Goal: Navigation & Orientation: Find specific page/section

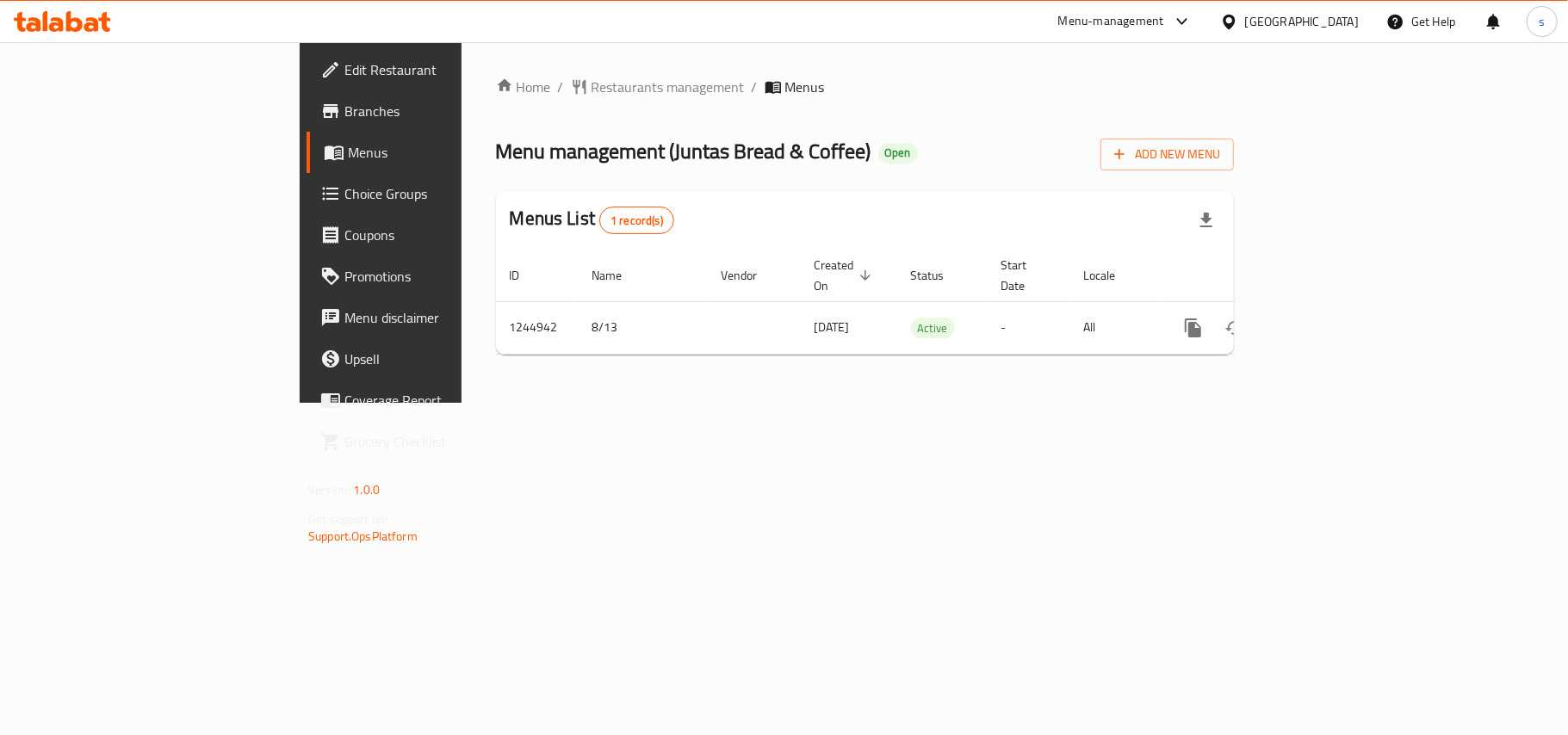
click at [1283, 24] on div "[GEOGRAPHIC_DATA]" at bounding box center [1301, 21] width 113 height 19
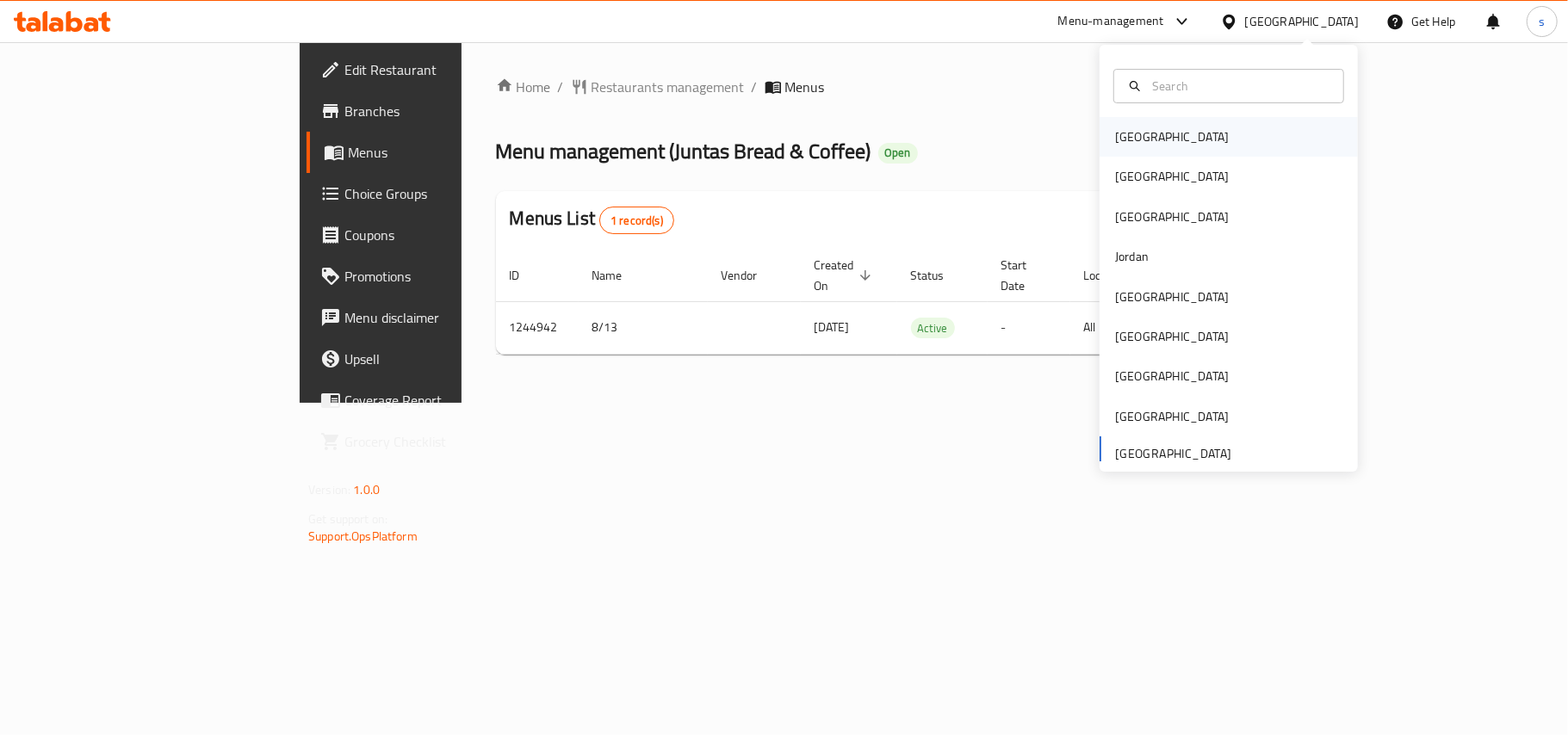
click at [1115, 142] on div "[GEOGRAPHIC_DATA]" at bounding box center [1171, 136] width 113 height 19
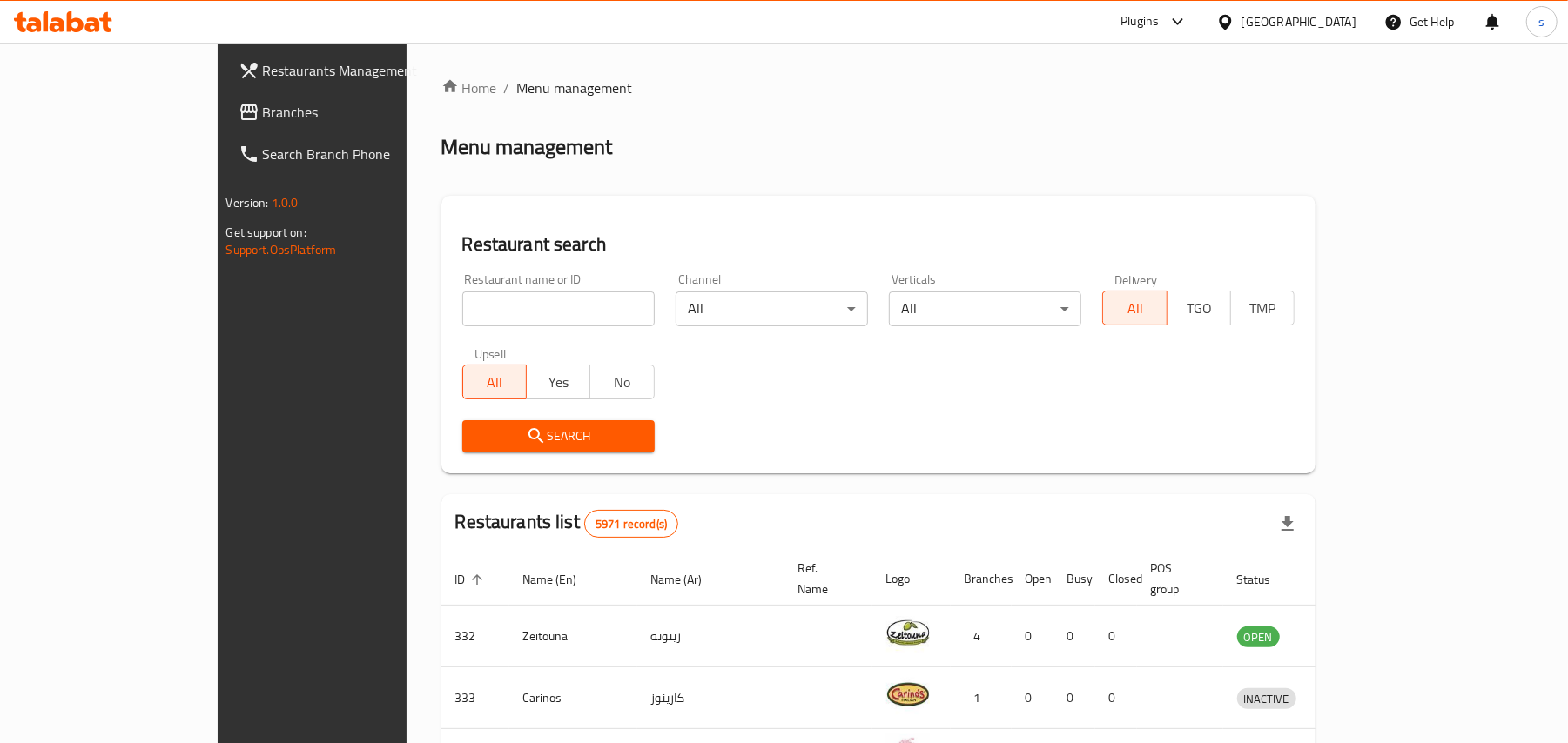
drag, startPoint x: 1318, startPoint y: 23, endPoint x: 1316, endPoint y: 33, distance: 10.2
click at [1318, 23] on div "[GEOGRAPHIC_DATA]" at bounding box center [1298, 22] width 115 height 19
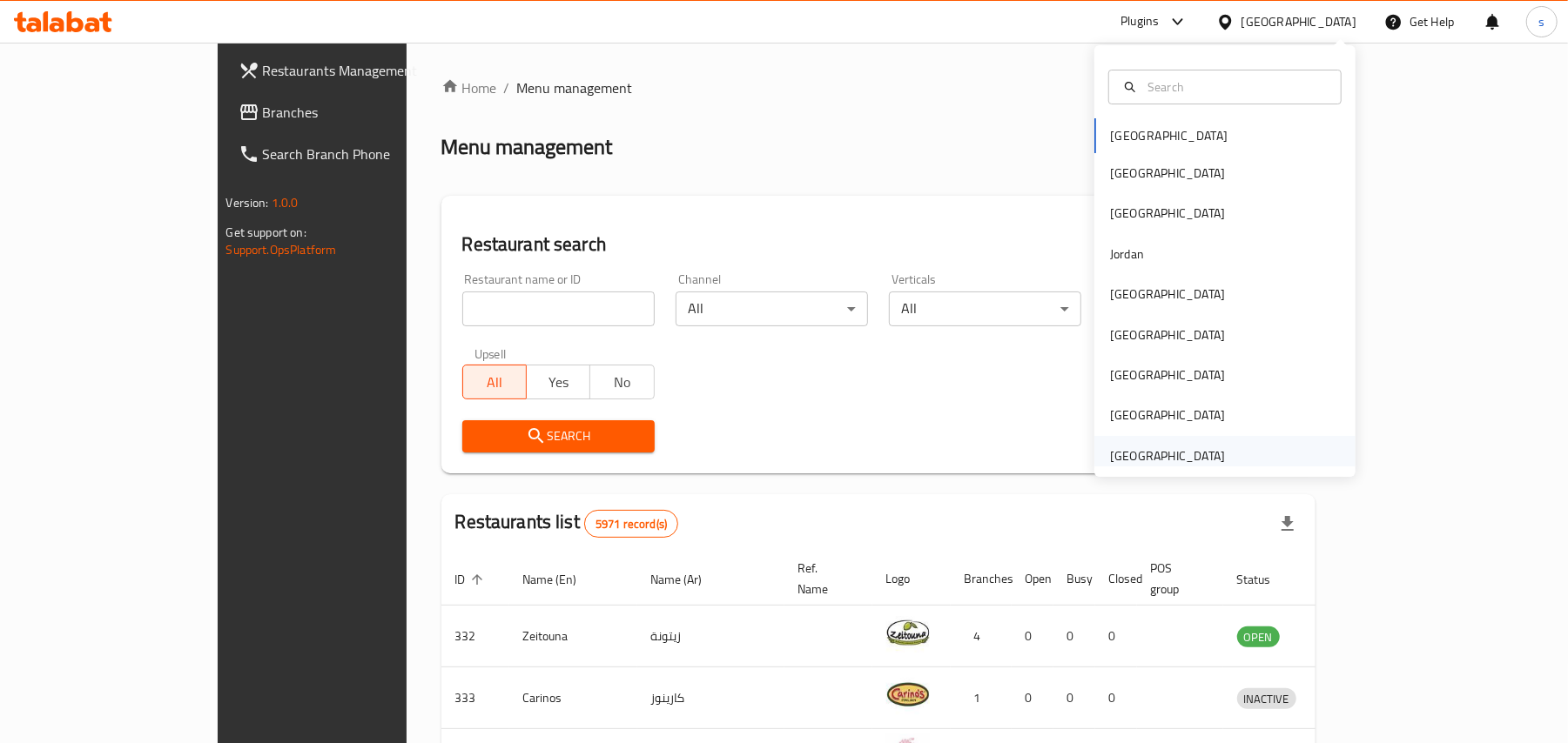
click at [1147, 454] on div "[GEOGRAPHIC_DATA]" at bounding box center [1167, 455] width 115 height 19
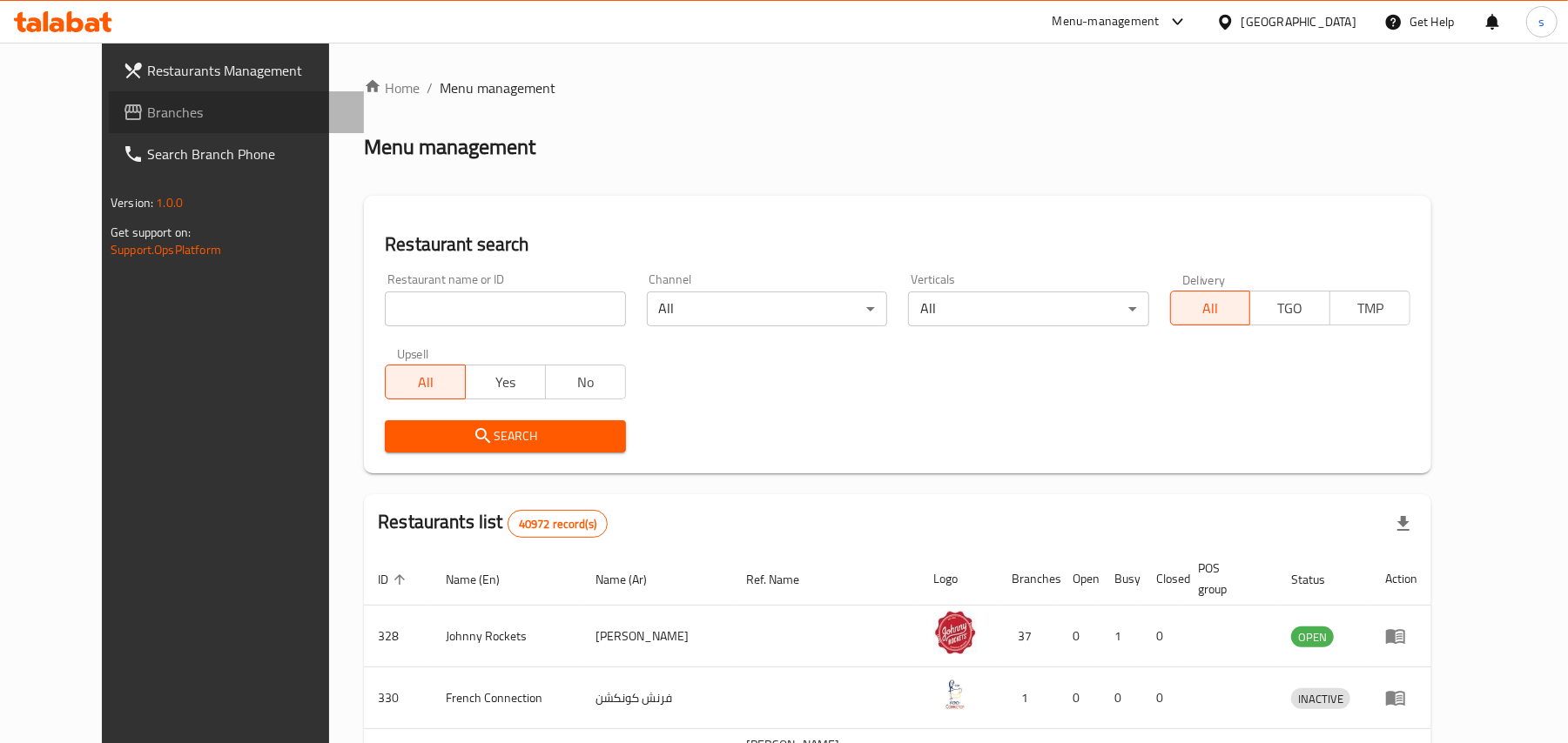
click at [147, 113] on span "Branches" at bounding box center [248, 112] width 203 height 21
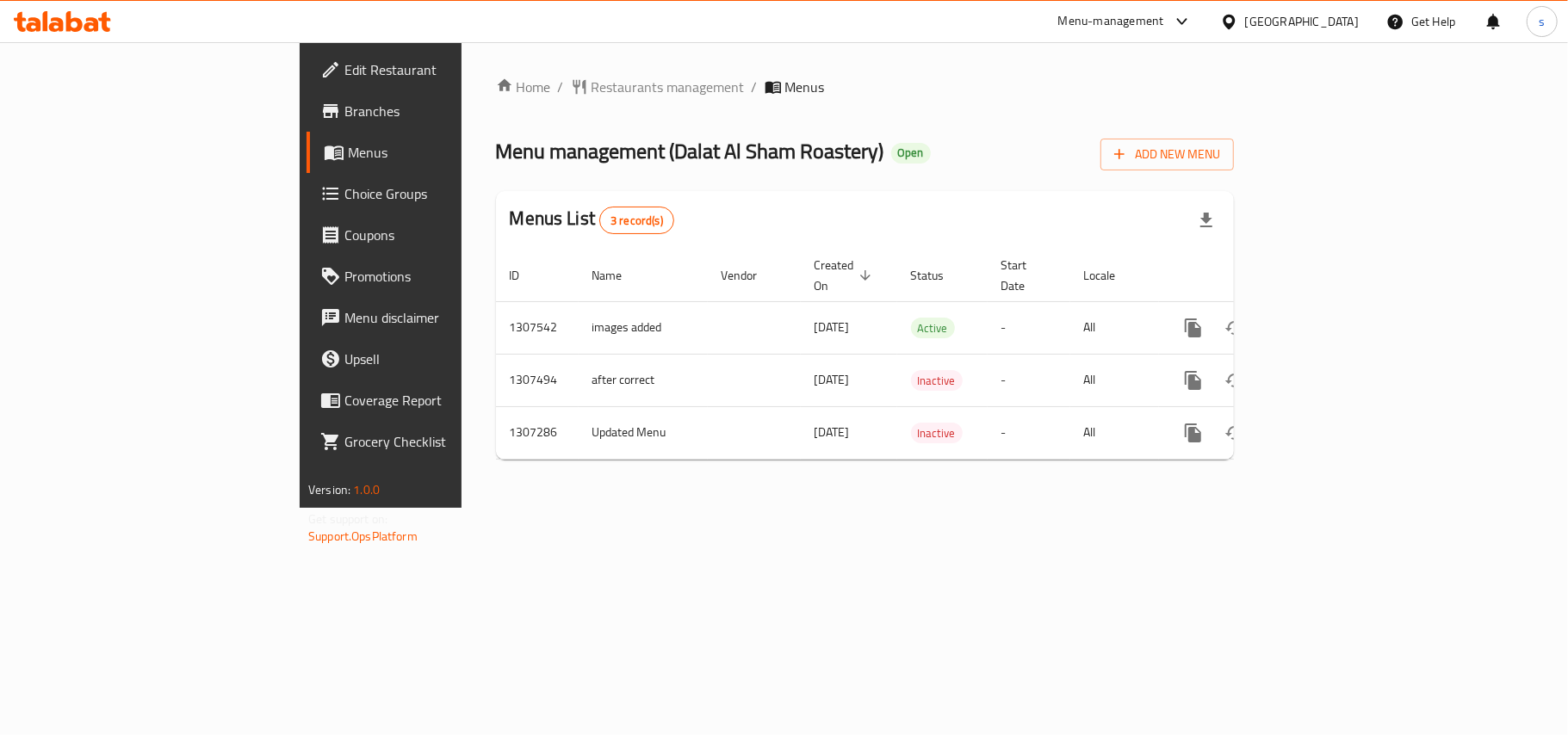
click at [1259, 29] on div "[GEOGRAPHIC_DATA]" at bounding box center [1301, 21] width 113 height 19
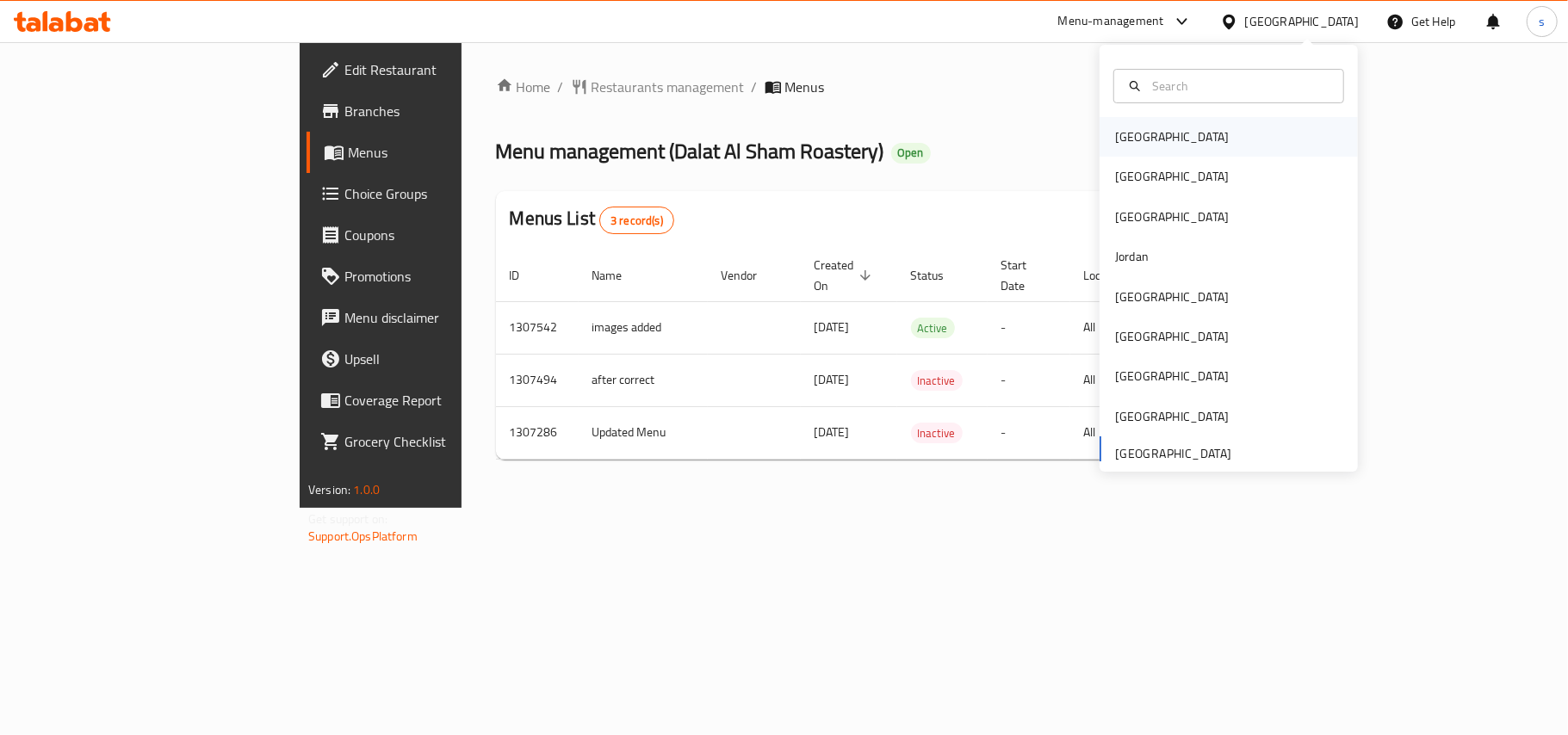
click at [1164, 139] on div "[GEOGRAPHIC_DATA]" at bounding box center [1229, 136] width 259 height 39
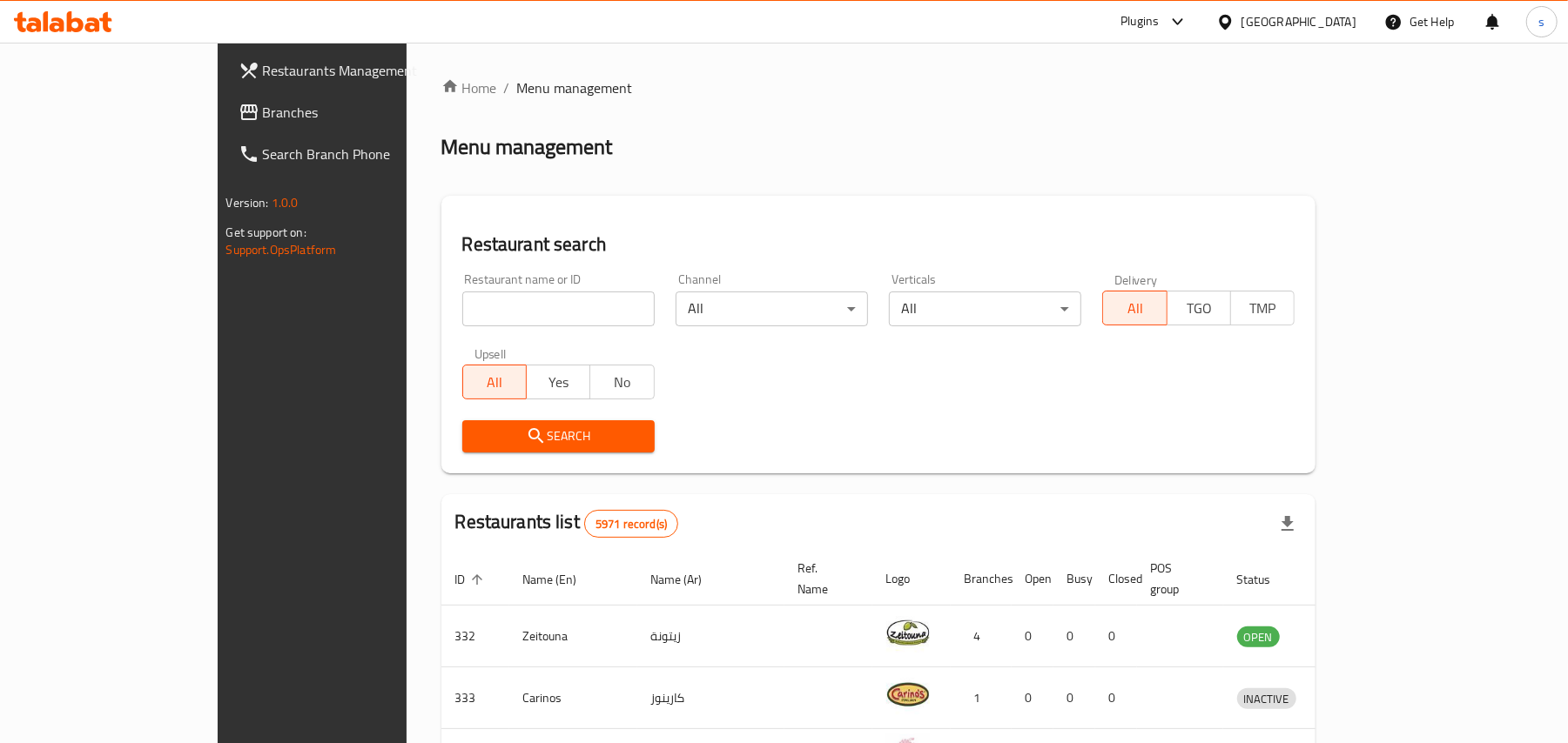
click at [1365, 15] on div "[GEOGRAPHIC_DATA]" at bounding box center [1286, 22] width 168 height 41
click at [1337, 18] on div "[GEOGRAPHIC_DATA]" at bounding box center [1298, 22] width 115 height 19
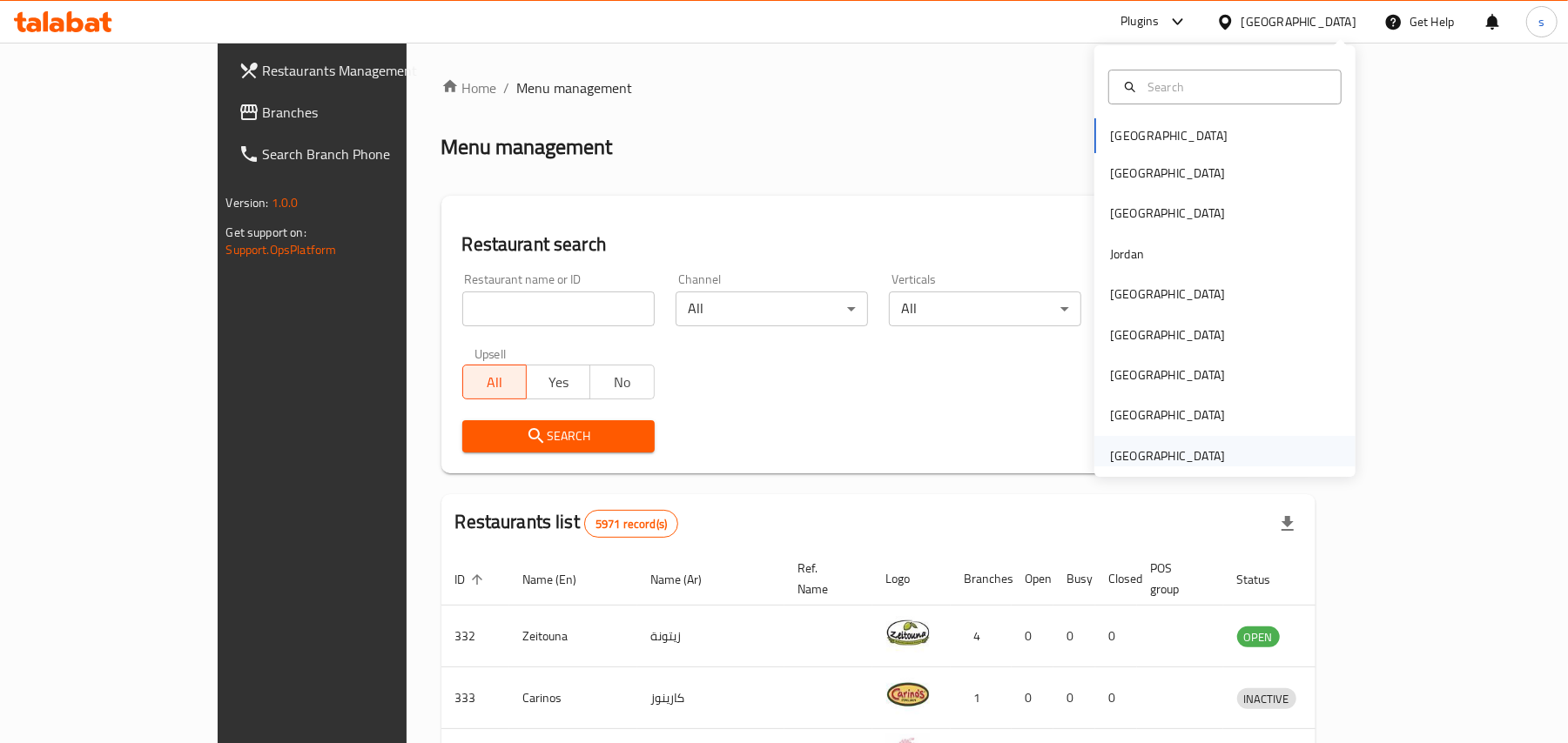
click at [1199, 446] on div "[GEOGRAPHIC_DATA]" at bounding box center [1167, 455] width 115 height 19
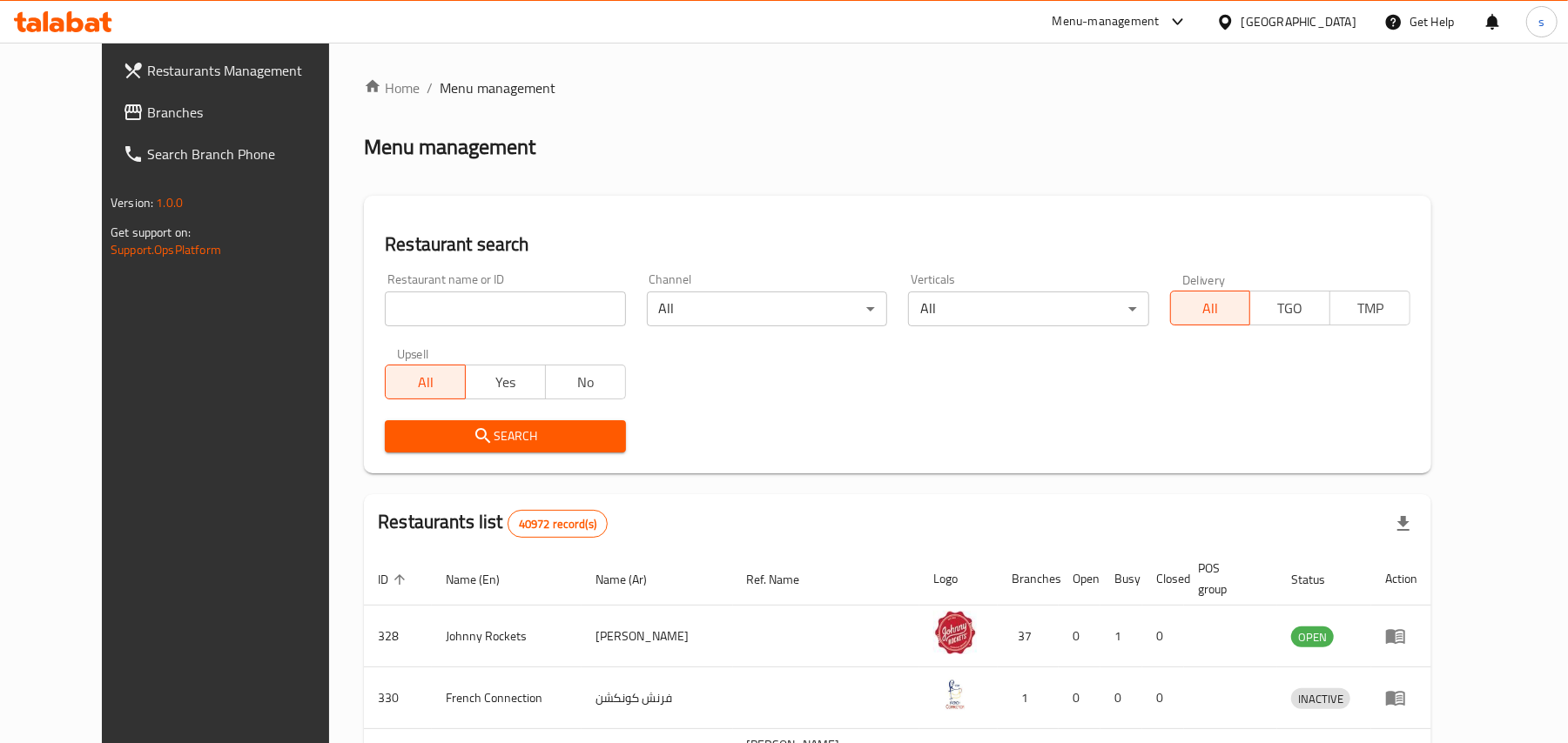
click at [147, 119] on span "Branches" at bounding box center [248, 112] width 203 height 21
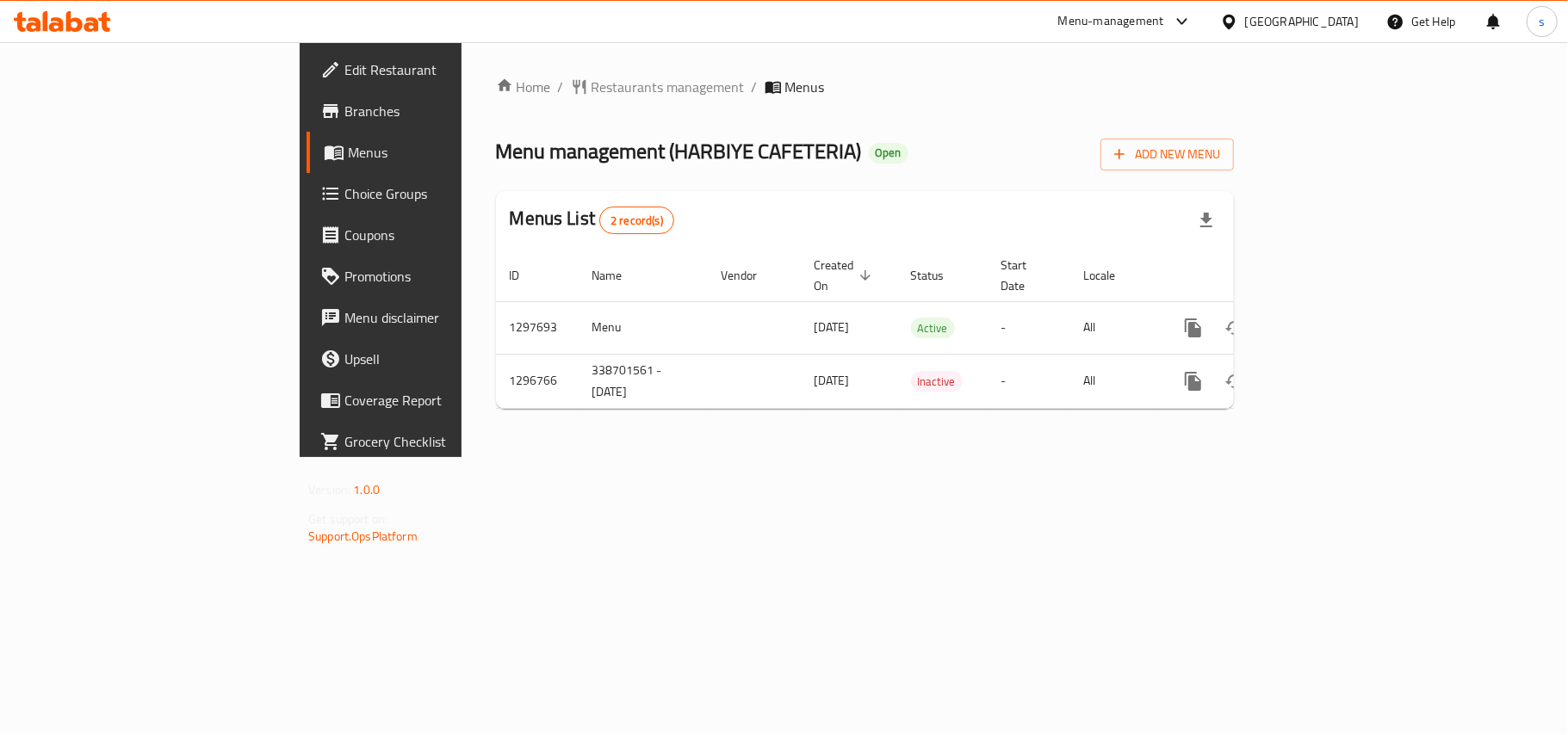
click at [1304, 25] on div "[GEOGRAPHIC_DATA]" at bounding box center [1301, 21] width 113 height 19
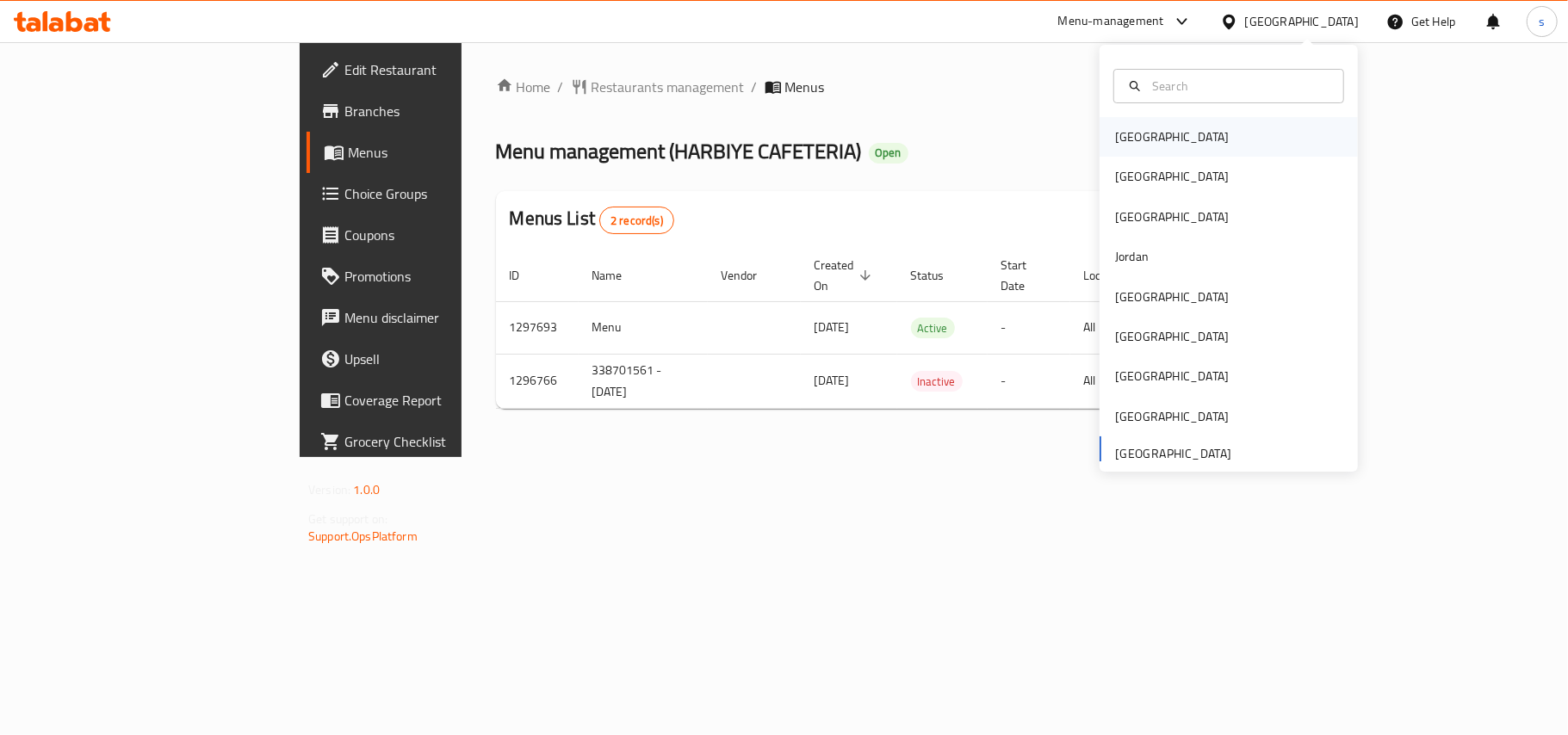
click at [1115, 136] on div "[GEOGRAPHIC_DATA]" at bounding box center [1171, 136] width 113 height 19
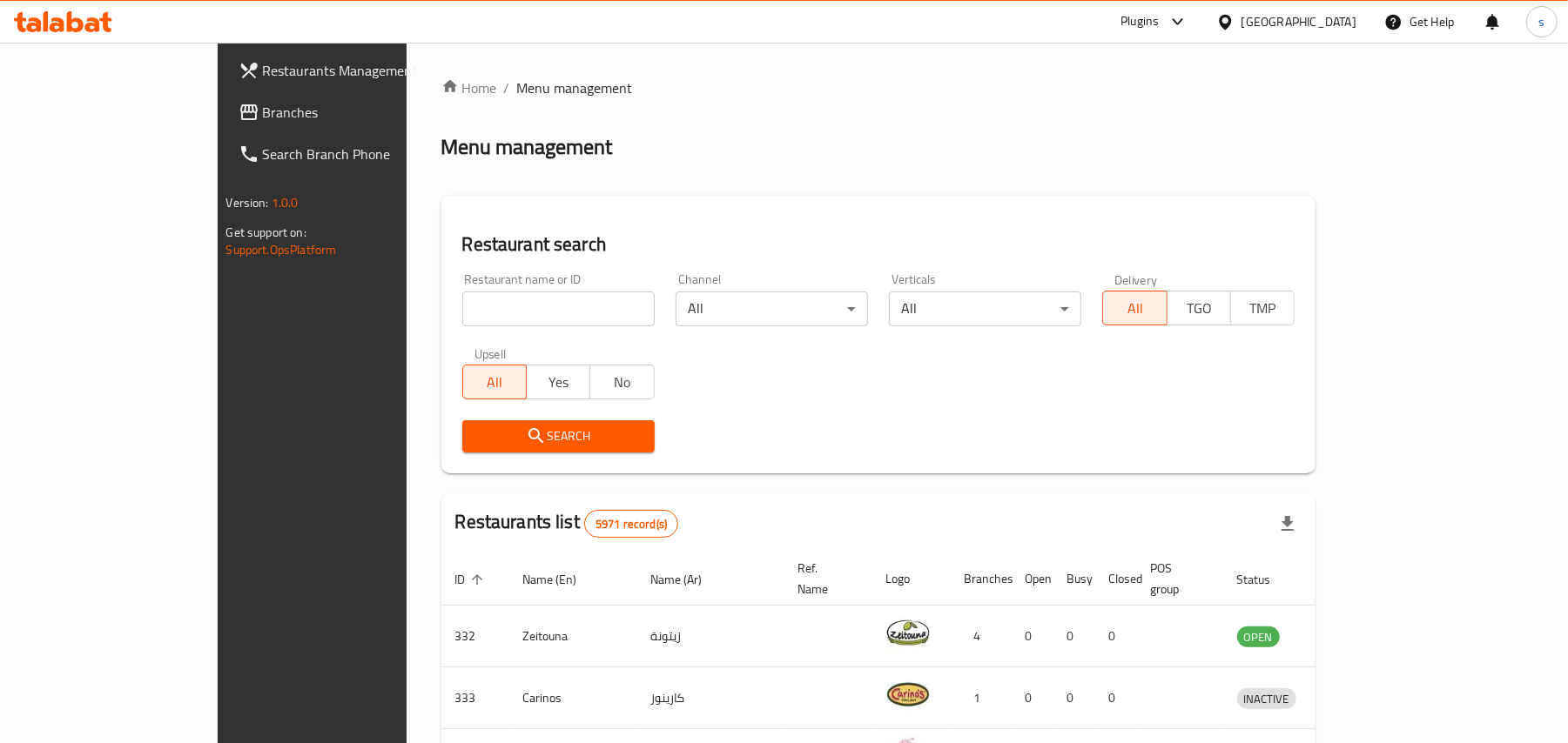
click at [1337, 21] on div "[GEOGRAPHIC_DATA]" at bounding box center [1298, 22] width 115 height 19
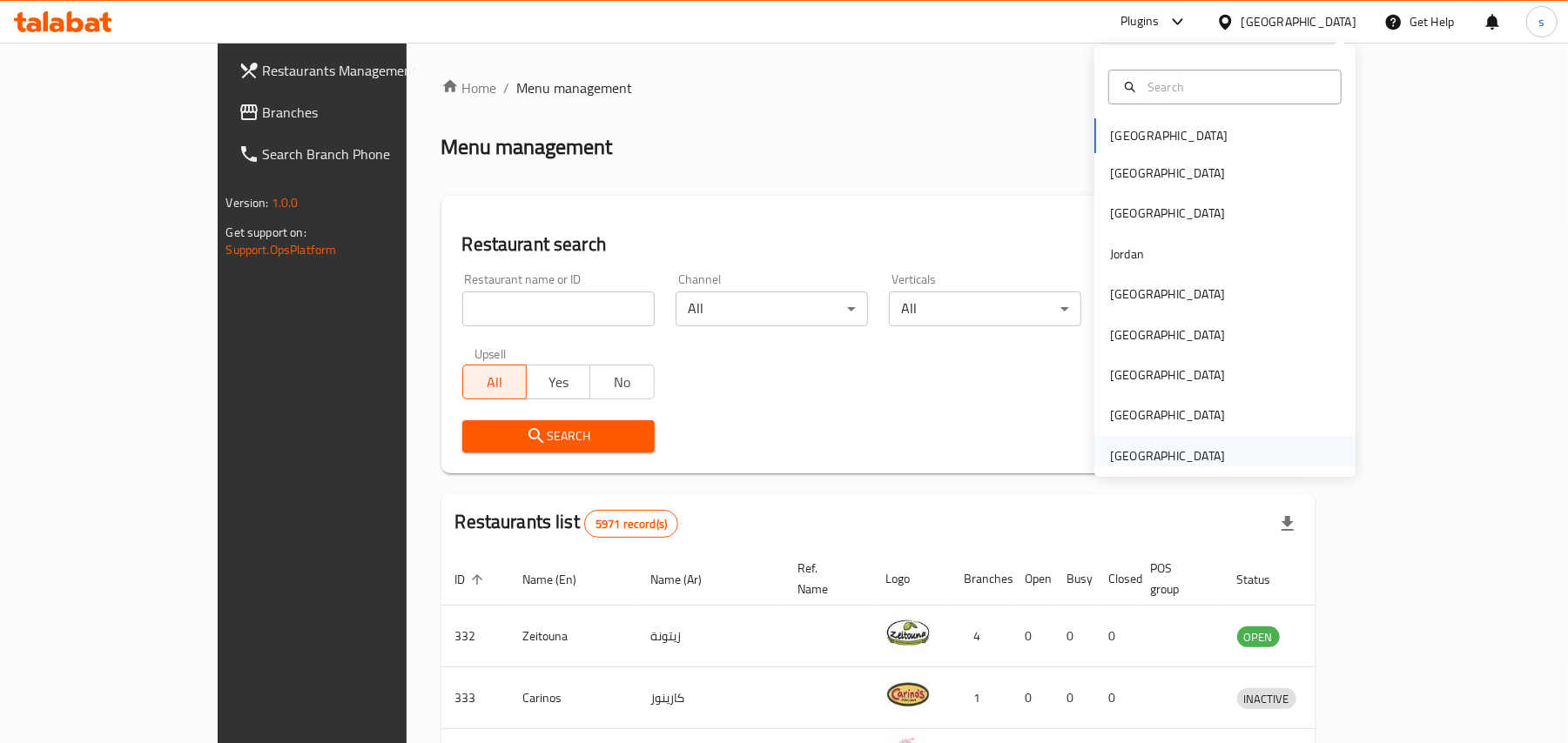
click at [1139, 460] on div "[GEOGRAPHIC_DATA]" at bounding box center [1167, 455] width 115 height 19
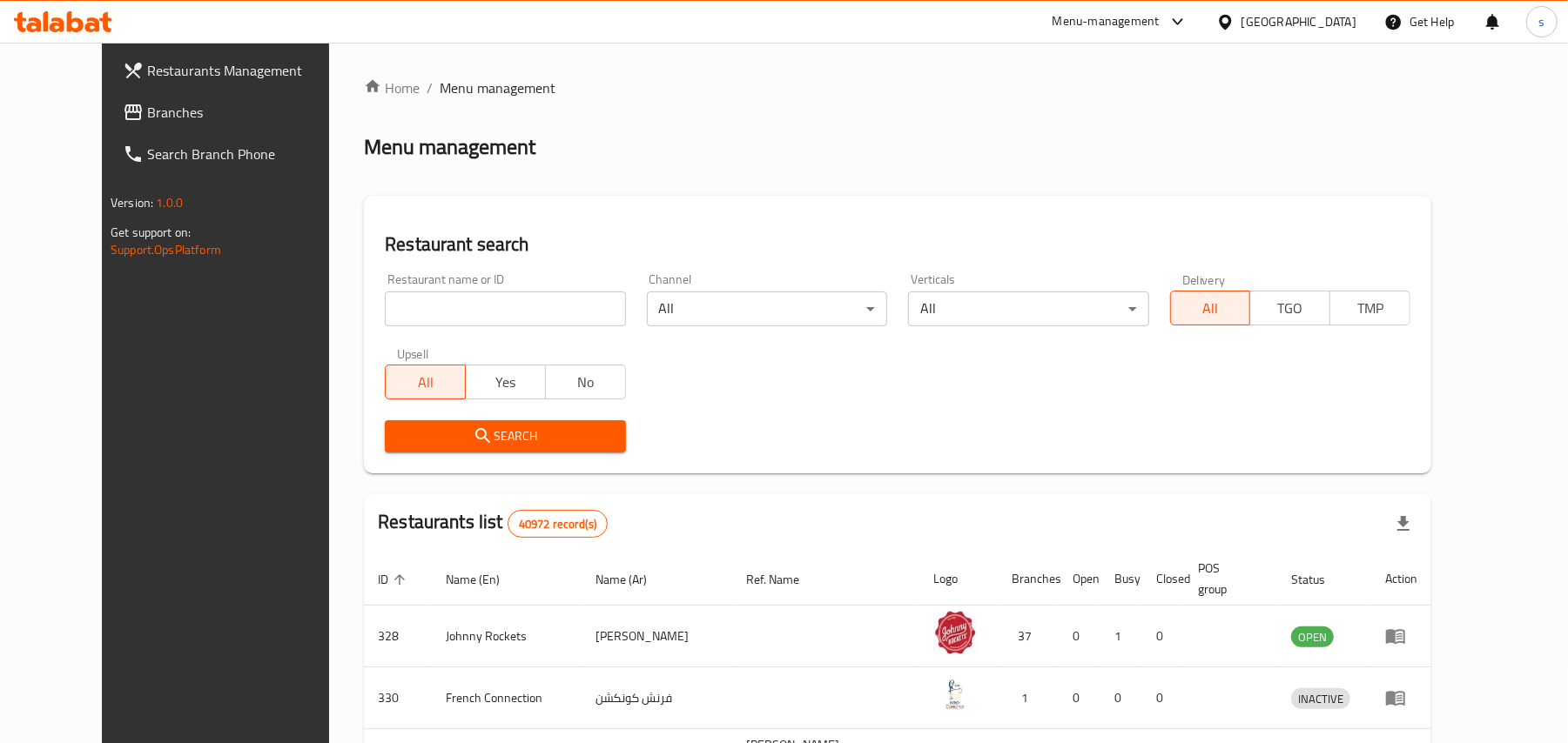
click at [147, 120] on span "Branches" at bounding box center [248, 112] width 203 height 21
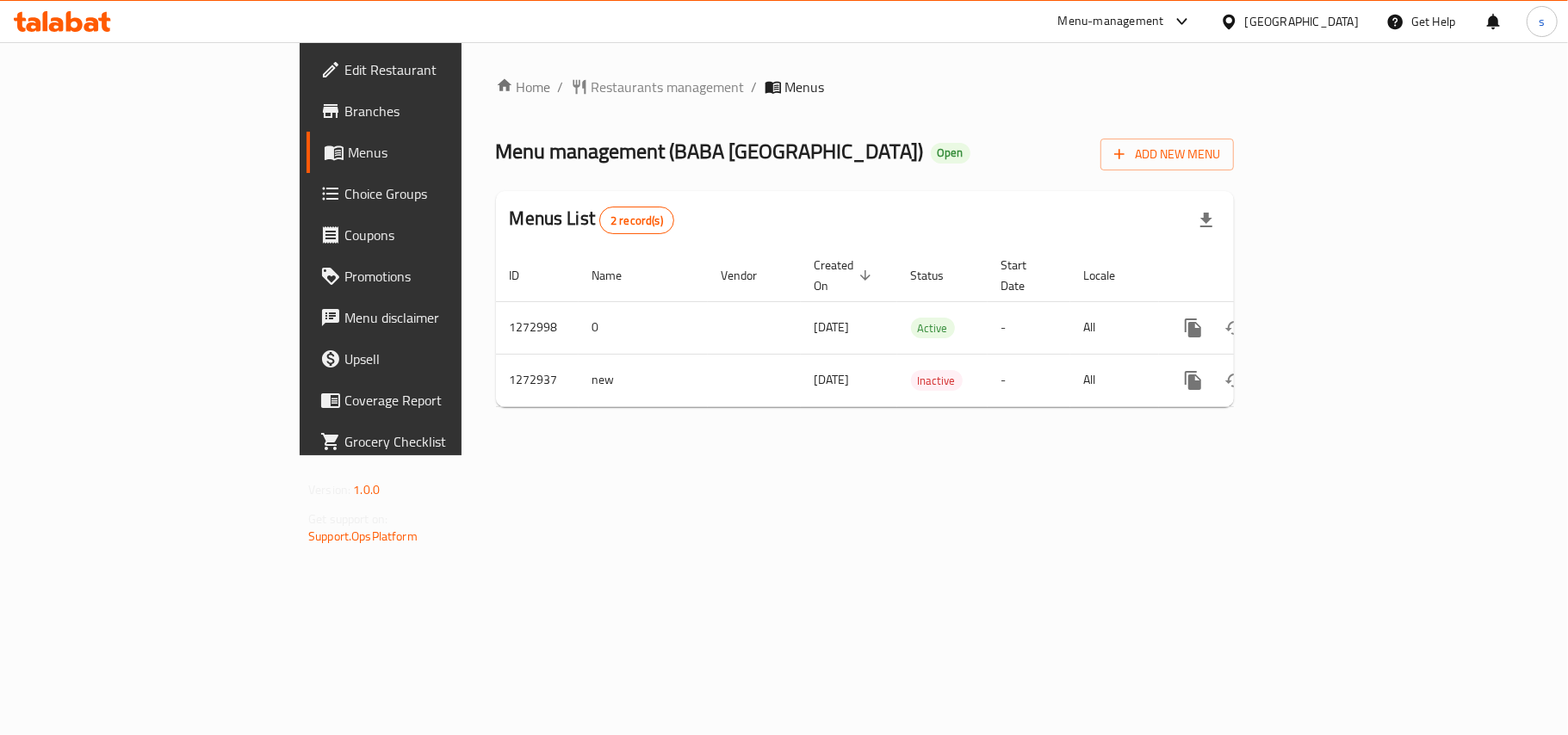
click at [1296, 19] on div "[GEOGRAPHIC_DATA]" at bounding box center [1301, 21] width 113 height 19
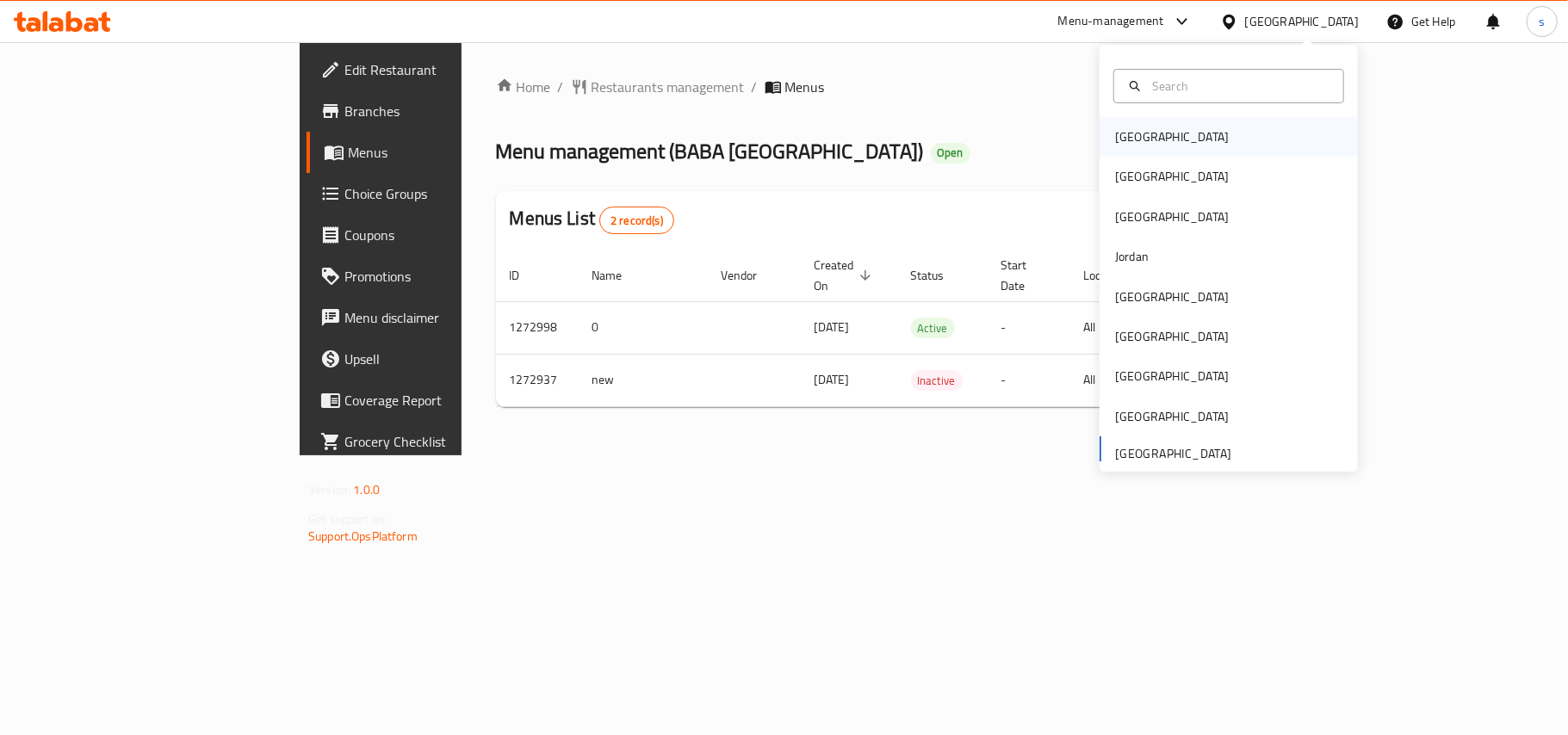
click at [1121, 141] on div "[GEOGRAPHIC_DATA]" at bounding box center [1171, 136] width 113 height 19
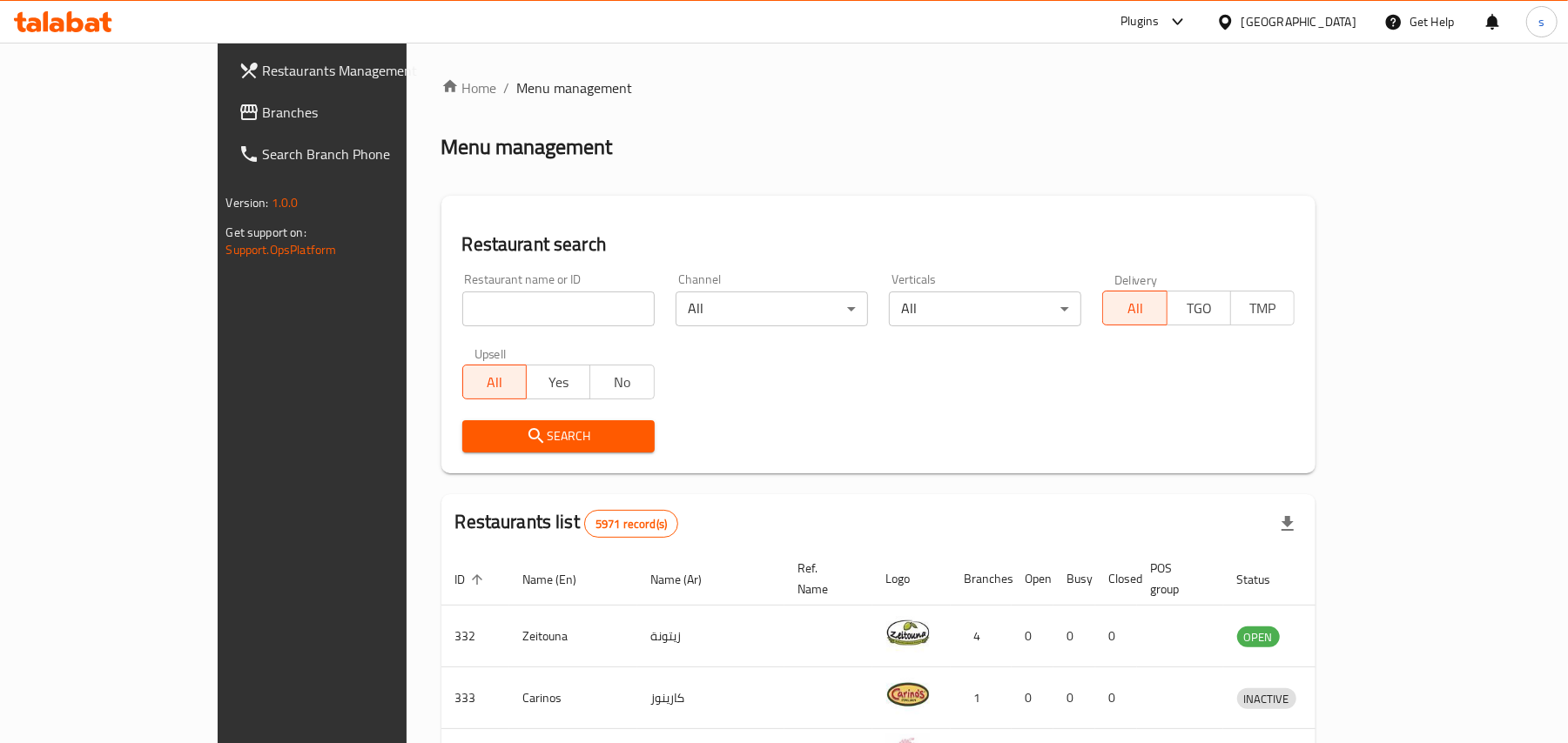
click at [1327, 18] on div "[GEOGRAPHIC_DATA]" at bounding box center [1298, 22] width 115 height 19
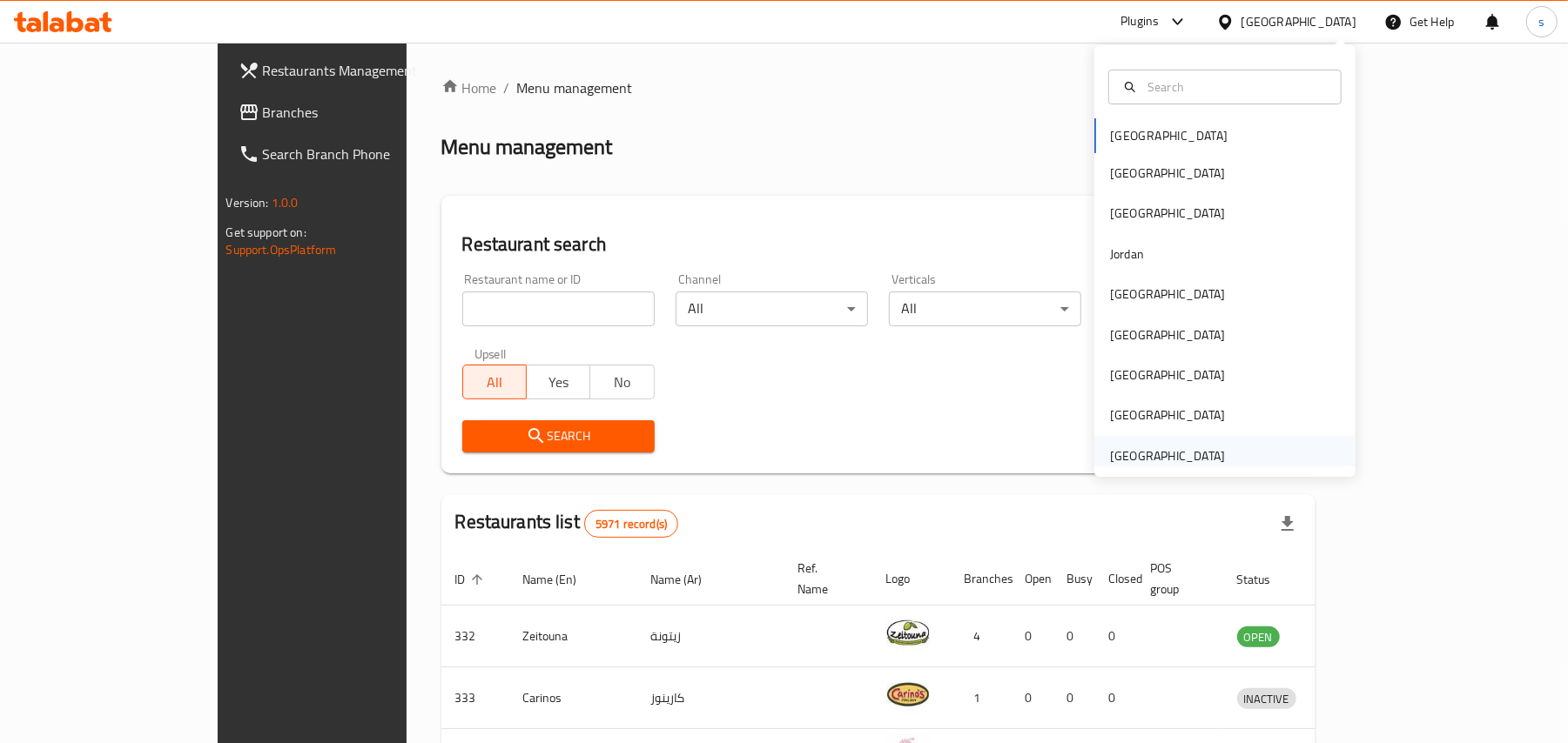
click at [1160, 454] on div "[GEOGRAPHIC_DATA]" at bounding box center [1167, 455] width 115 height 19
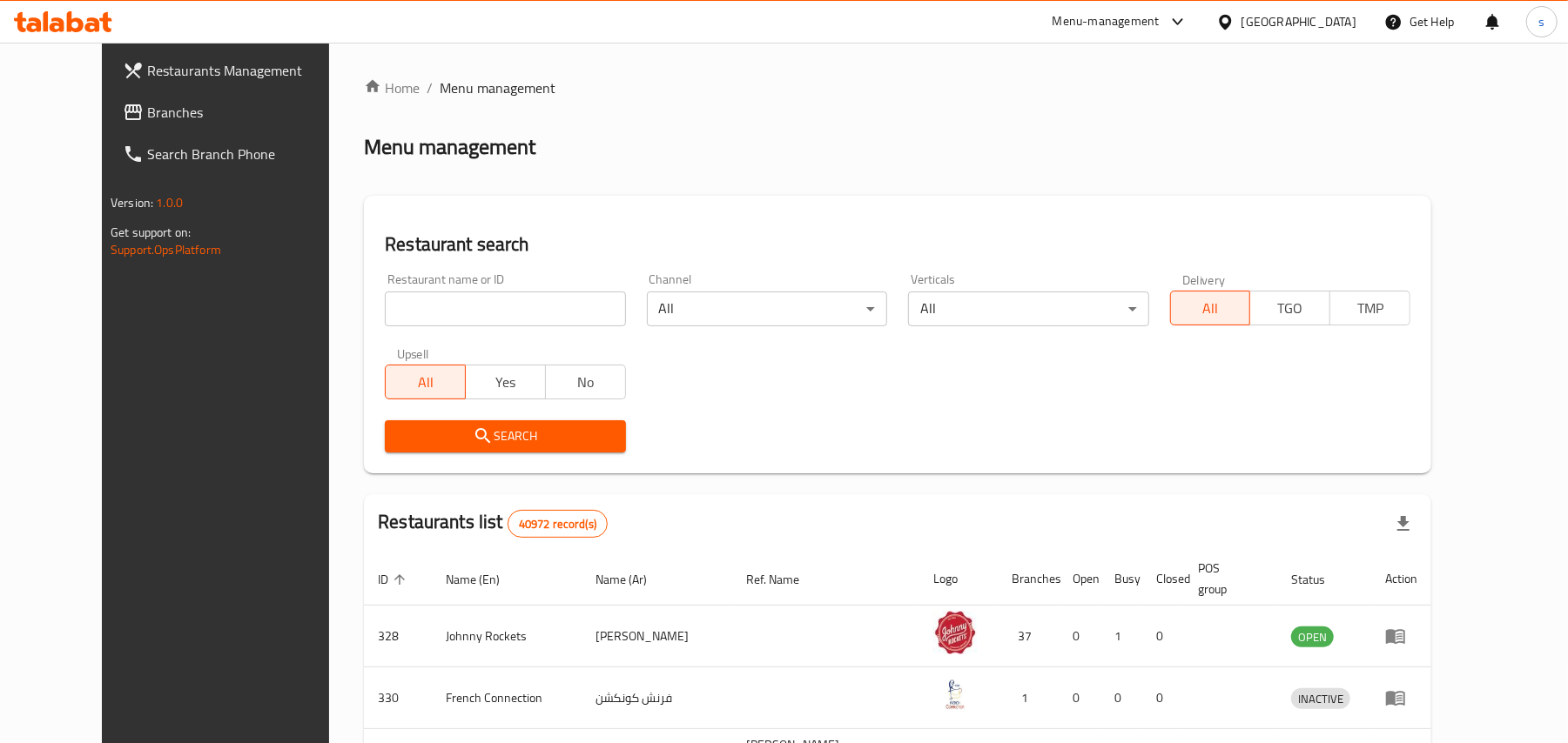
click at [147, 105] on span "Branches" at bounding box center [248, 112] width 203 height 21
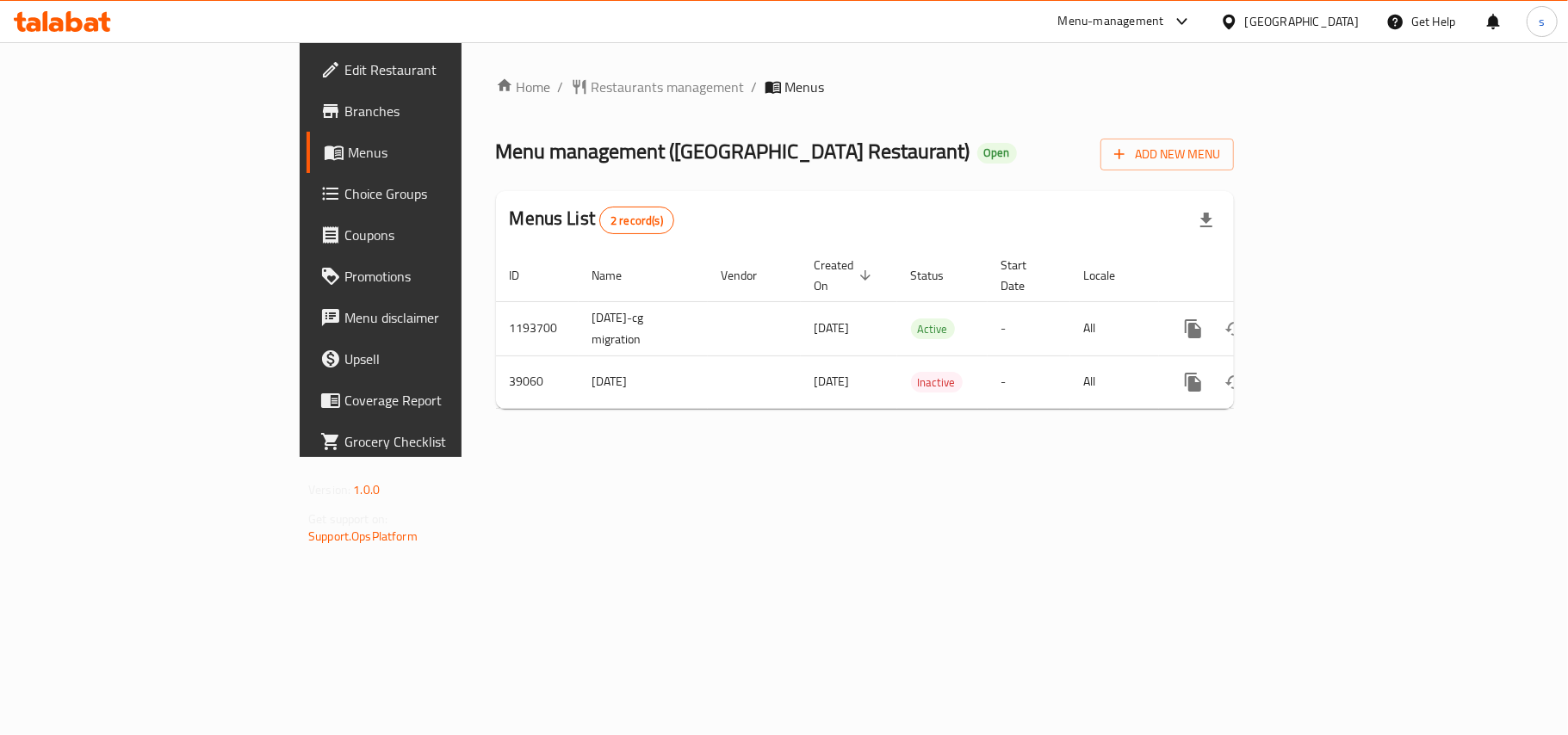
click at [1275, 21] on div "[GEOGRAPHIC_DATA]" at bounding box center [1301, 21] width 113 height 19
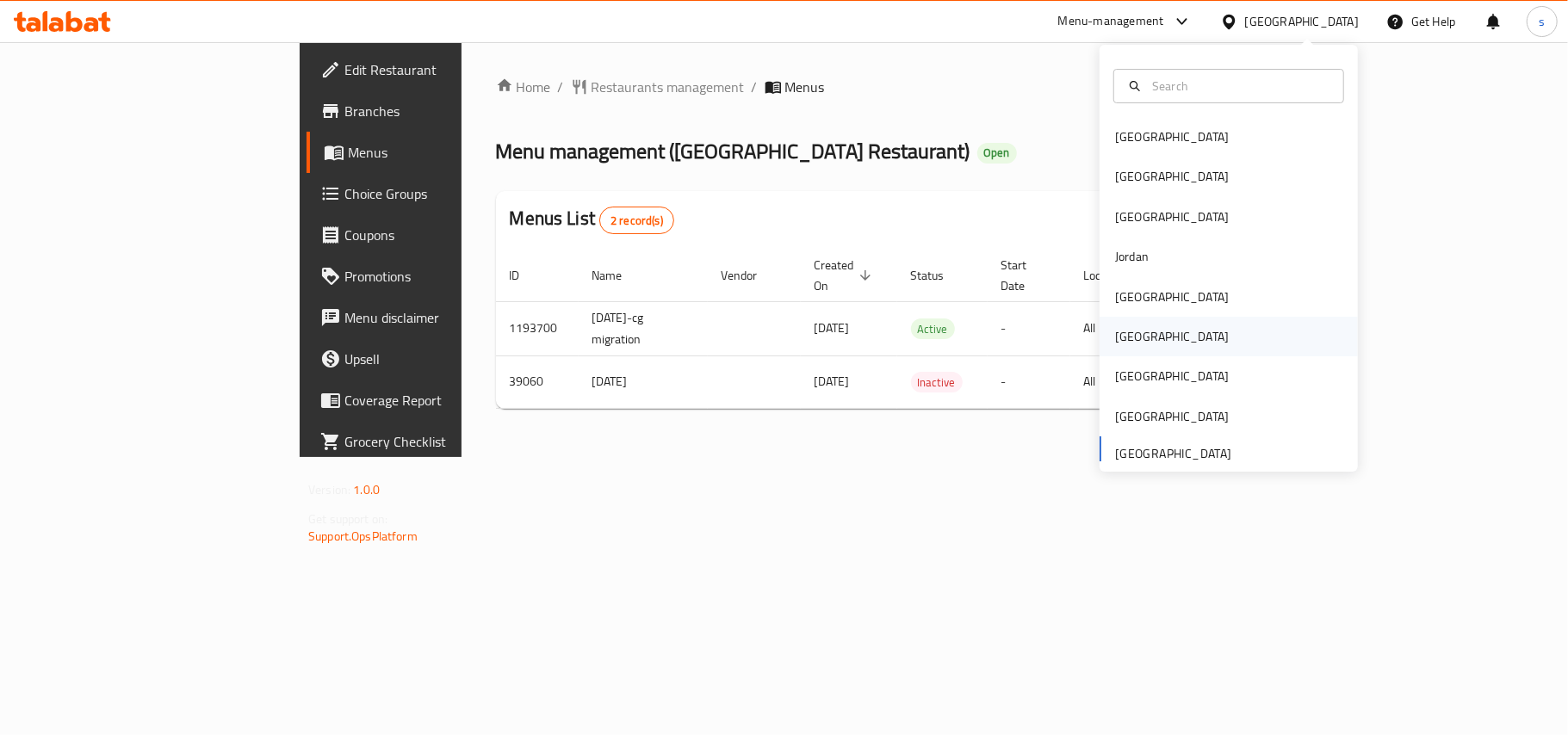
click at [1121, 341] on div "[GEOGRAPHIC_DATA]" at bounding box center [1171, 336] width 113 height 19
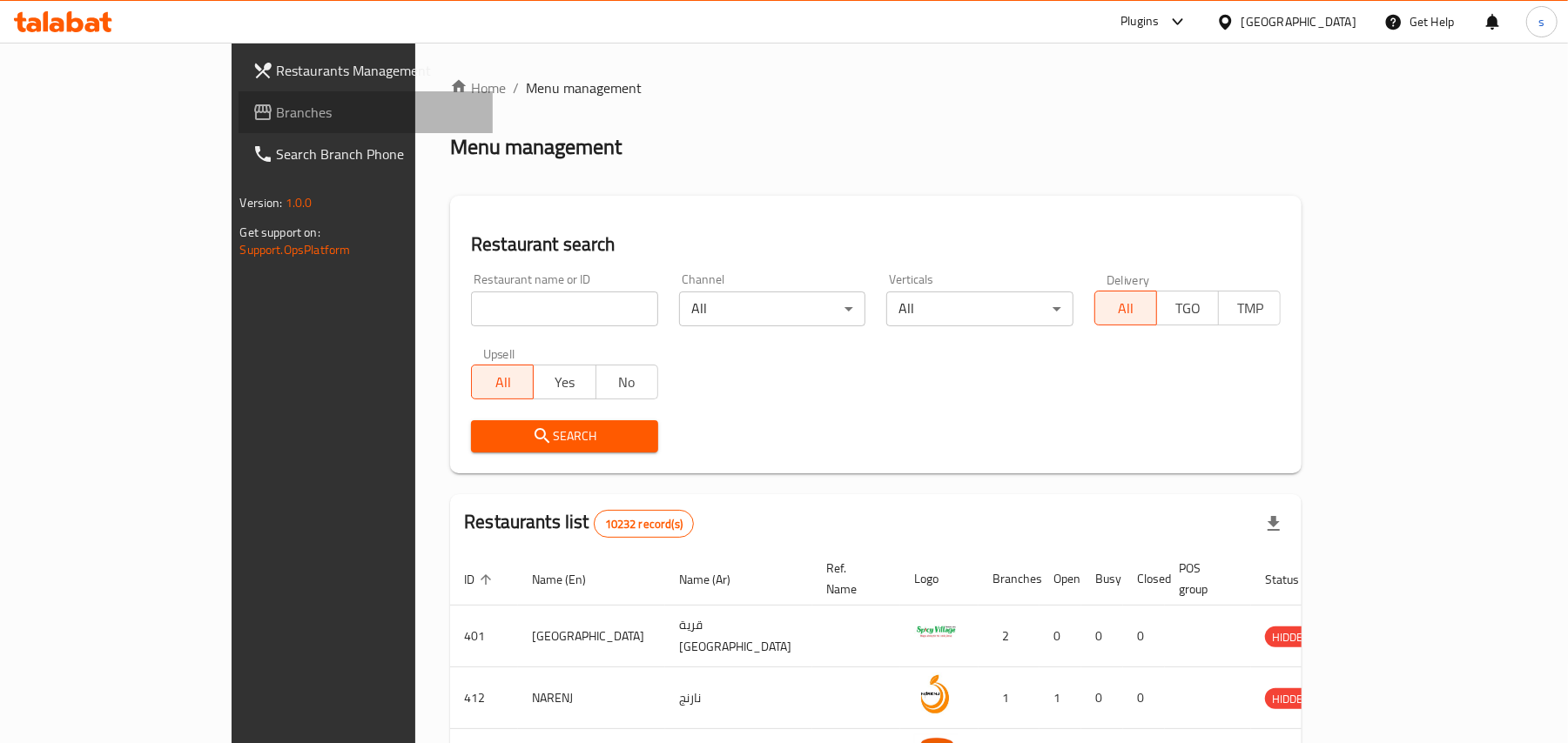
click at [277, 106] on span "Branches" at bounding box center [378, 112] width 203 height 21
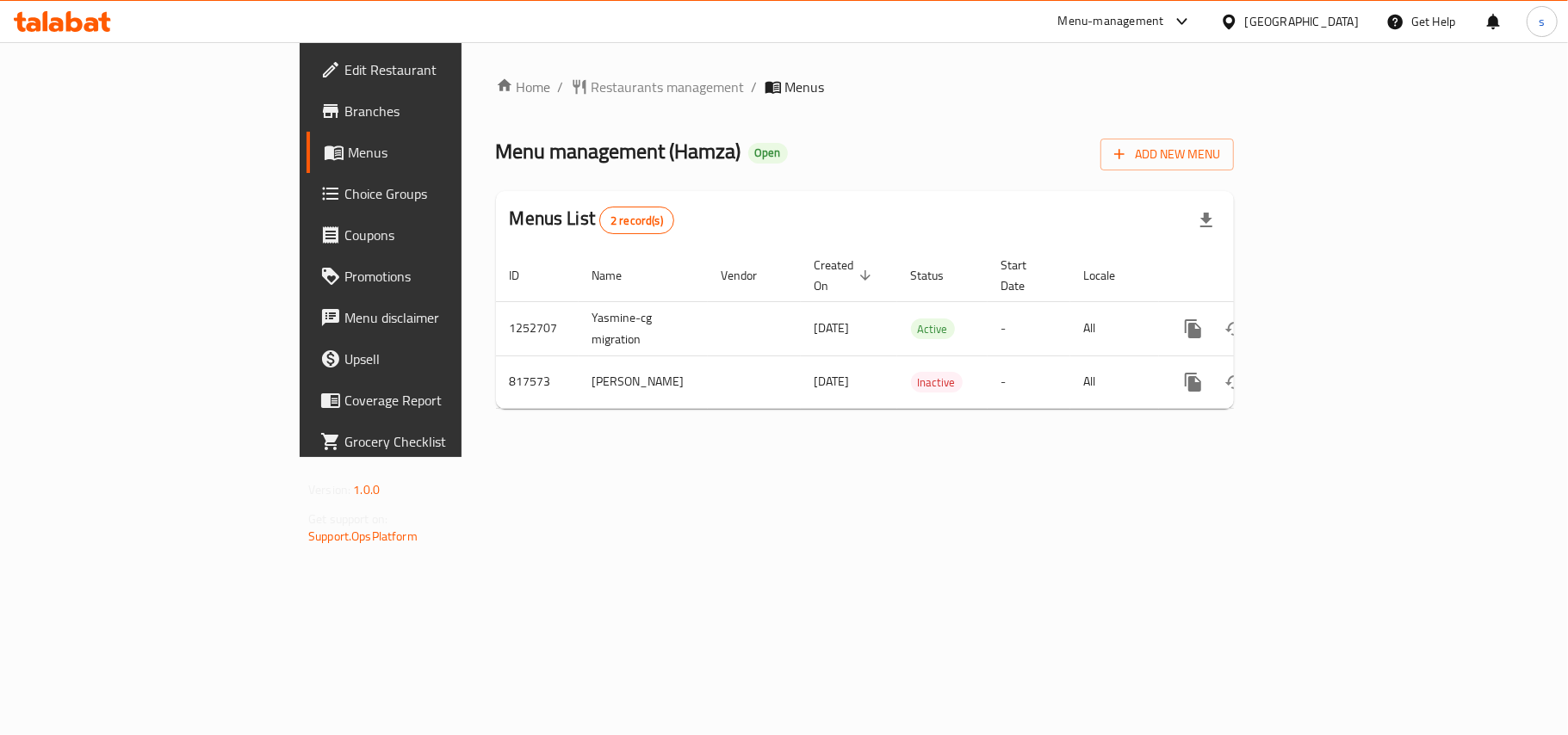
click at [1245, 19] on div at bounding box center [1233, 21] width 25 height 19
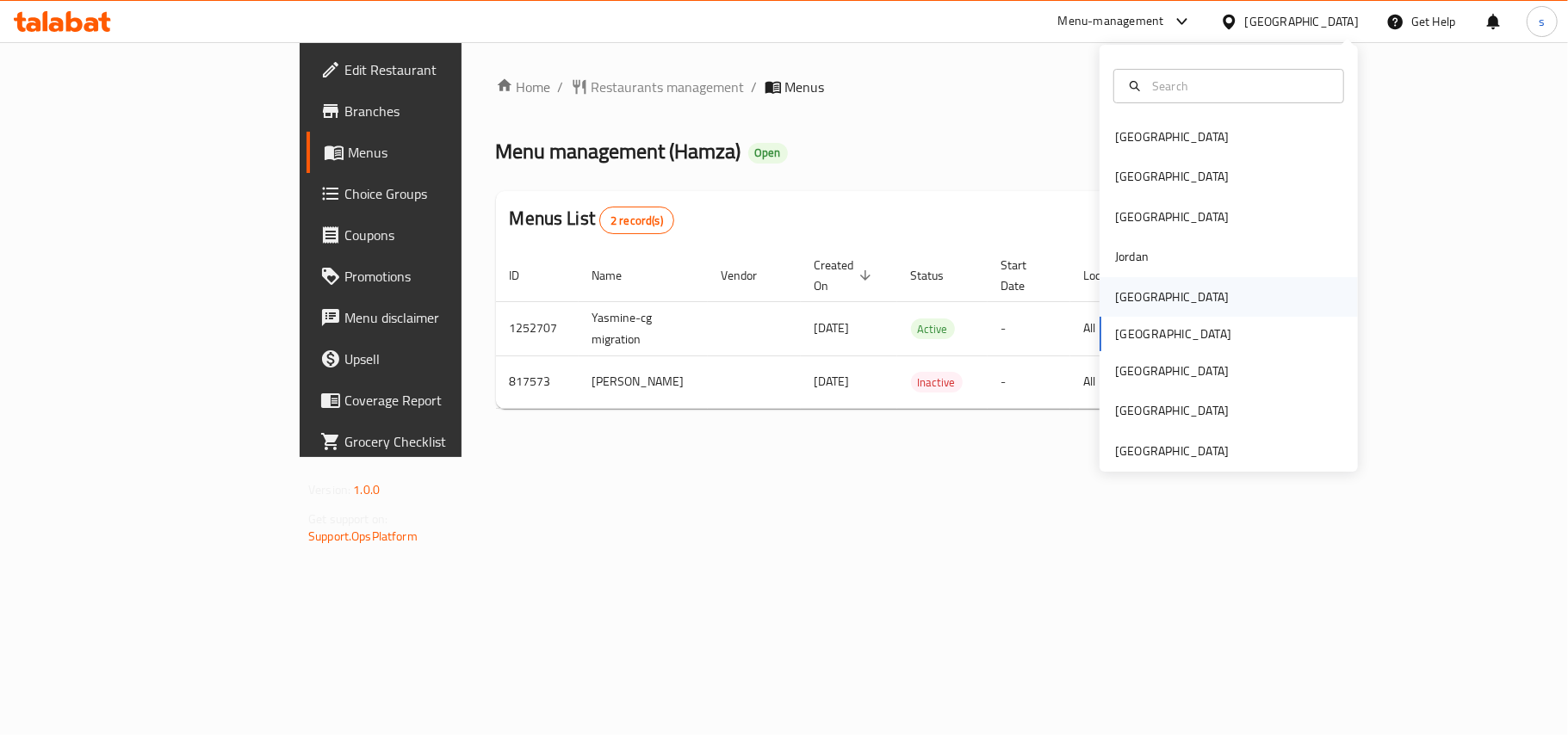
click at [1119, 297] on div "[GEOGRAPHIC_DATA]" at bounding box center [1171, 296] width 113 height 19
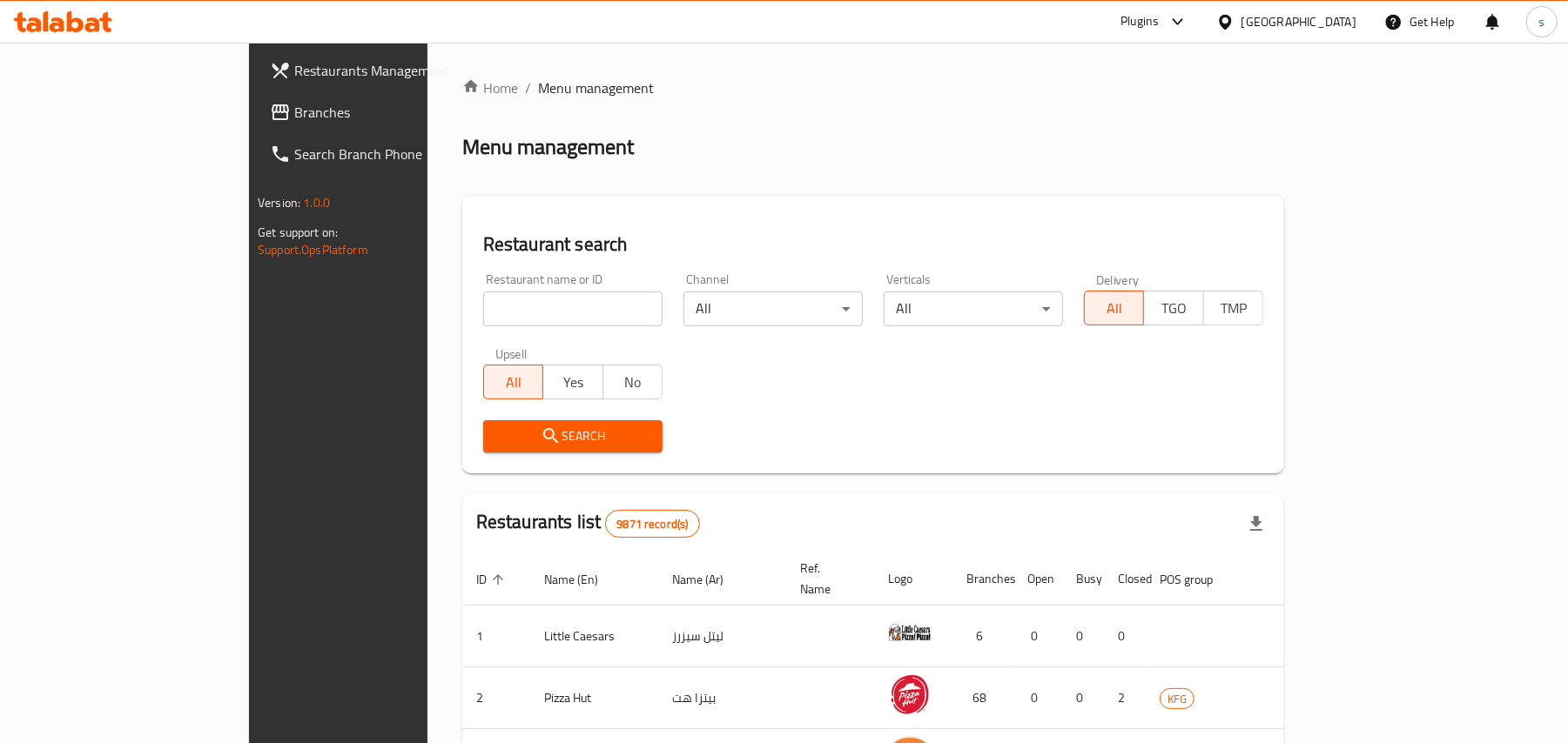
click at [294, 113] on span "Branches" at bounding box center [395, 112] width 203 height 21
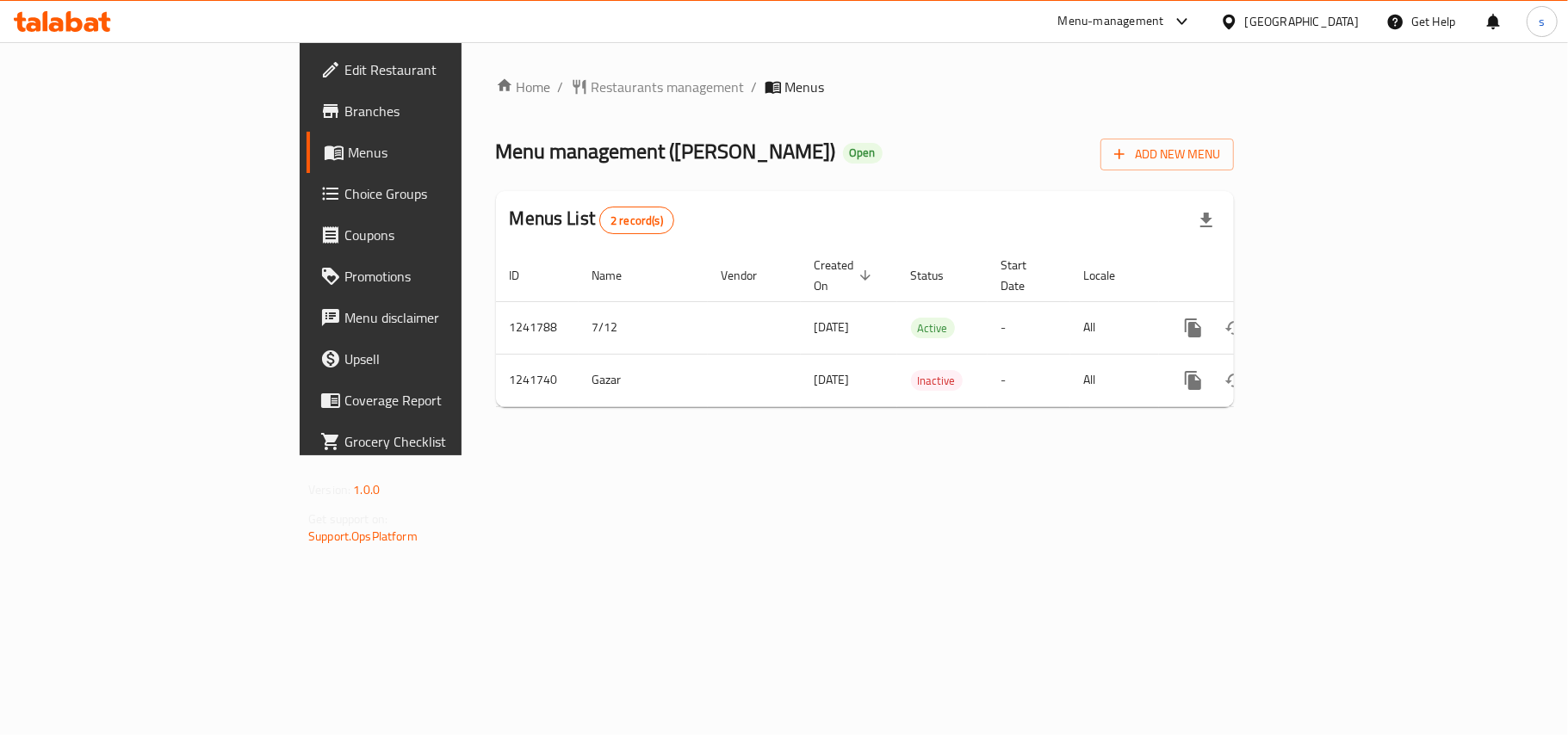
click at [1337, 26] on div "[GEOGRAPHIC_DATA]" at bounding box center [1301, 21] width 113 height 19
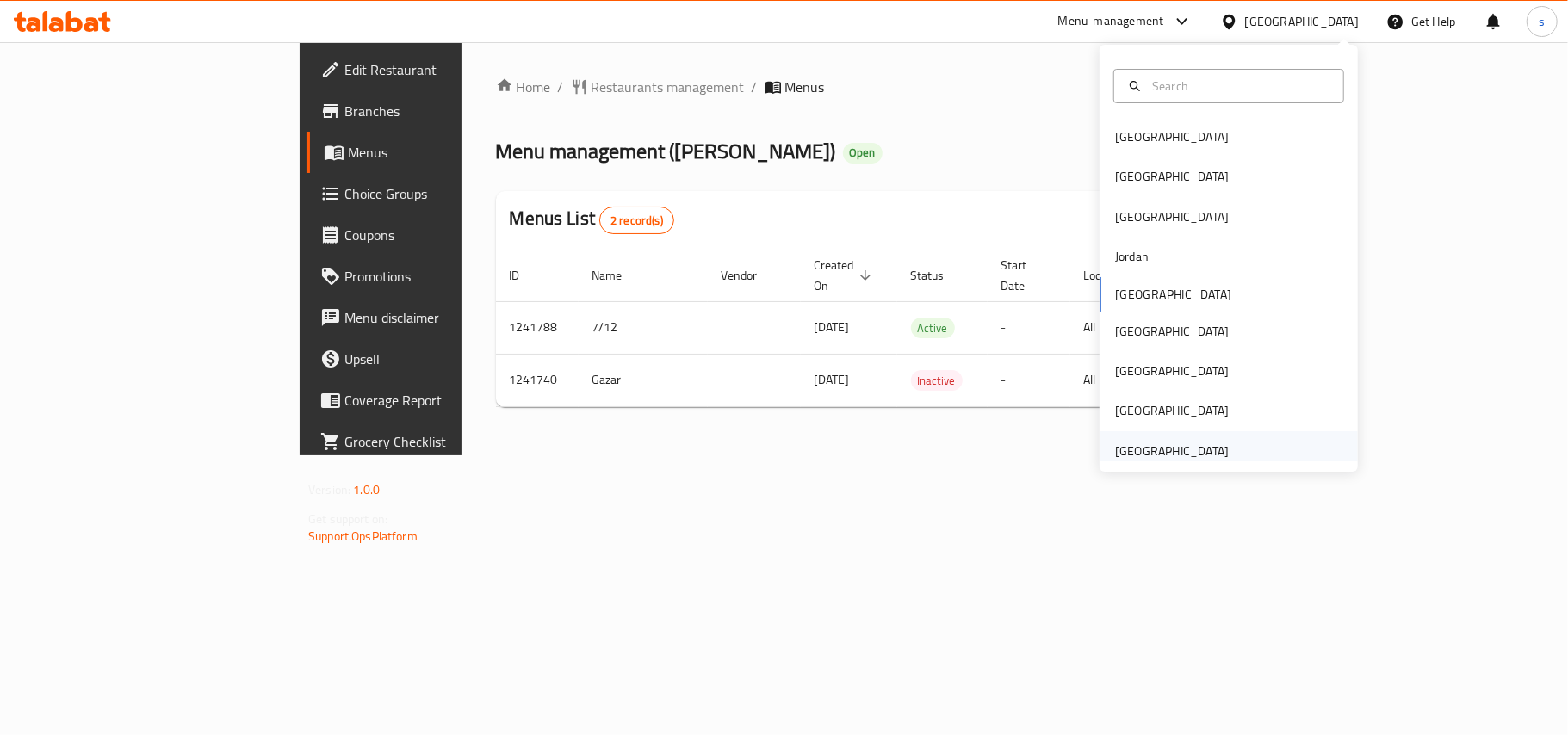
click at [1192, 451] on div "[GEOGRAPHIC_DATA]" at bounding box center [1171, 450] width 113 height 19
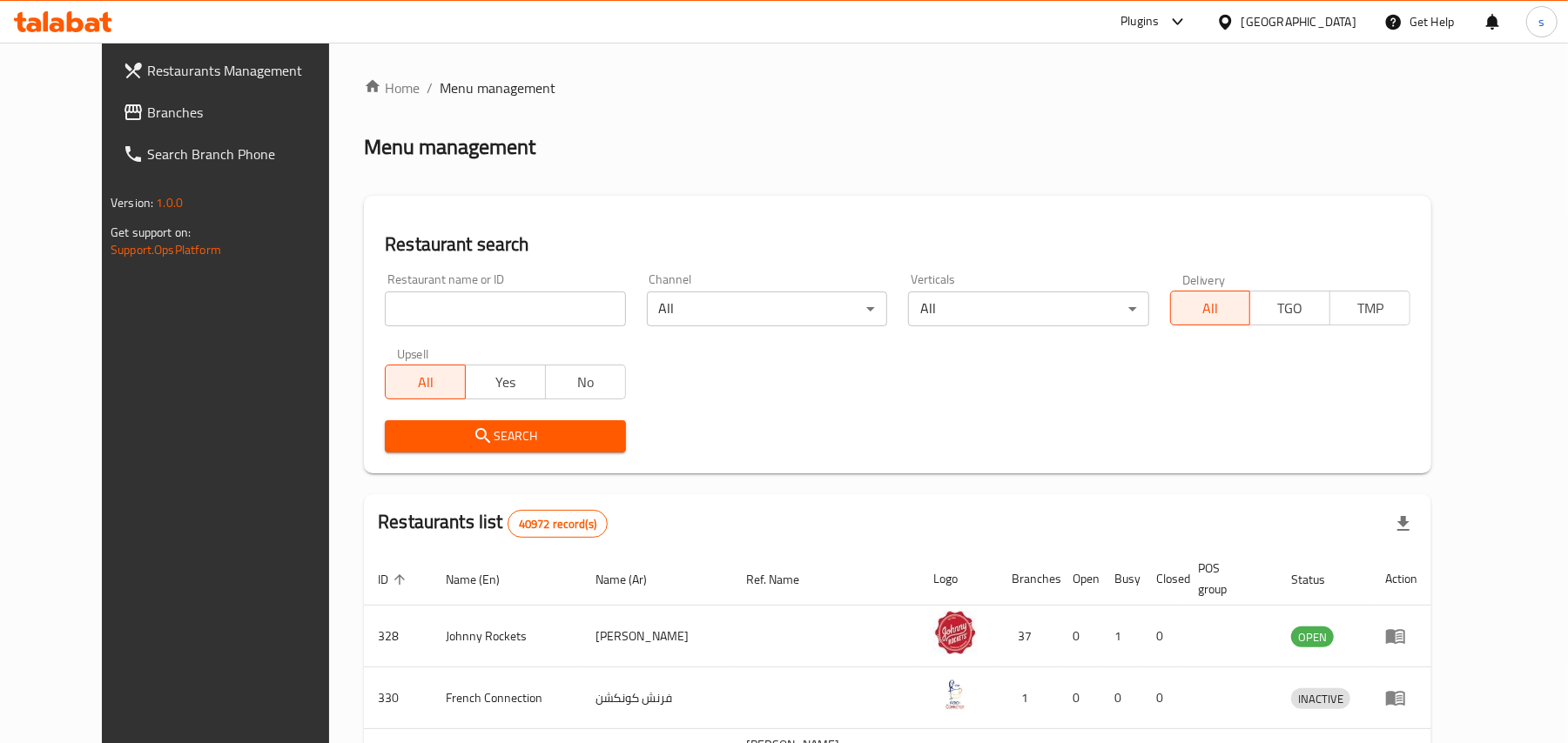
click at [147, 114] on span "Branches" at bounding box center [248, 112] width 203 height 21
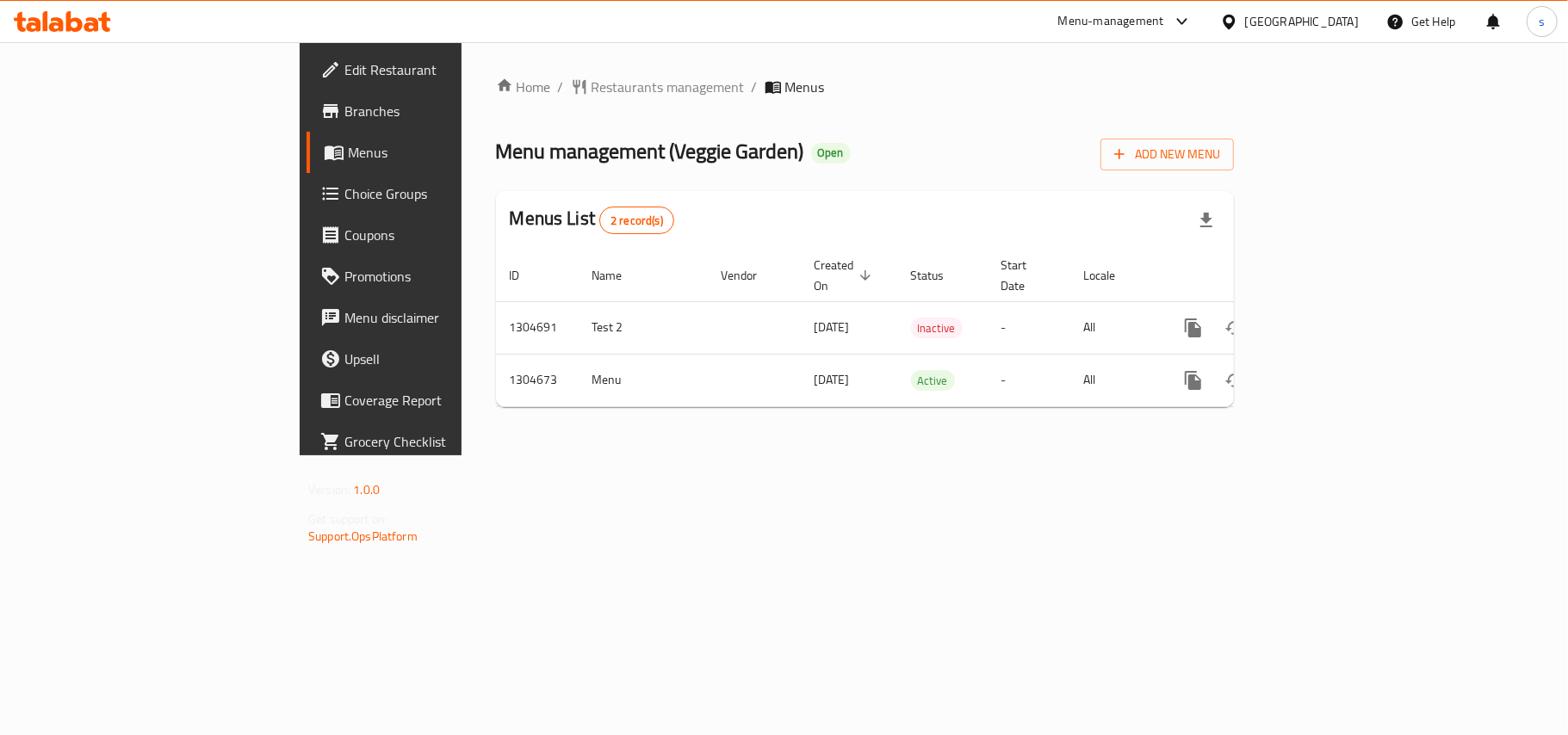
click at [1300, 15] on div "[GEOGRAPHIC_DATA]" at bounding box center [1301, 21] width 113 height 19
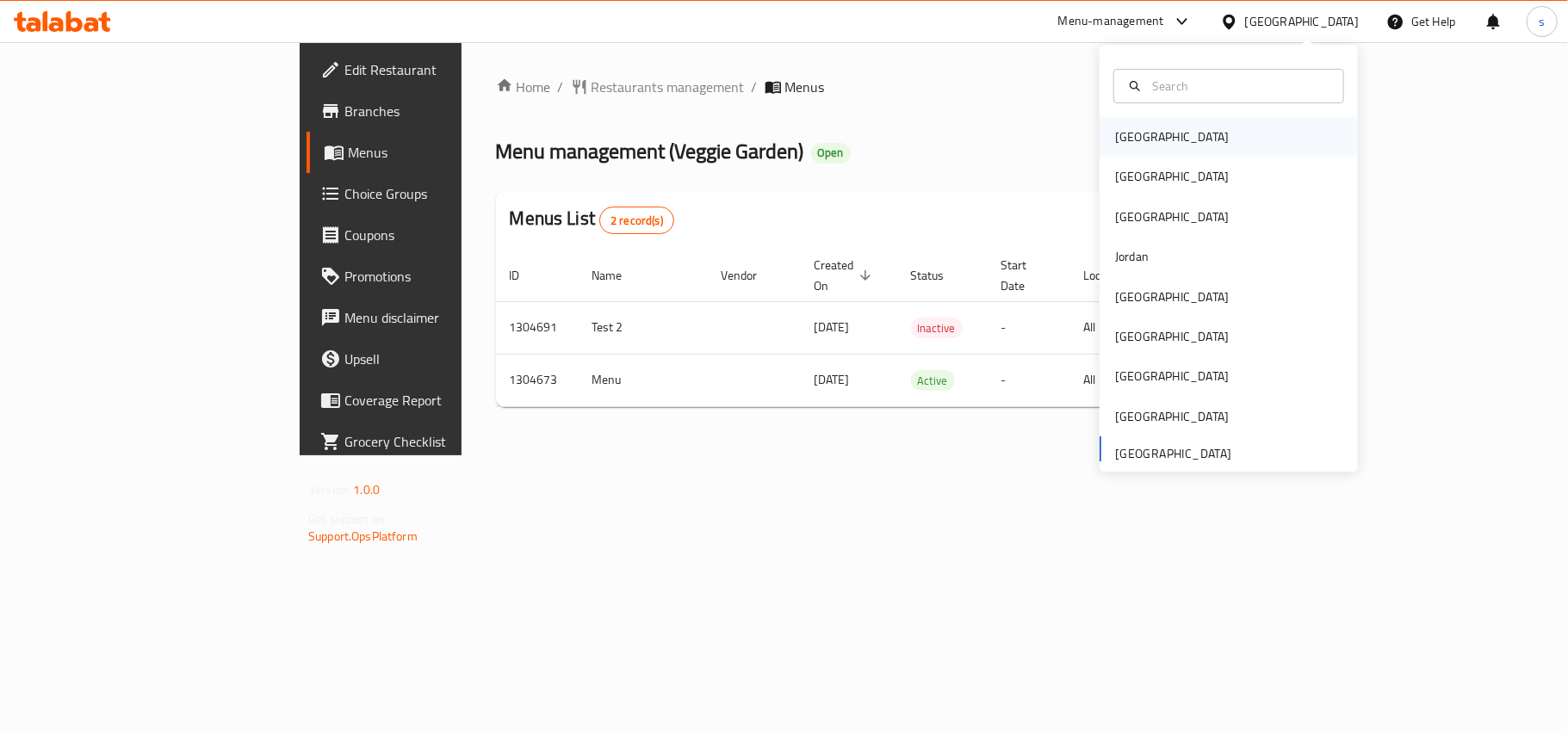
click at [1115, 138] on div "[GEOGRAPHIC_DATA]" at bounding box center [1171, 136] width 113 height 19
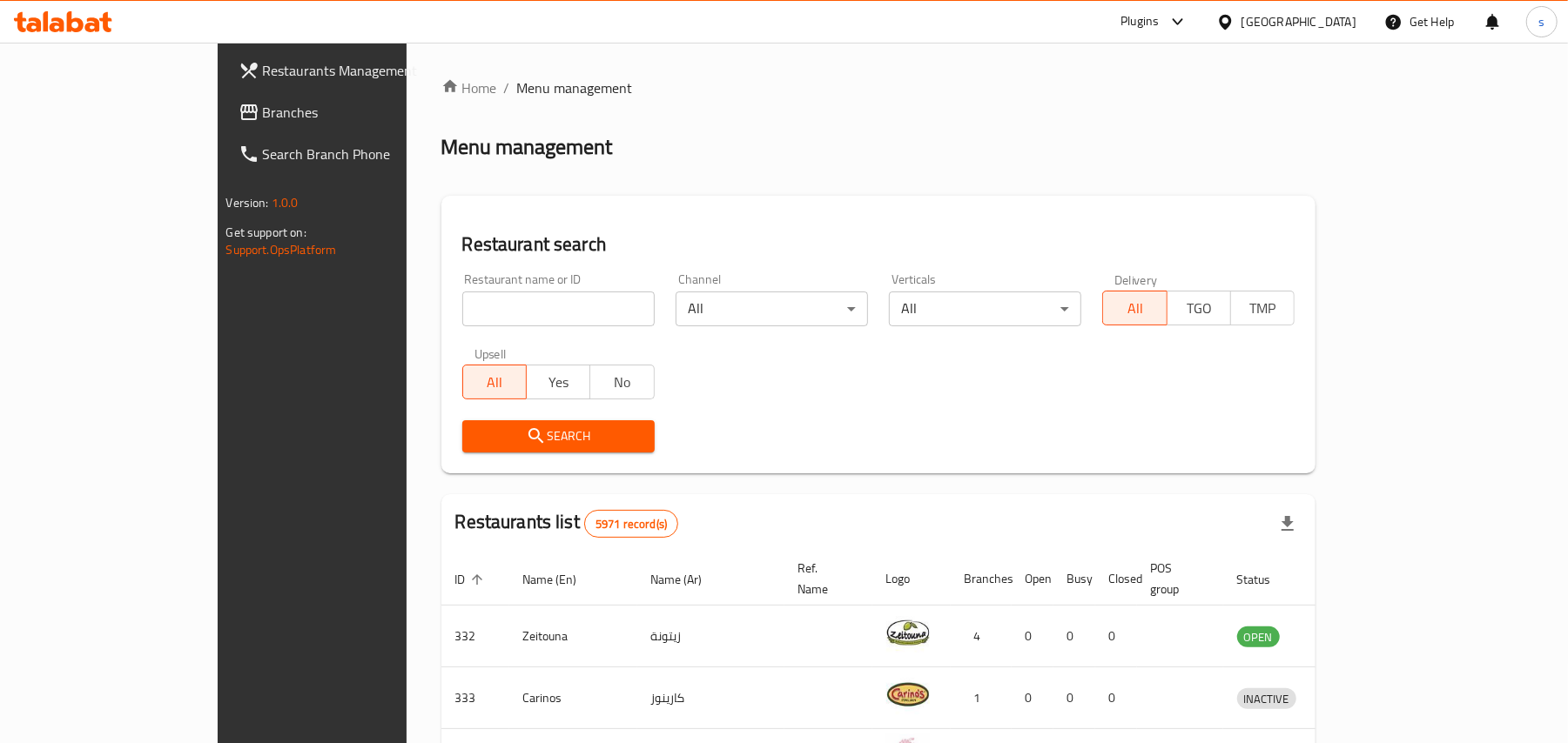
click at [1318, 29] on div "[GEOGRAPHIC_DATA]" at bounding box center [1298, 22] width 115 height 19
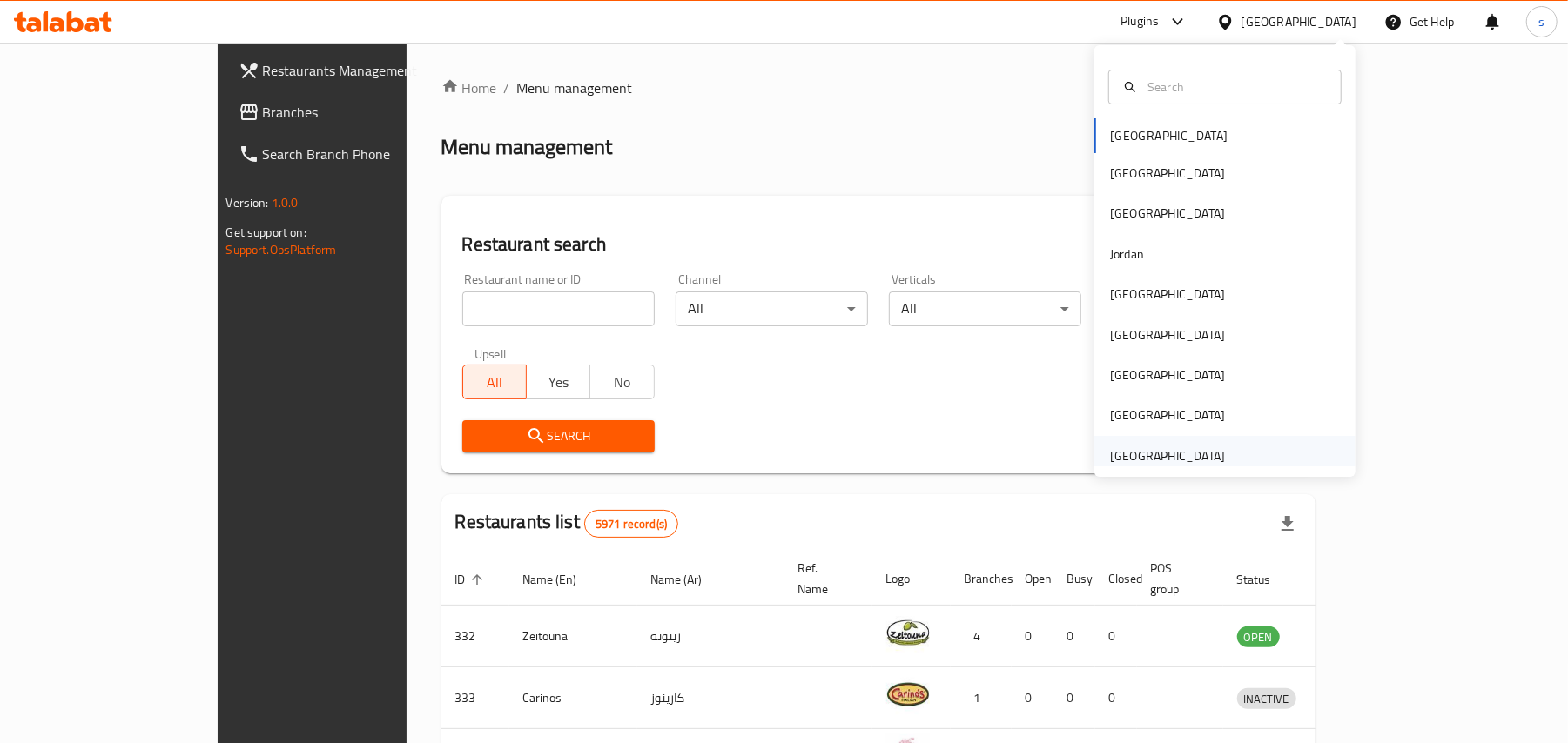
click at [1136, 463] on div "[GEOGRAPHIC_DATA]" at bounding box center [1167, 455] width 115 height 19
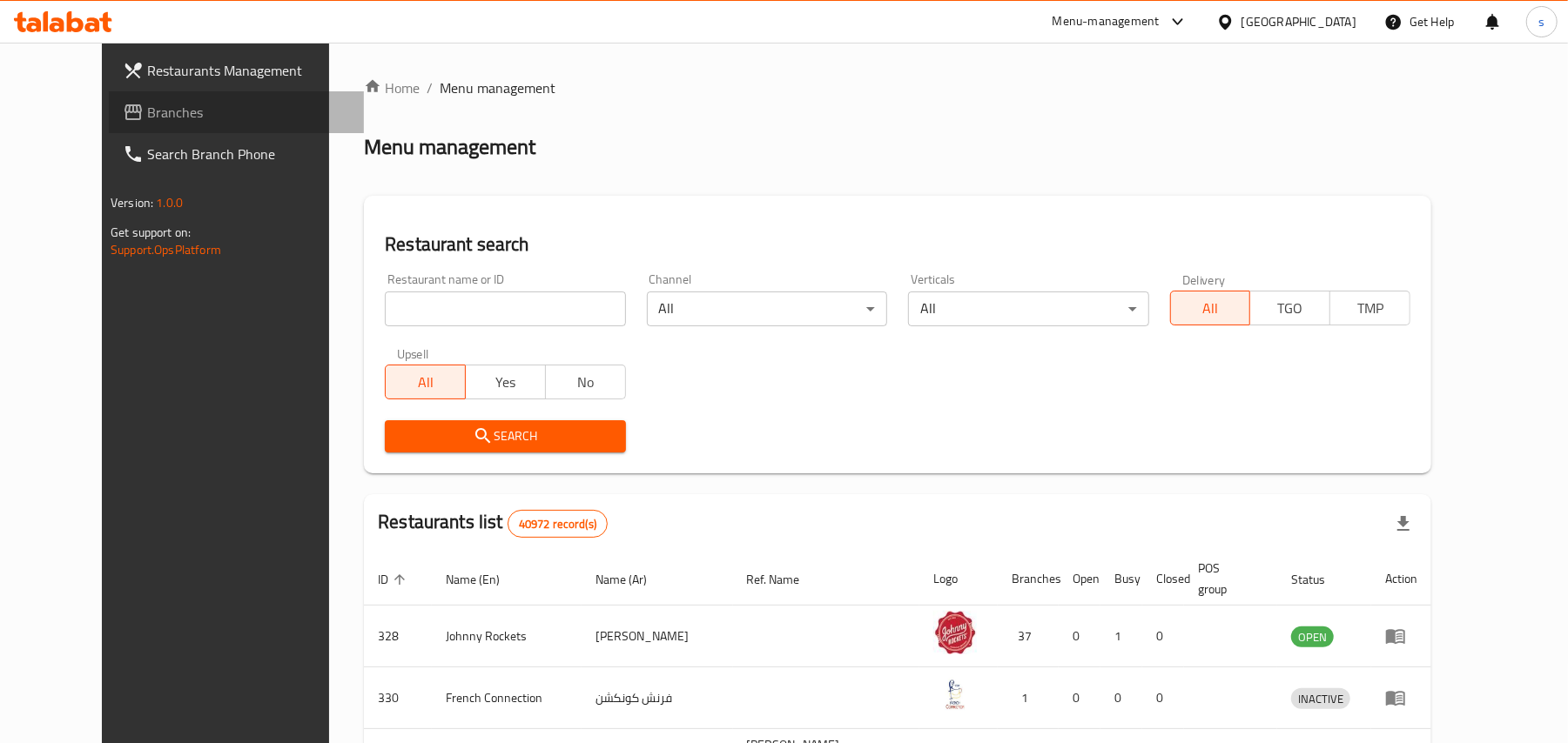
click at [147, 115] on span "Branches" at bounding box center [248, 112] width 203 height 21
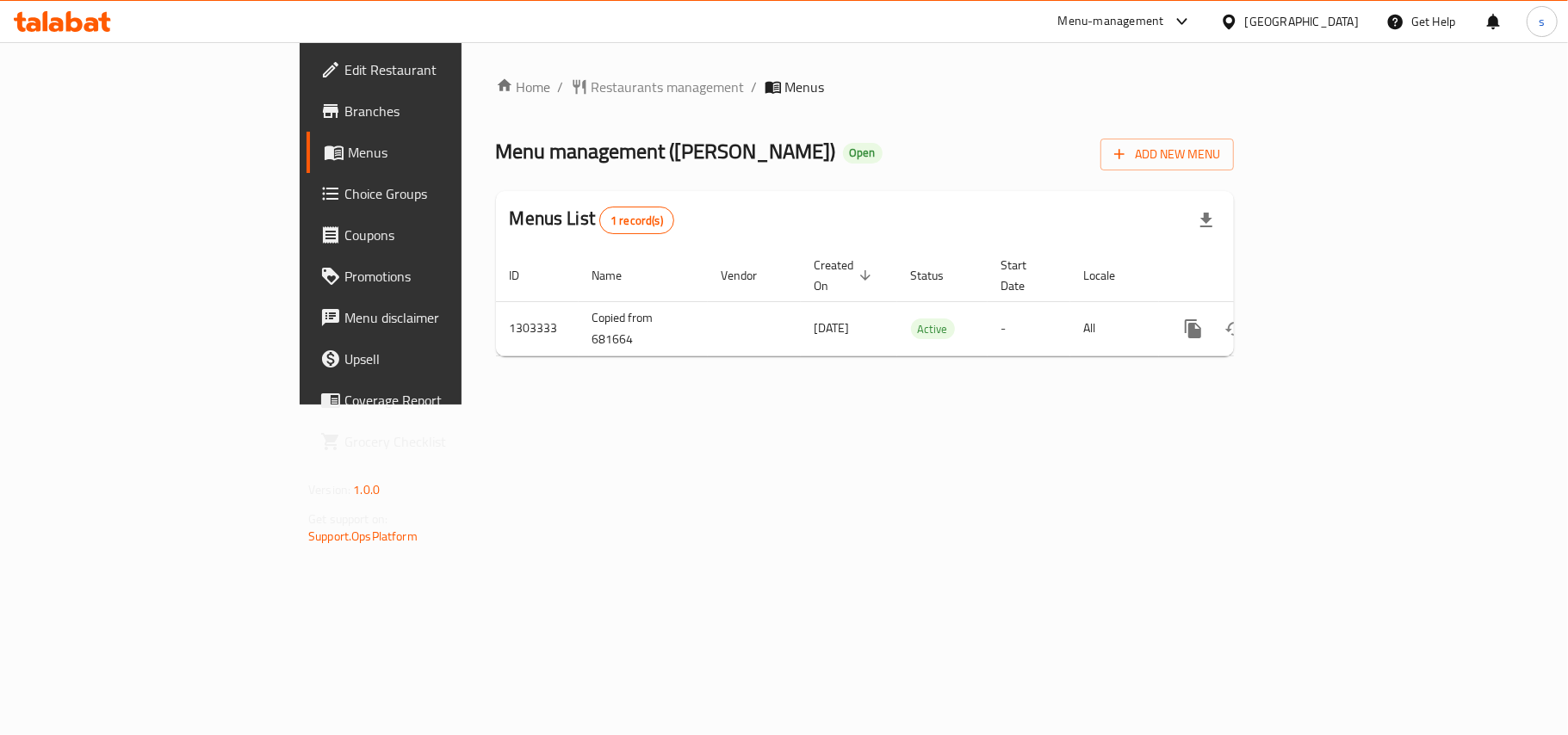
click at [1321, 22] on div "[GEOGRAPHIC_DATA]" at bounding box center [1301, 21] width 113 height 19
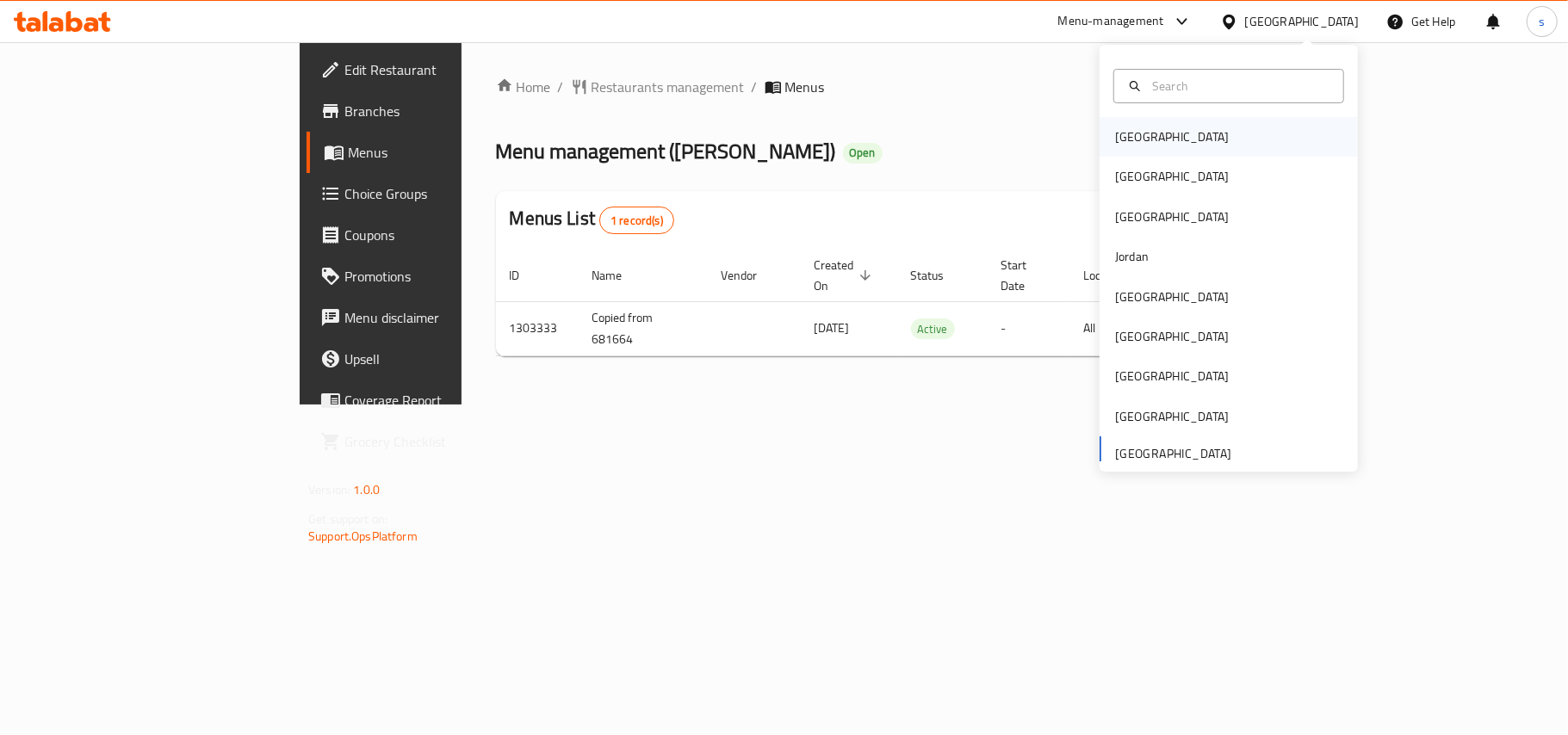
click at [1121, 136] on div "[GEOGRAPHIC_DATA]" at bounding box center [1171, 136] width 113 height 19
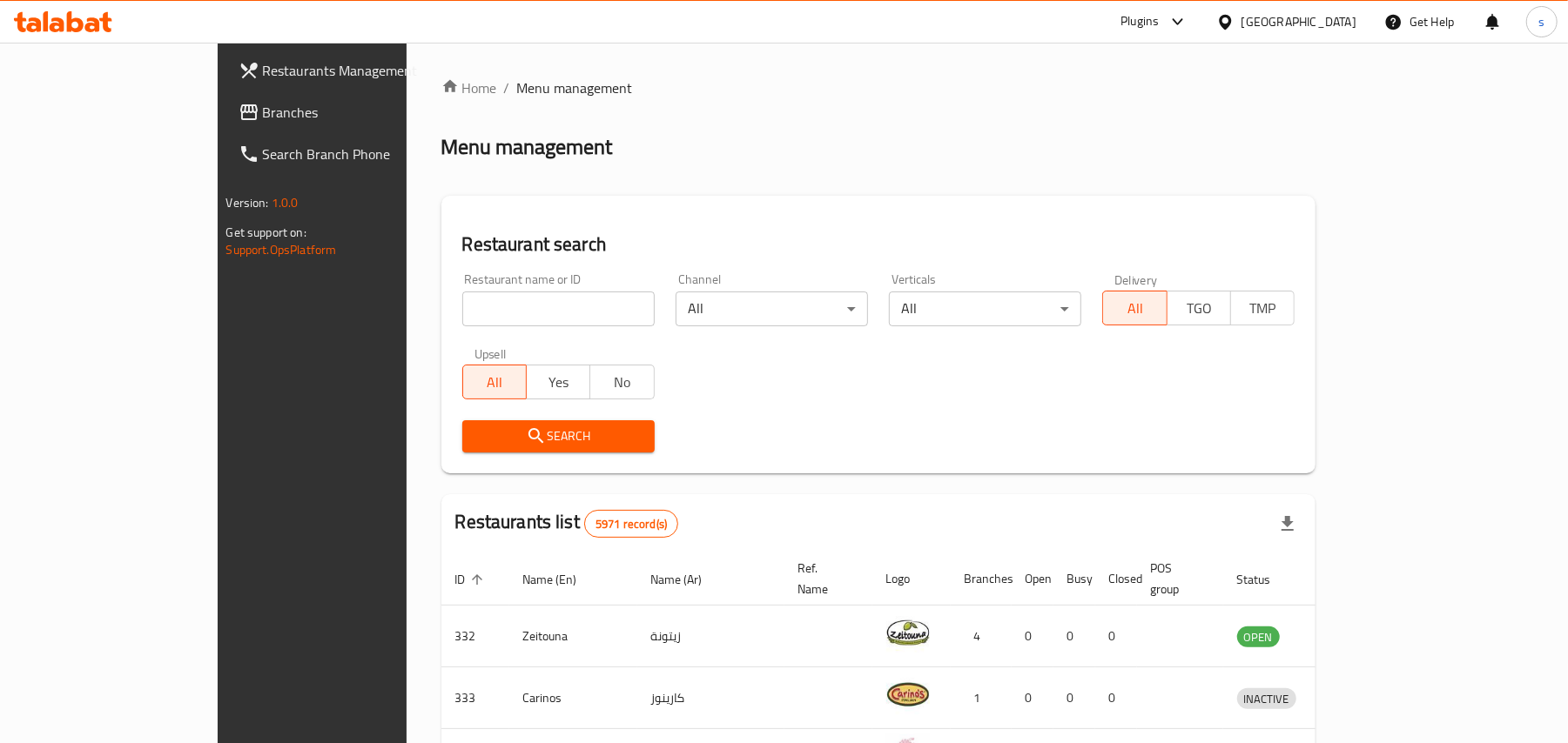
click at [1321, 19] on div "[GEOGRAPHIC_DATA]" at bounding box center [1298, 22] width 115 height 19
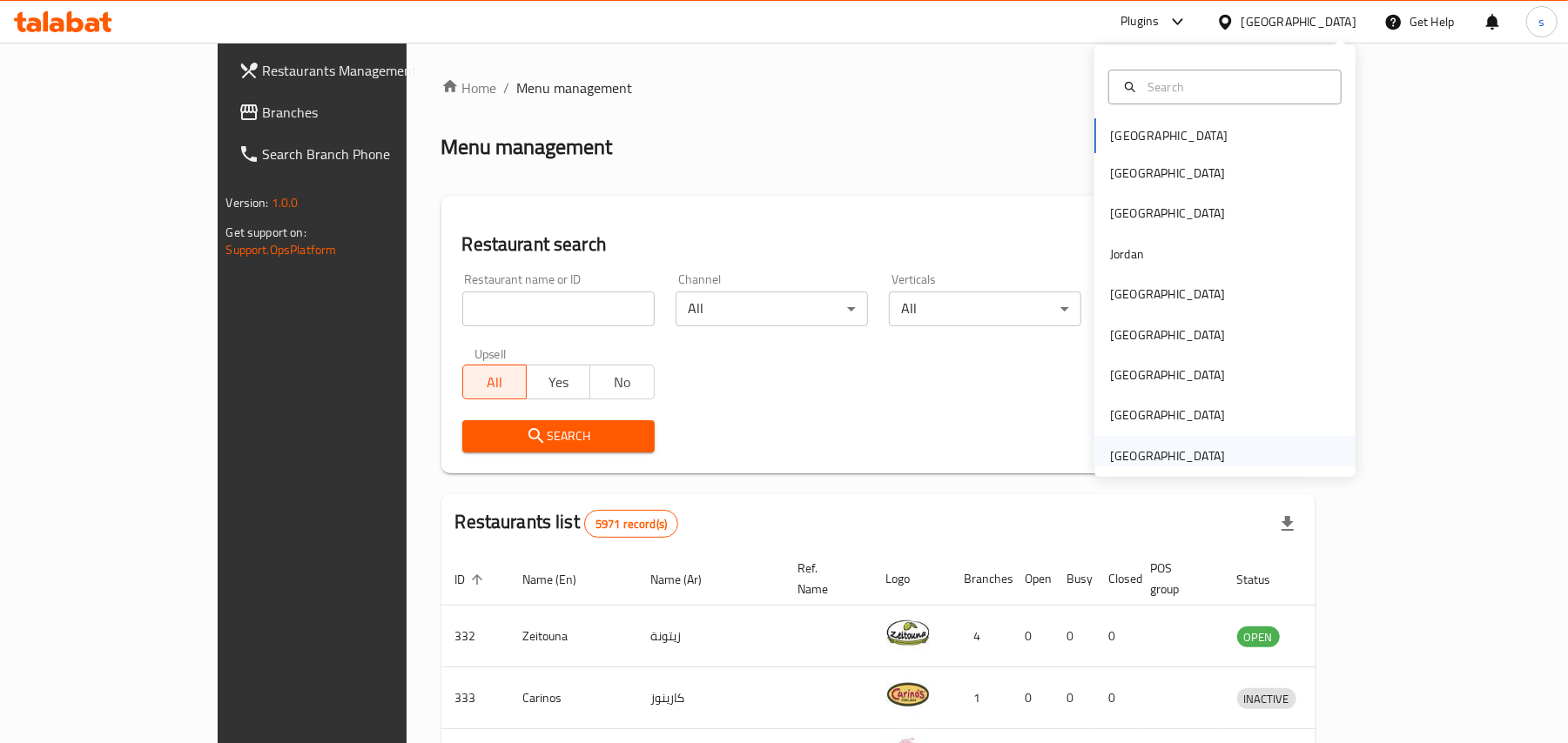
click at [1180, 463] on div "[GEOGRAPHIC_DATA]" at bounding box center [1167, 455] width 115 height 19
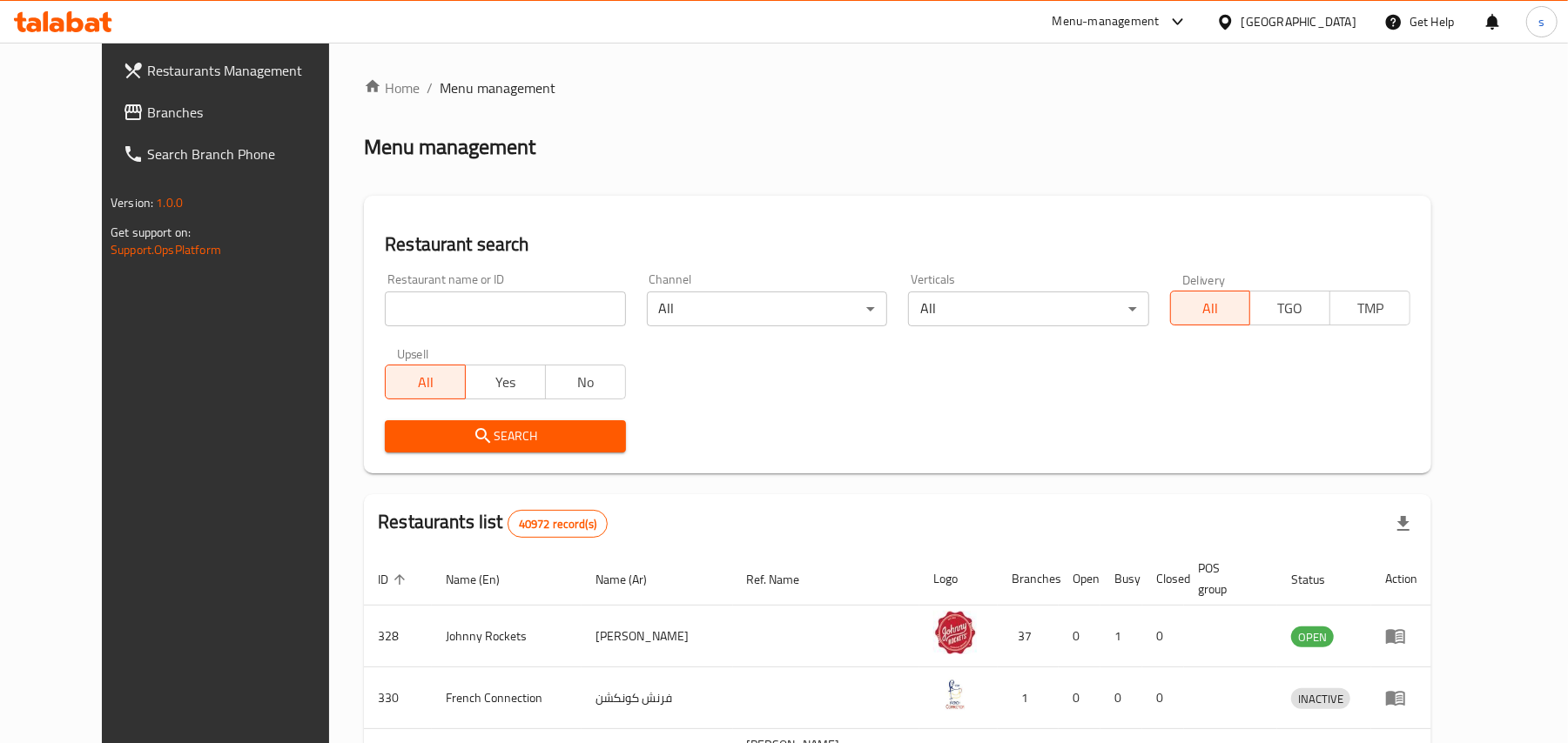
click at [147, 112] on span "Branches" at bounding box center [248, 112] width 203 height 21
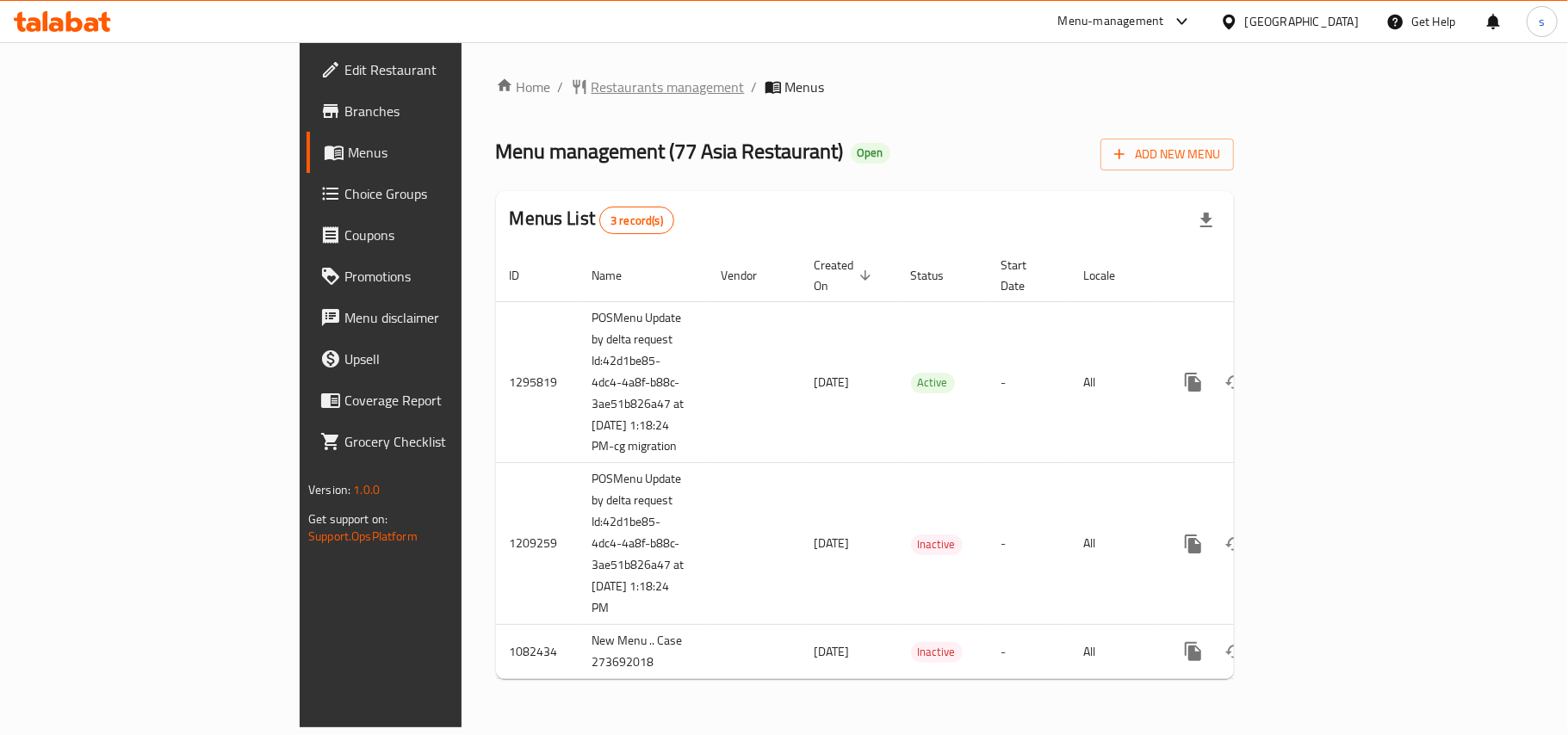
click at [591, 84] on span "Restaurants management" at bounding box center [668, 87] width 153 height 21
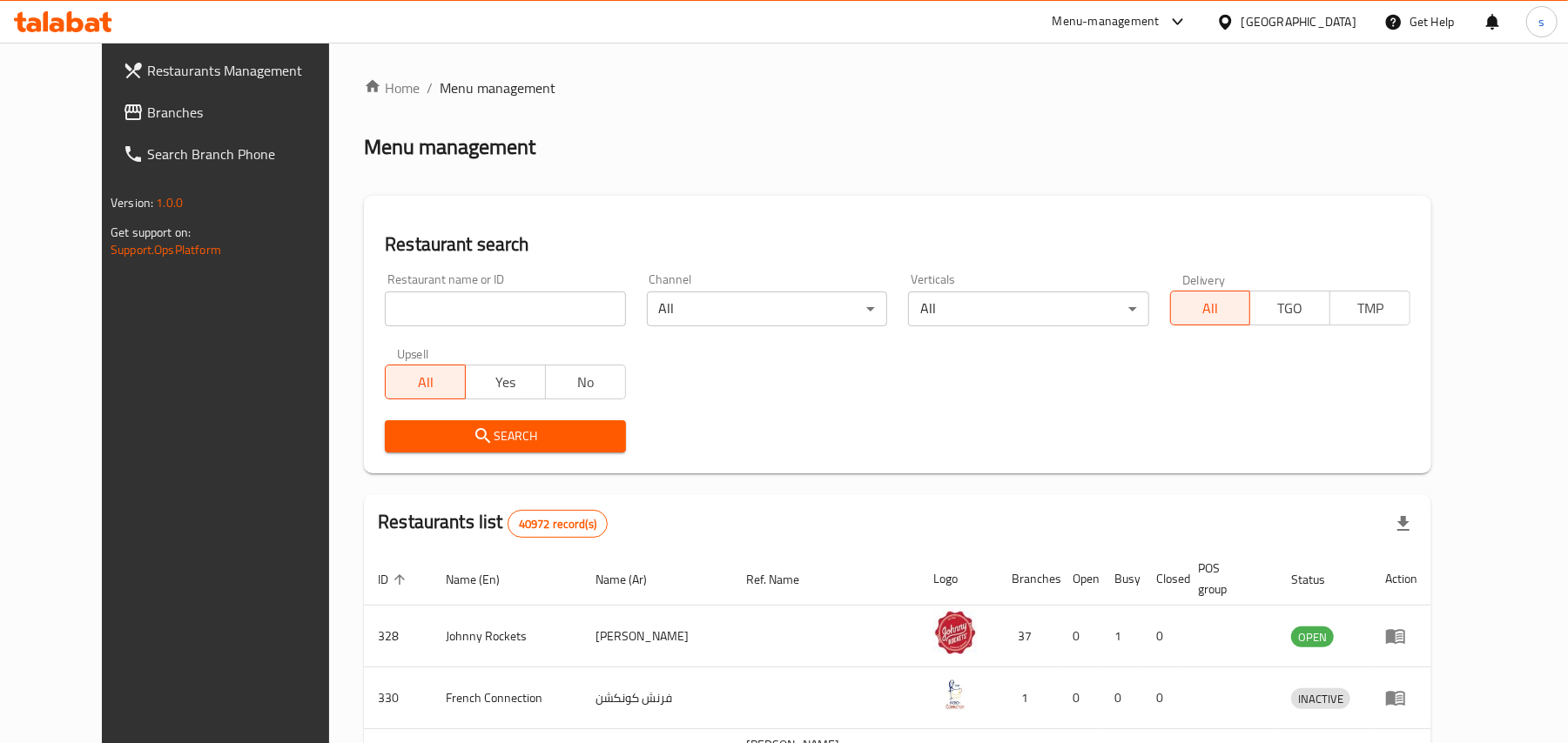
click at [385, 299] on input "search" at bounding box center [505, 308] width 240 height 35
paste input "664075"
type input "664075"
click at [500, 429] on span "Search" at bounding box center [505, 436] width 213 height 22
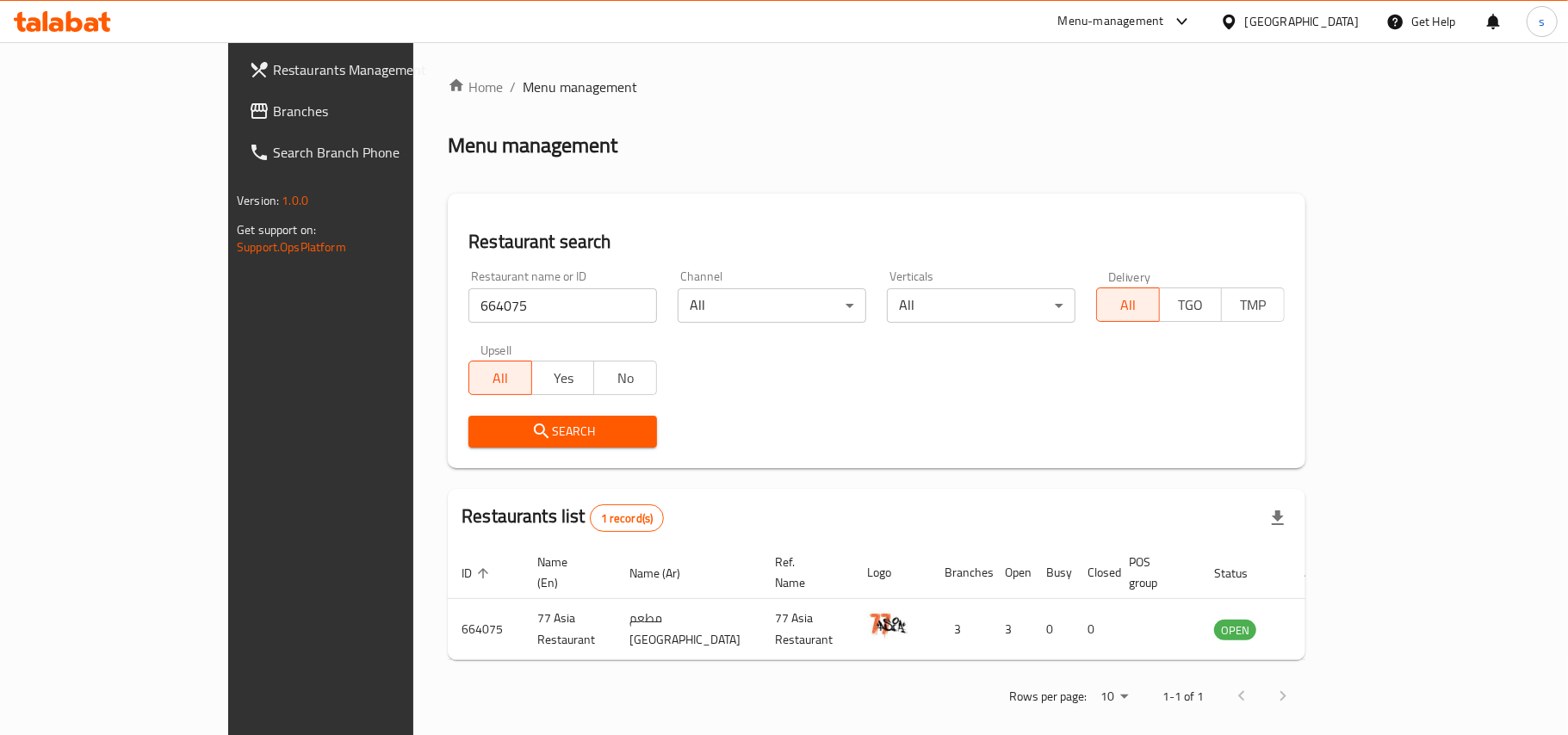
click at [1316, 21] on div "[GEOGRAPHIC_DATA]" at bounding box center [1301, 21] width 113 height 19
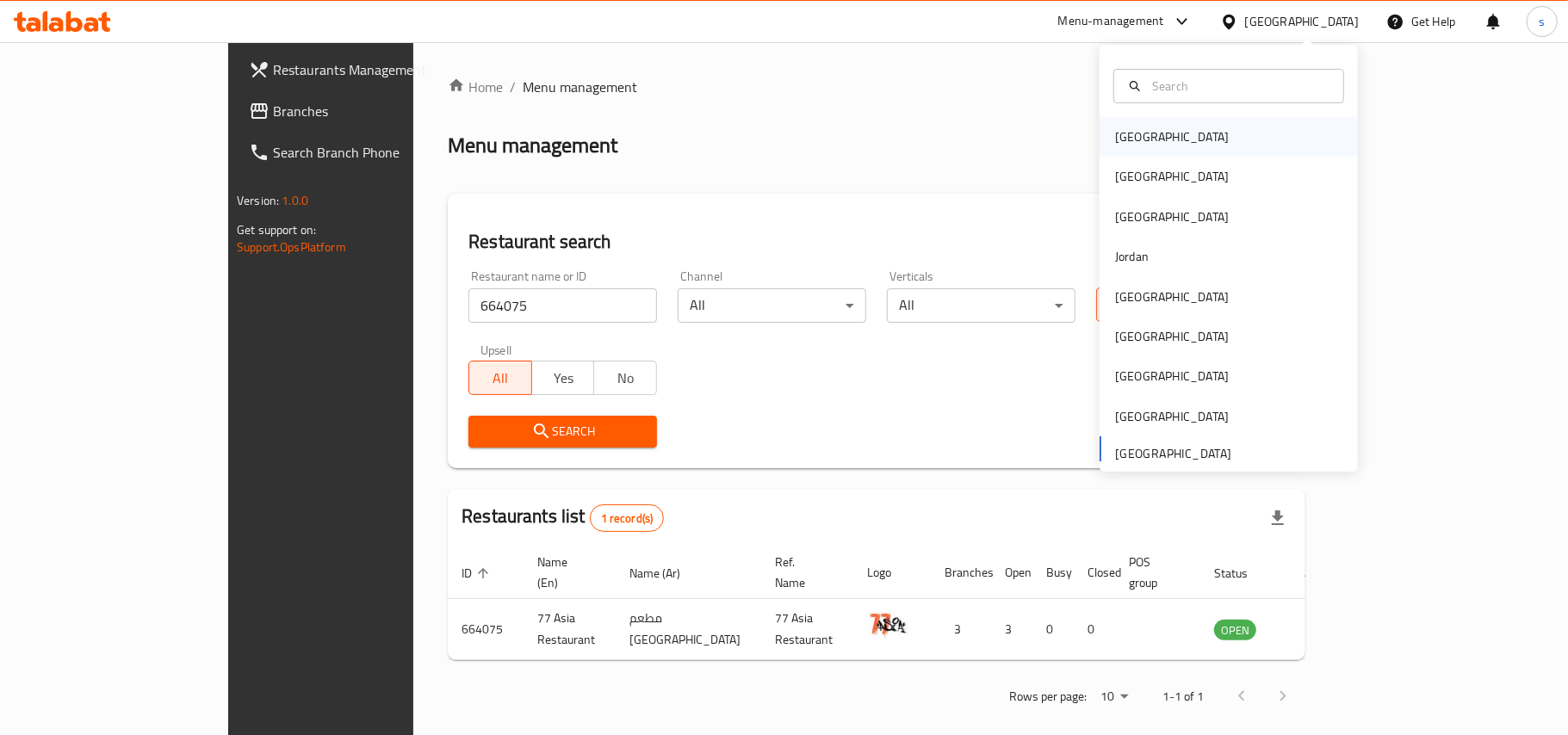
click at [1117, 141] on div "[GEOGRAPHIC_DATA]" at bounding box center [1171, 136] width 113 height 19
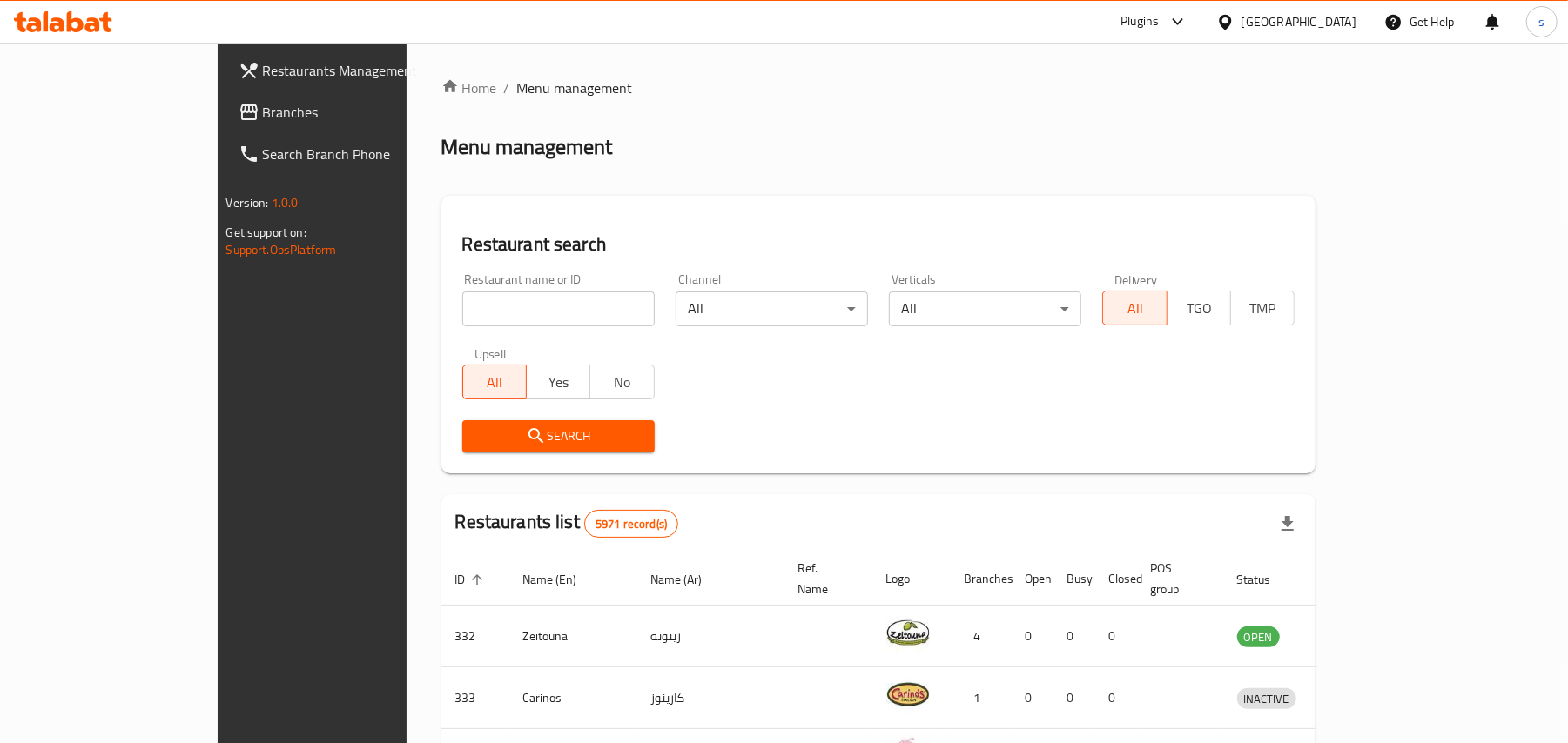
click at [1355, 18] on div "[GEOGRAPHIC_DATA]" at bounding box center [1298, 22] width 115 height 19
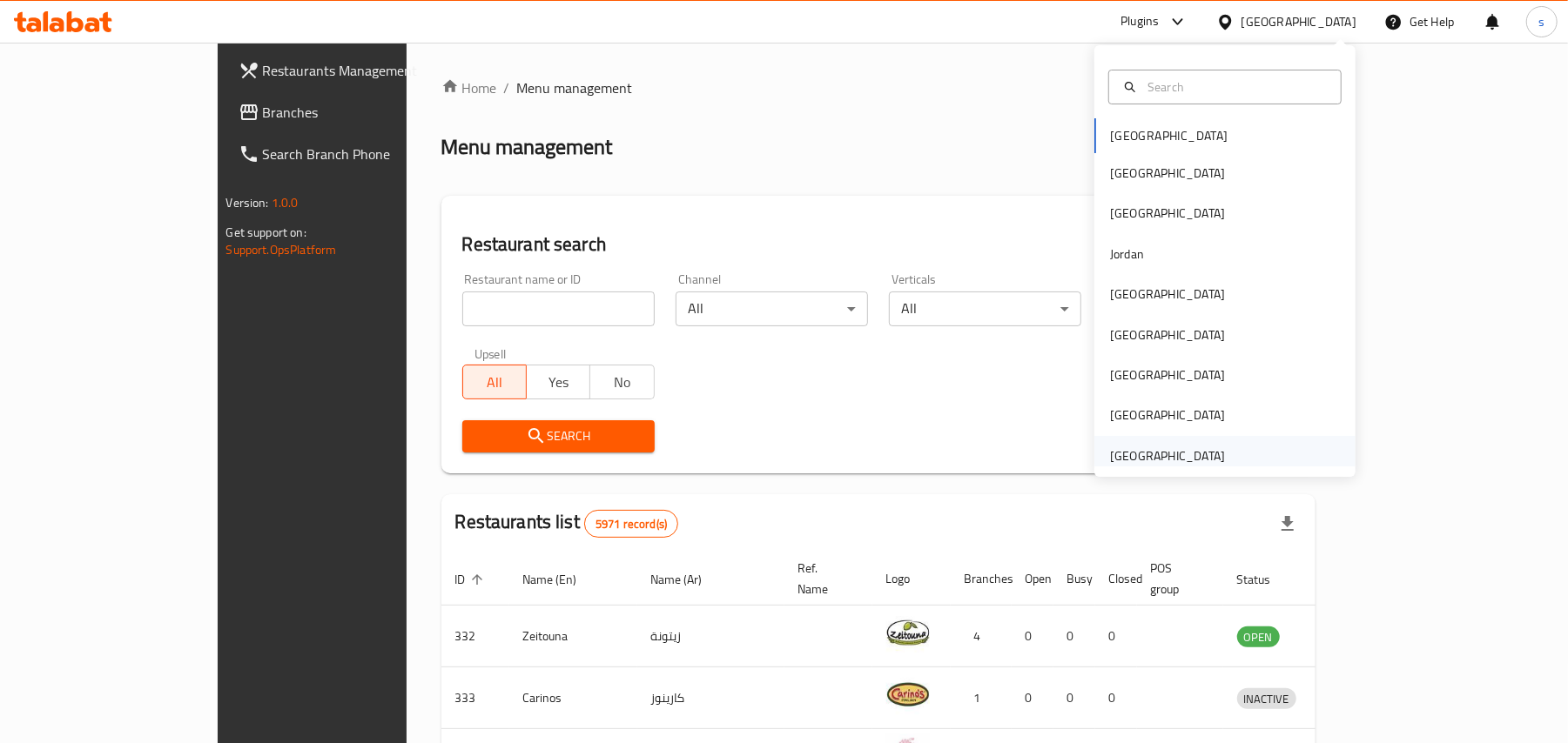
click at [1164, 454] on div "[GEOGRAPHIC_DATA]" at bounding box center [1167, 455] width 115 height 19
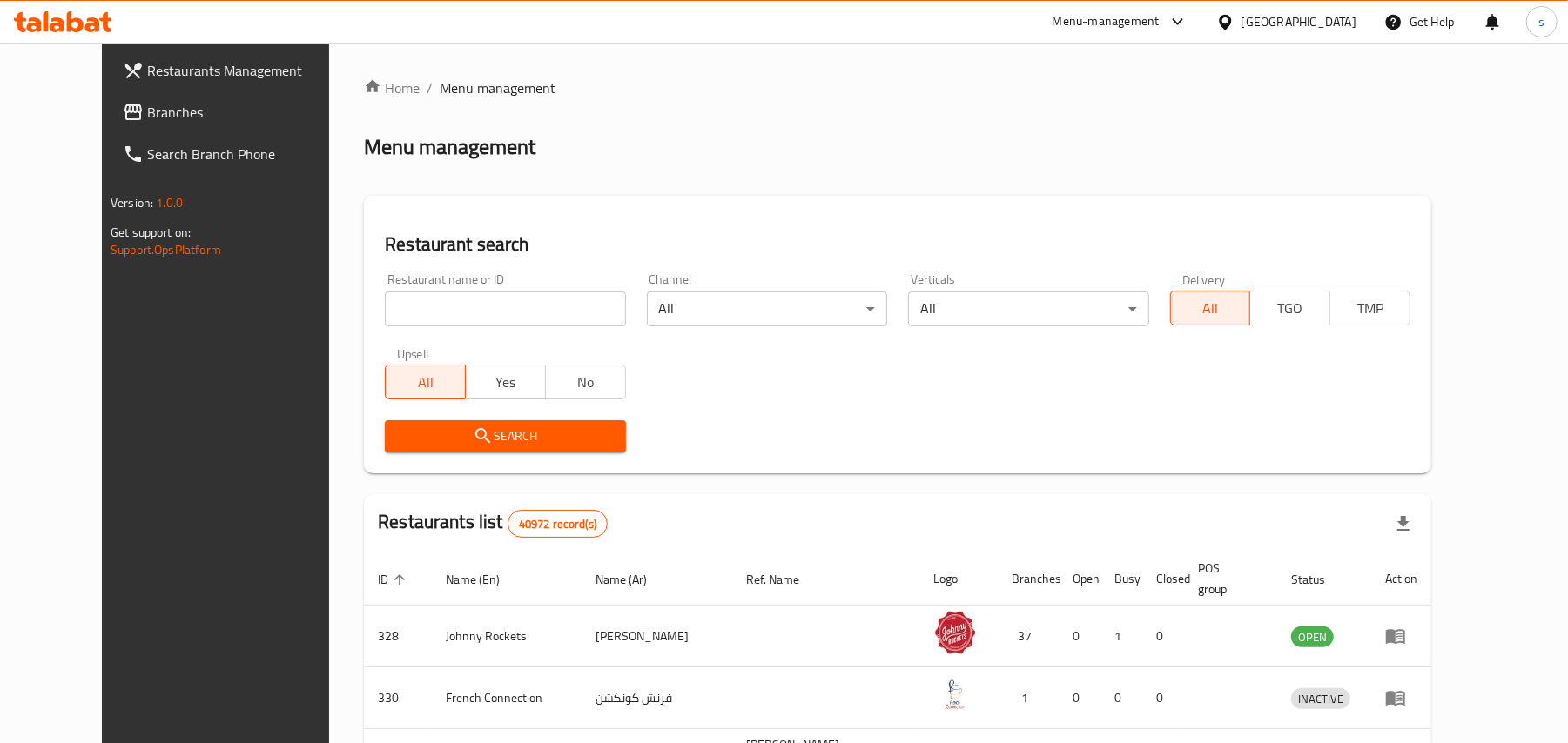
click at [147, 115] on span "Branches" at bounding box center [248, 112] width 203 height 21
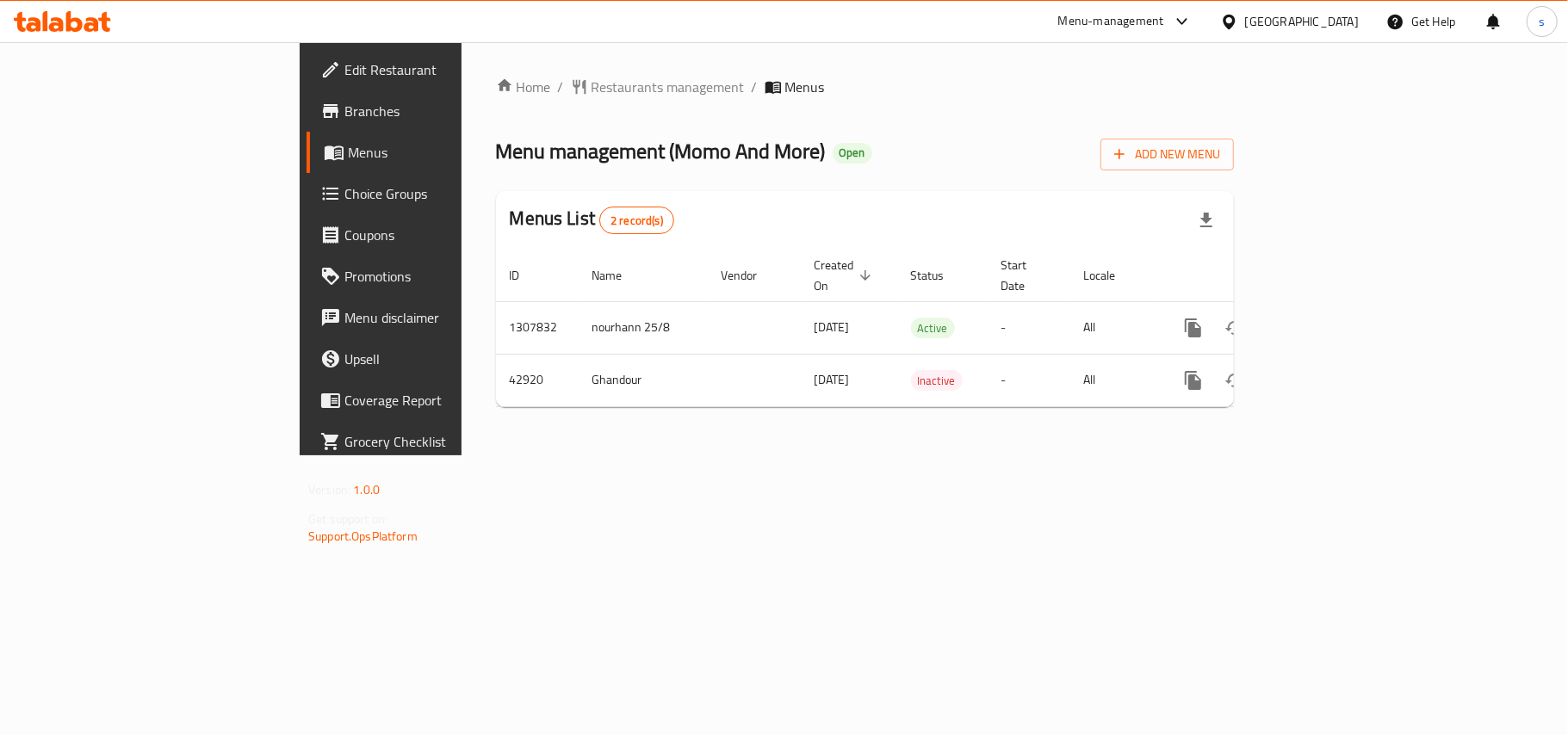
click at [1323, 22] on div "[GEOGRAPHIC_DATA]" at bounding box center [1301, 21] width 113 height 19
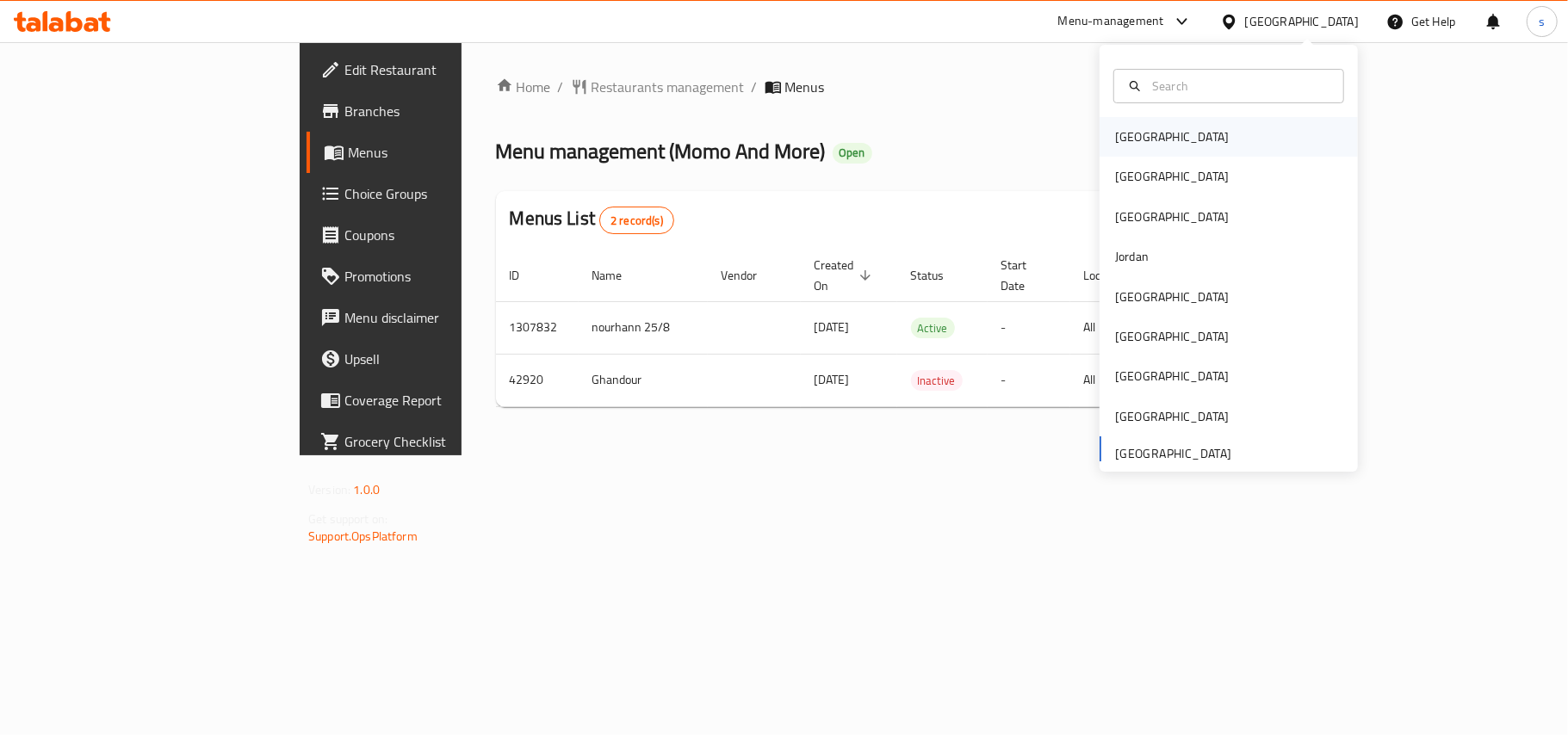
click at [1115, 136] on div "[GEOGRAPHIC_DATA]" at bounding box center [1171, 136] width 113 height 19
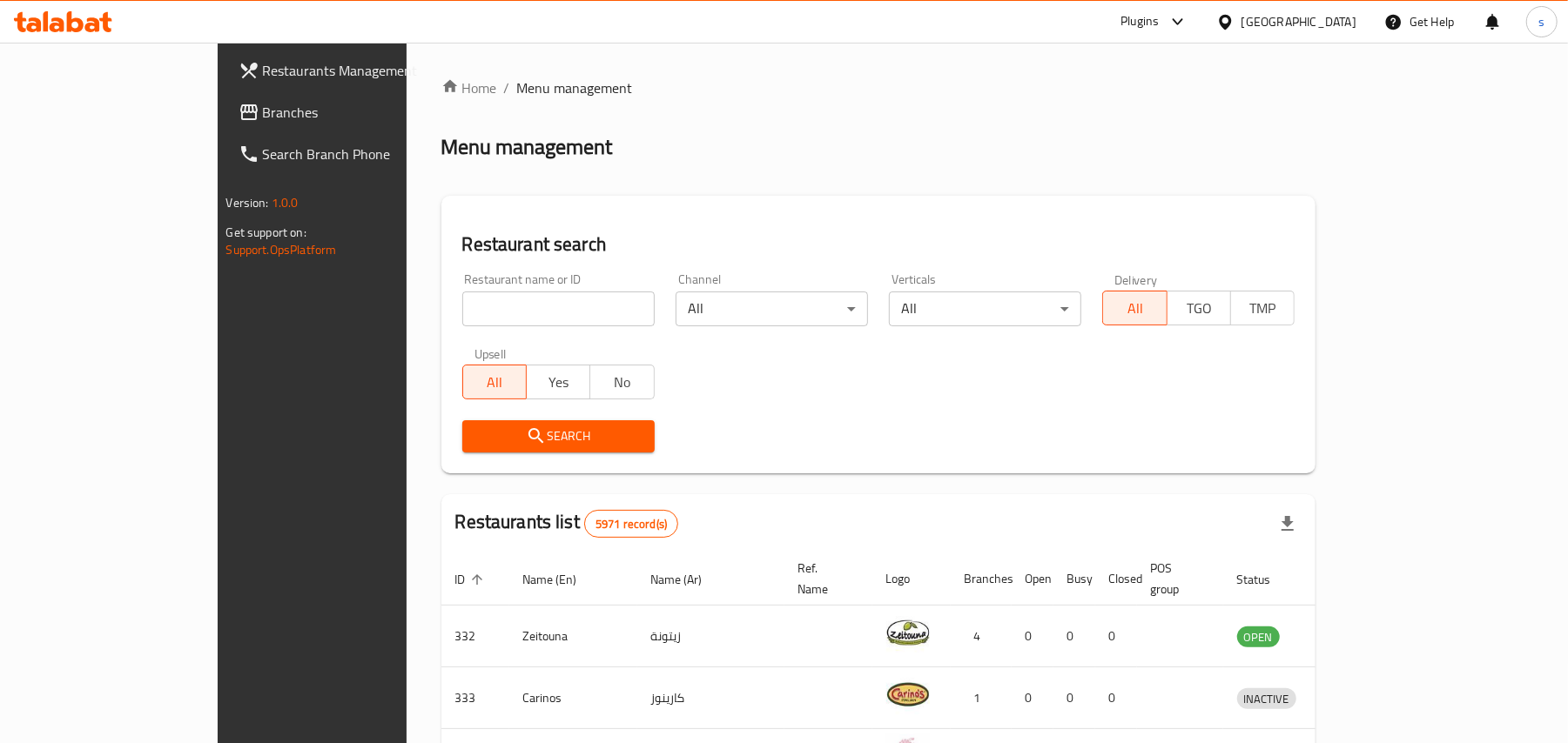
click at [1353, 23] on div "[GEOGRAPHIC_DATA]" at bounding box center [1298, 22] width 115 height 19
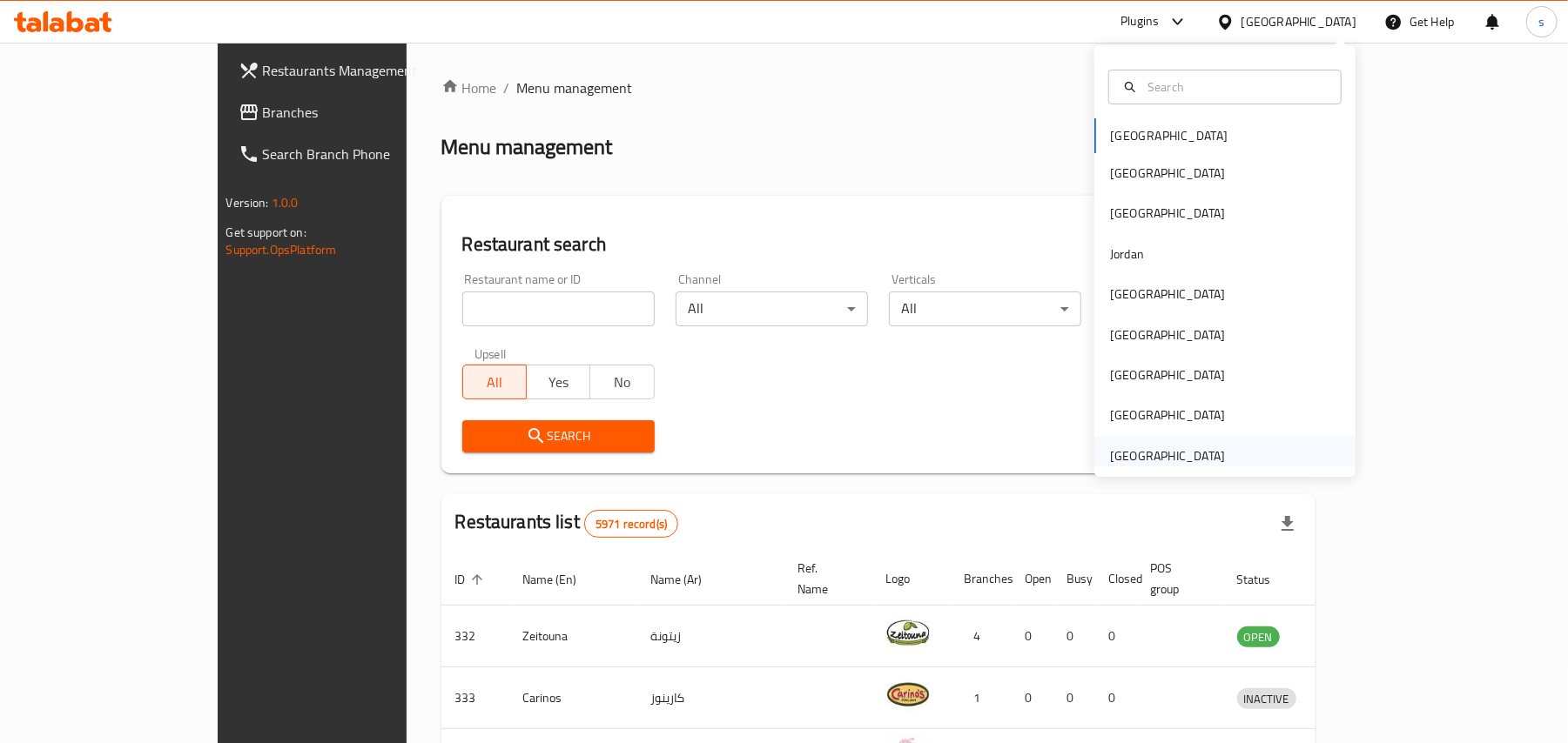
click at [1153, 458] on div "[GEOGRAPHIC_DATA]" at bounding box center [1167, 455] width 115 height 19
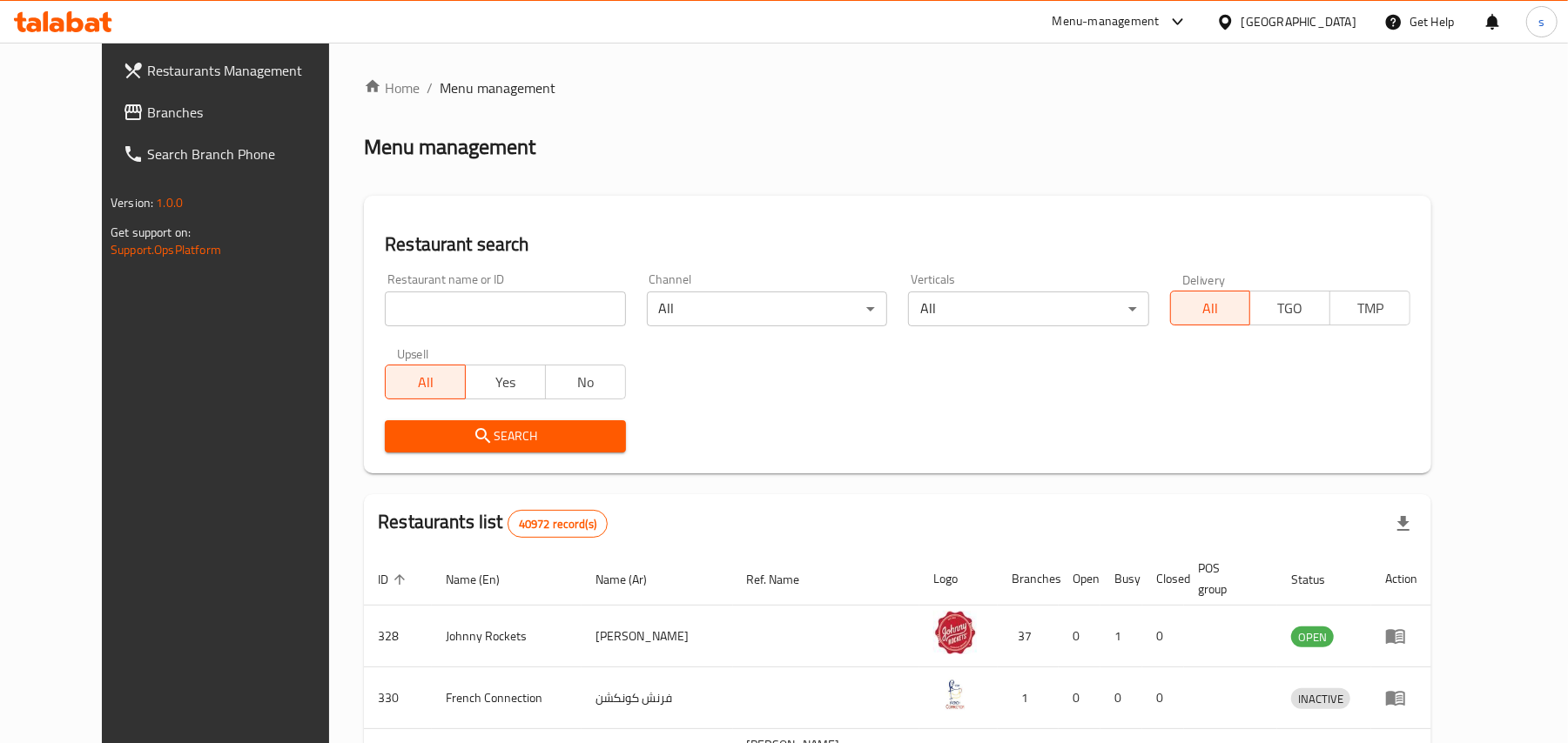
click at [147, 112] on span "Branches" at bounding box center [248, 112] width 203 height 21
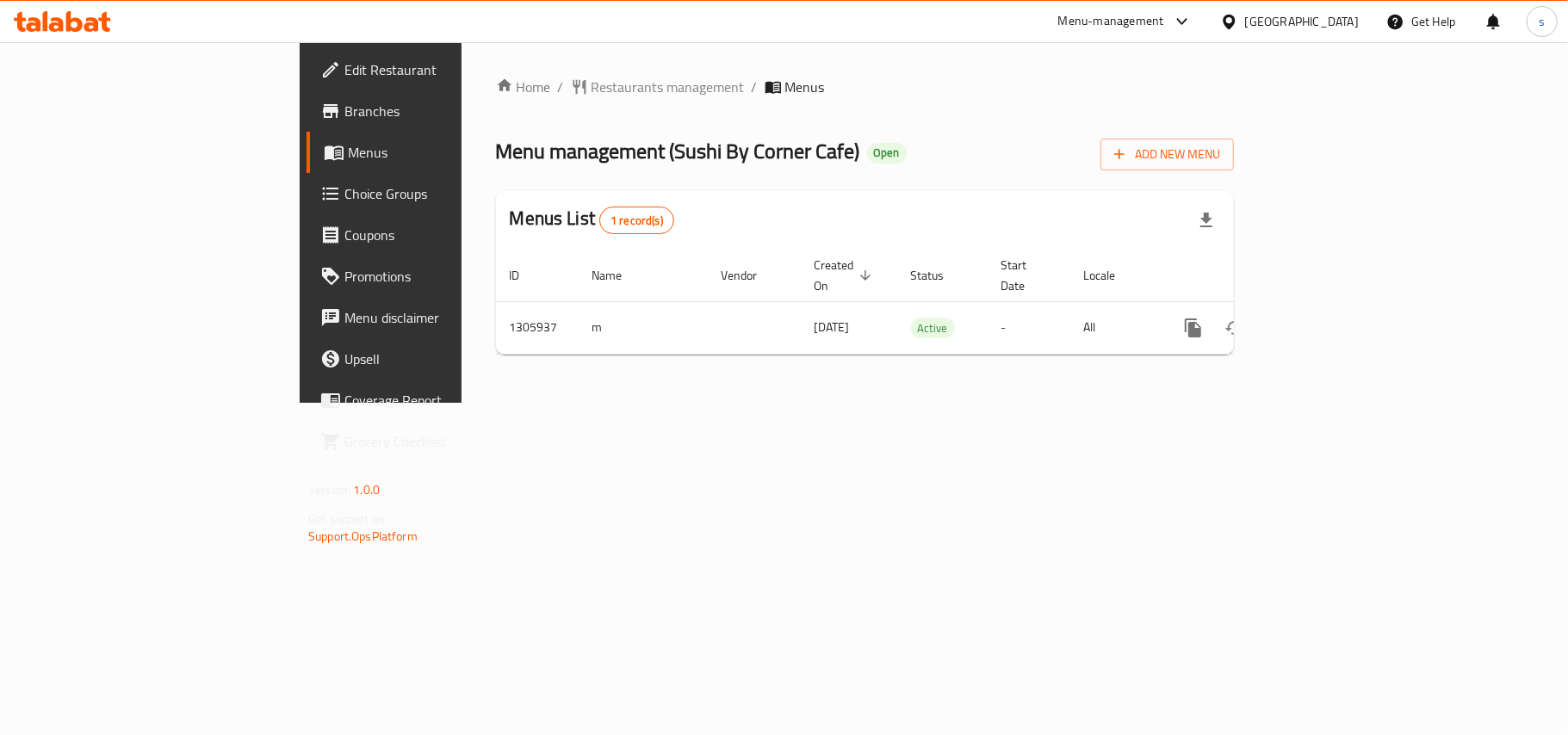
click at [1302, 12] on div "[GEOGRAPHIC_DATA]" at bounding box center [1301, 21] width 113 height 19
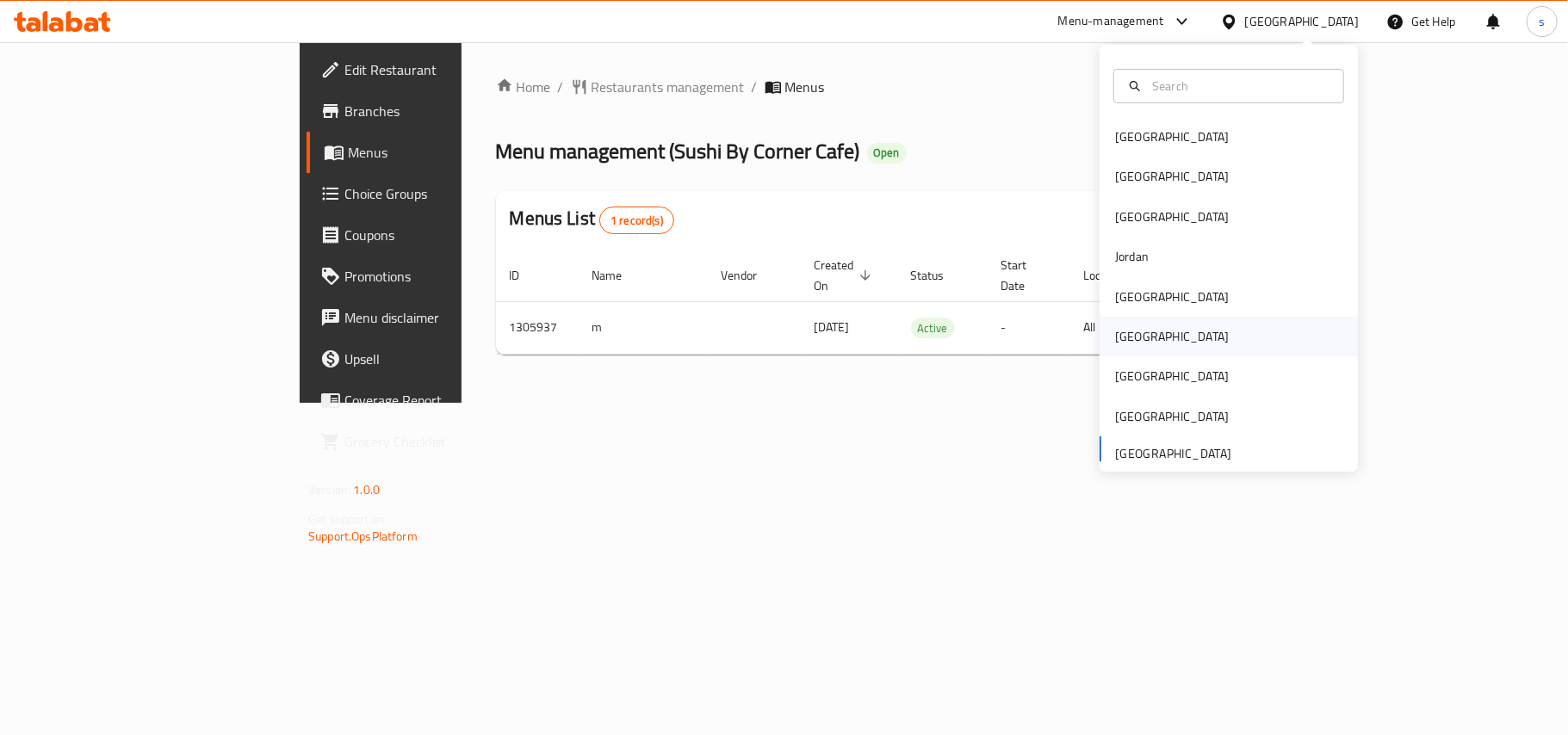
click at [1119, 327] on div "[GEOGRAPHIC_DATA]" at bounding box center [1171, 336] width 113 height 19
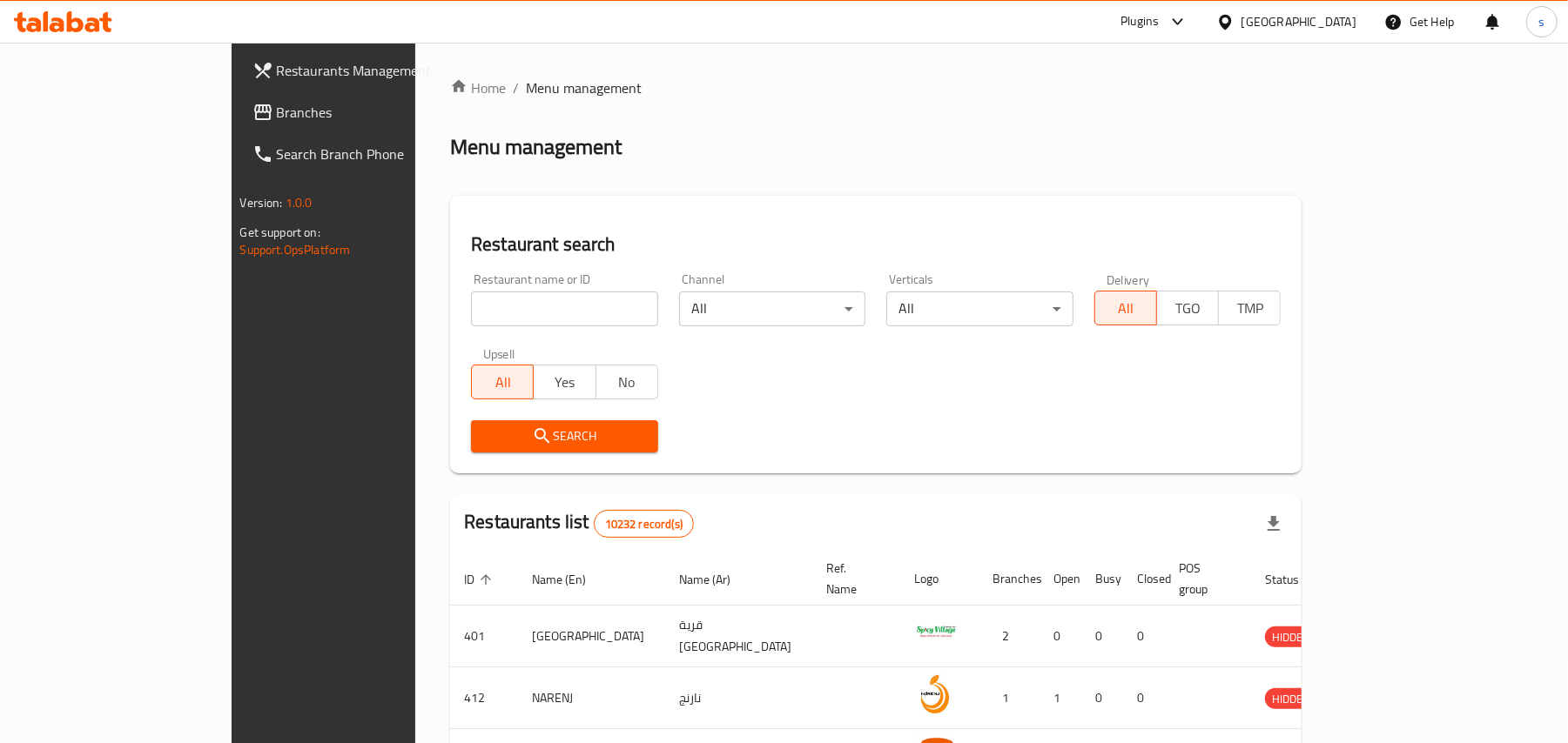
click at [277, 118] on span "Branches" at bounding box center [378, 112] width 203 height 21
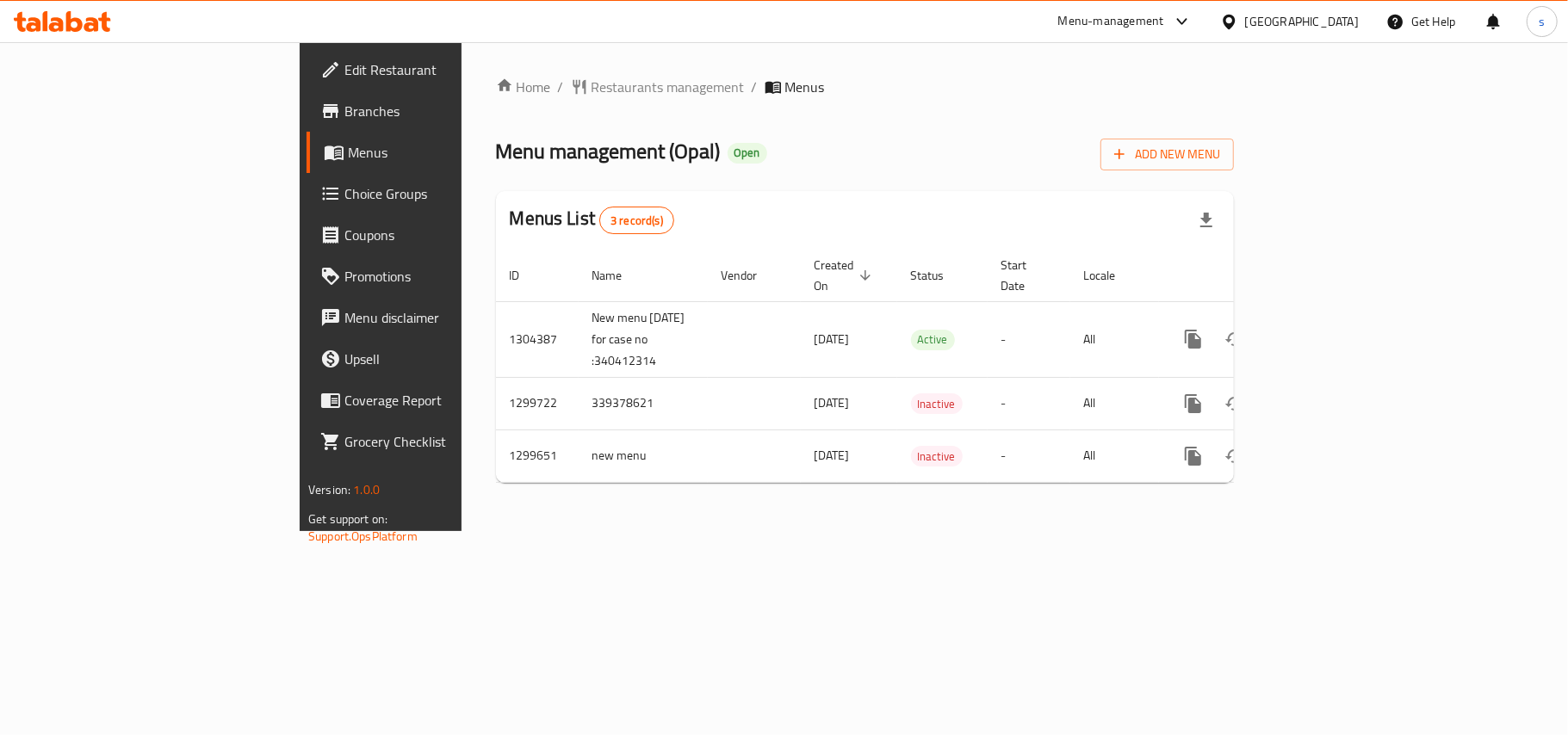
click at [1345, 22] on div "[GEOGRAPHIC_DATA]" at bounding box center [1301, 21] width 113 height 19
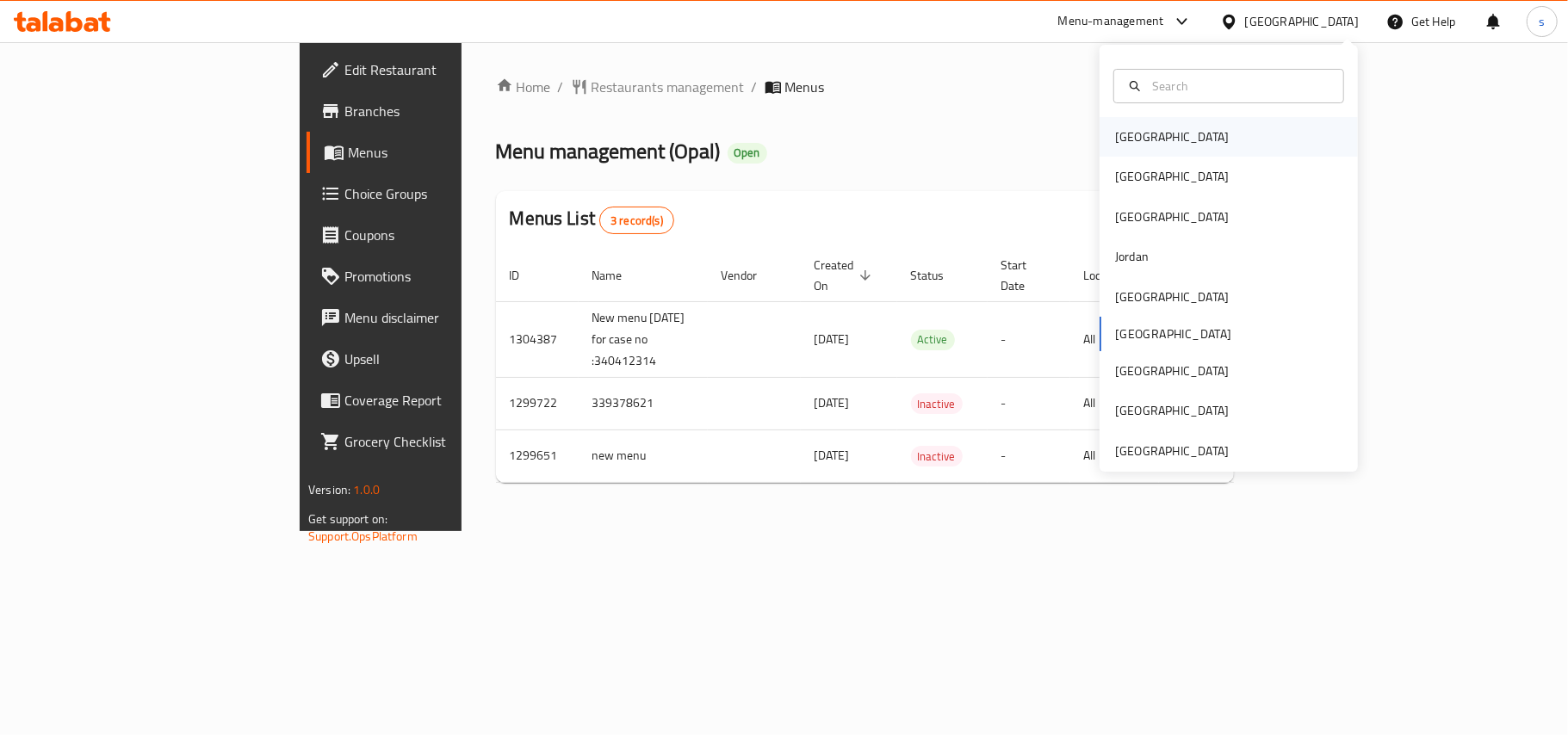
click at [1119, 132] on div "[GEOGRAPHIC_DATA]" at bounding box center [1171, 136] width 113 height 19
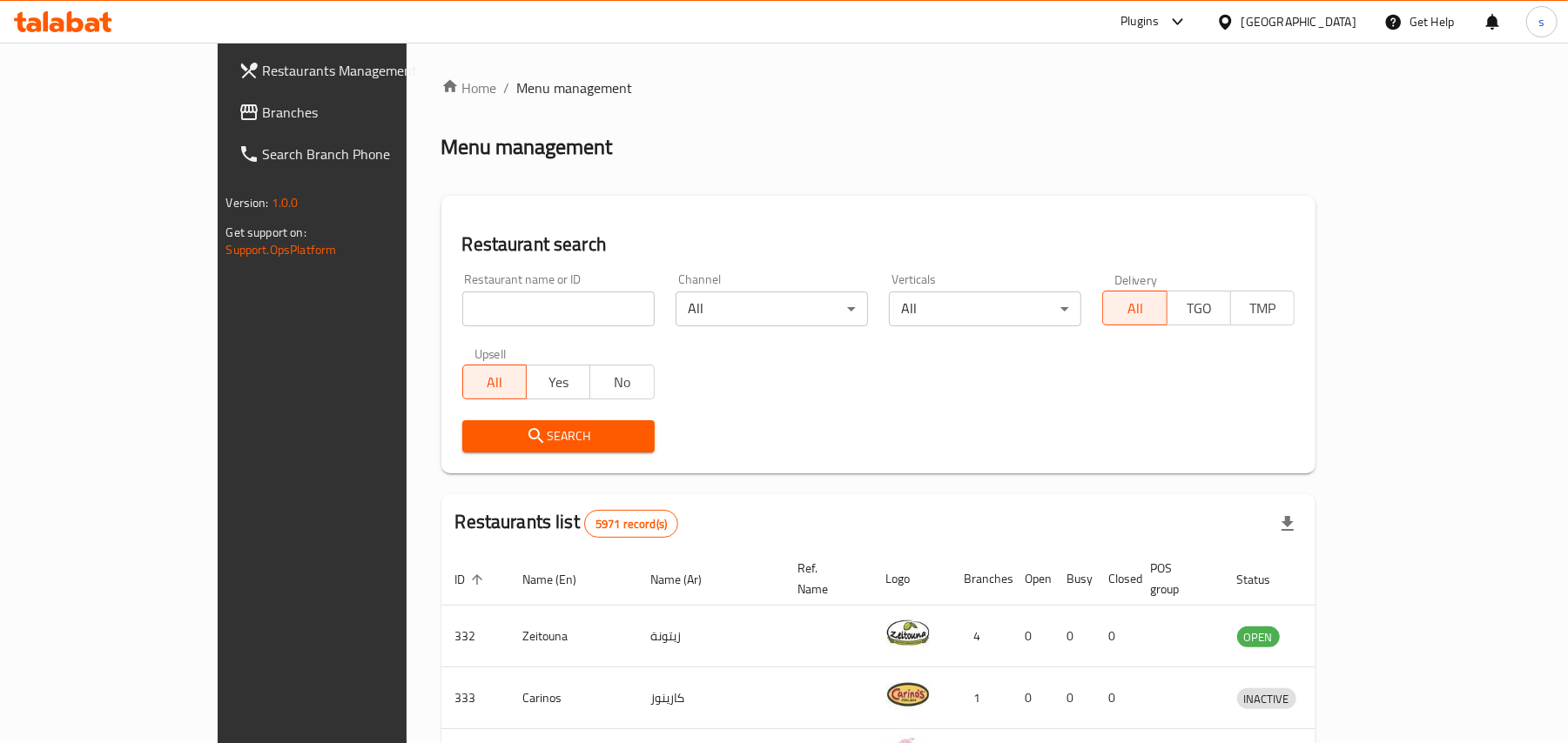
click at [1322, 18] on div "[GEOGRAPHIC_DATA]" at bounding box center [1298, 22] width 115 height 19
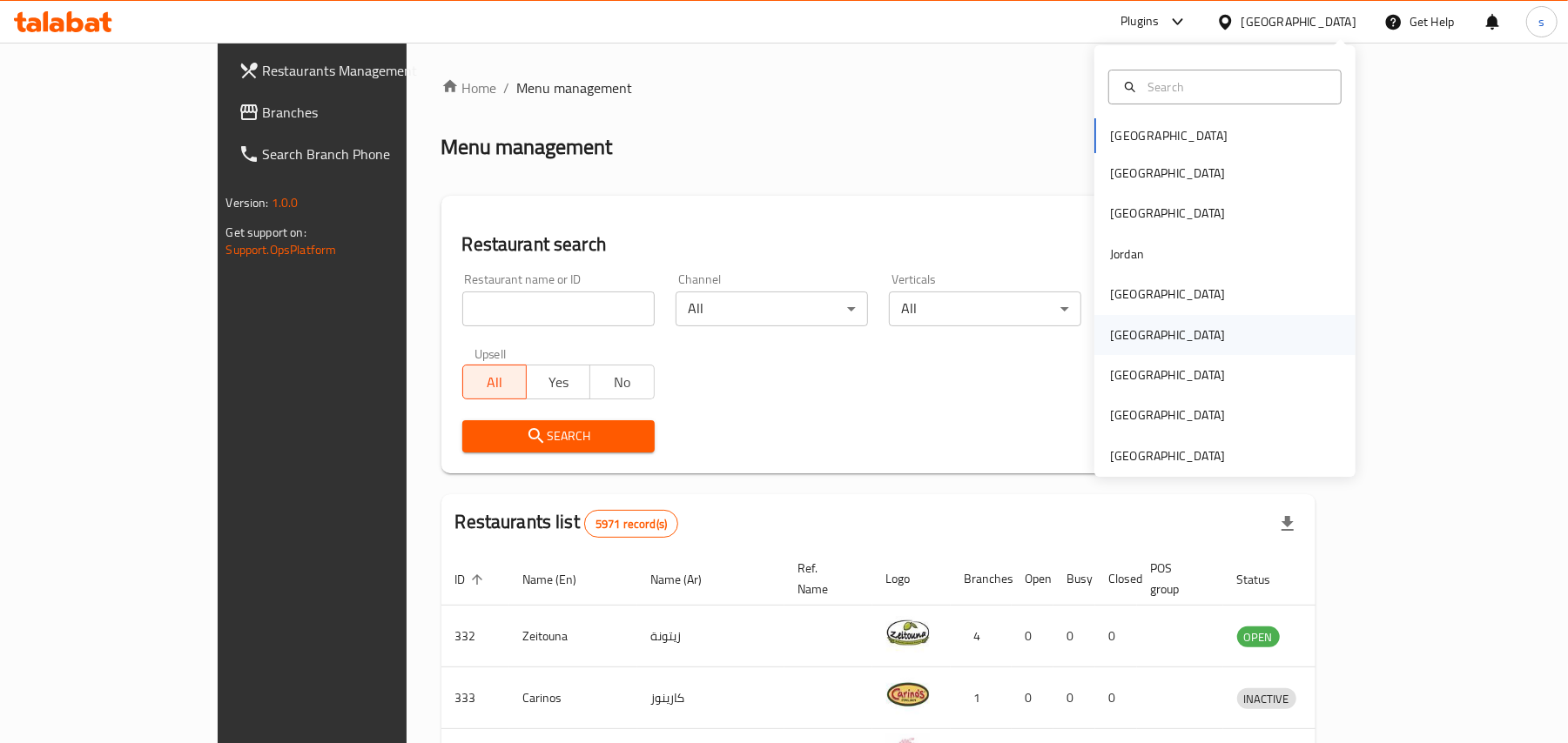
click at [1110, 333] on div "[GEOGRAPHIC_DATA]" at bounding box center [1167, 335] width 115 height 19
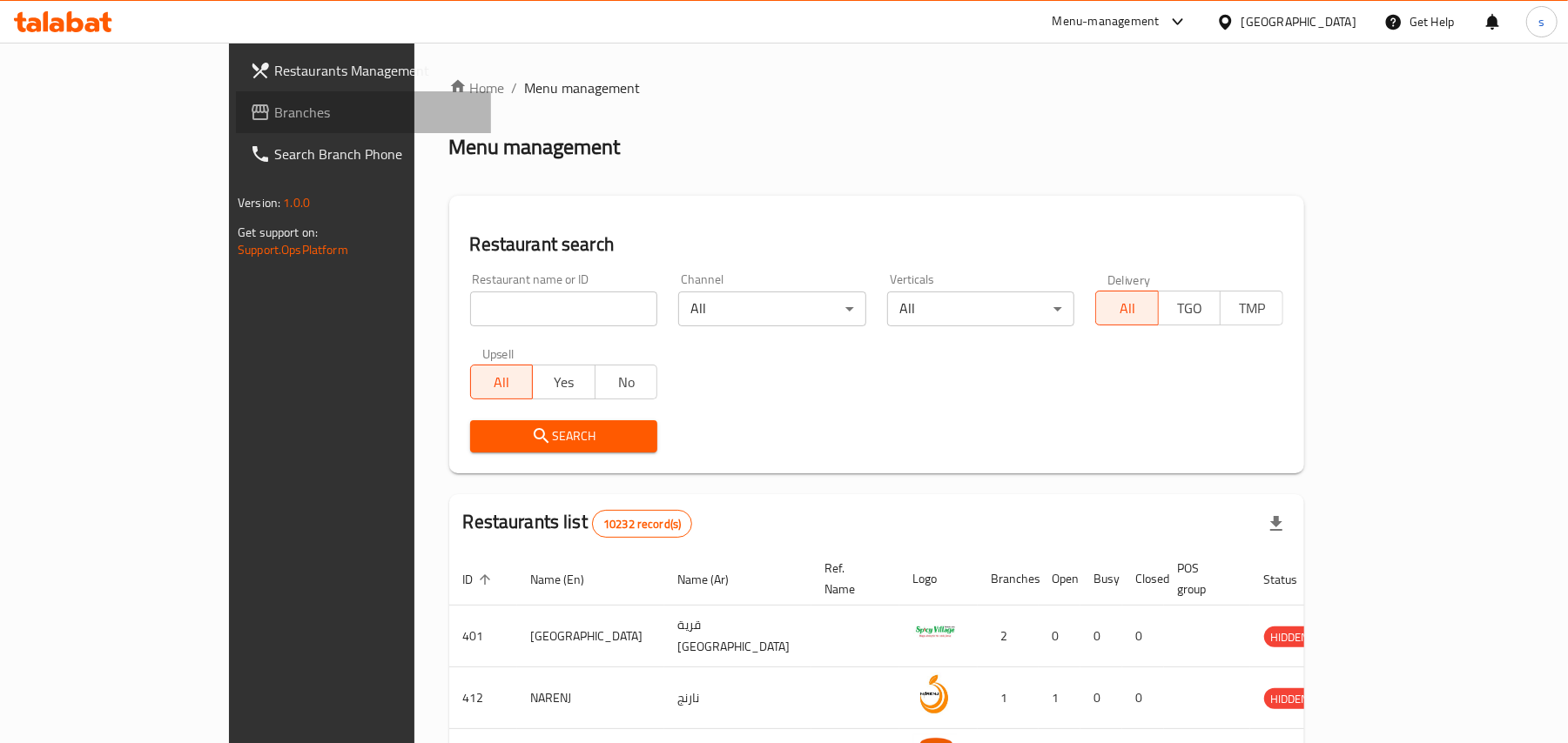
click at [274, 119] on span "Branches" at bounding box center [375, 112] width 203 height 21
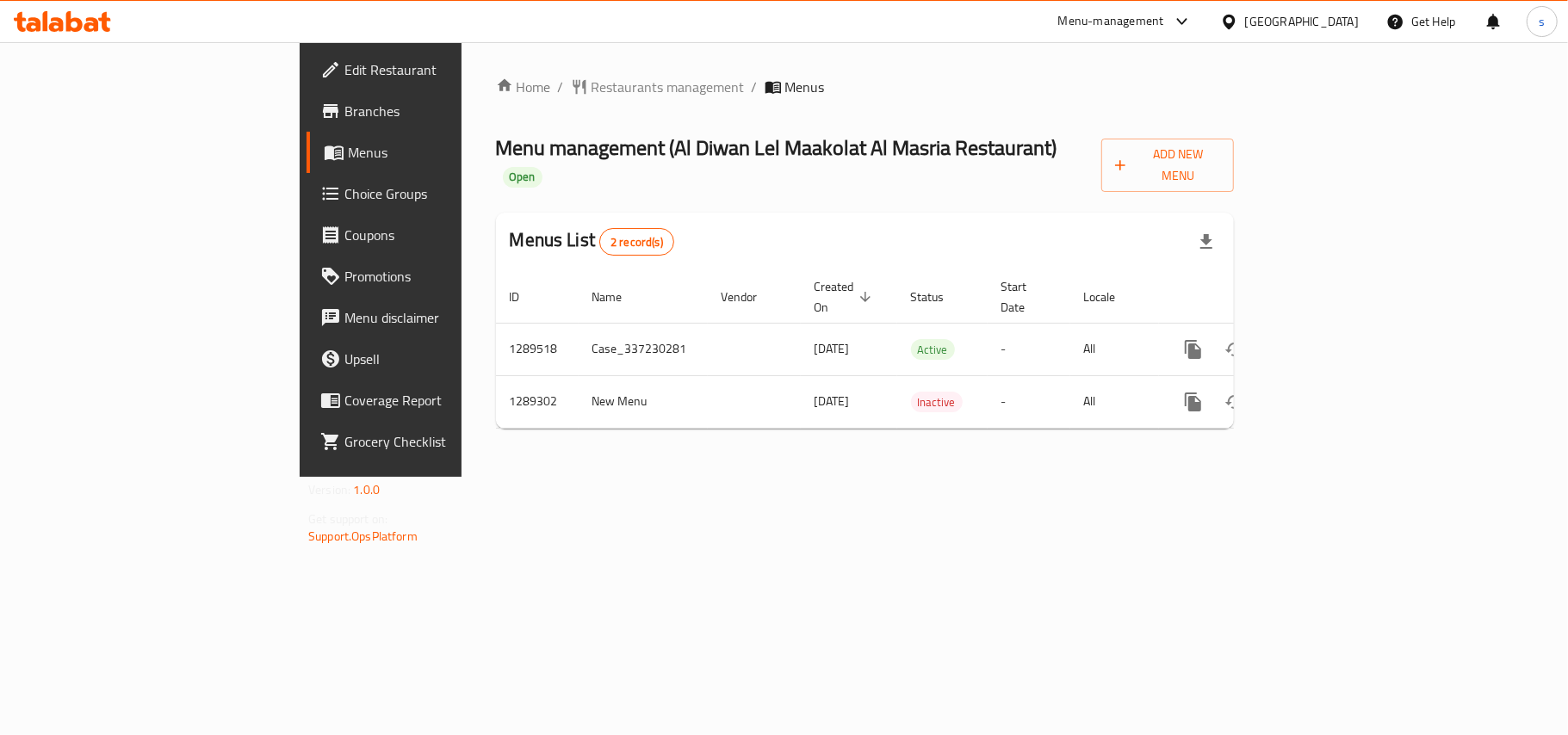
drag, startPoint x: 1328, startPoint y: 15, endPoint x: 1319, endPoint y: 37, distance: 23.8
click at [1328, 15] on div "[GEOGRAPHIC_DATA]" at bounding box center [1301, 21] width 113 height 19
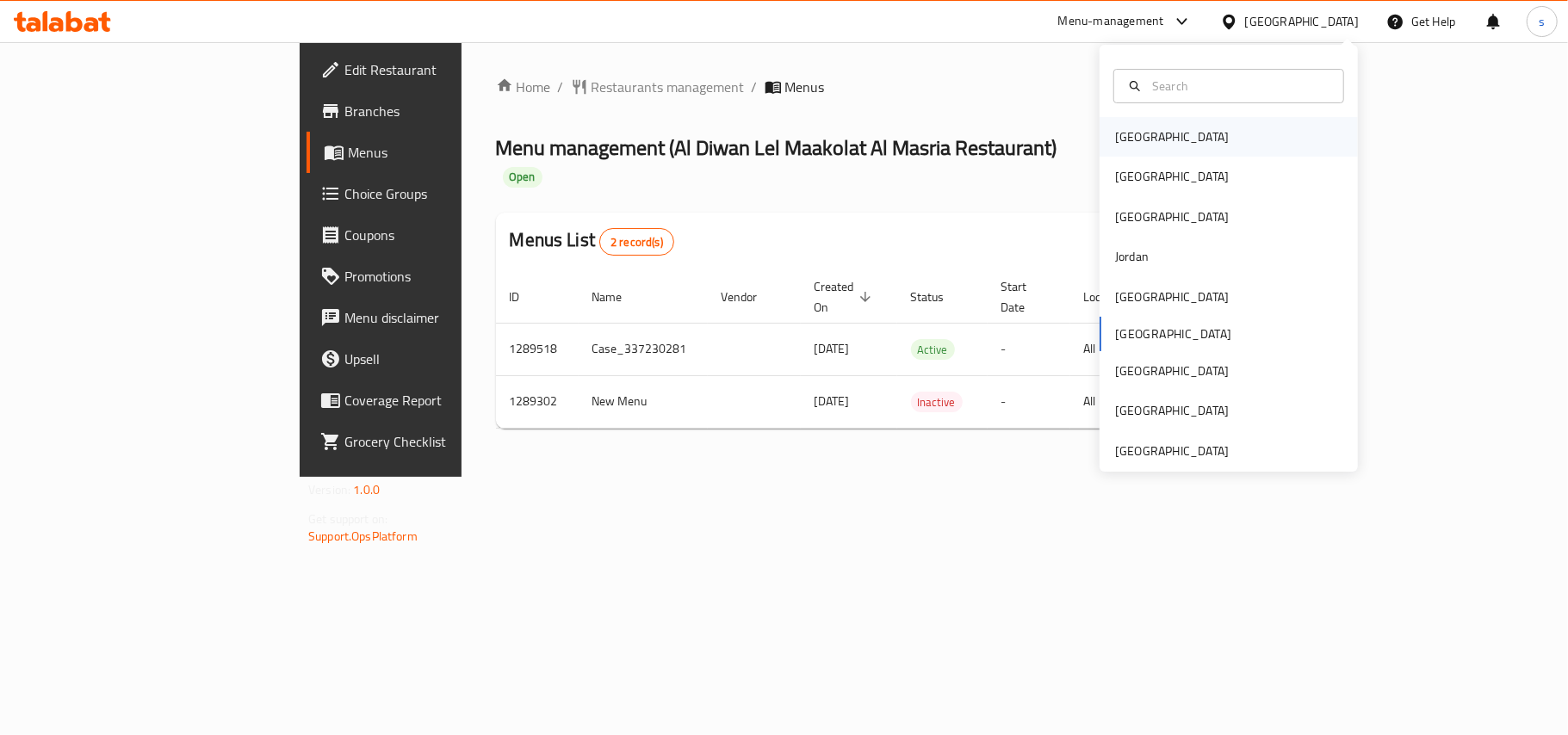
click at [1117, 138] on div "[GEOGRAPHIC_DATA]" at bounding box center [1171, 136] width 113 height 19
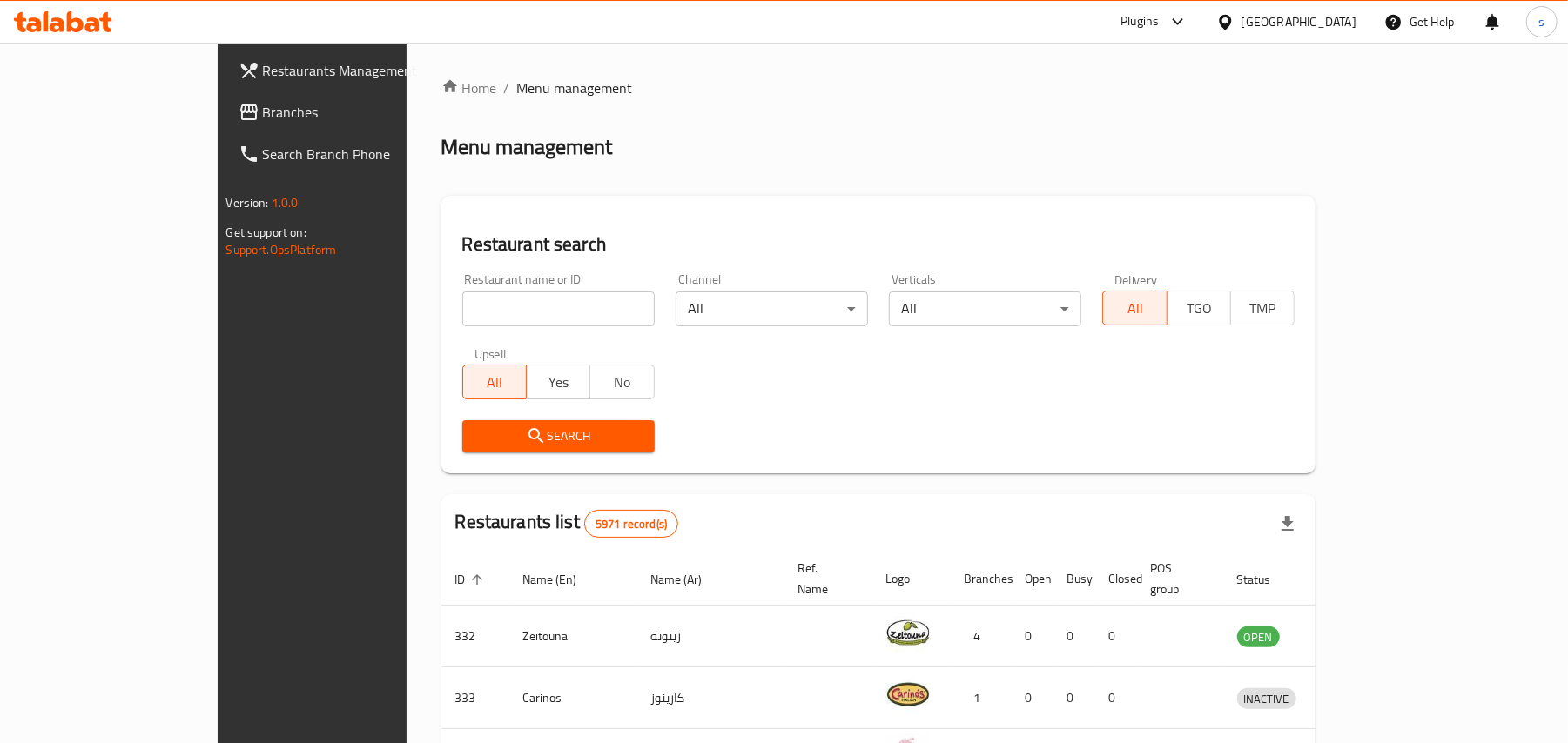
click at [1328, 32] on div "[GEOGRAPHIC_DATA]" at bounding box center [1298, 22] width 115 height 19
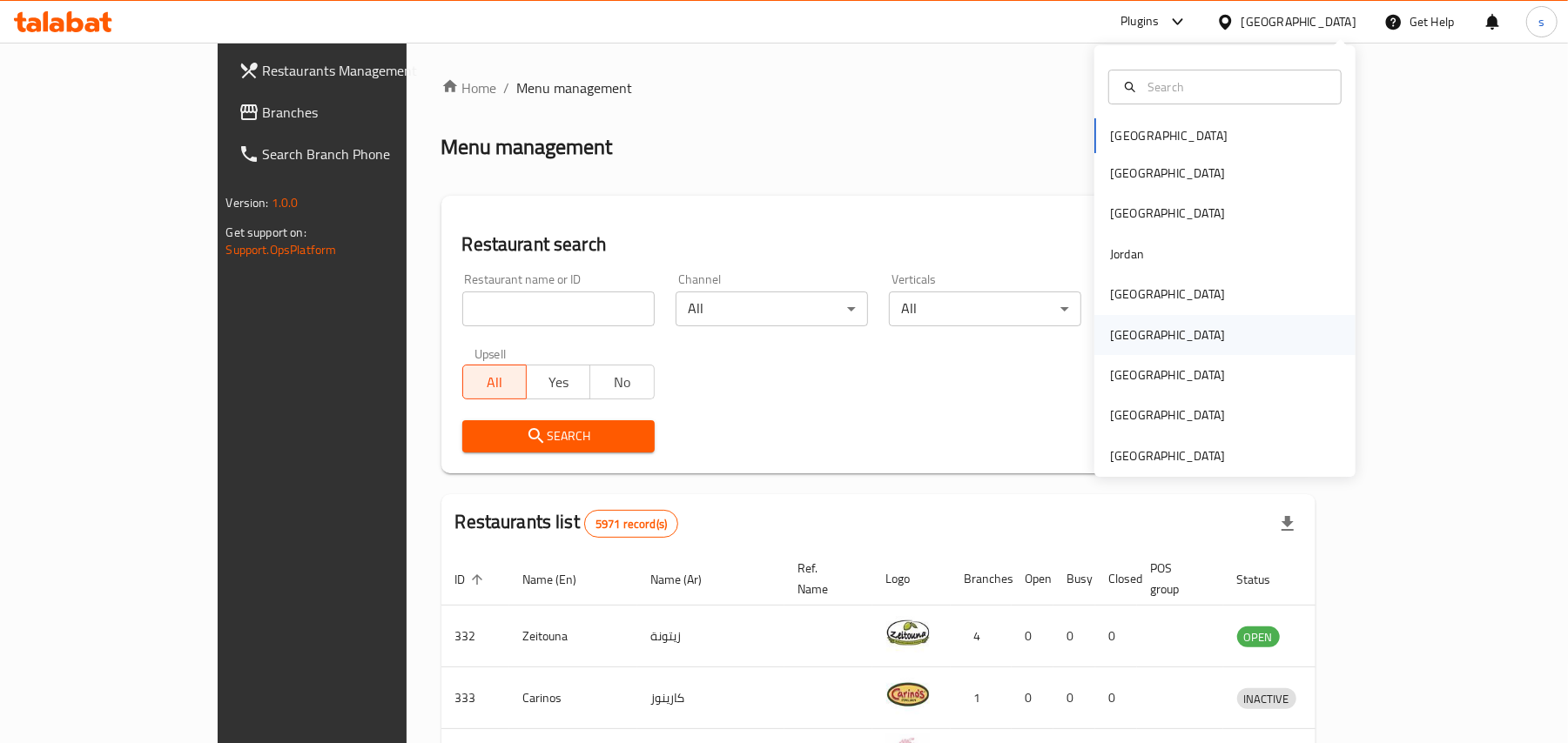
click at [1123, 341] on div "[GEOGRAPHIC_DATA]" at bounding box center [1167, 335] width 115 height 19
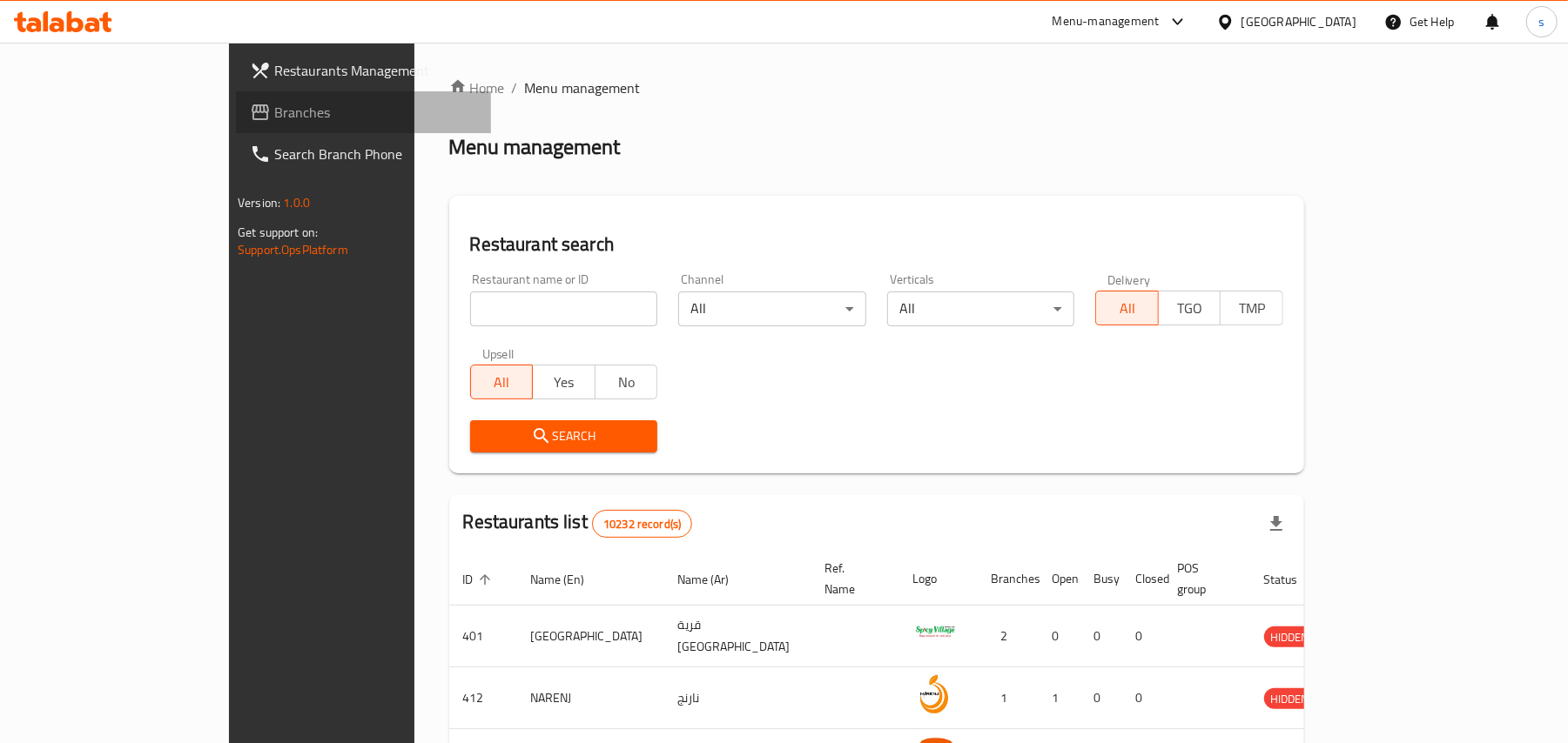
click at [274, 112] on span "Branches" at bounding box center [375, 112] width 203 height 21
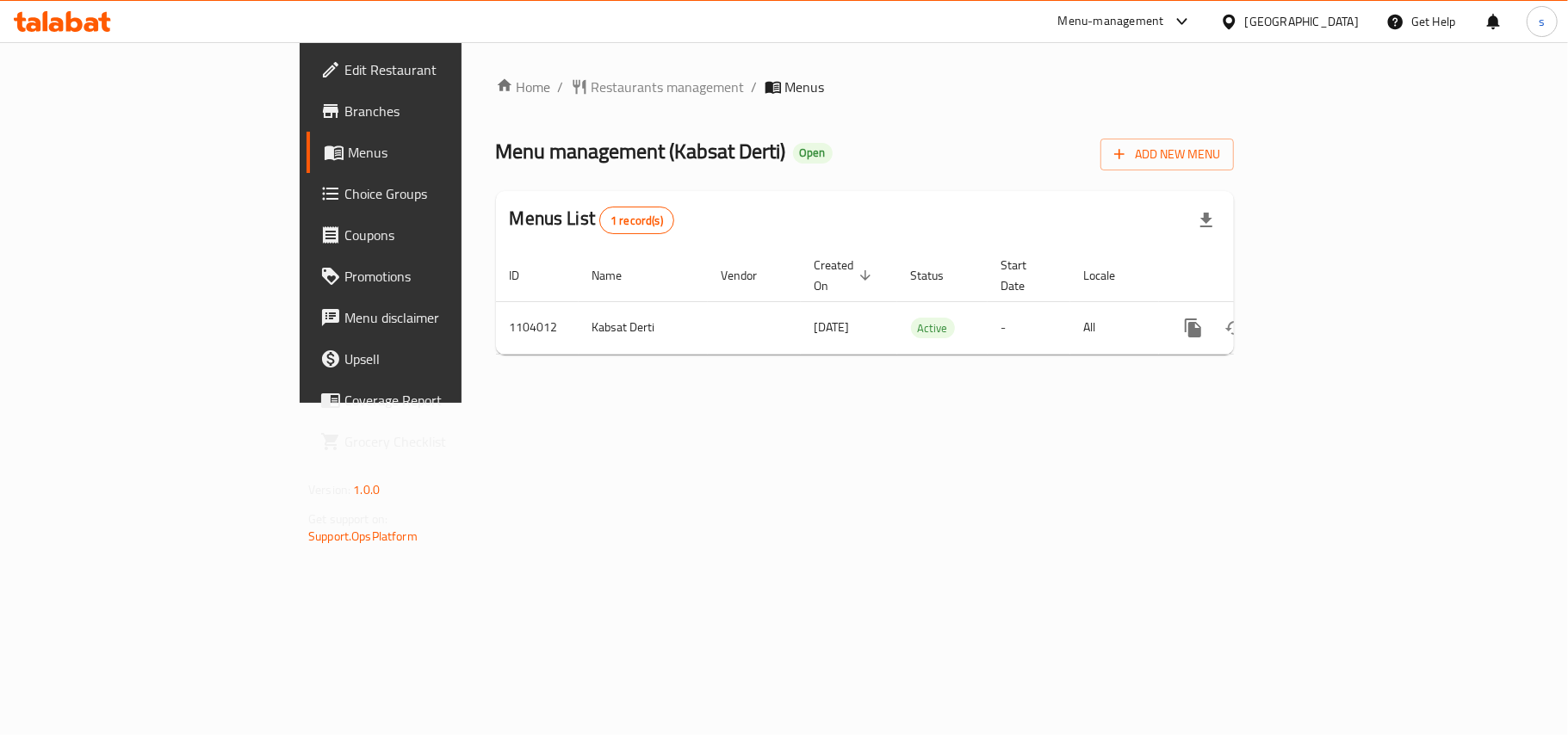
click at [1344, 17] on div "[GEOGRAPHIC_DATA]" at bounding box center [1301, 21] width 113 height 19
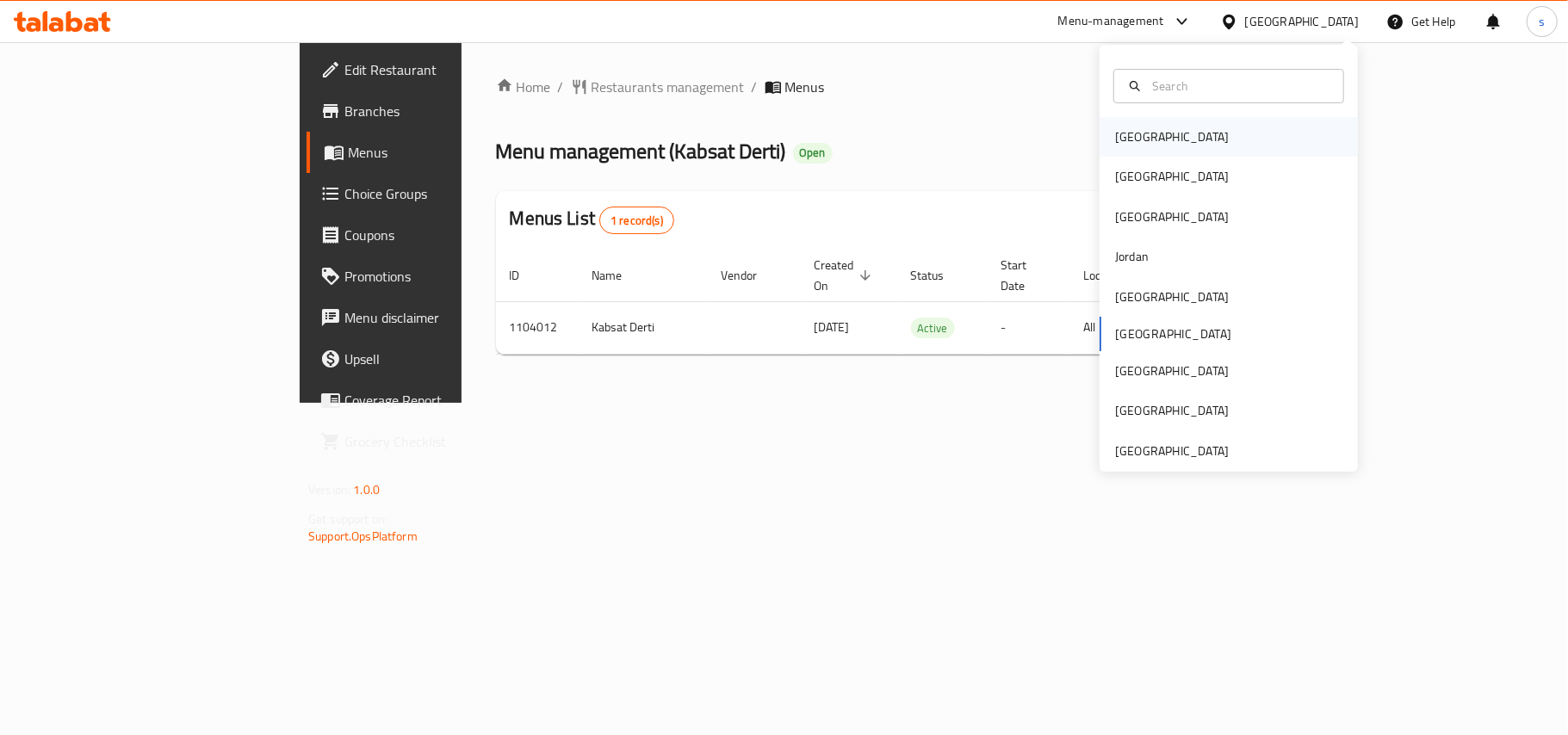
click at [1123, 135] on div "[GEOGRAPHIC_DATA]" at bounding box center [1171, 136] width 113 height 19
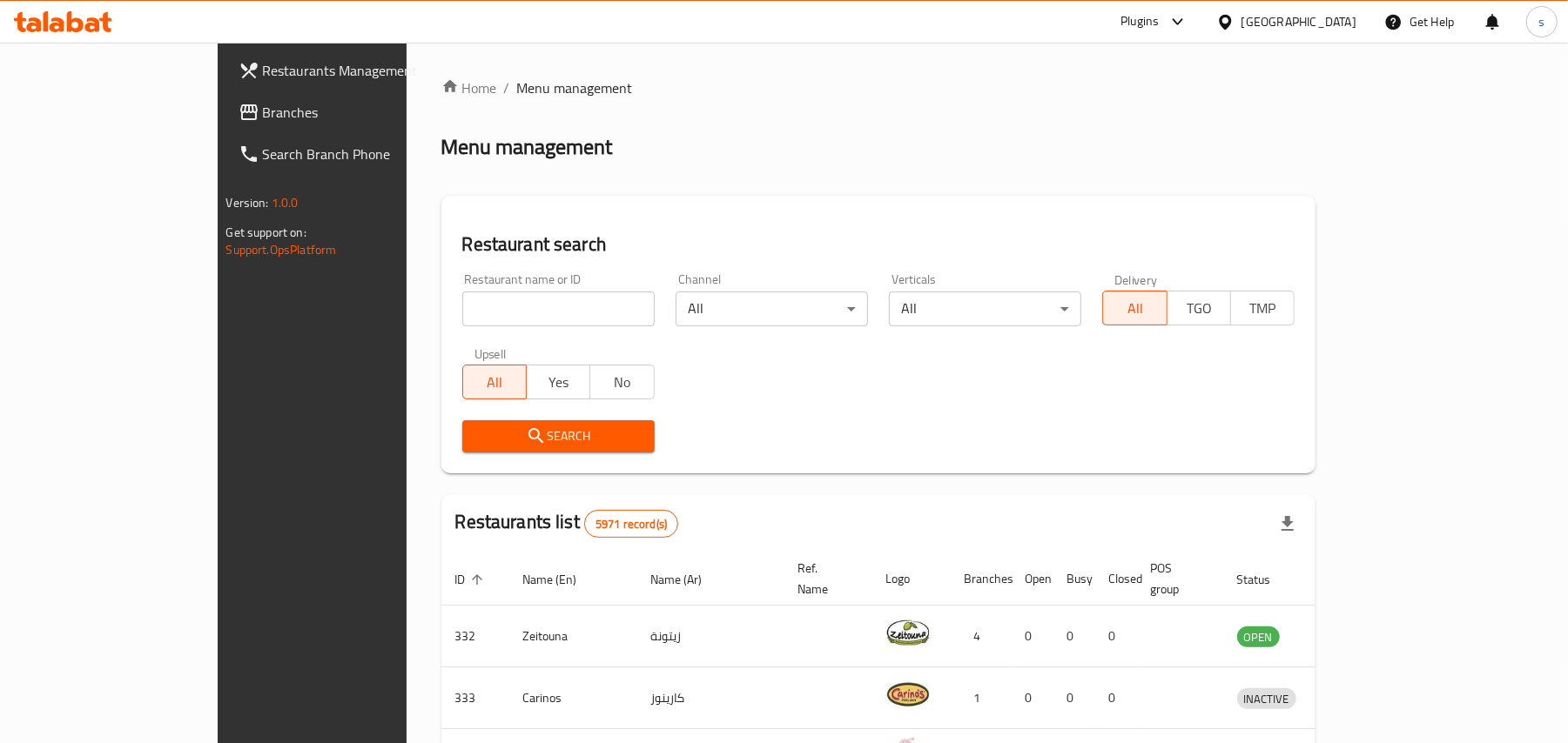
click at [1335, 21] on div "[GEOGRAPHIC_DATA]" at bounding box center [1298, 22] width 115 height 19
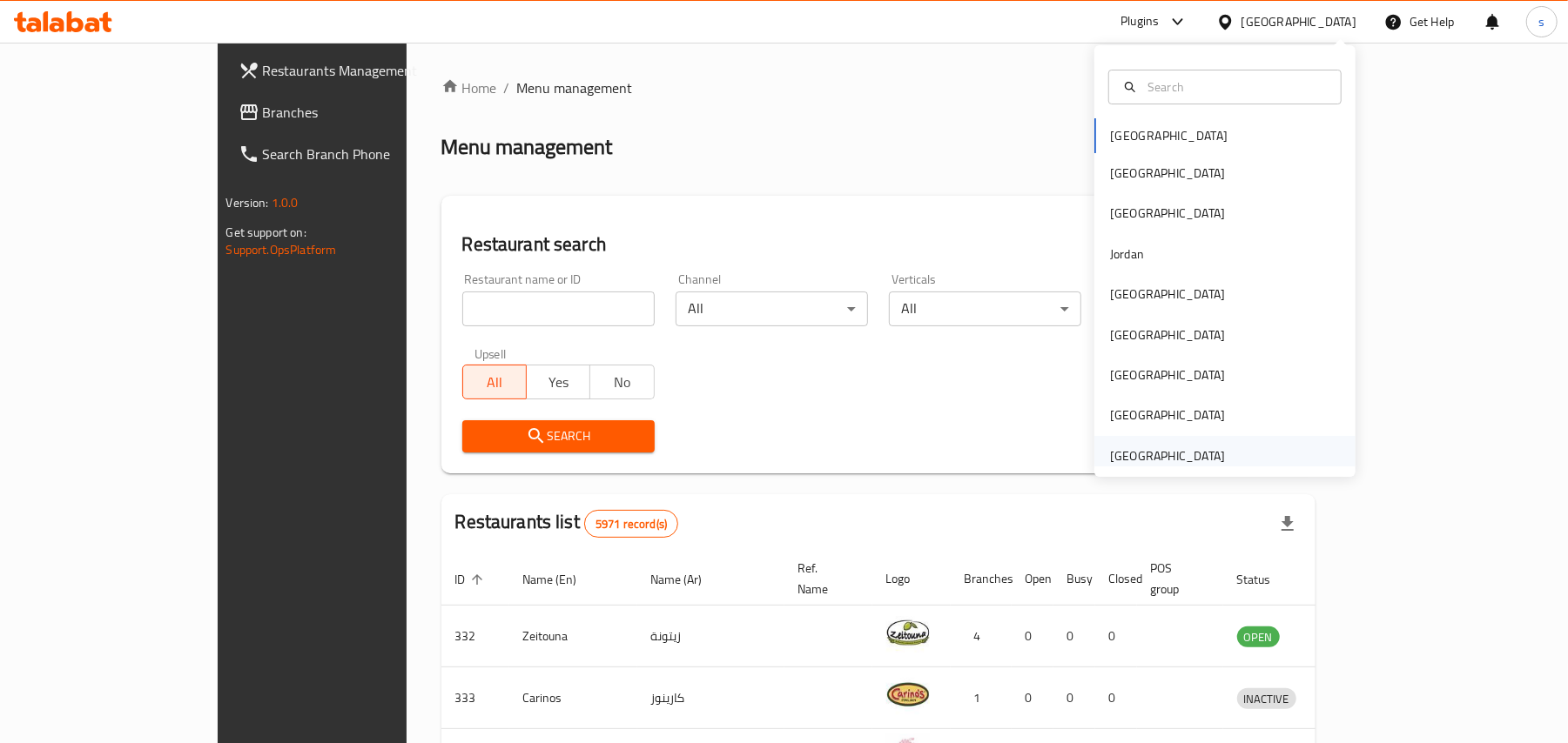
click at [1132, 454] on div "[GEOGRAPHIC_DATA]" at bounding box center [1167, 455] width 115 height 19
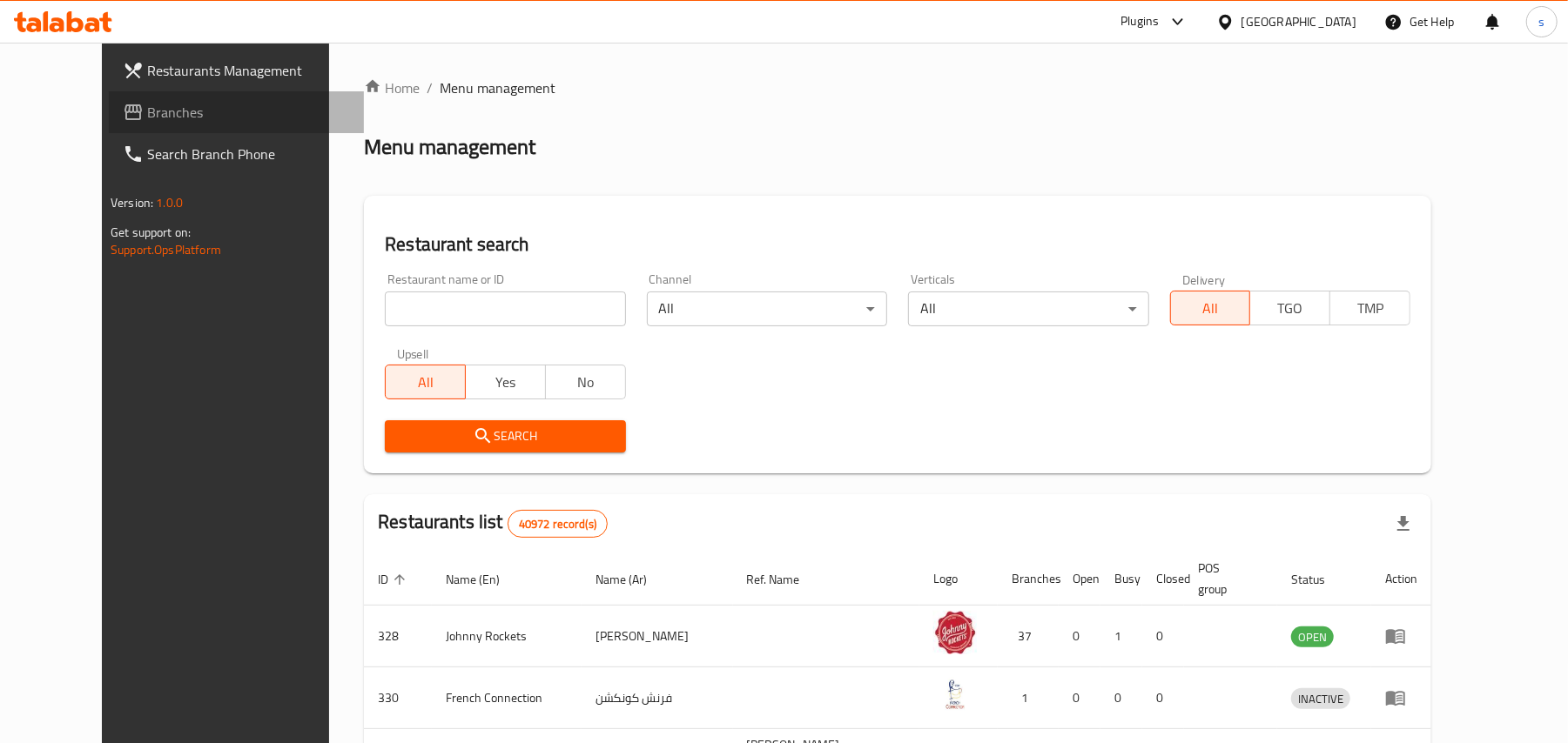
click at [147, 108] on span "Branches" at bounding box center [248, 112] width 203 height 21
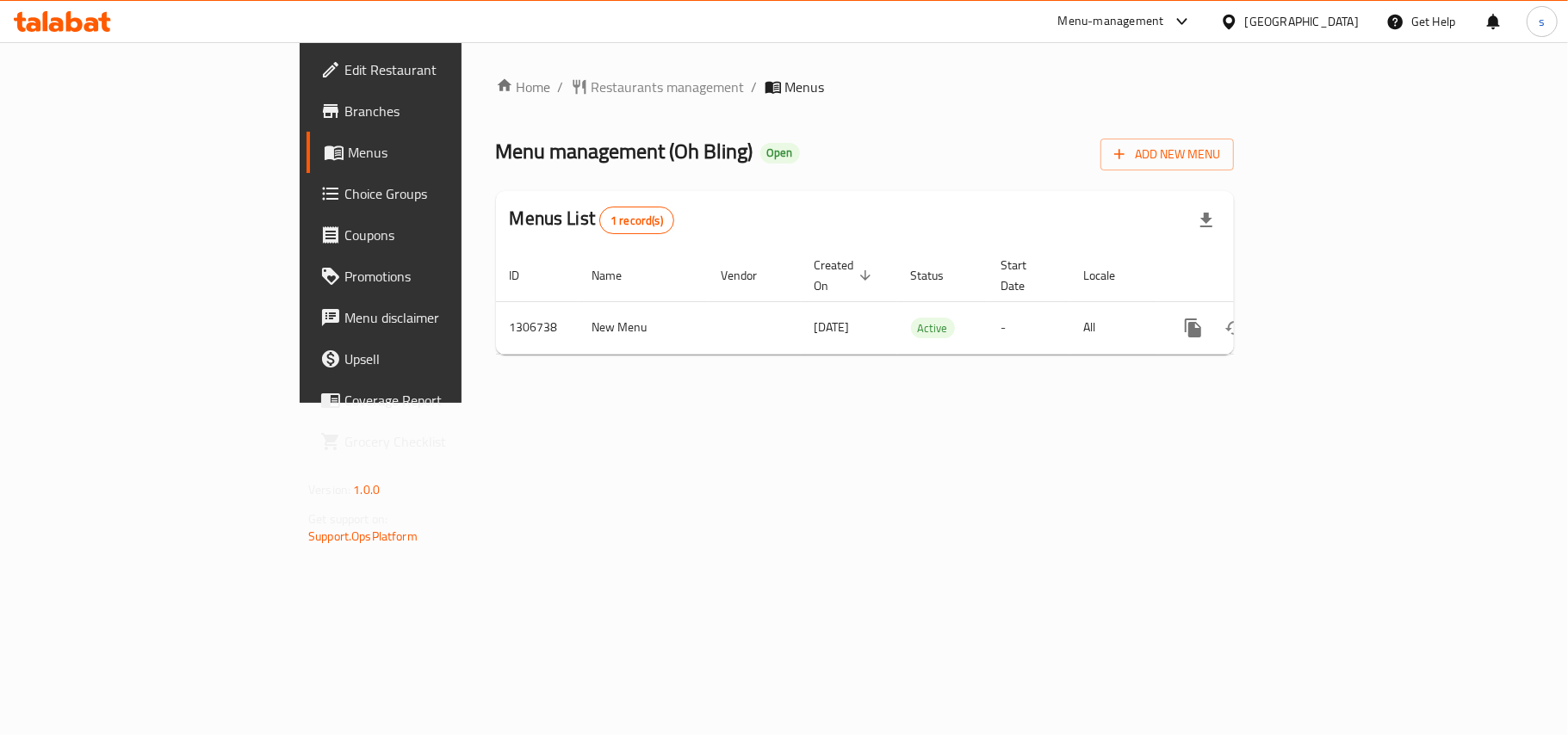
click at [1297, 4] on div "[GEOGRAPHIC_DATA]" at bounding box center [1290, 21] width 166 height 41
click at [1276, 17] on div "[GEOGRAPHIC_DATA]" at bounding box center [1301, 21] width 113 height 19
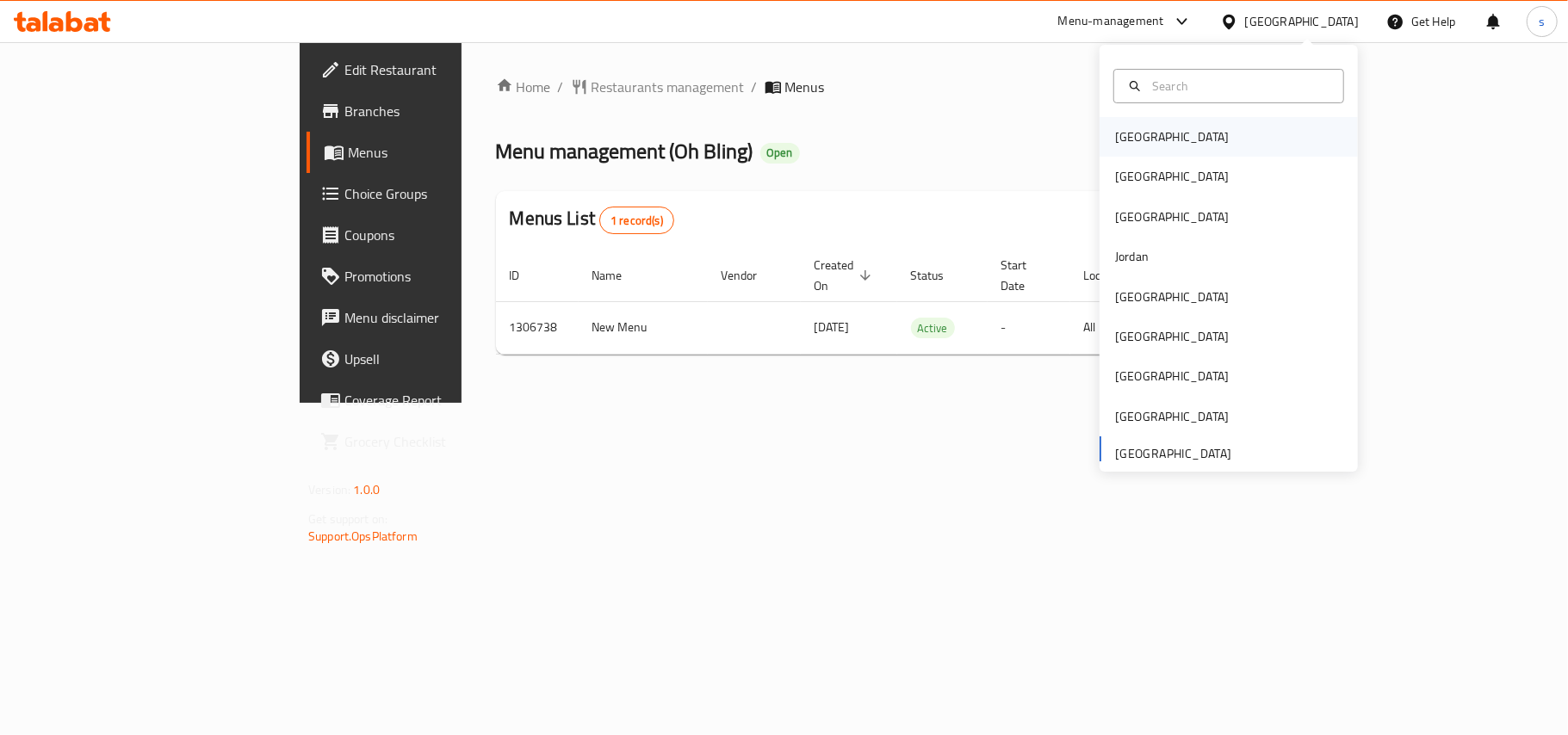
click at [1123, 131] on div "[GEOGRAPHIC_DATA]" at bounding box center [1171, 136] width 113 height 19
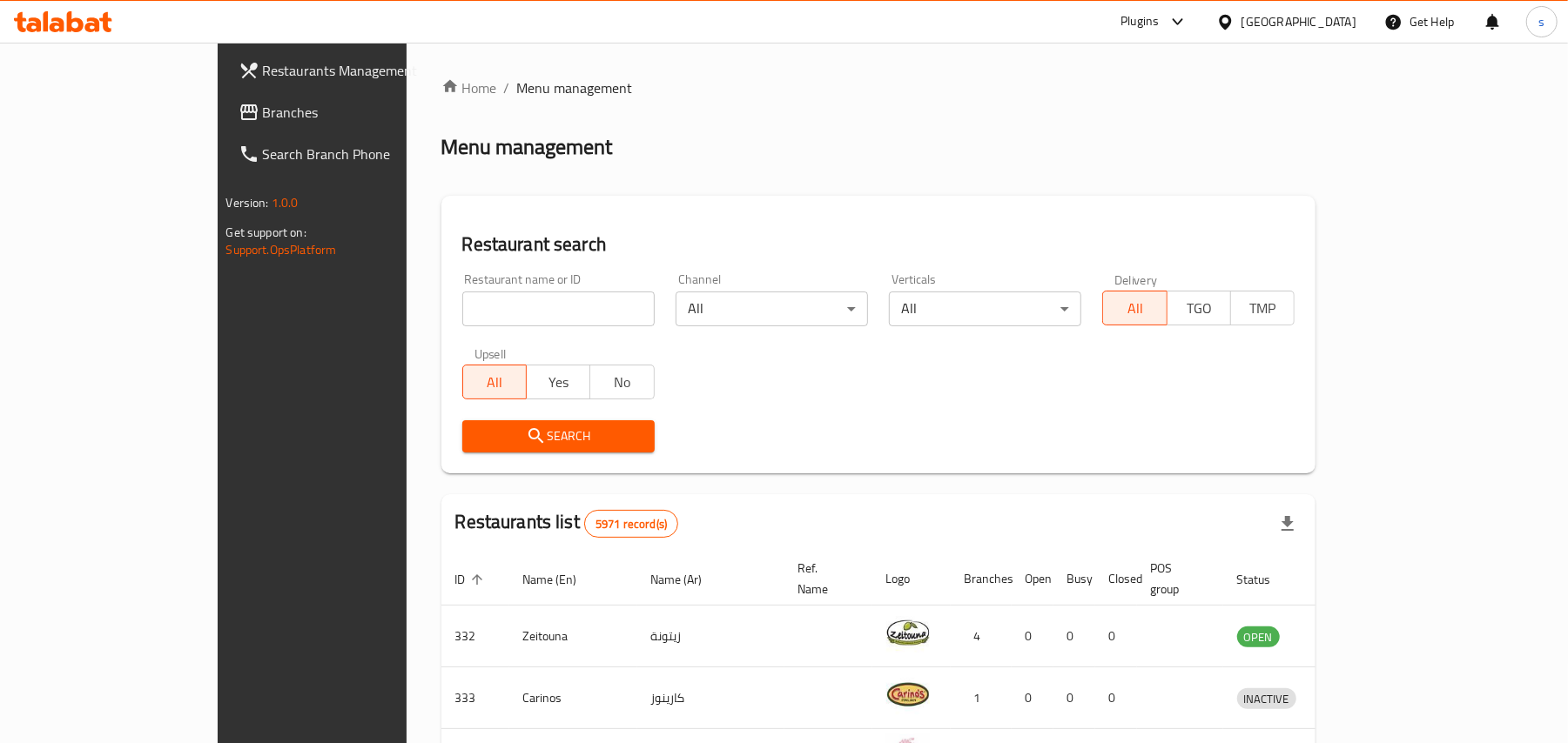
click at [1325, 32] on div "[GEOGRAPHIC_DATA]" at bounding box center [1286, 22] width 168 height 41
click at [1316, 19] on div "[GEOGRAPHIC_DATA]" at bounding box center [1298, 22] width 115 height 19
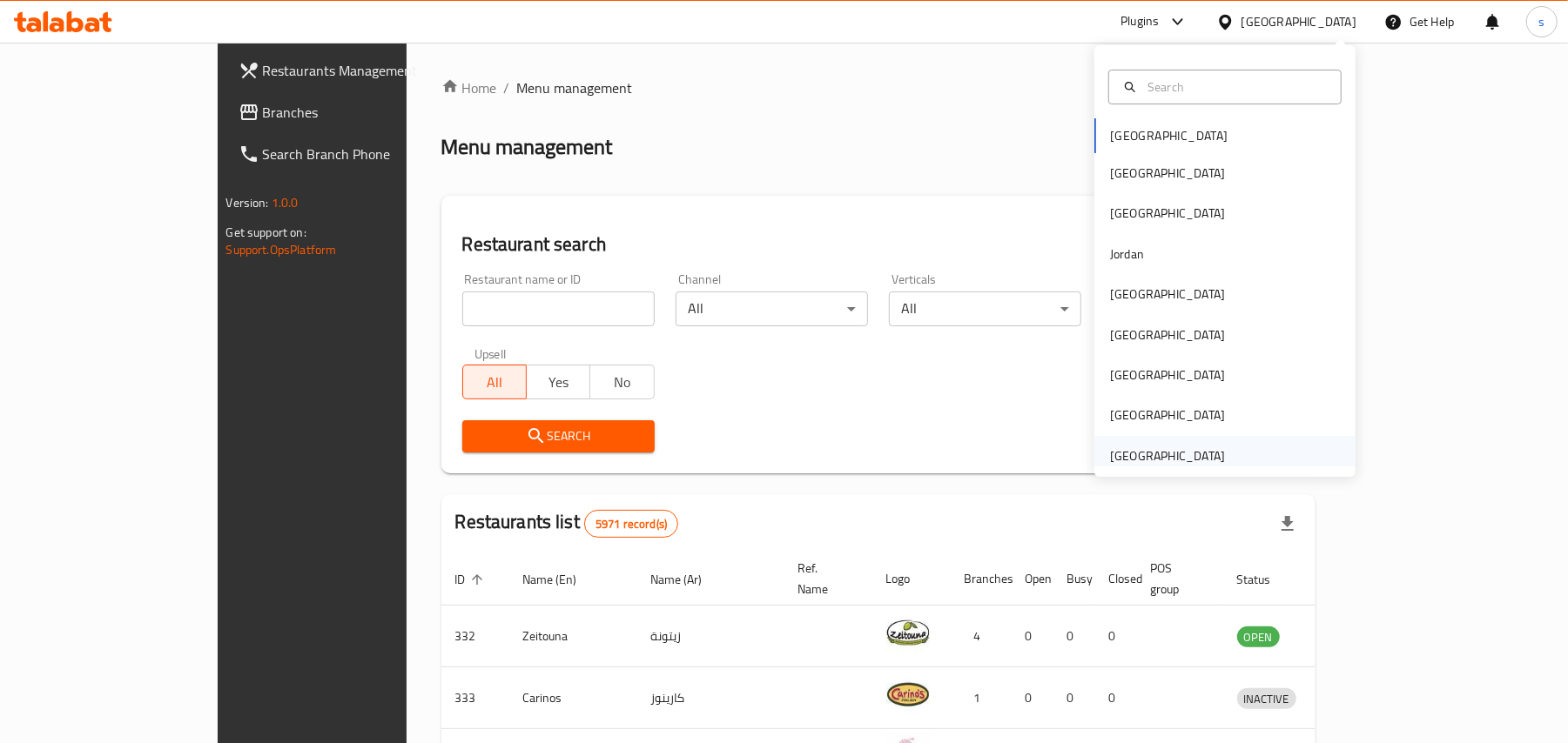
click at [1115, 456] on div "[GEOGRAPHIC_DATA]" at bounding box center [1167, 455] width 115 height 19
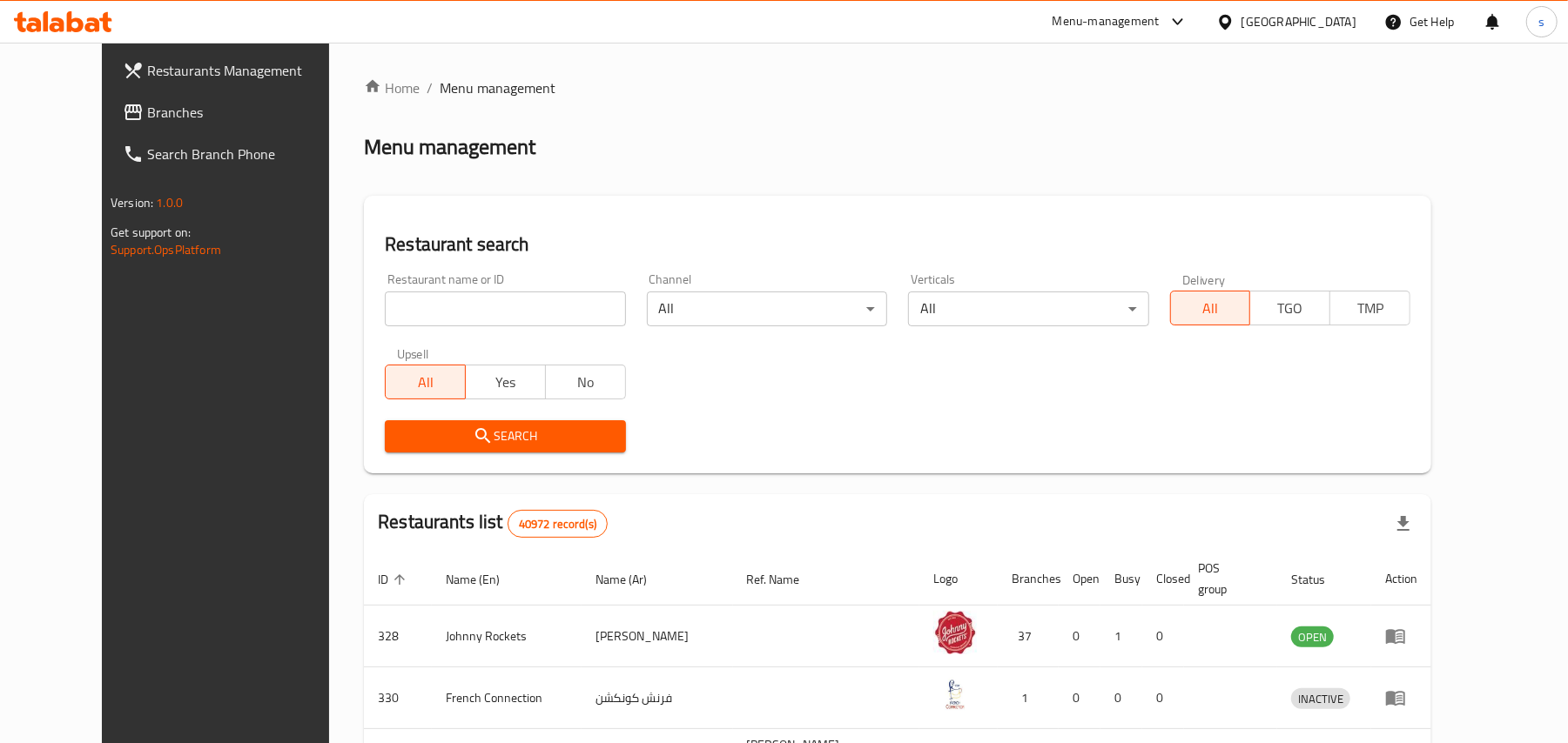
click at [147, 119] on span "Branches" at bounding box center [248, 112] width 203 height 21
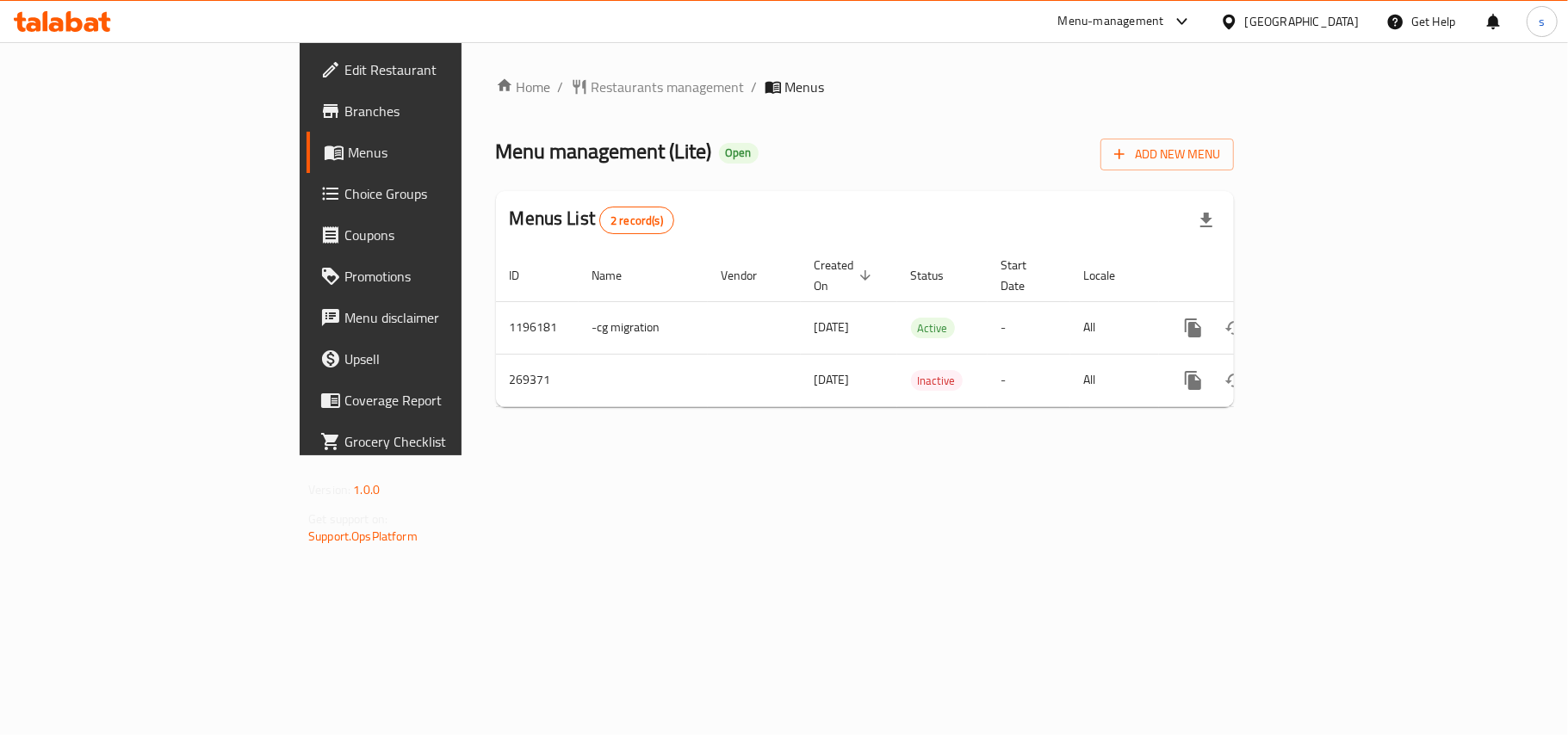
click at [1314, 25] on div "[GEOGRAPHIC_DATA]" at bounding box center [1301, 21] width 113 height 19
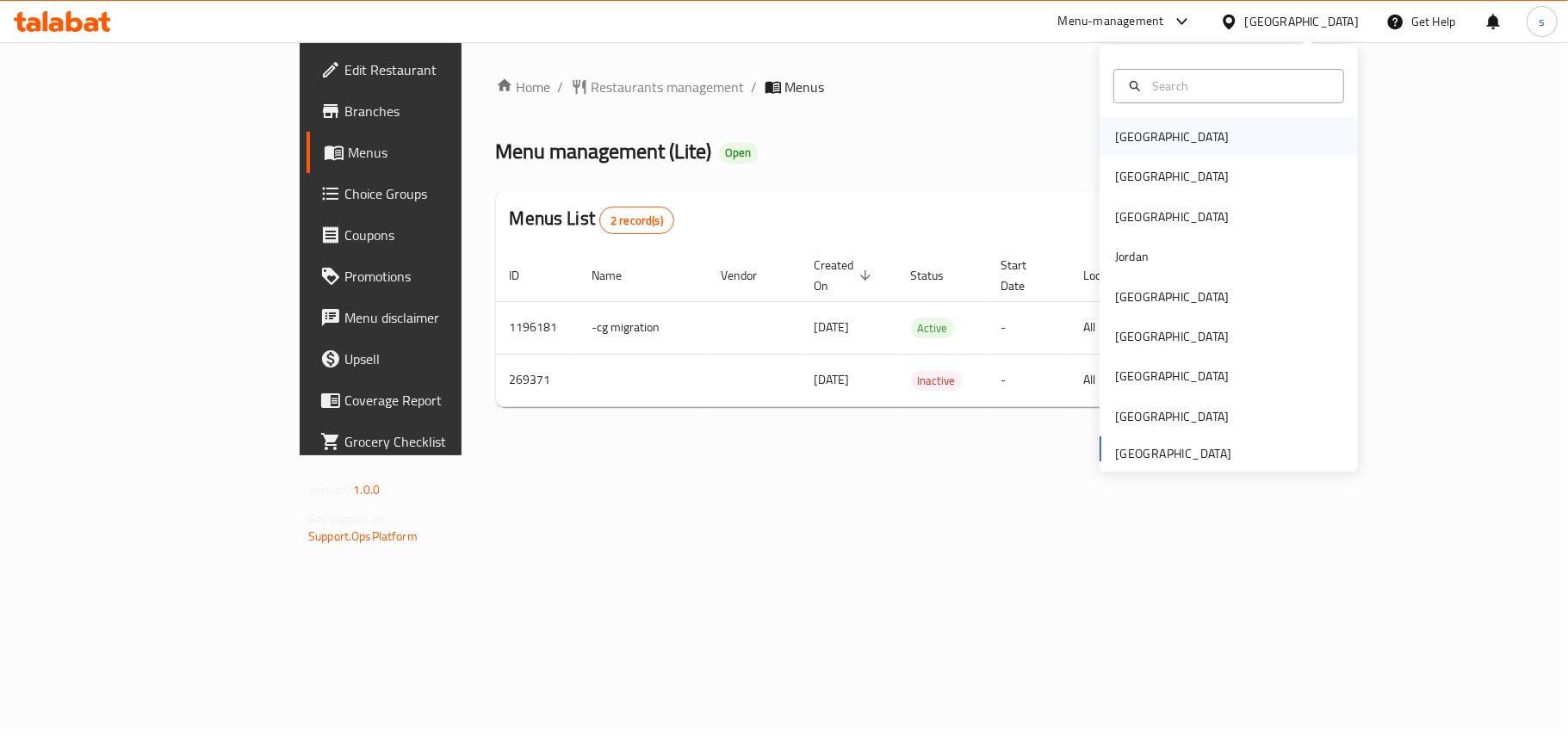
click at [1115, 141] on div "[GEOGRAPHIC_DATA]" at bounding box center [1171, 136] width 113 height 19
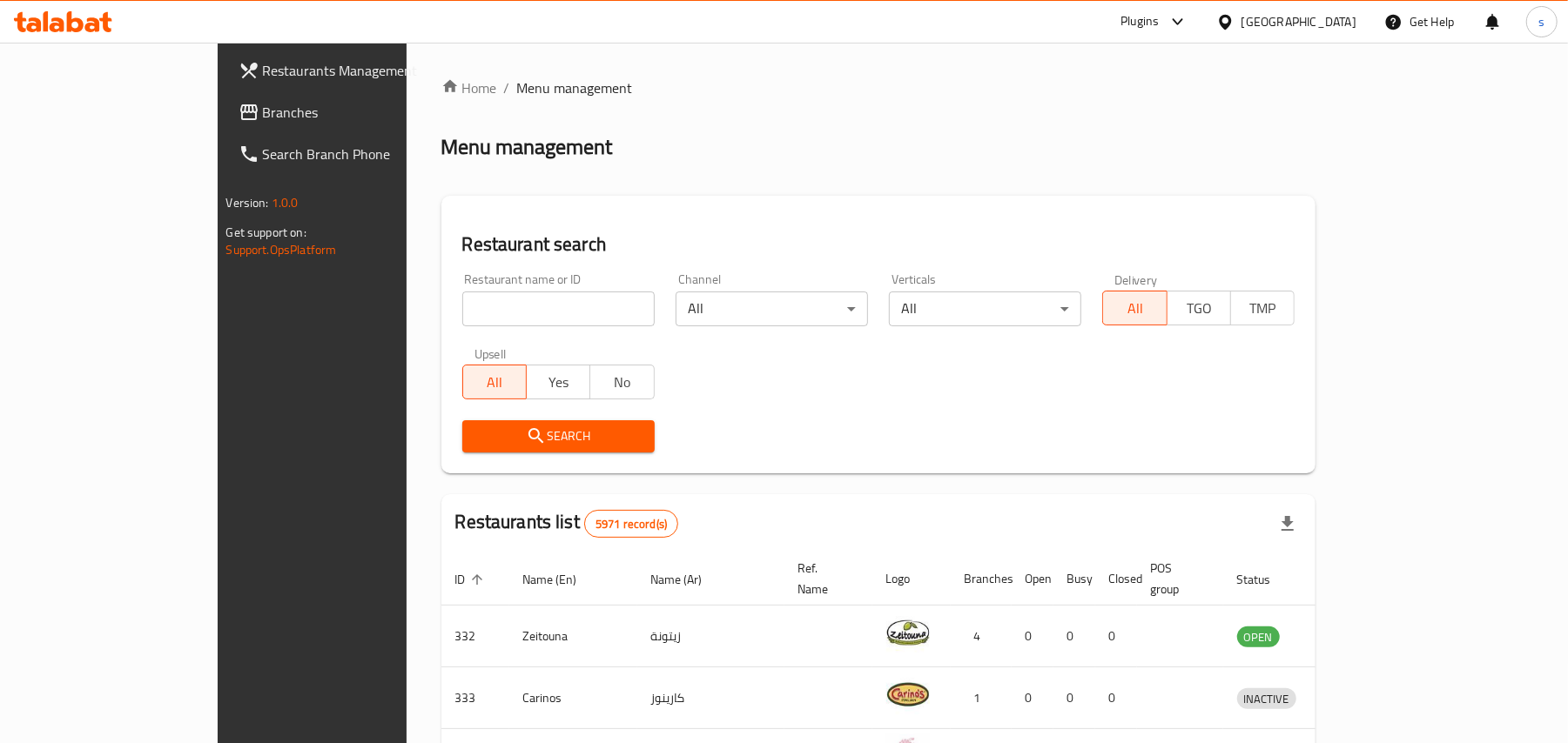
click at [1326, 21] on div "[GEOGRAPHIC_DATA]" at bounding box center [1298, 22] width 115 height 19
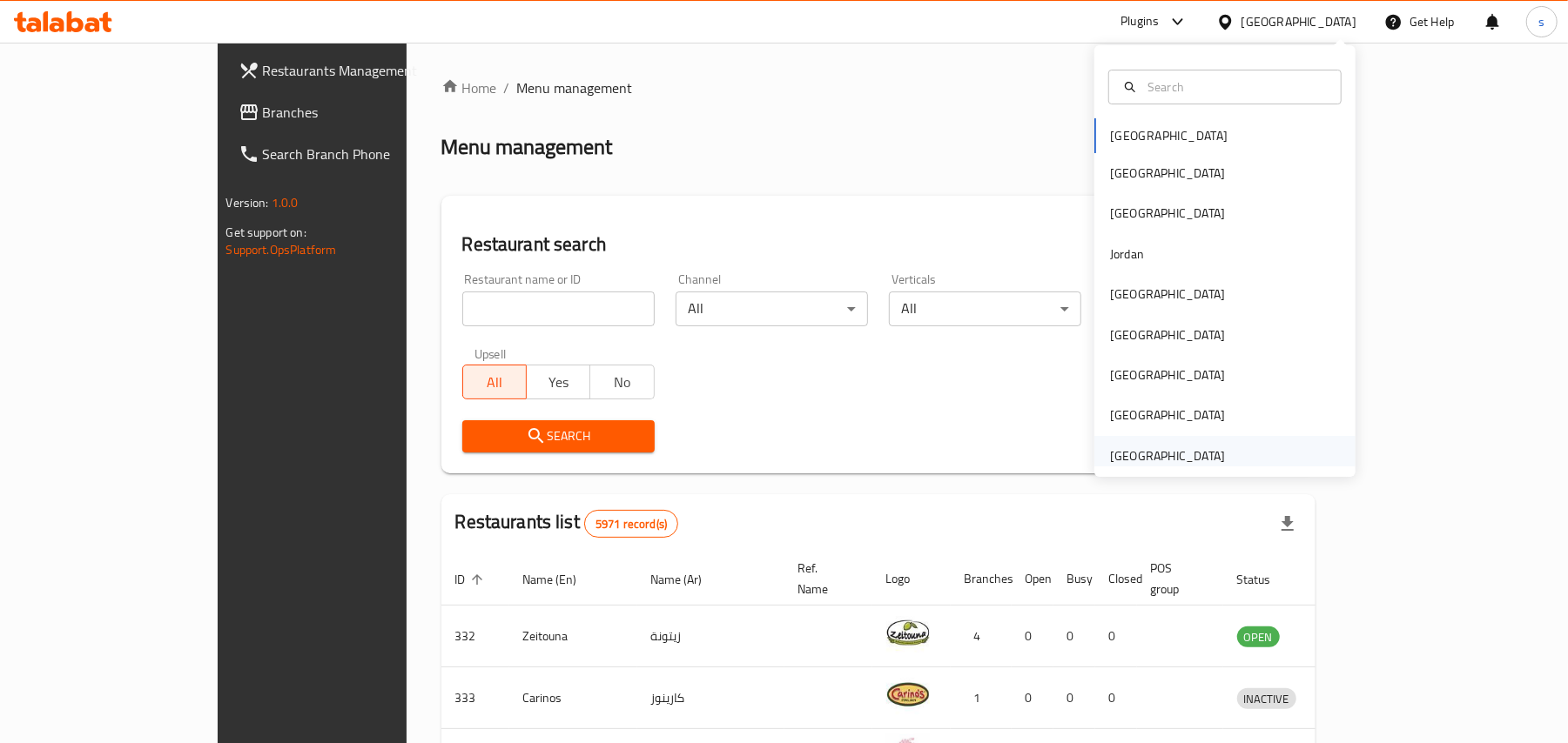
click at [1139, 462] on div "[GEOGRAPHIC_DATA]" at bounding box center [1167, 455] width 115 height 19
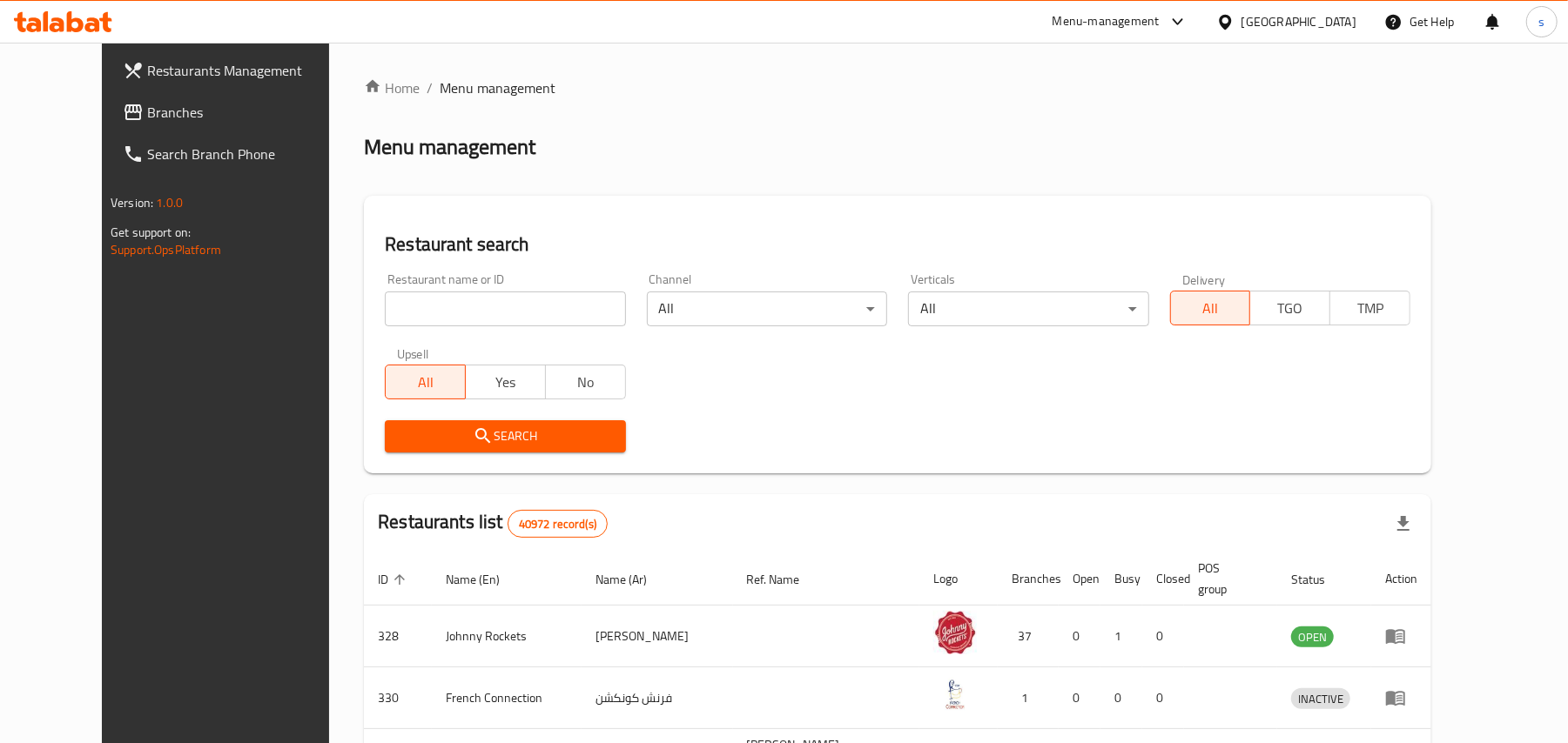
click at [147, 105] on span "Branches" at bounding box center [248, 112] width 203 height 21
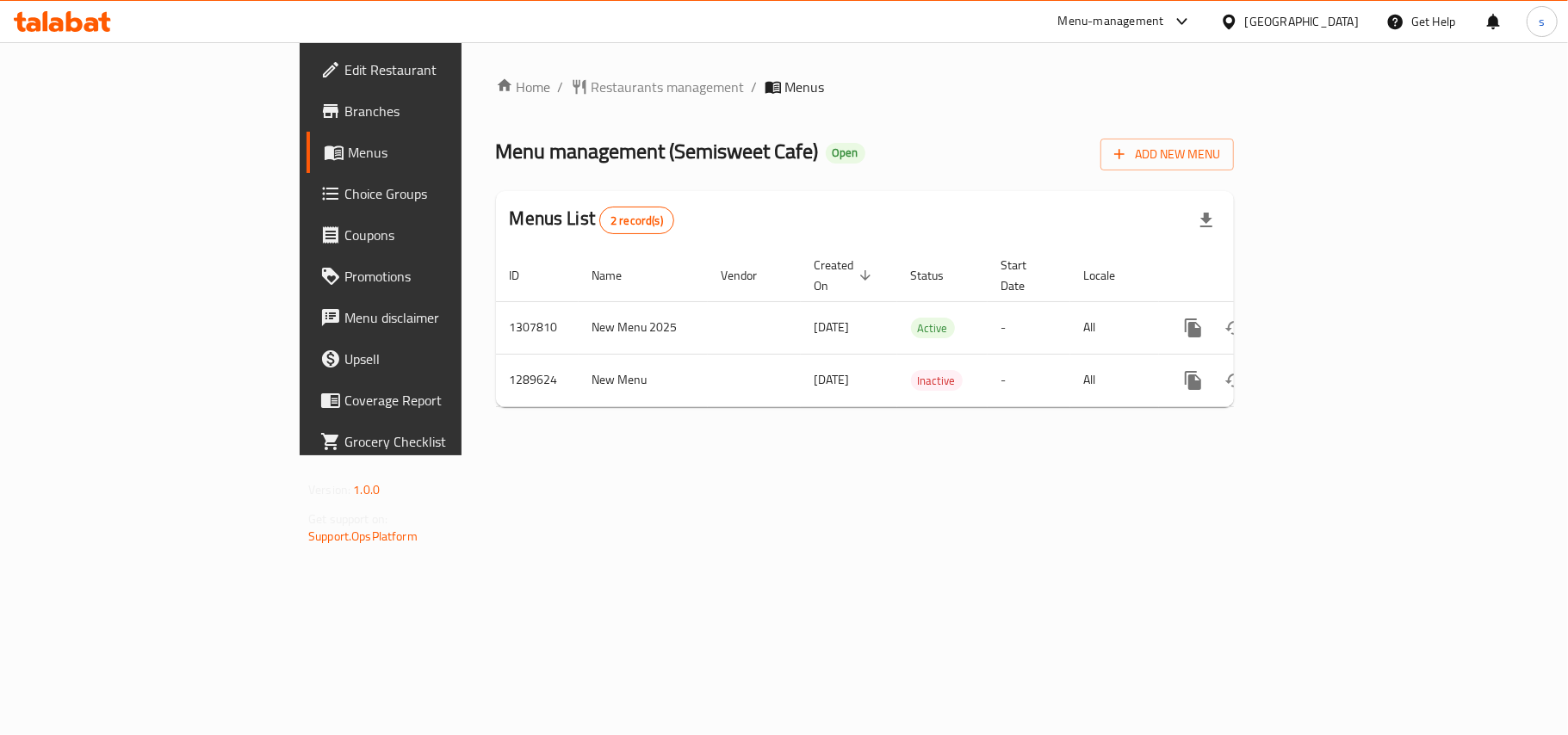
click at [1310, 21] on div "[GEOGRAPHIC_DATA]" at bounding box center [1301, 21] width 113 height 19
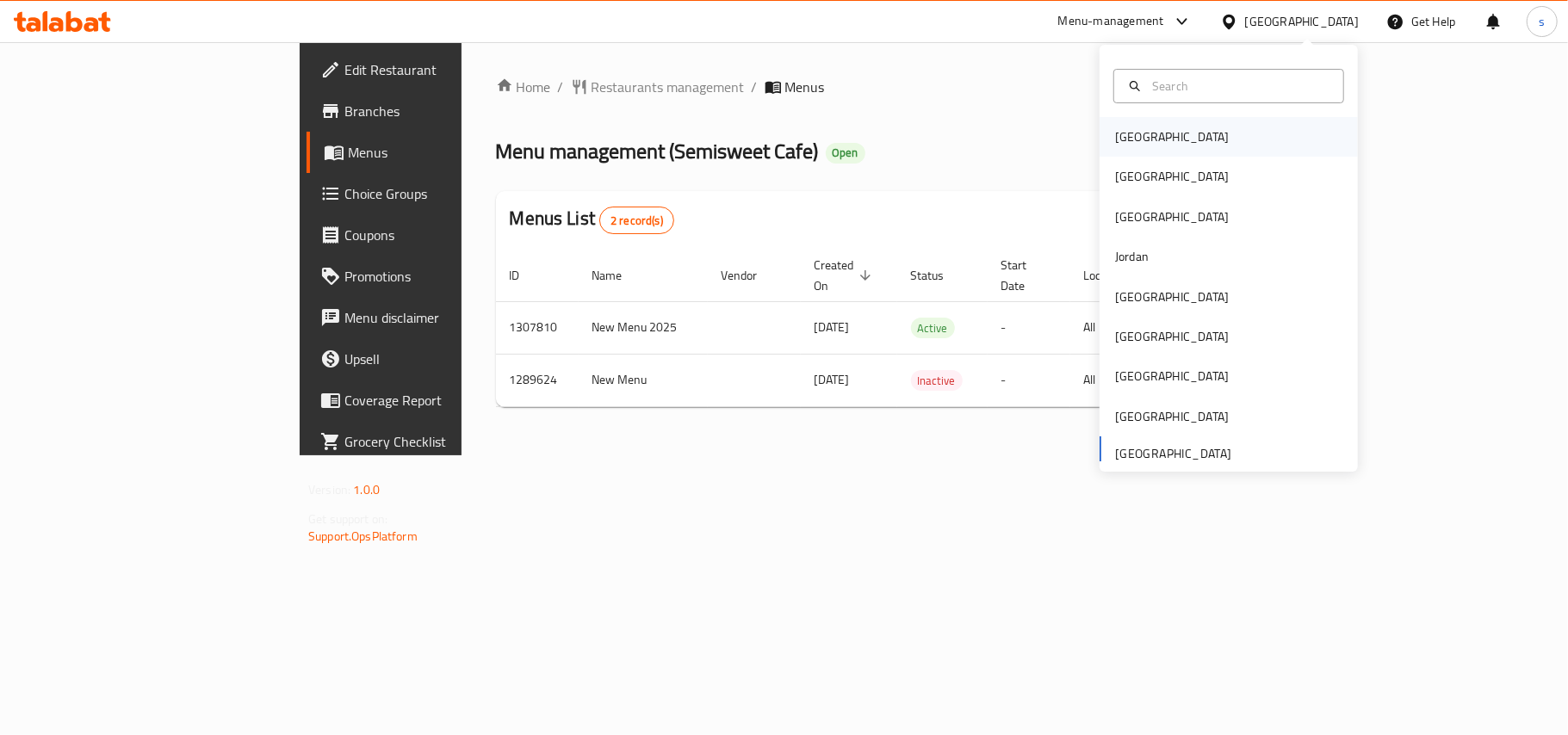
click at [1115, 137] on div "[GEOGRAPHIC_DATA]" at bounding box center [1171, 136] width 113 height 19
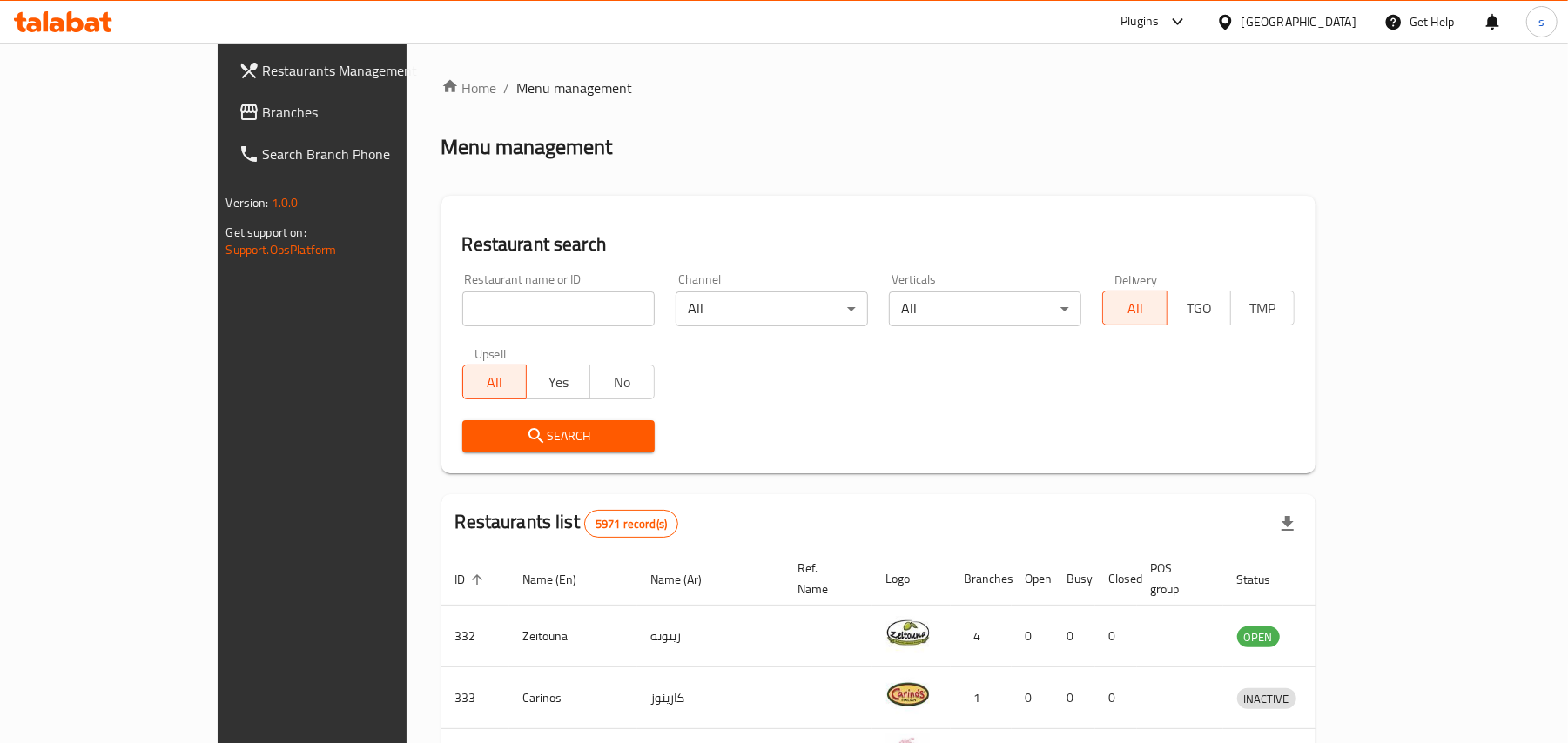
click at [1327, 24] on div "[GEOGRAPHIC_DATA]" at bounding box center [1298, 22] width 115 height 19
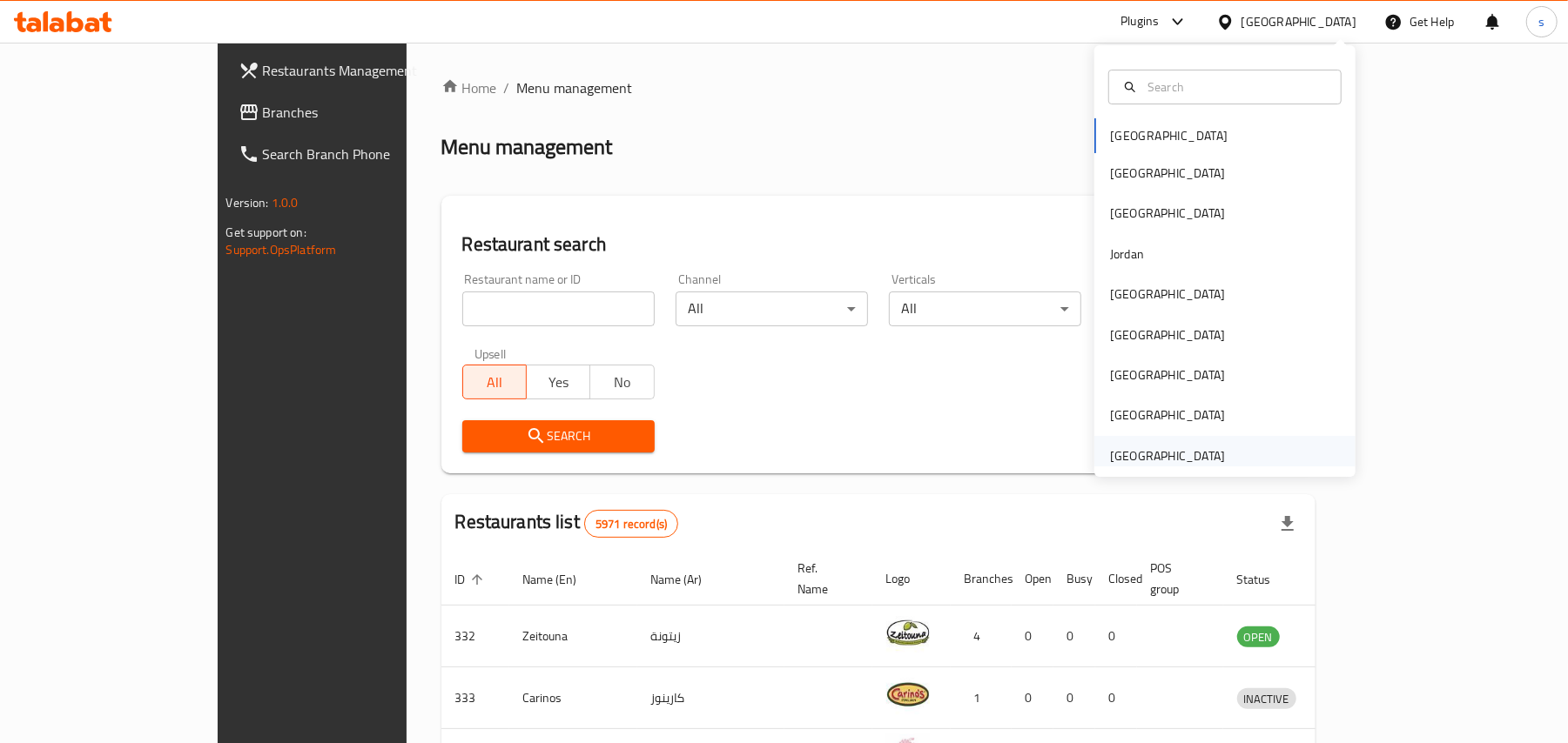
click at [1170, 453] on div "[GEOGRAPHIC_DATA]" at bounding box center [1167, 455] width 115 height 19
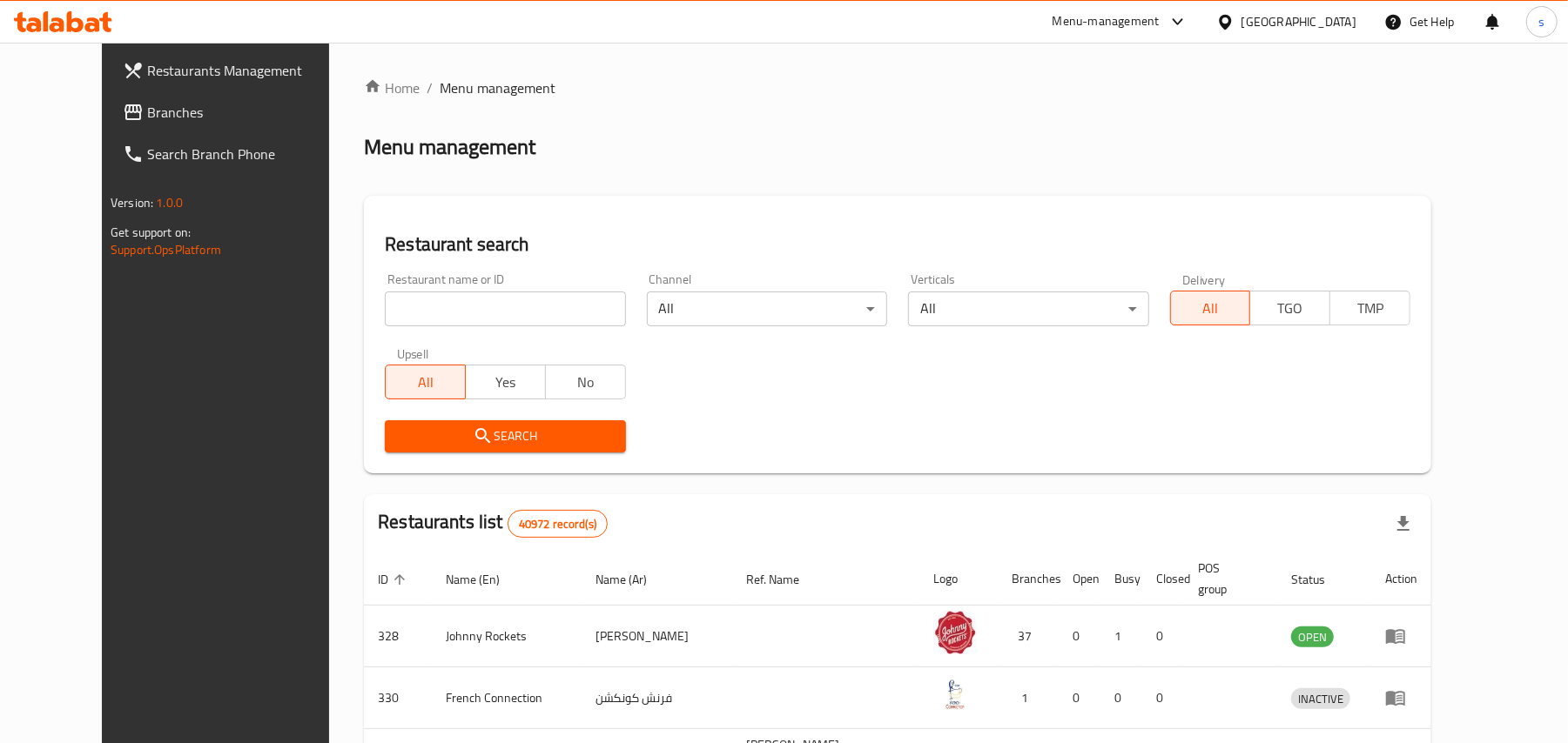
click at [147, 109] on span "Branches" at bounding box center [248, 112] width 203 height 21
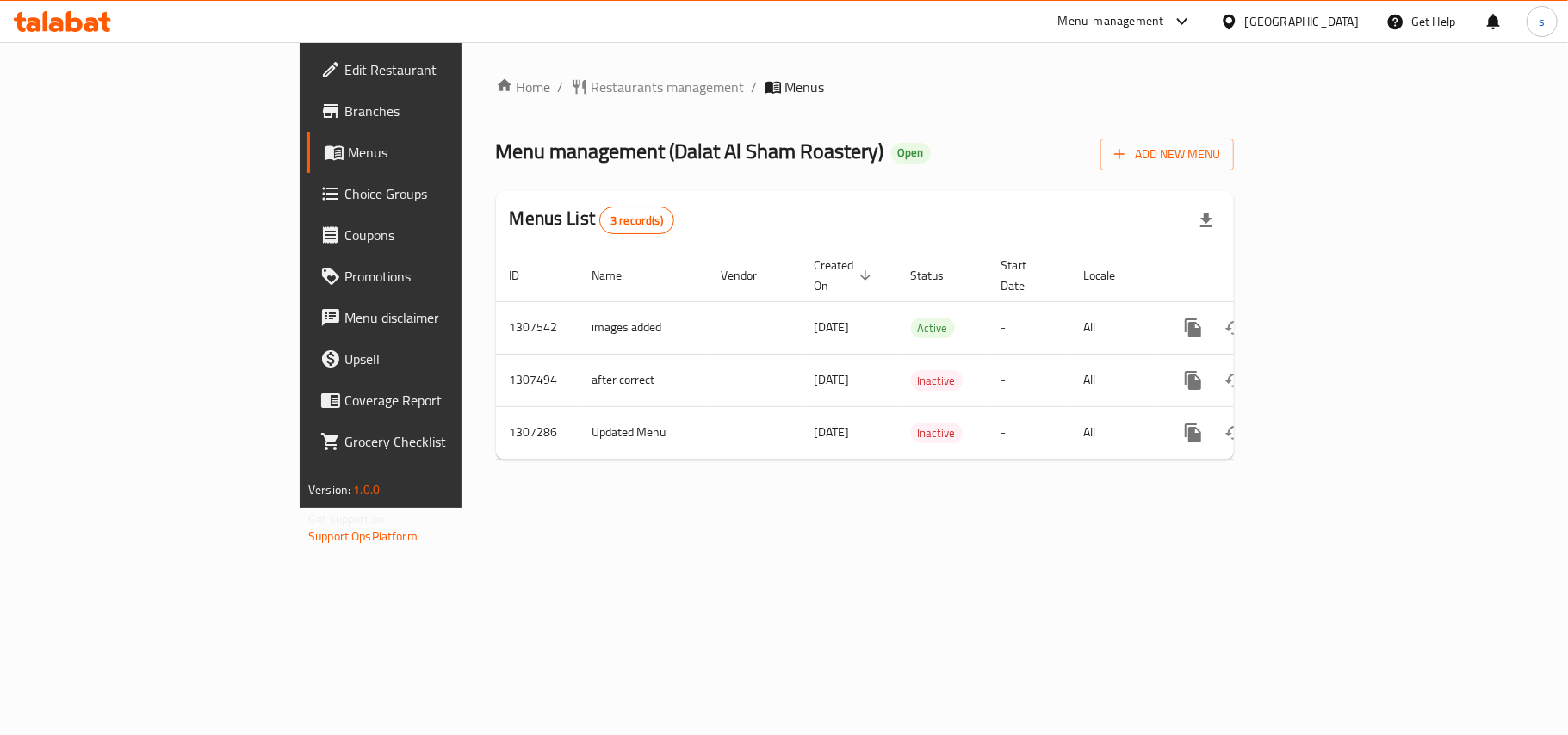
click at [1295, 19] on div "[GEOGRAPHIC_DATA]" at bounding box center [1301, 21] width 113 height 19
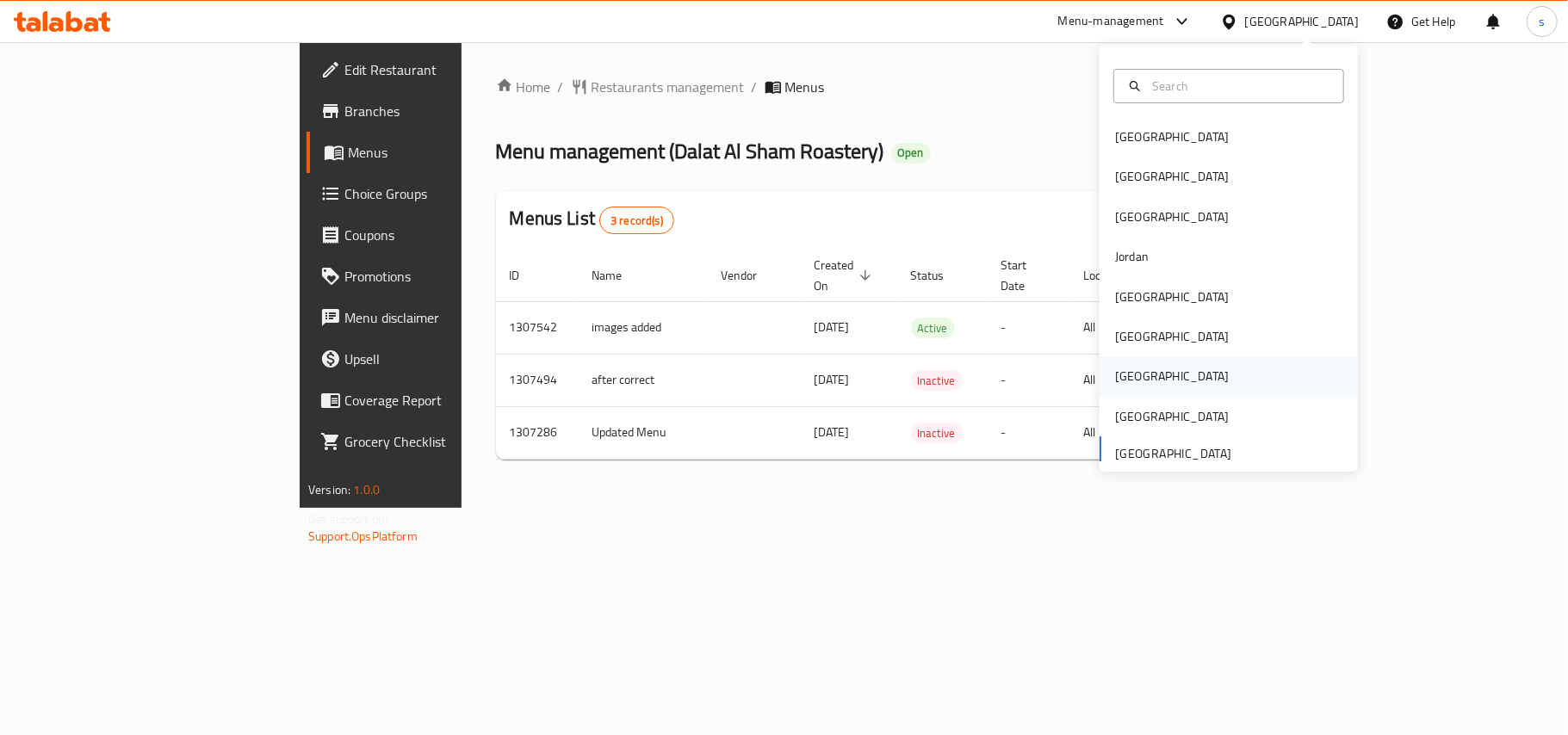
click at [1115, 372] on div "[GEOGRAPHIC_DATA]" at bounding box center [1171, 376] width 113 height 19
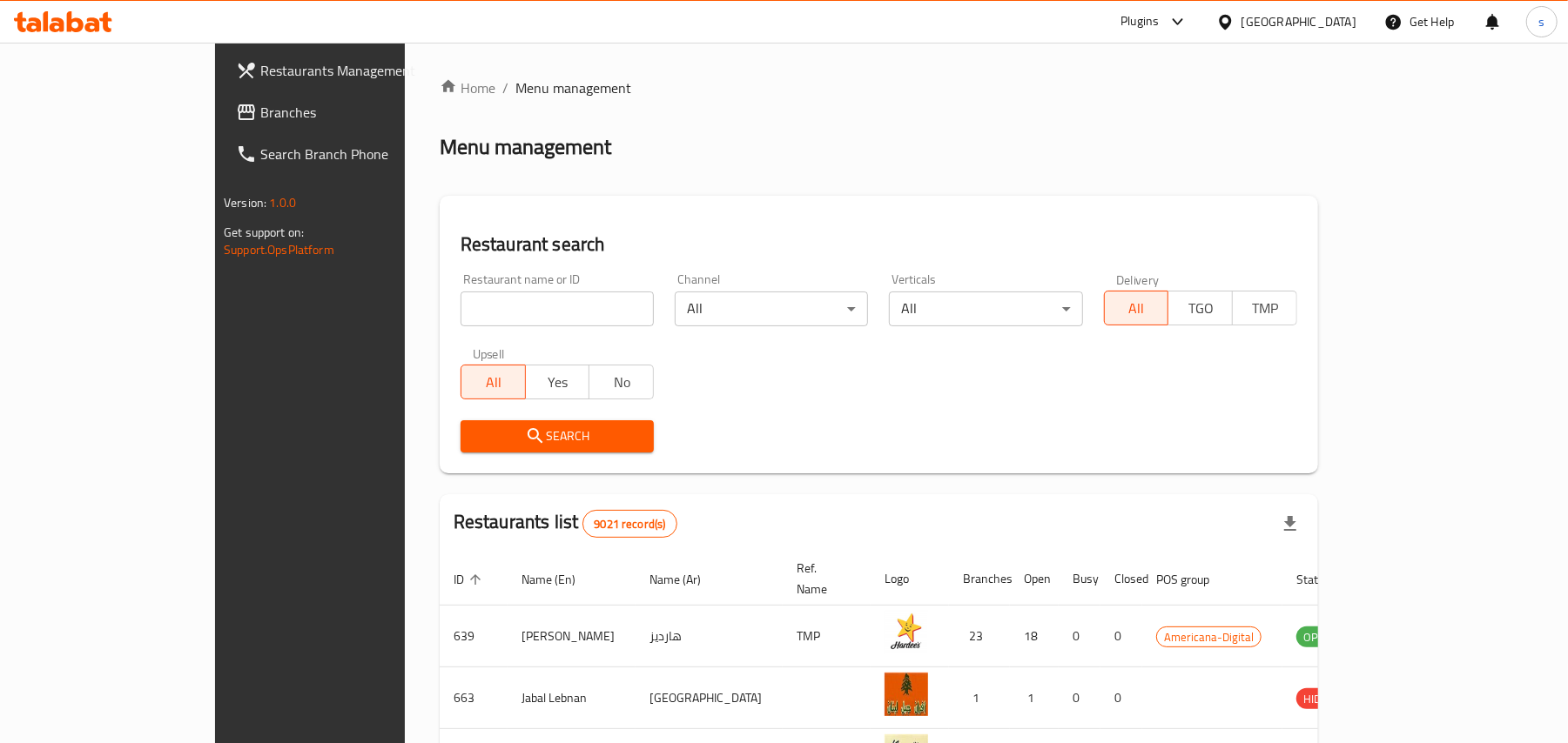
click at [261, 116] on span "Branches" at bounding box center [362, 112] width 203 height 21
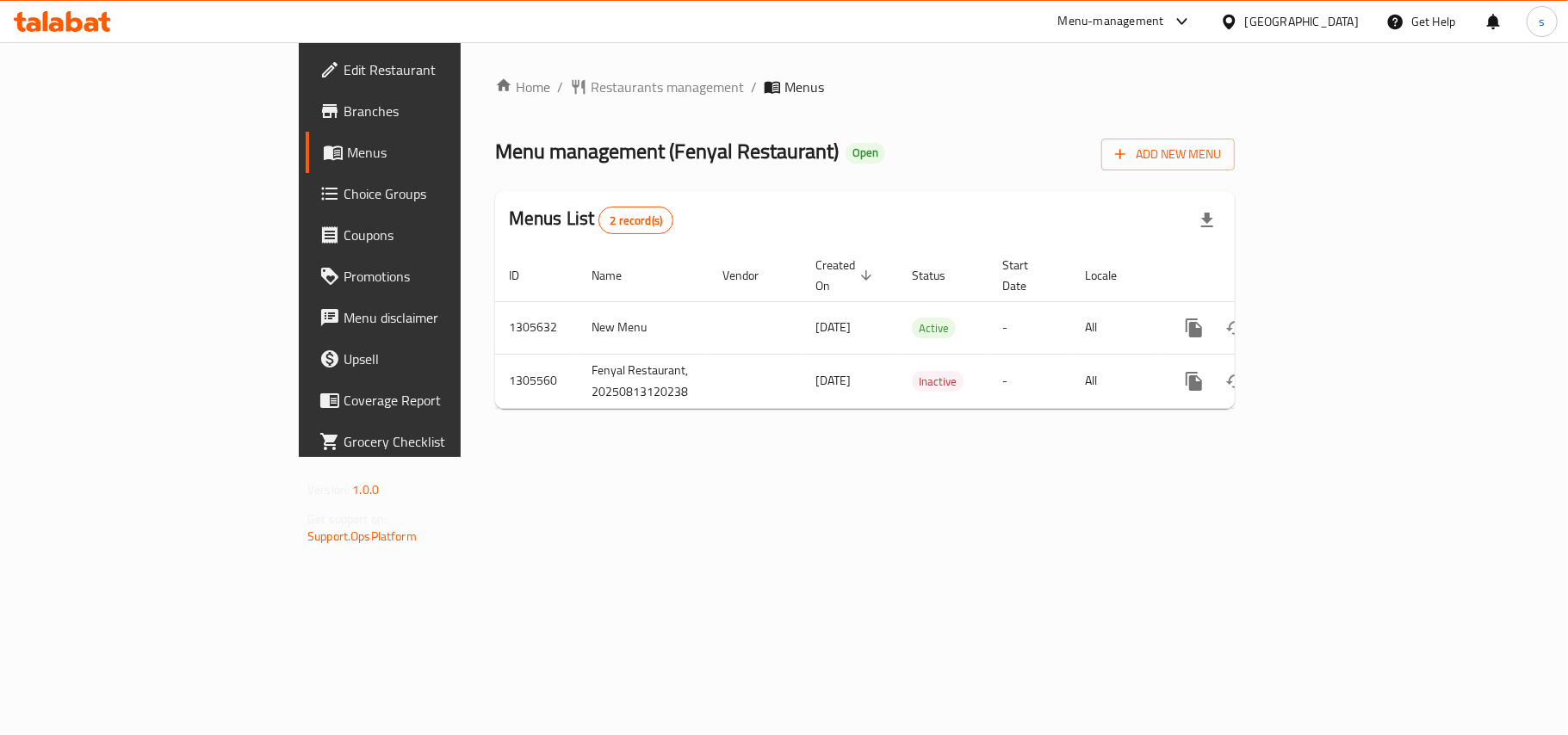
click at [1341, 21] on div "[GEOGRAPHIC_DATA]" at bounding box center [1301, 21] width 113 height 19
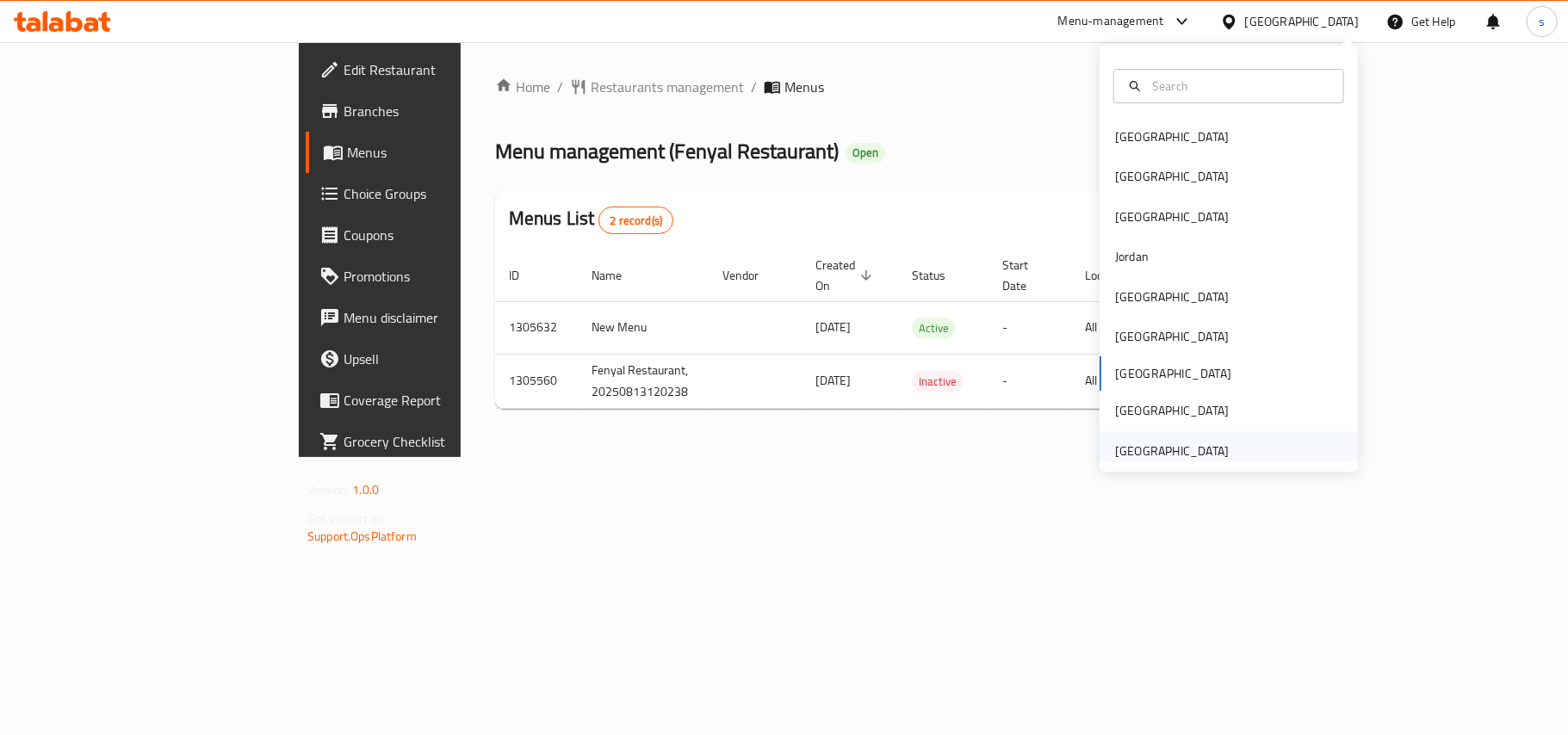
click at [1128, 449] on div "[GEOGRAPHIC_DATA]" at bounding box center [1171, 450] width 113 height 19
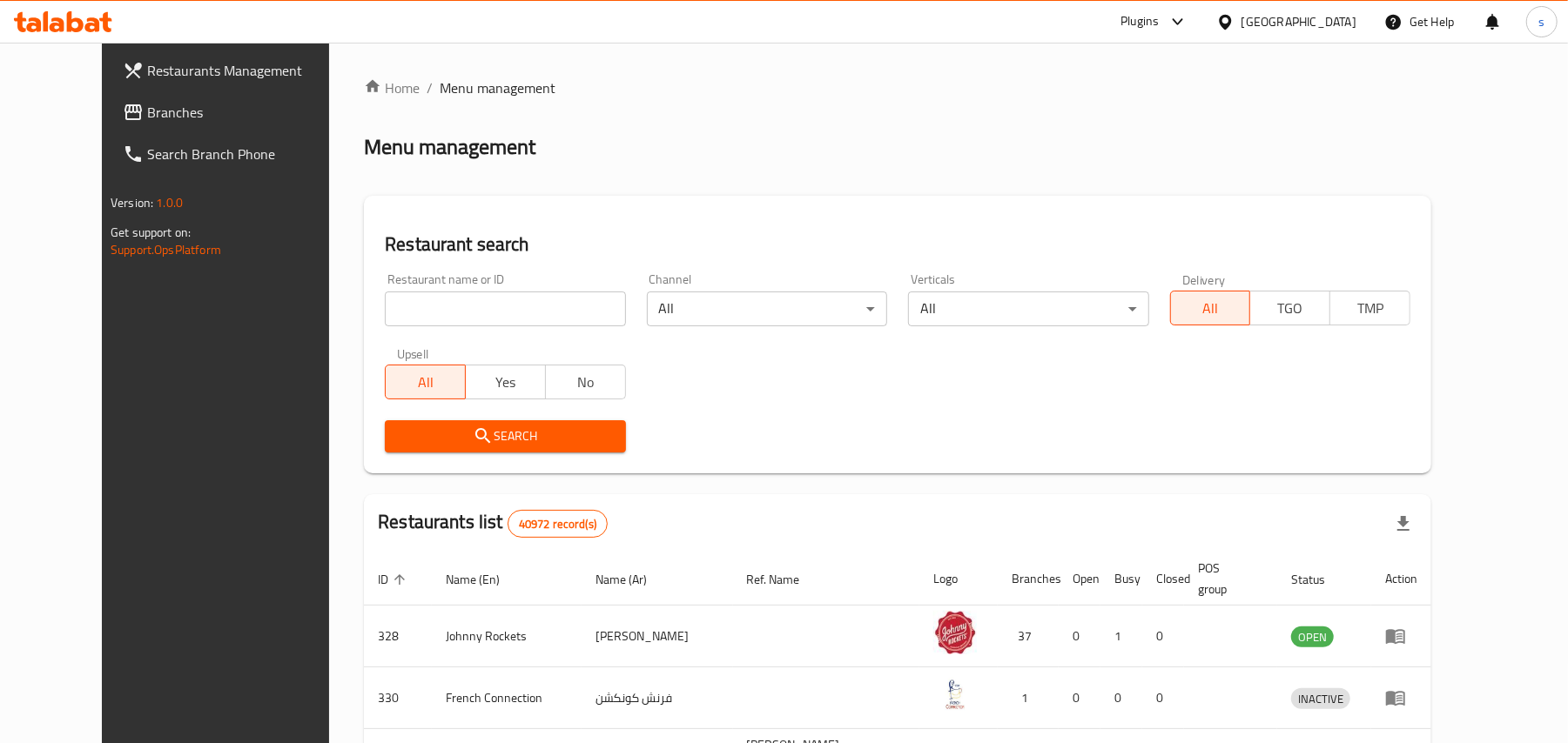
click at [147, 109] on span "Branches" at bounding box center [248, 112] width 203 height 21
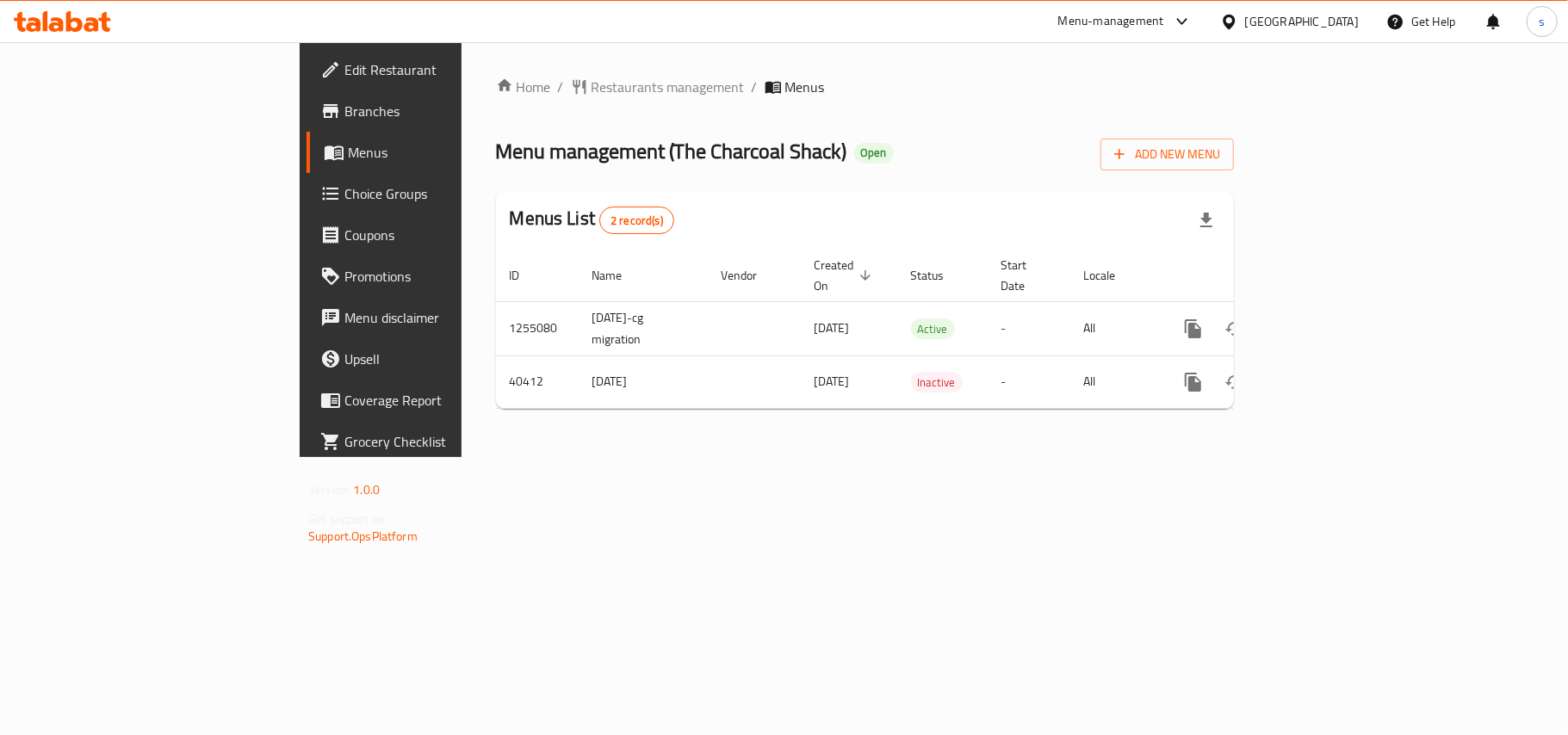
click at [1309, 21] on div "[GEOGRAPHIC_DATA]" at bounding box center [1301, 21] width 113 height 19
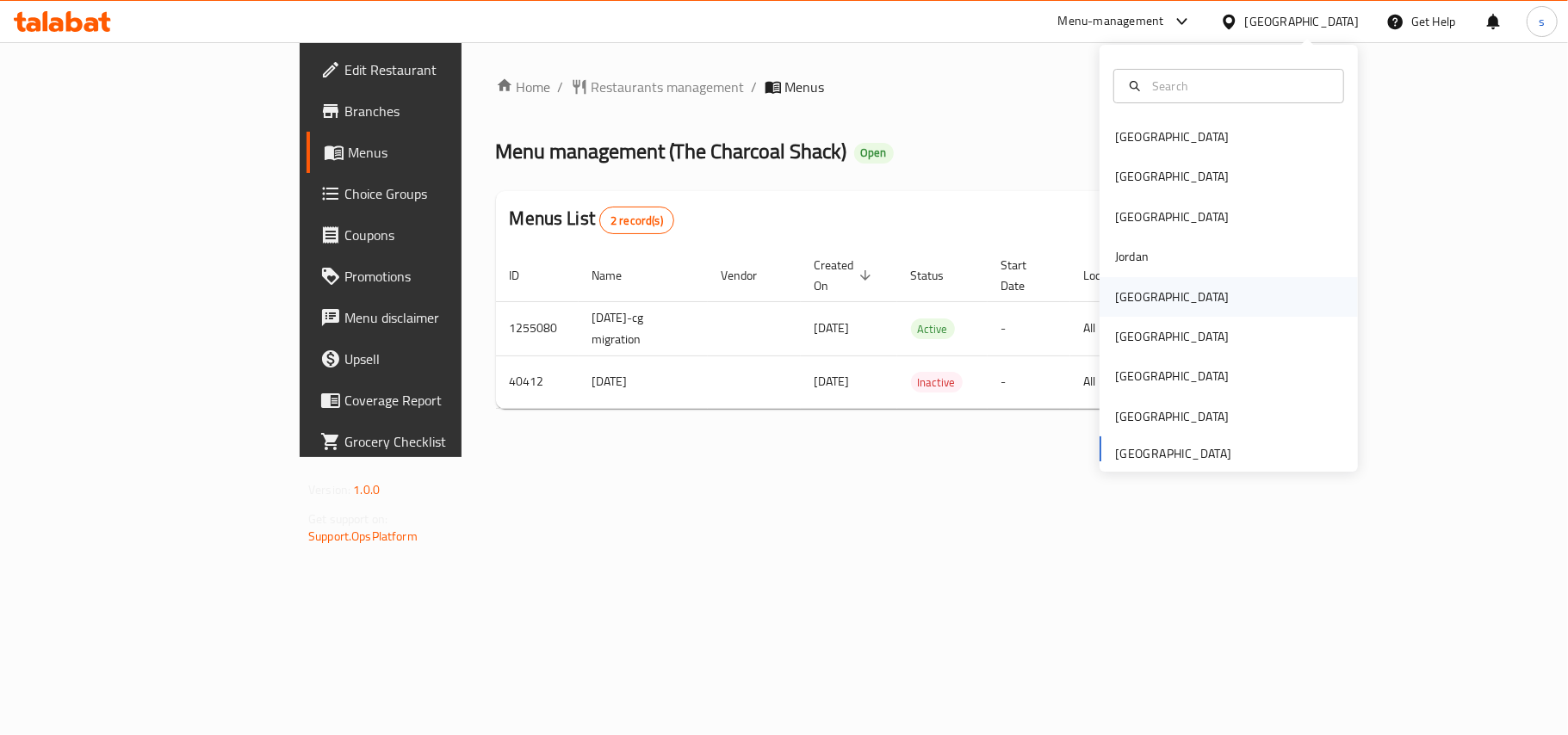
click at [1115, 307] on div "[GEOGRAPHIC_DATA]" at bounding box center [1171, 296] width 113 height 19
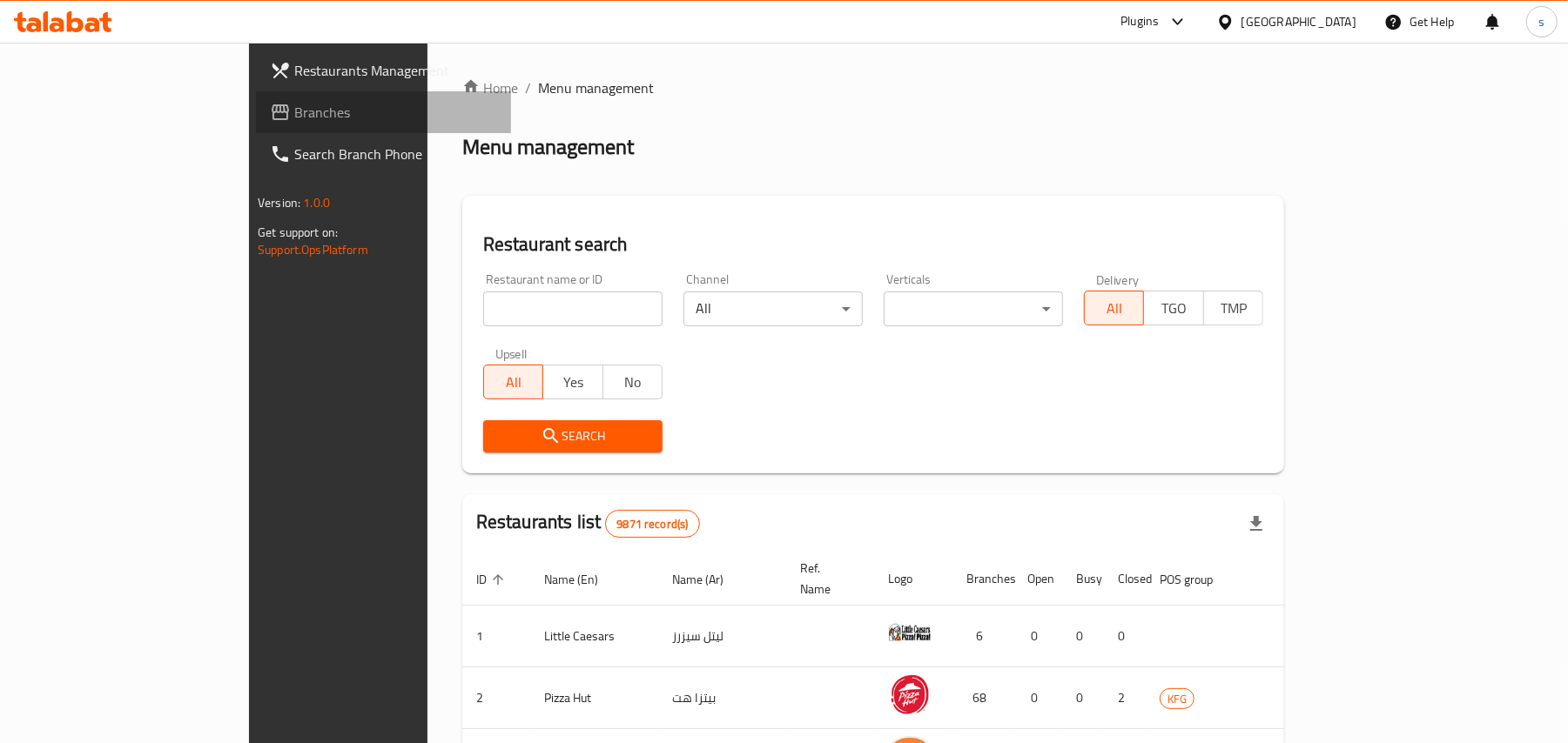
click at [294, 106] on span "Branches" at bounding box center [395, 112] width 203 height 21
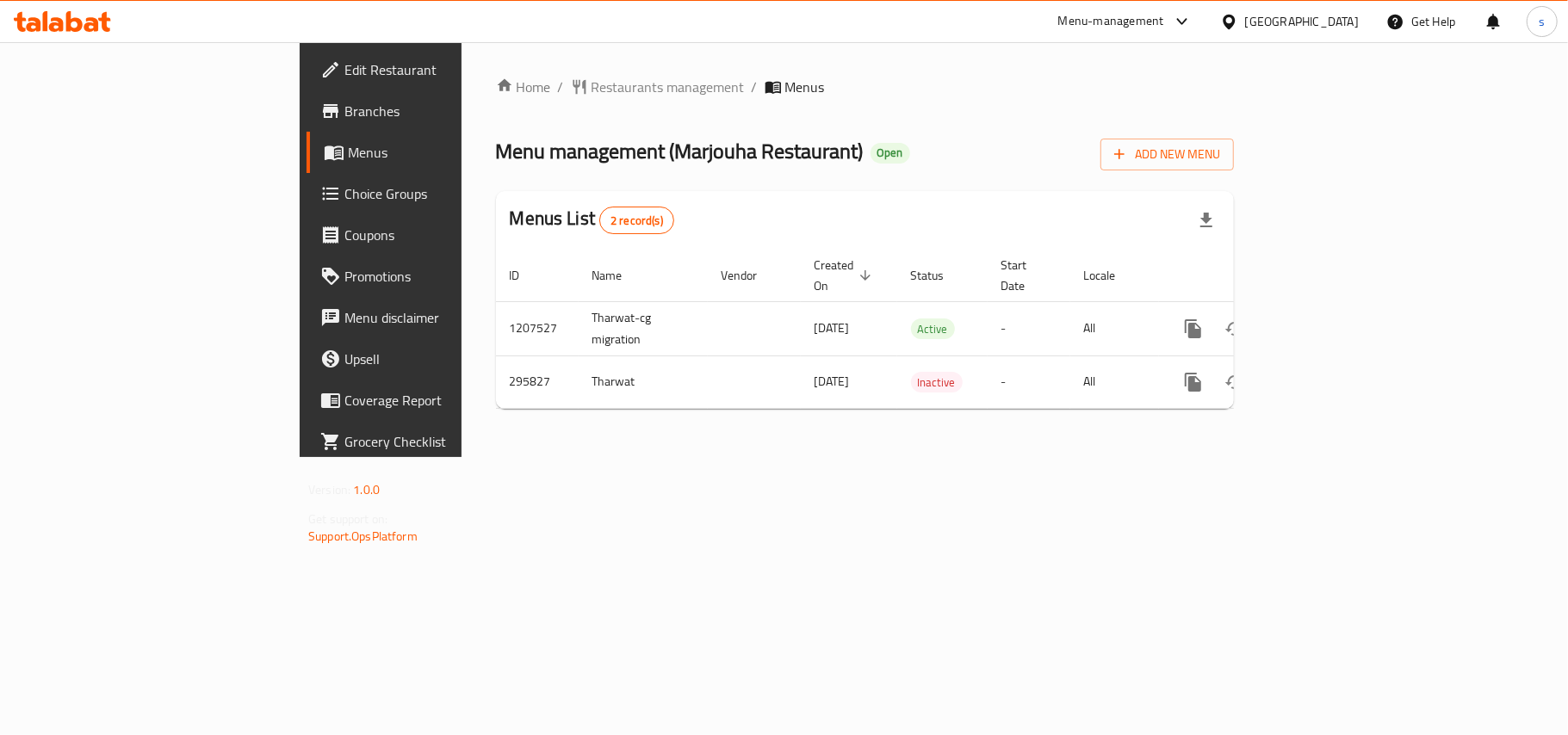
click at [1313, 21] on div "[GEOGRAPHIC_DATA]" at bounding box center [1301, 21] width 113 height 19
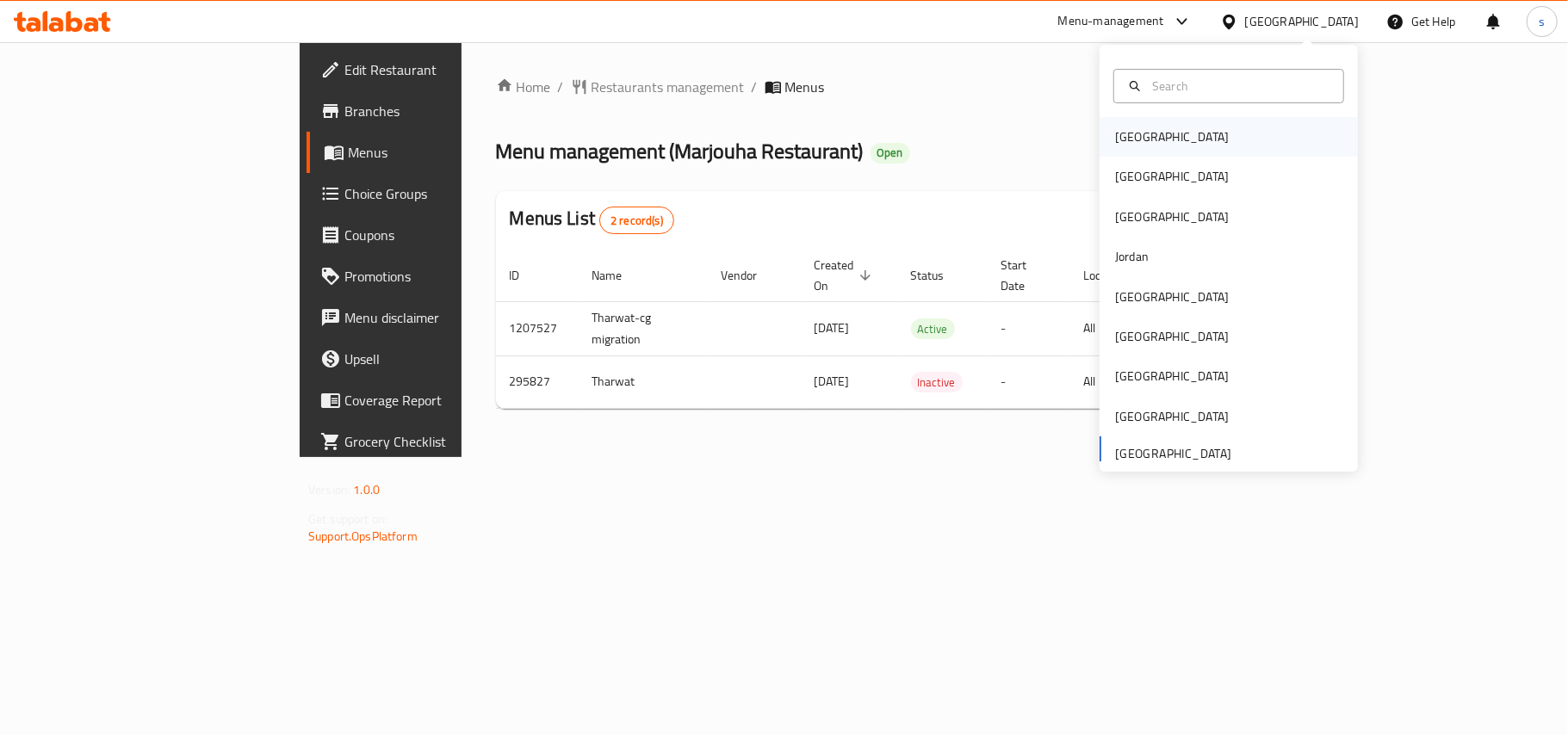
click at [1135, 145] on div "[GEOGRAPHIC_DATA]" at bounding box center [1171, 136] width 113 height 19
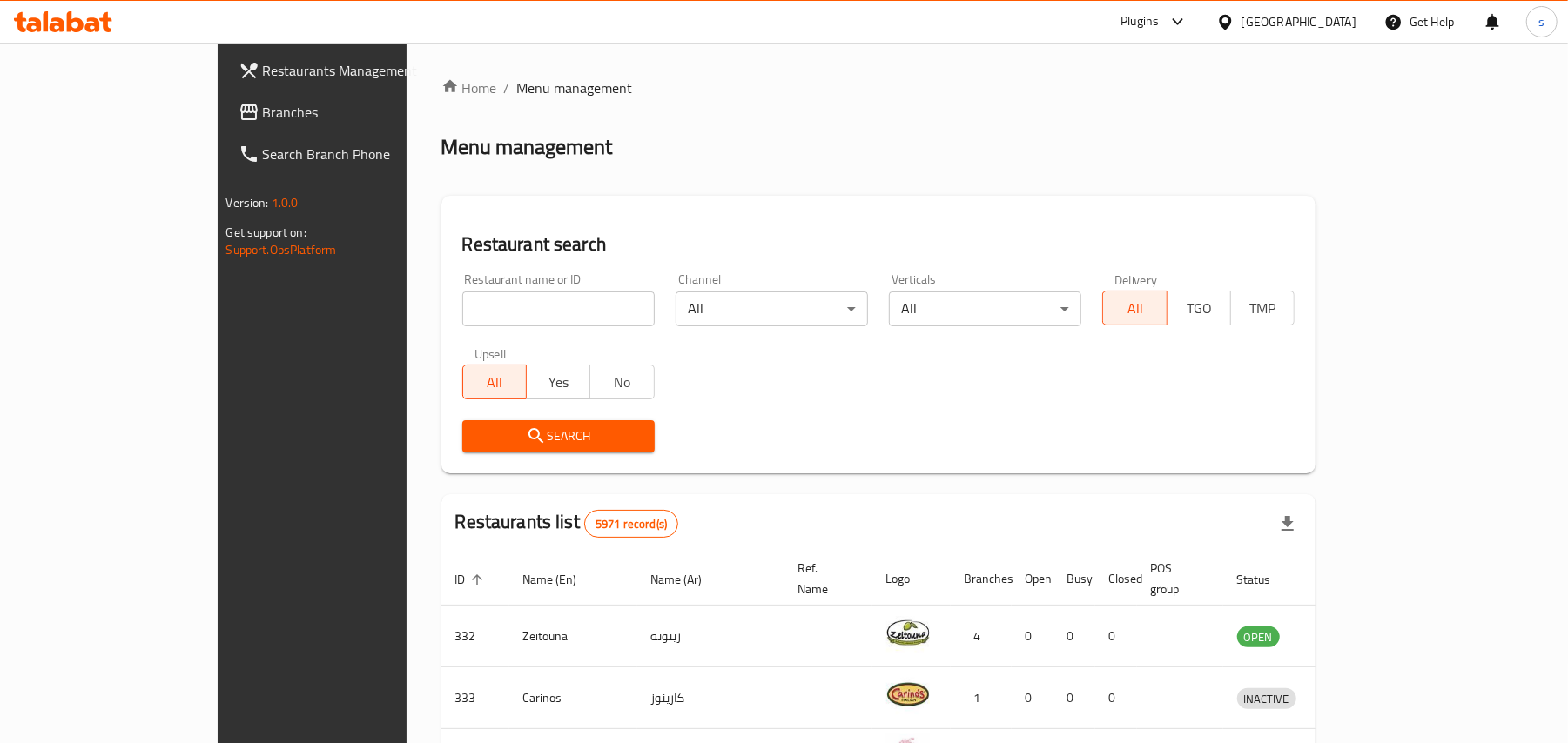
click at [1348, 14] on div "[GEOGRAPHIC_DATA]" at bounding box center [1298, 22] width 115 height 19
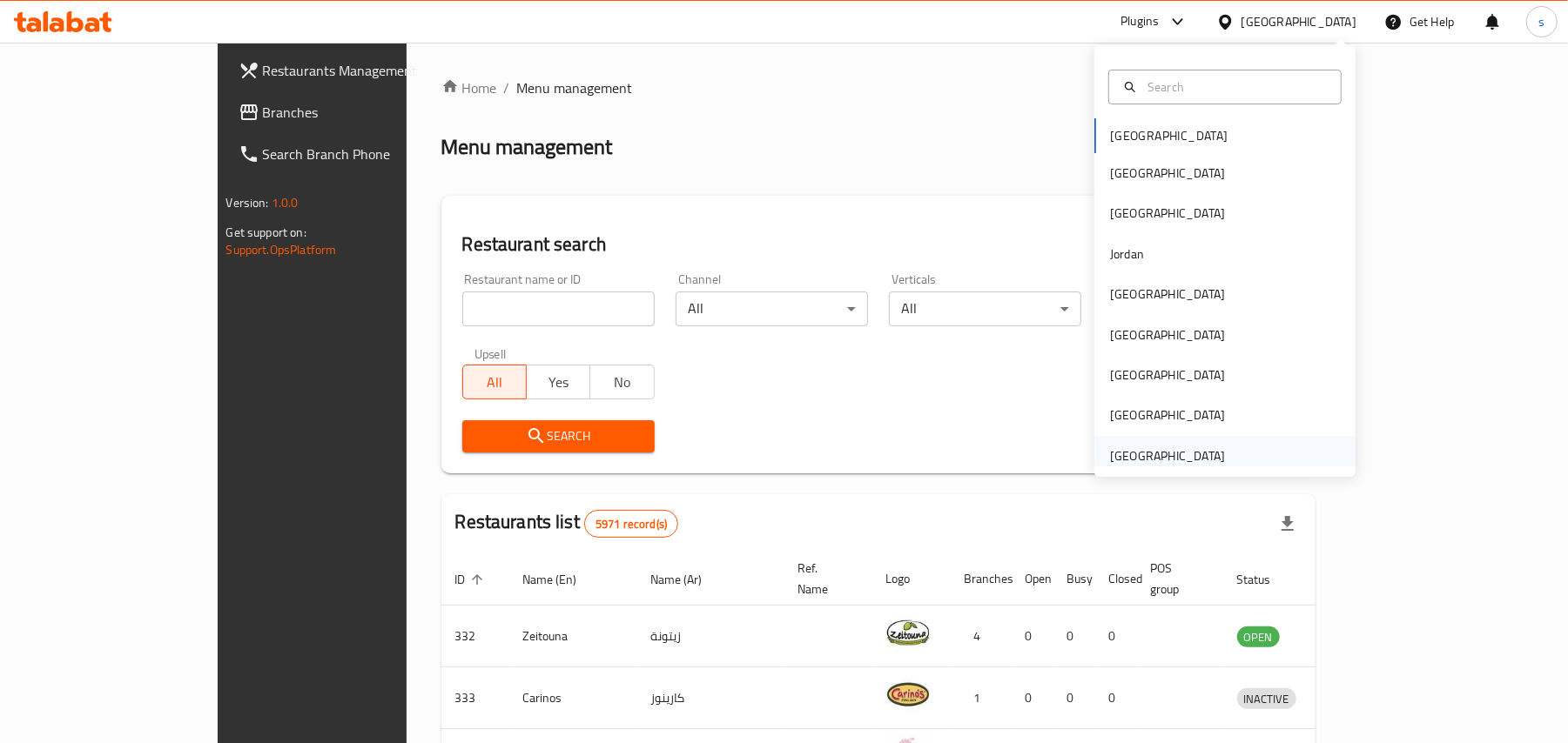
click at [1161, 449] on div "[GEOGRAPHIC_DATA]" at bounding box center [1167, 455] width 115 height 19
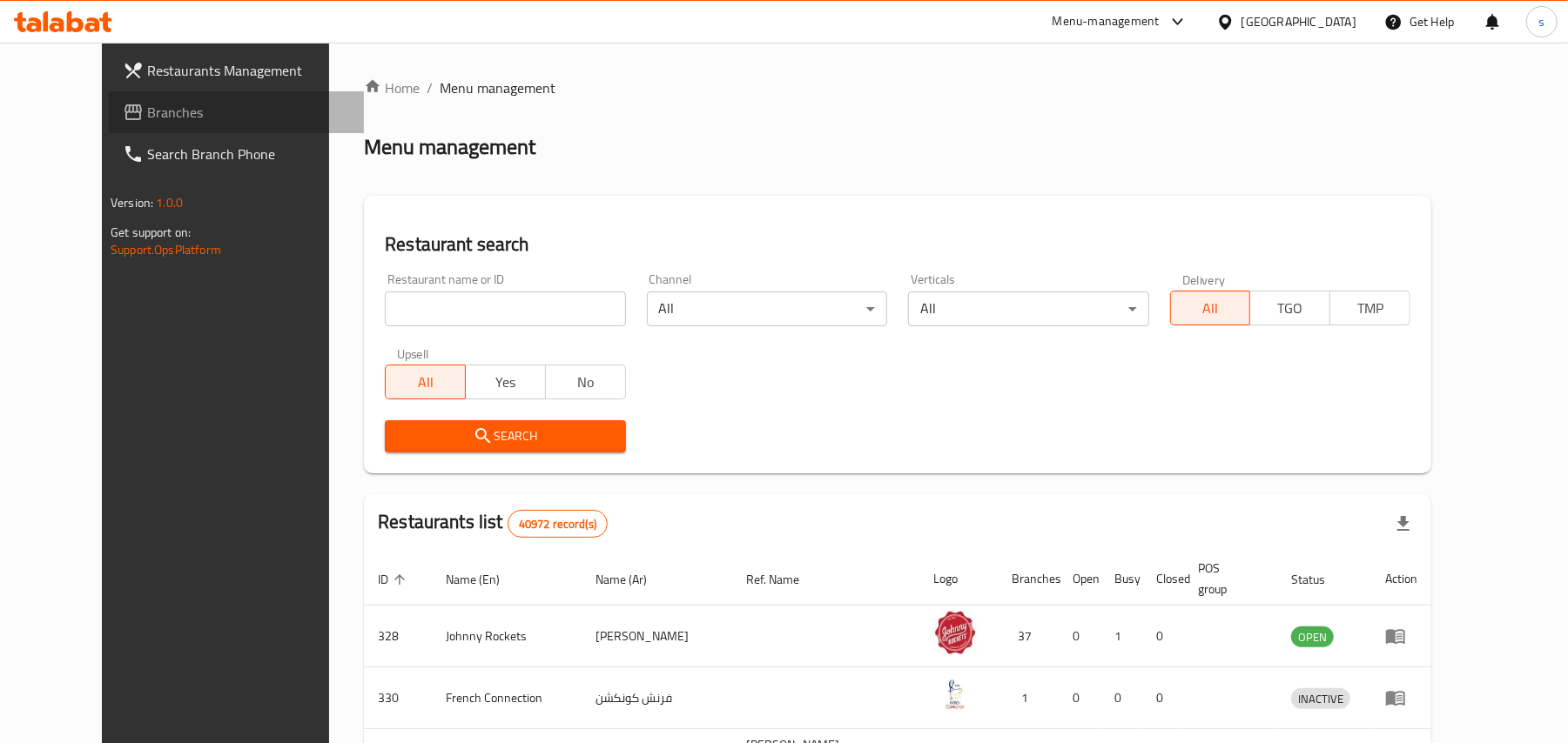
click at [109, 97] on link "Branches" at bounding box center [236, 112] width 255 height 41
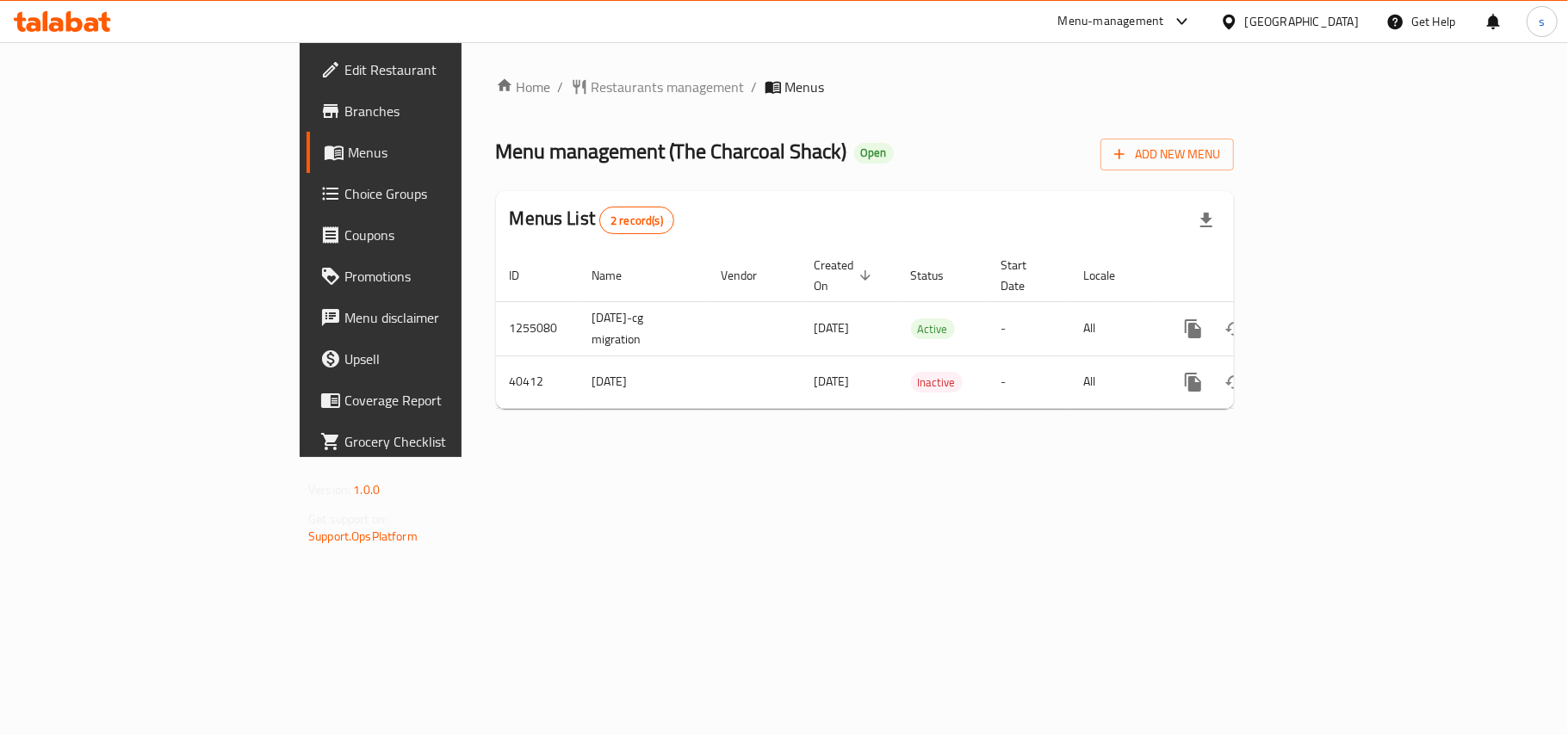
click at [1295, 24] on div "[GEOGRAPHIC_DATA]" at bounding box center [1301, 21] width 113 height 19
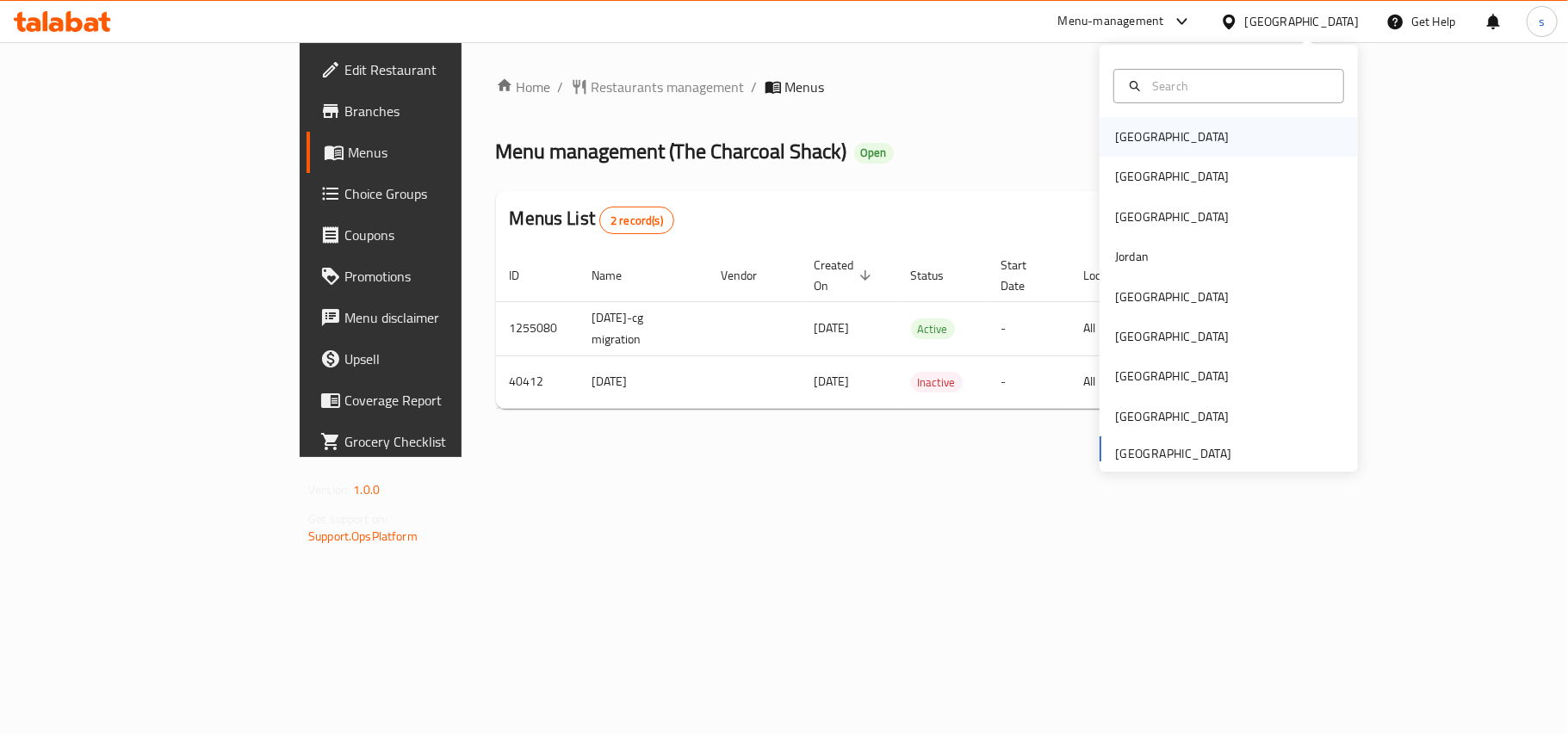
click at [1115, 137] on div "[GEOGRAPHIC_DATA]" at bounding box center [1171, 136] width 113 height 19
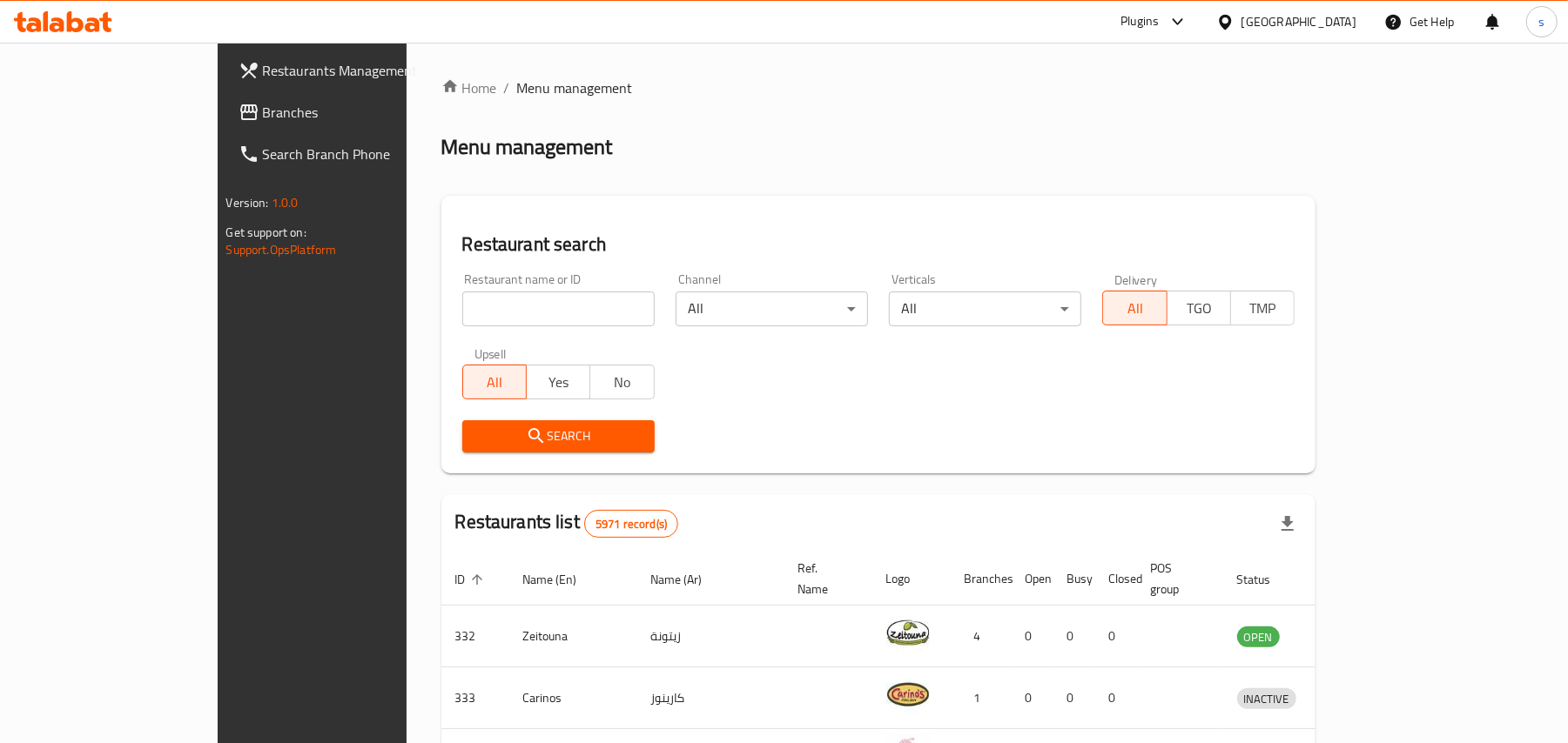
click at [1242, 24] on div at bounding box center [1229, 22] width 25 height 19
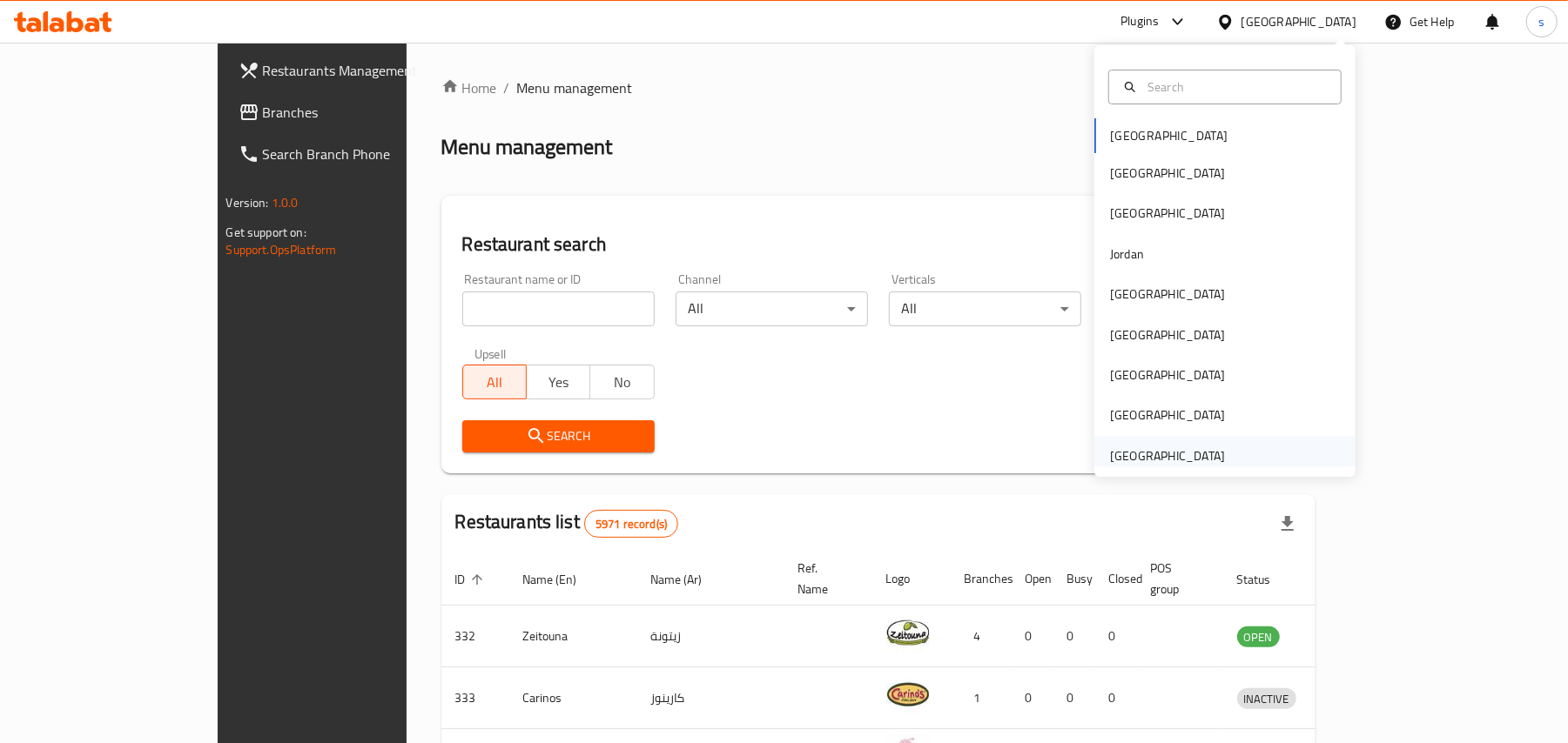
click at [1141, 456] on div "[GEOGRAPHIC_DATA]" at bounding box center [1167, 455] width 115 height 19
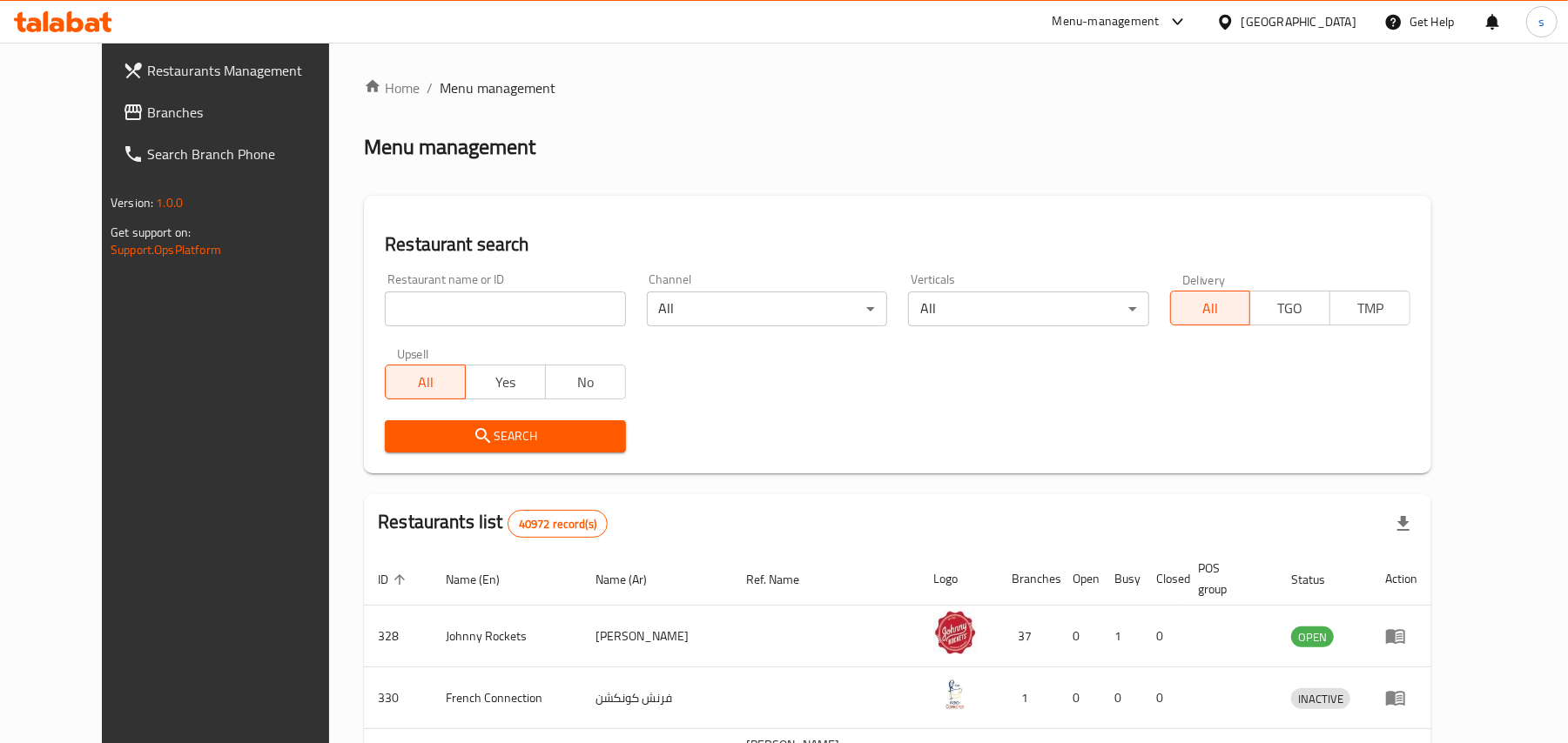
drag, startPoint x: 63, startPoint y: 112, endPoint x: 69, endPoint y: 124, distance: 13.4
click at [147, 112] on span "Branches" at bounding box center [248, 112] width 203 height 21
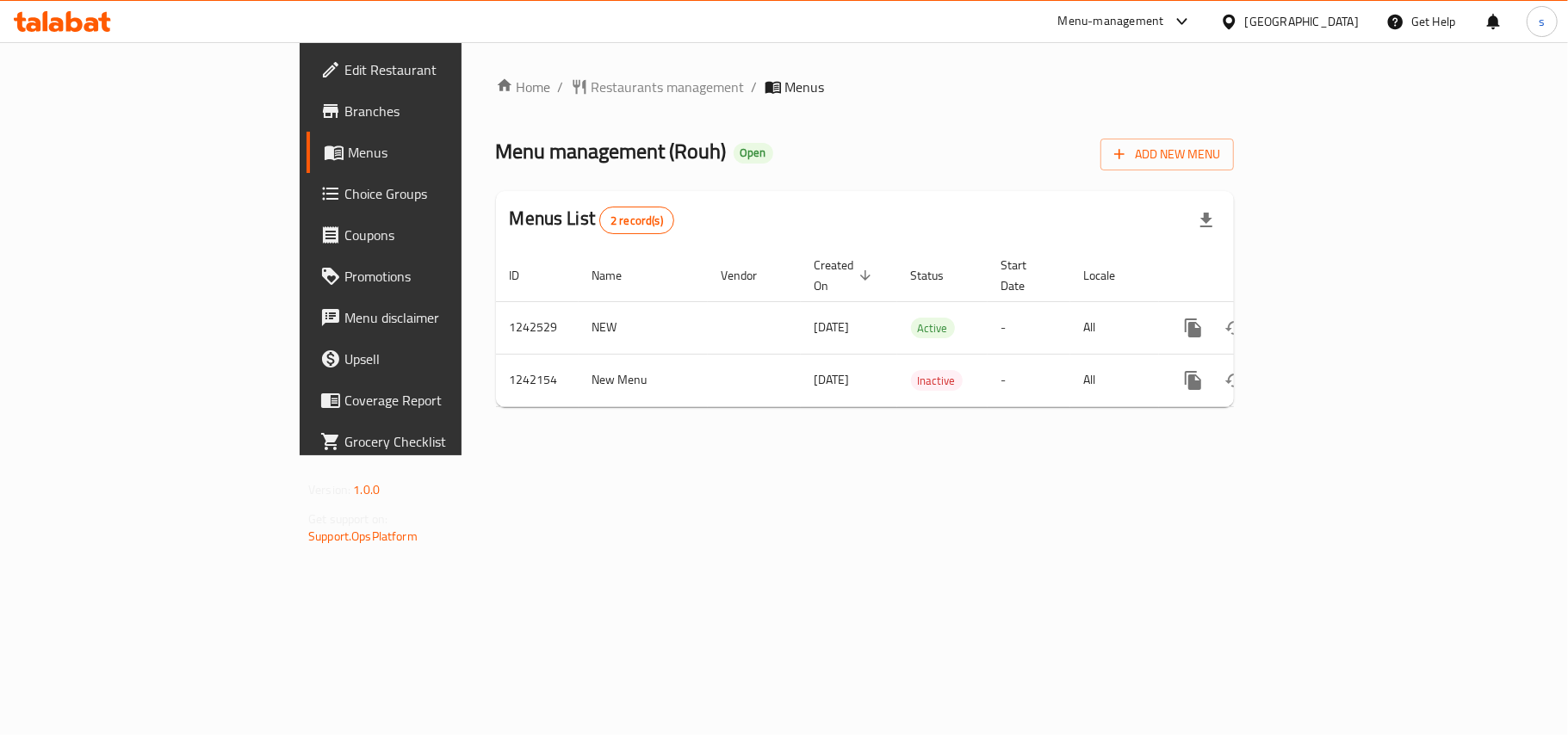
click at [1283, 19] on div "[GEOGRAPHIC_DATA]" at bounding box center [1301, 21] width 113 height 19
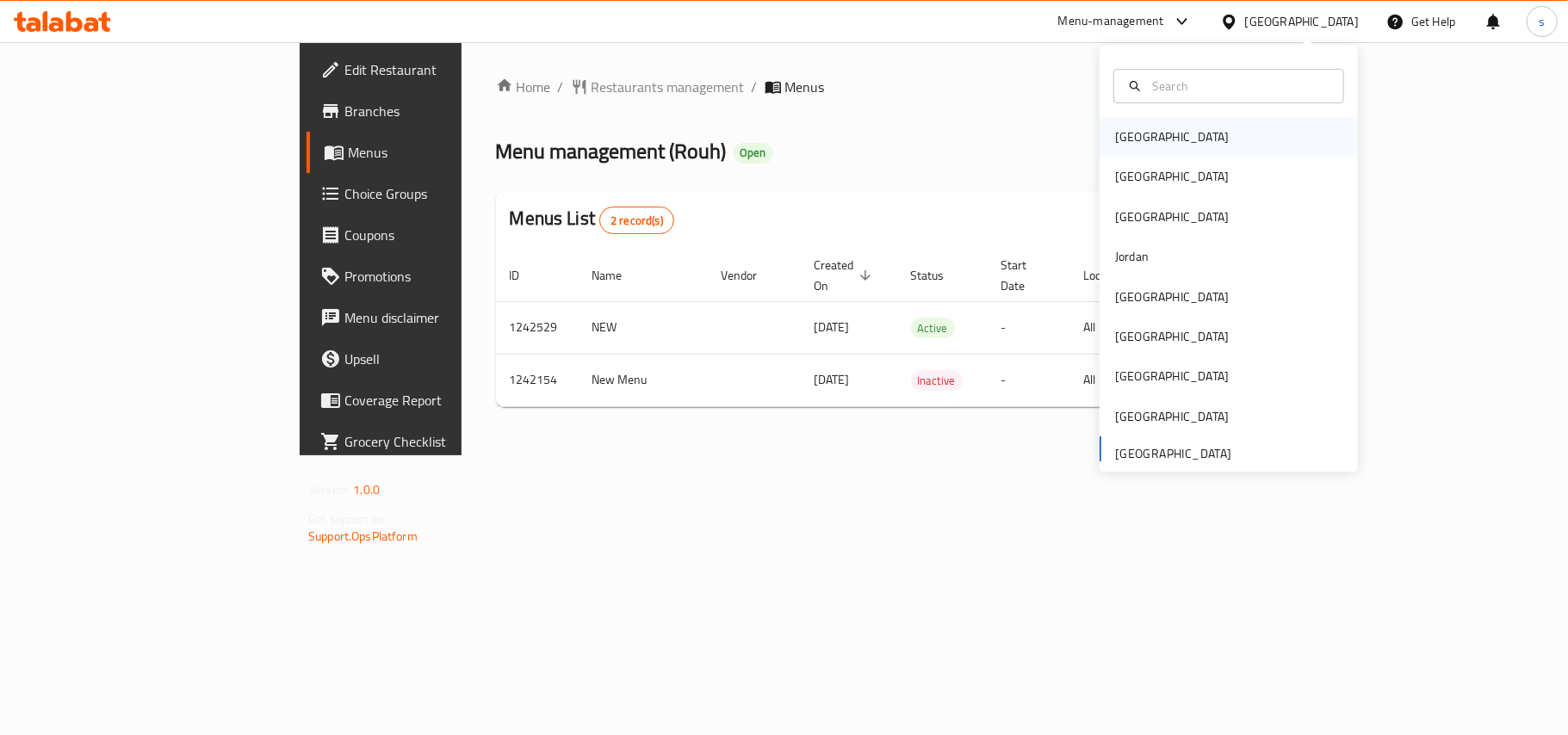
click at [1121, 142] on div "[GEOGRAPHIC_DATA]" at bounding box center [1171, 136] width 113 height 19
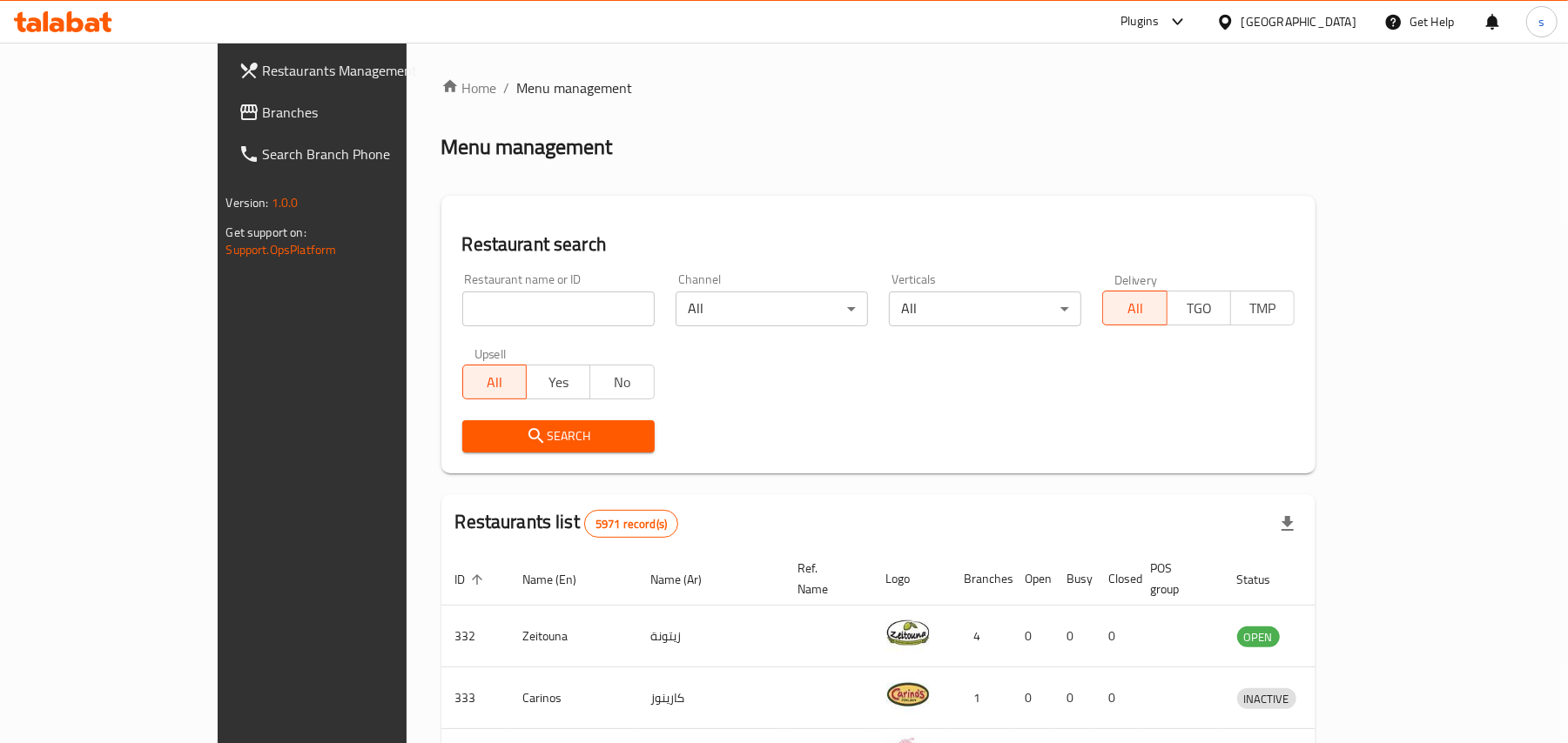
click at [1322, 24] on div "[GEOGRAPHIC_DATA]" at bounding box center [1298, 22] width 115 height 19
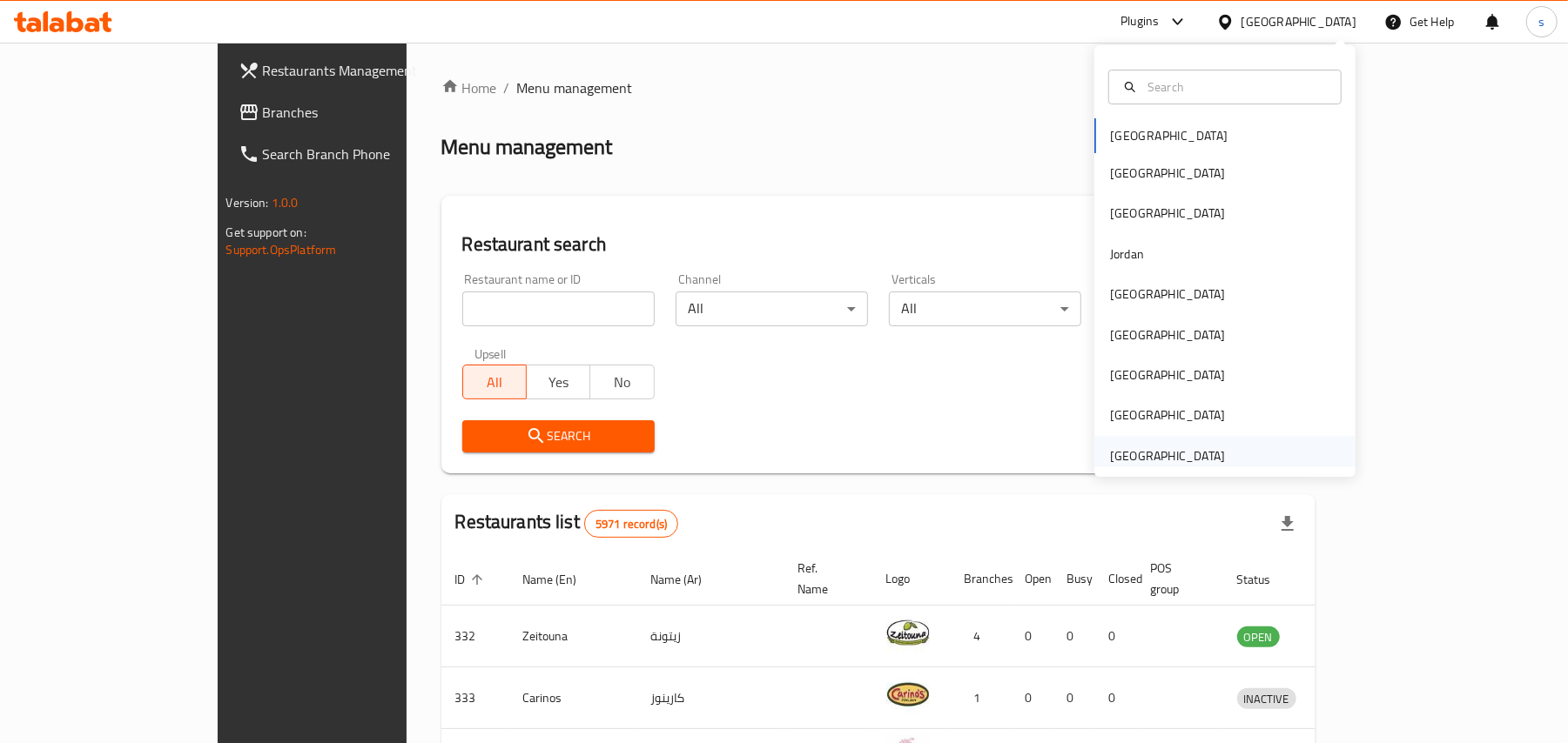
click at [1158, 457] on div "[GEOGRAPHIC_DATA]" at bounding box center [1167, 455] width 115 height 19
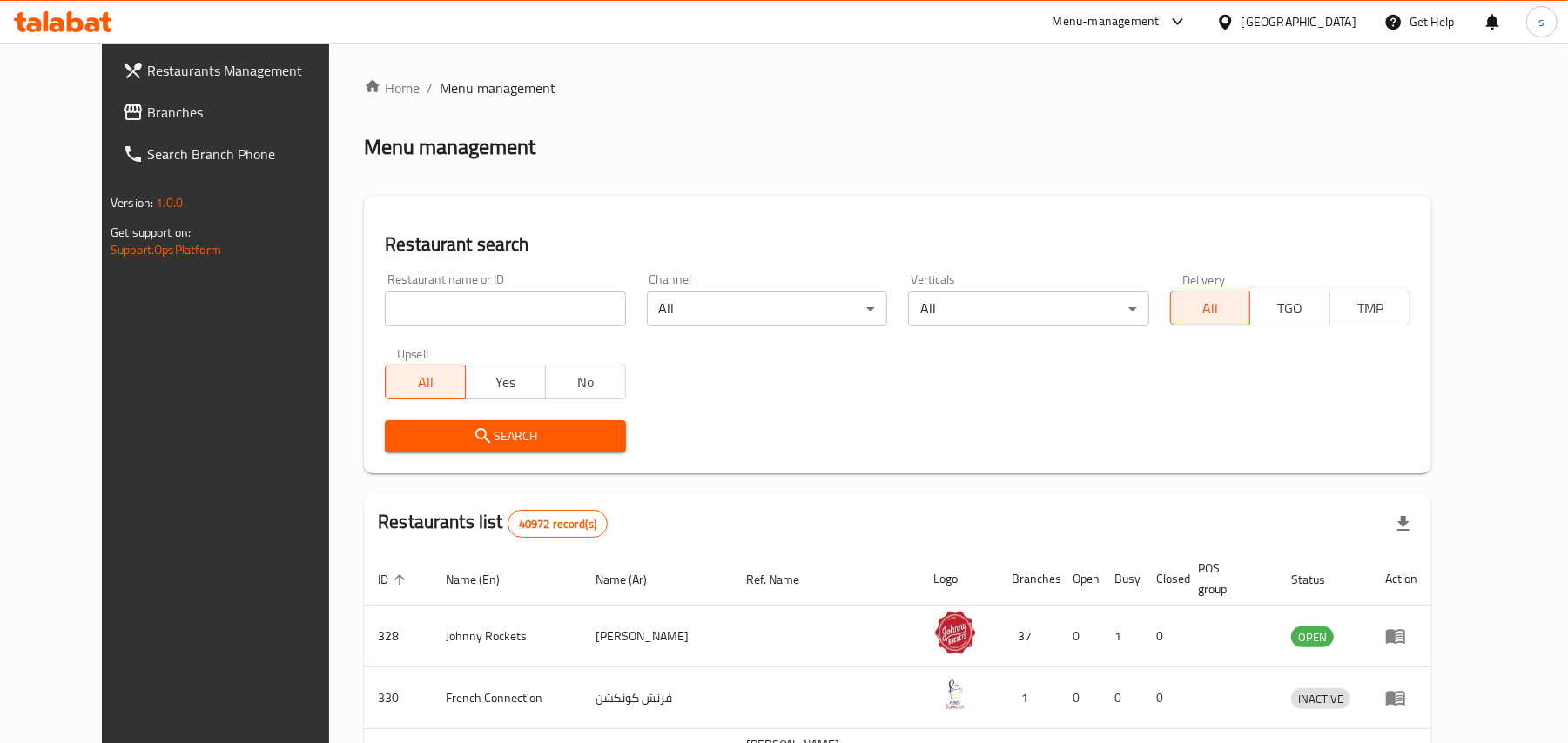
click at [147, 105] on span "Branches" at bounding box center [248, 112] width 203 height 21
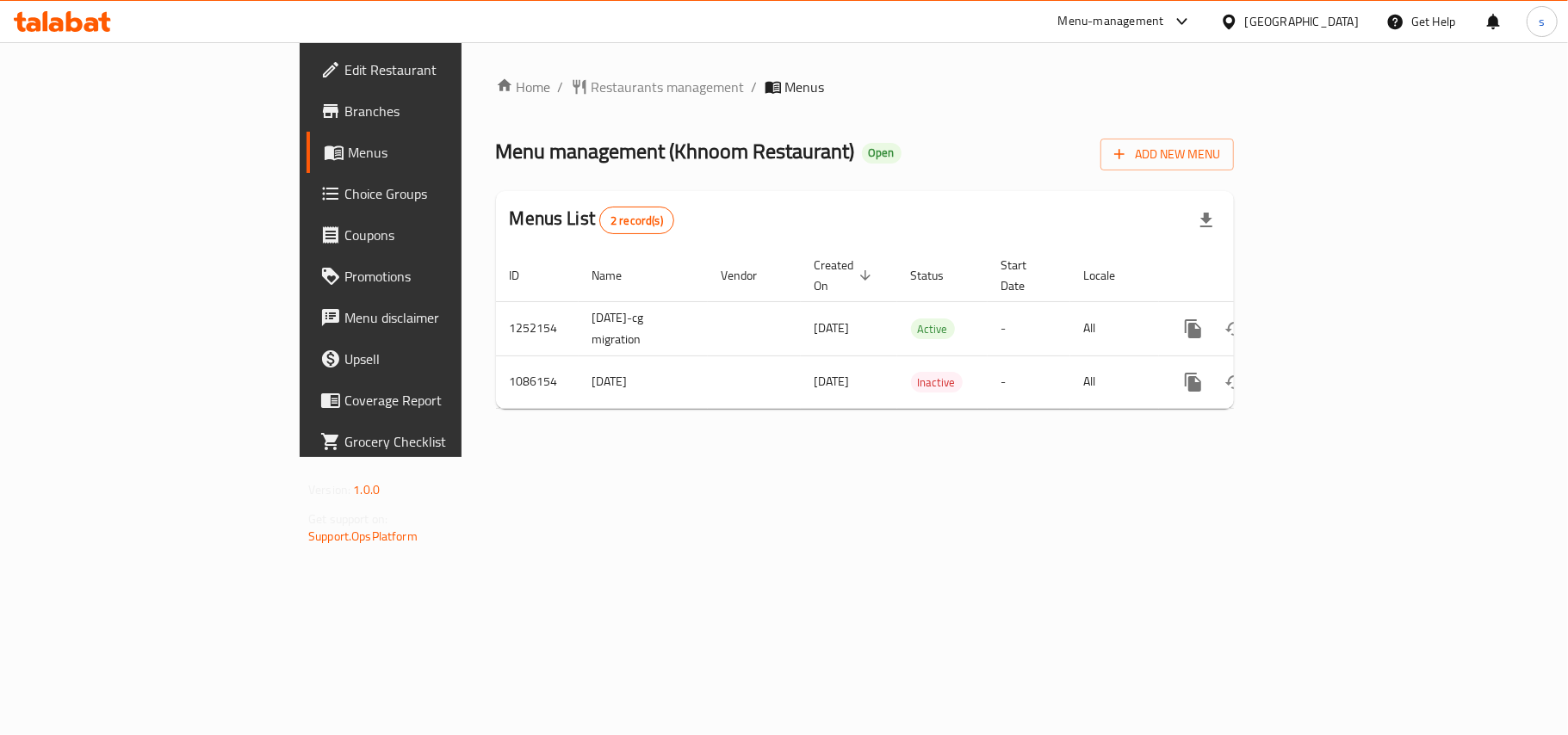
click at [1312, 4] on div "[GEOGRAPHIC_DATA]" at bounding box center [1290, 21] width 166 height 41
click at [1310, 19] on div "[GEOGRAPHIC_DATA]" at bounding box center [1301, 21] width 113 height 19
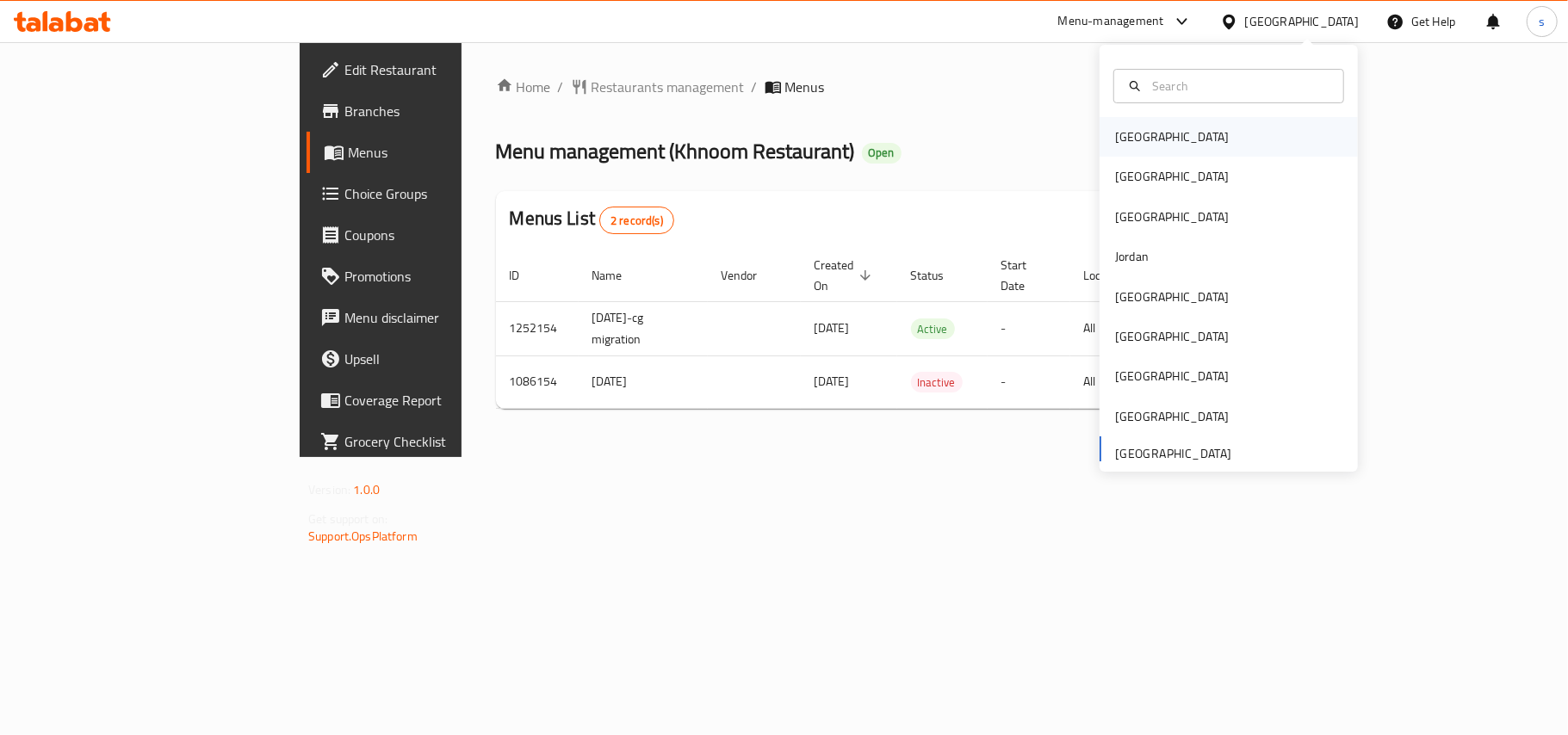
click at [1137, 145] on div "[GEOGRAPHIC_DATA]" at bounding box center [1171, 136] width 113 height 19
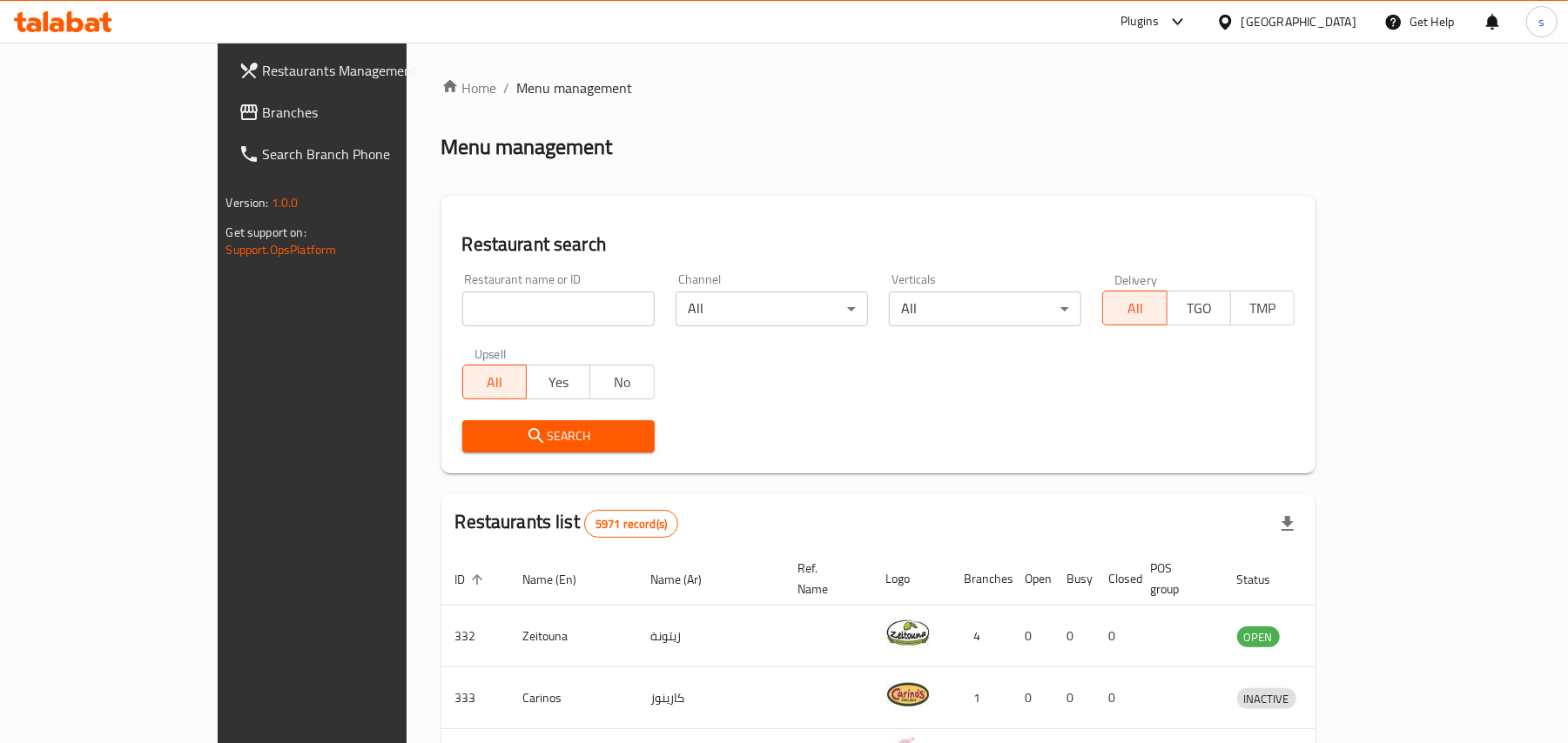
drag, startPoint x: 1331, startPoint y: 14, endPoint x: 1322, endPoint y: 33, distance: 21.0
click at [1331, 14] on div "[GEOGRAPHIC_DATA]" at bounding box center [1298, 22] width 115 height 19
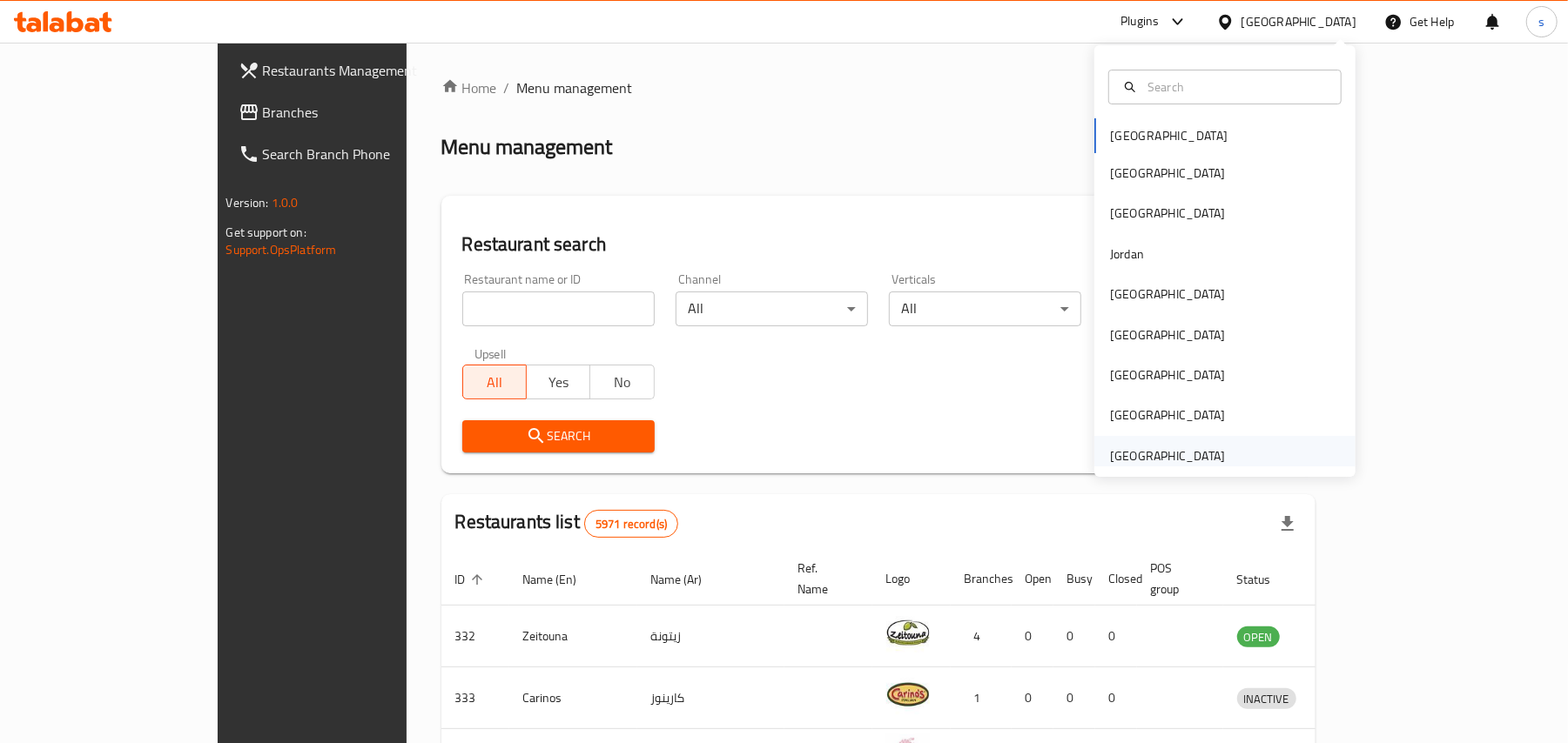
click at [1115, 457] on div "[GEOGRAPHIC_DATA]" at bounding box center [1167, 455] width 115 height 19
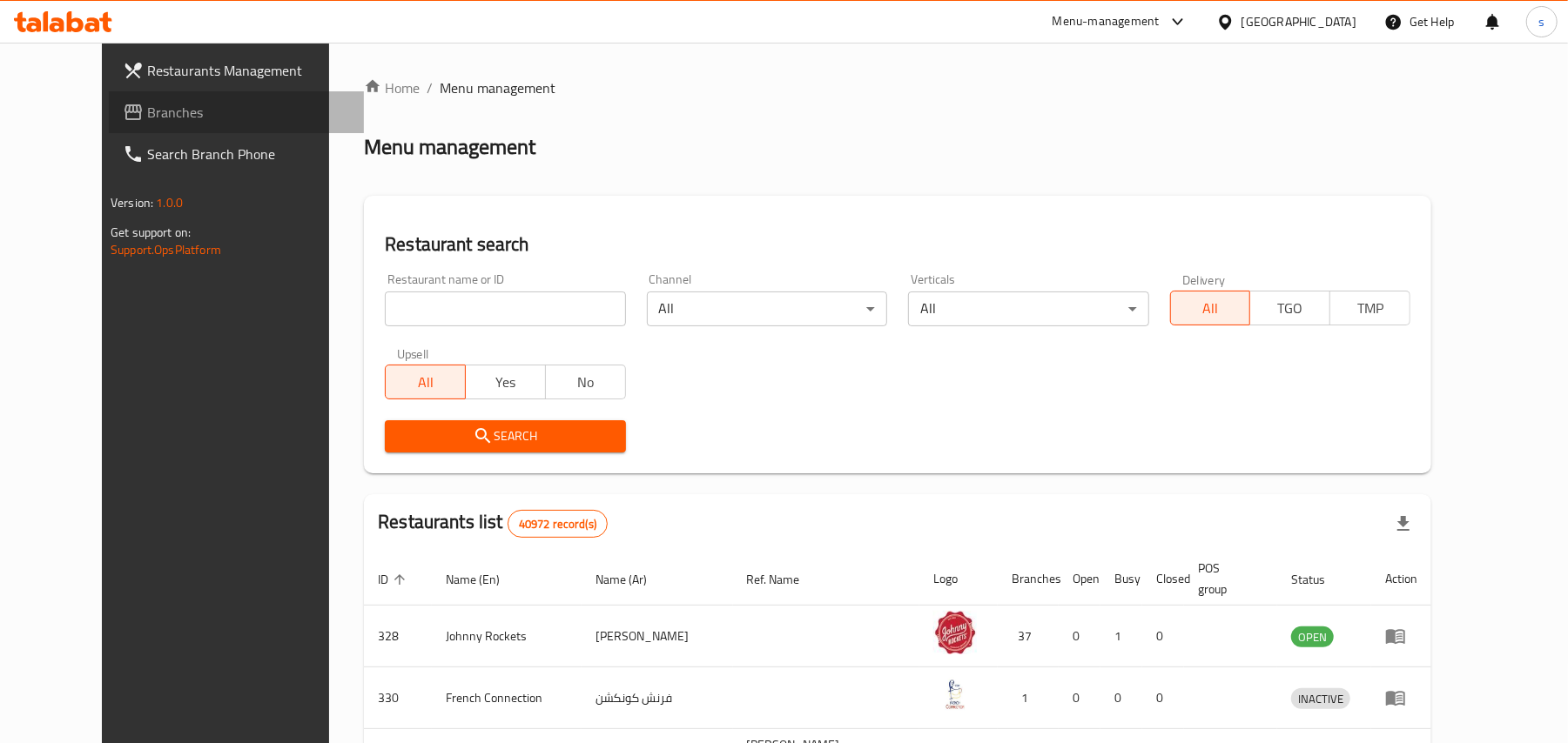
click at [147, 102] on span "Branches" at bounding box center [248, 112] width 203 height 21
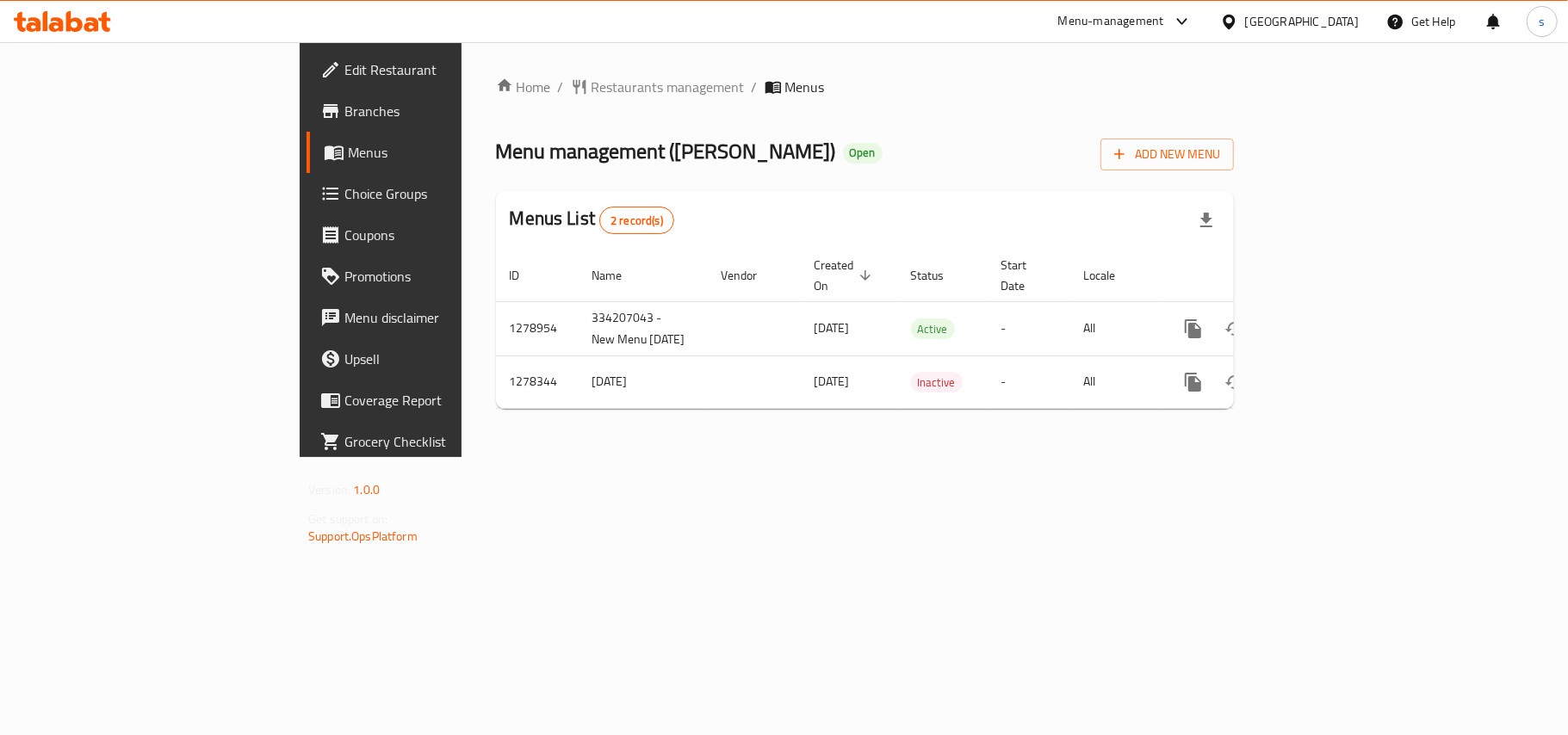
click at [1272, 26] on div "[GEOGRAPHIC_DATA]" at bounding box center [1301, 21] width 113 height 19
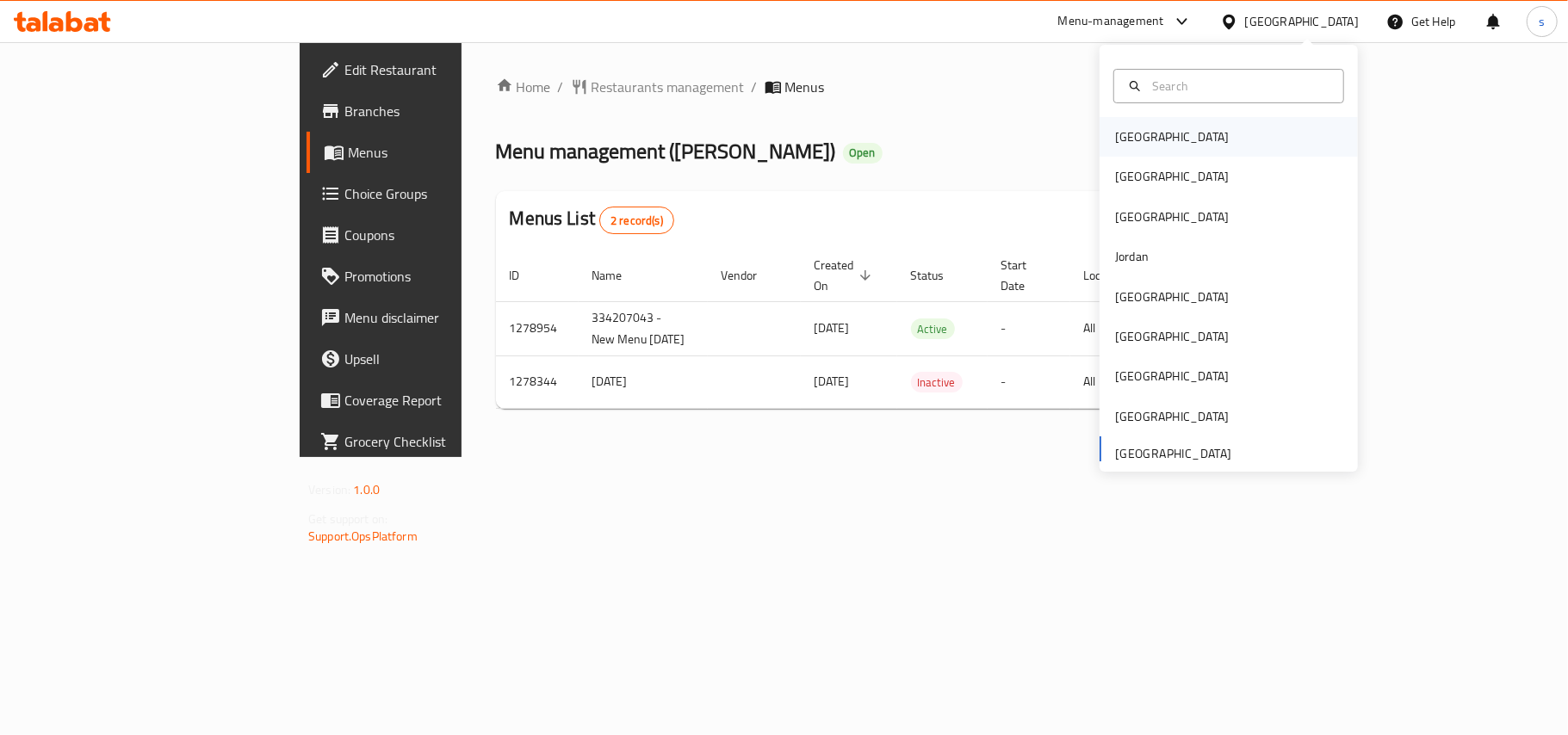
click at [1121, 131] on div "[GEOGRAPHIC_DATA]" at bounding box center [1171, 136] width 113 height 19
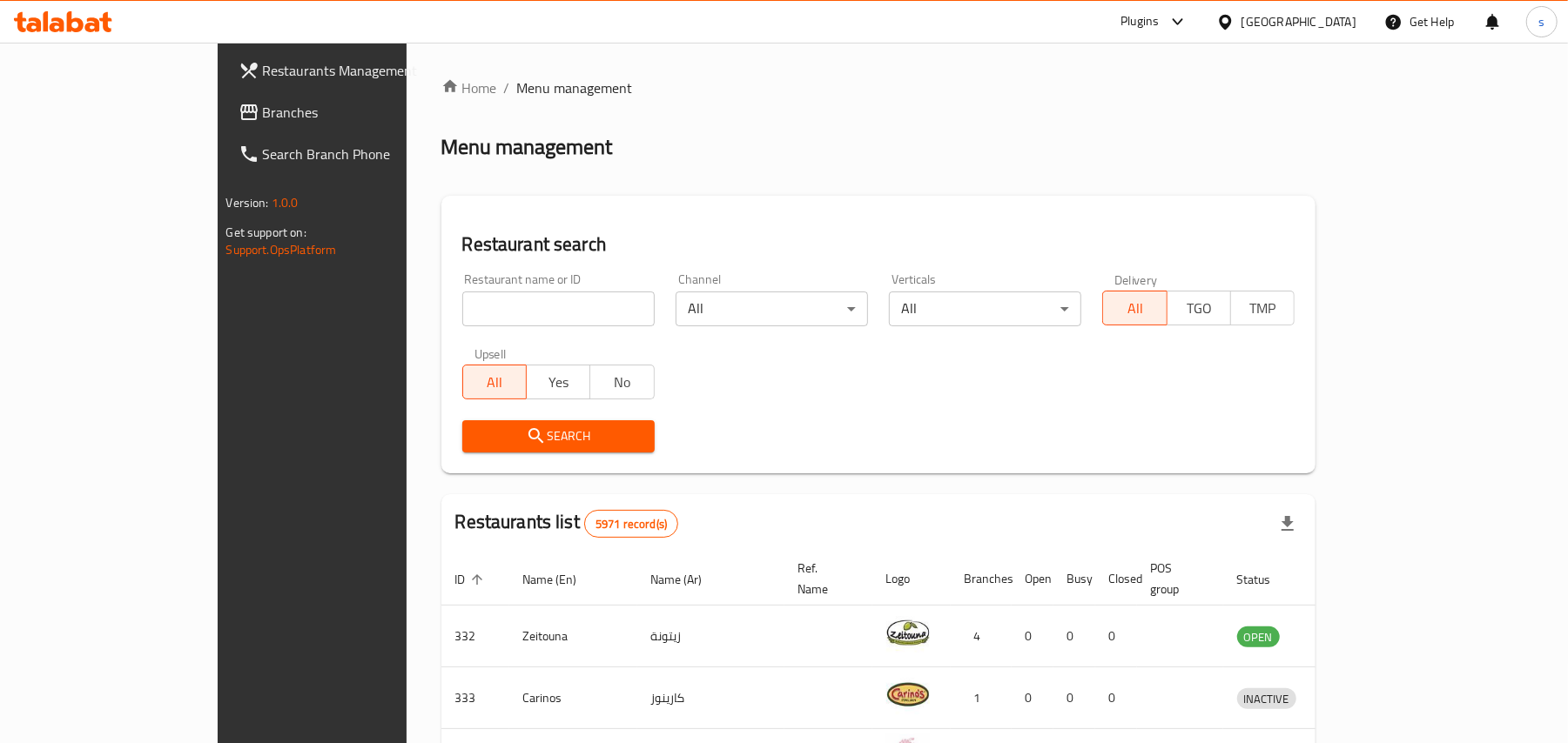
click at [1342, 21] on div "Bahrain" at bounding box center [1298, 22] width 115 height 19
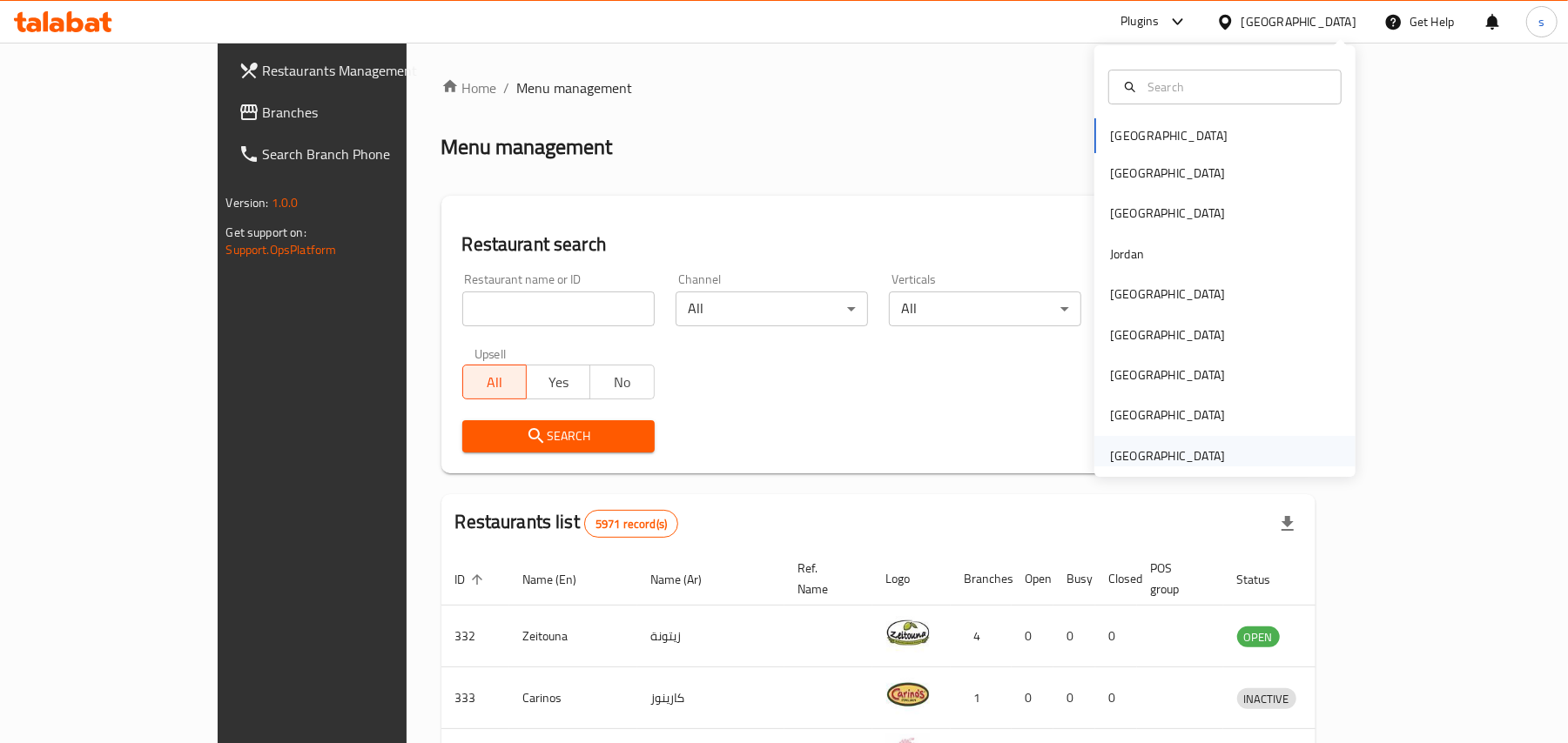
click at [1182, 454] on div "United Arab Emirates" at bounding box center [1167, 455] width 115 height 19
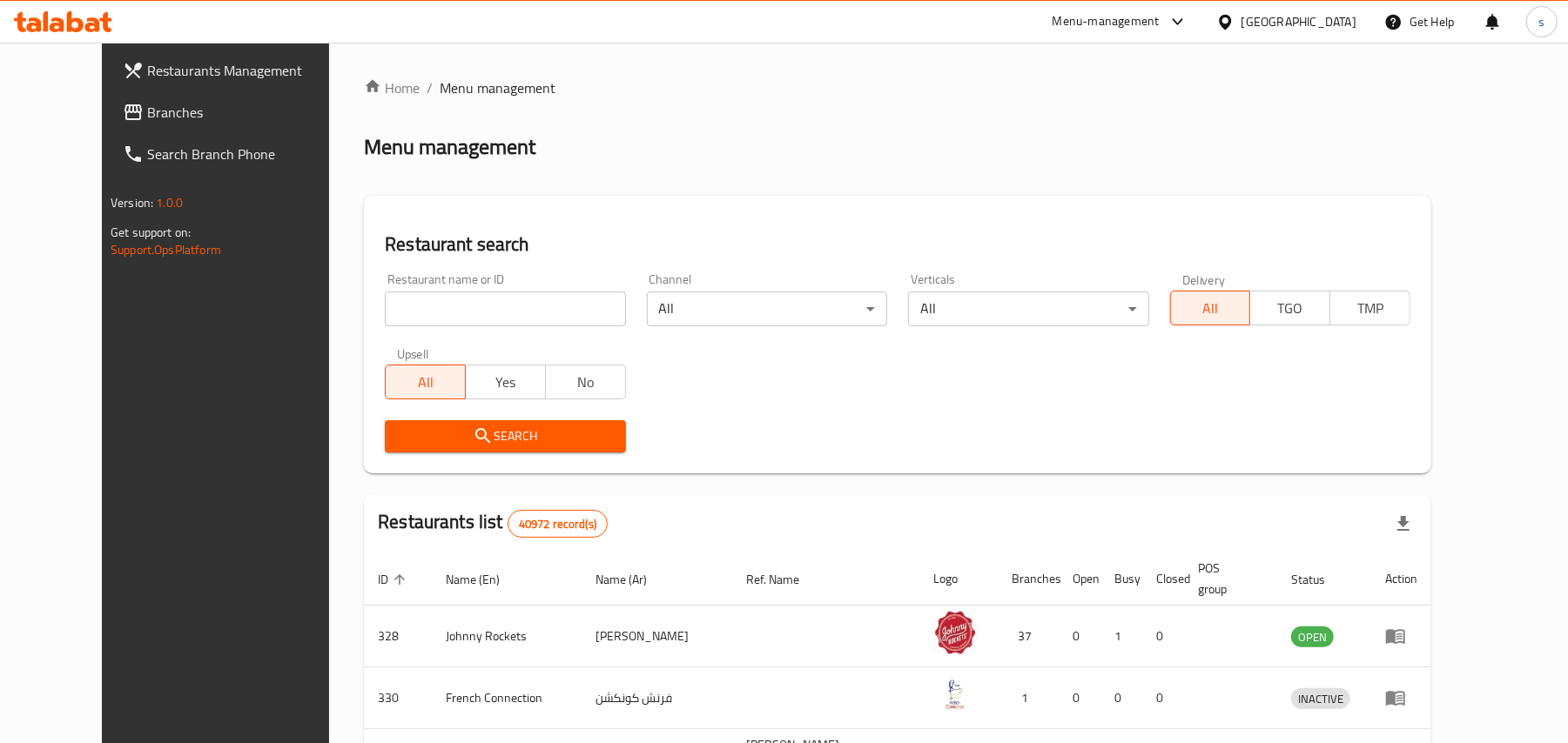
click at [147, 114] on span "Branches" at bounding box center [248, 112] width 203 height 21
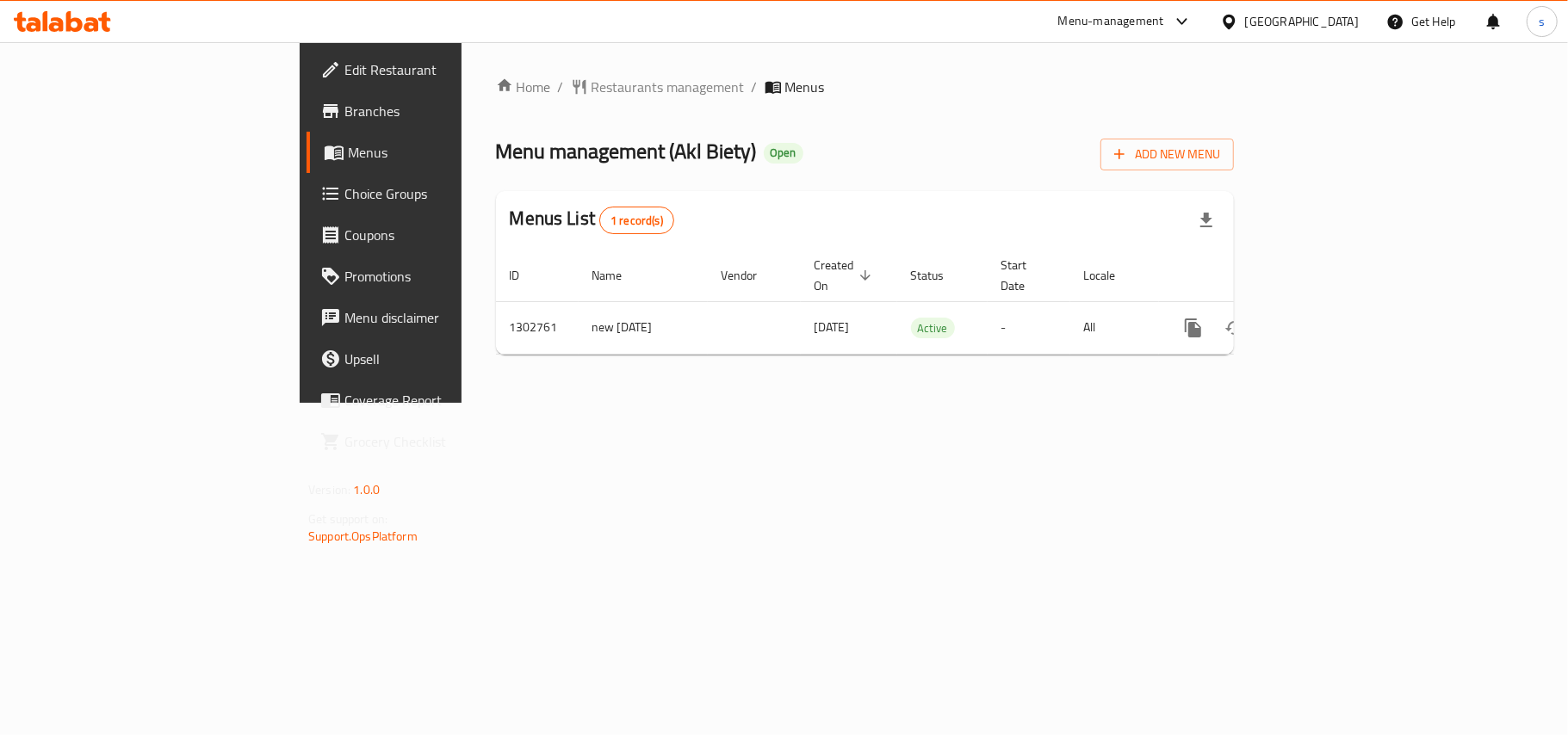
click at [1312, 22] on div "[GEOGRAPHIC_DATA]" at bounding box center [1301, 21] width 113 height 19
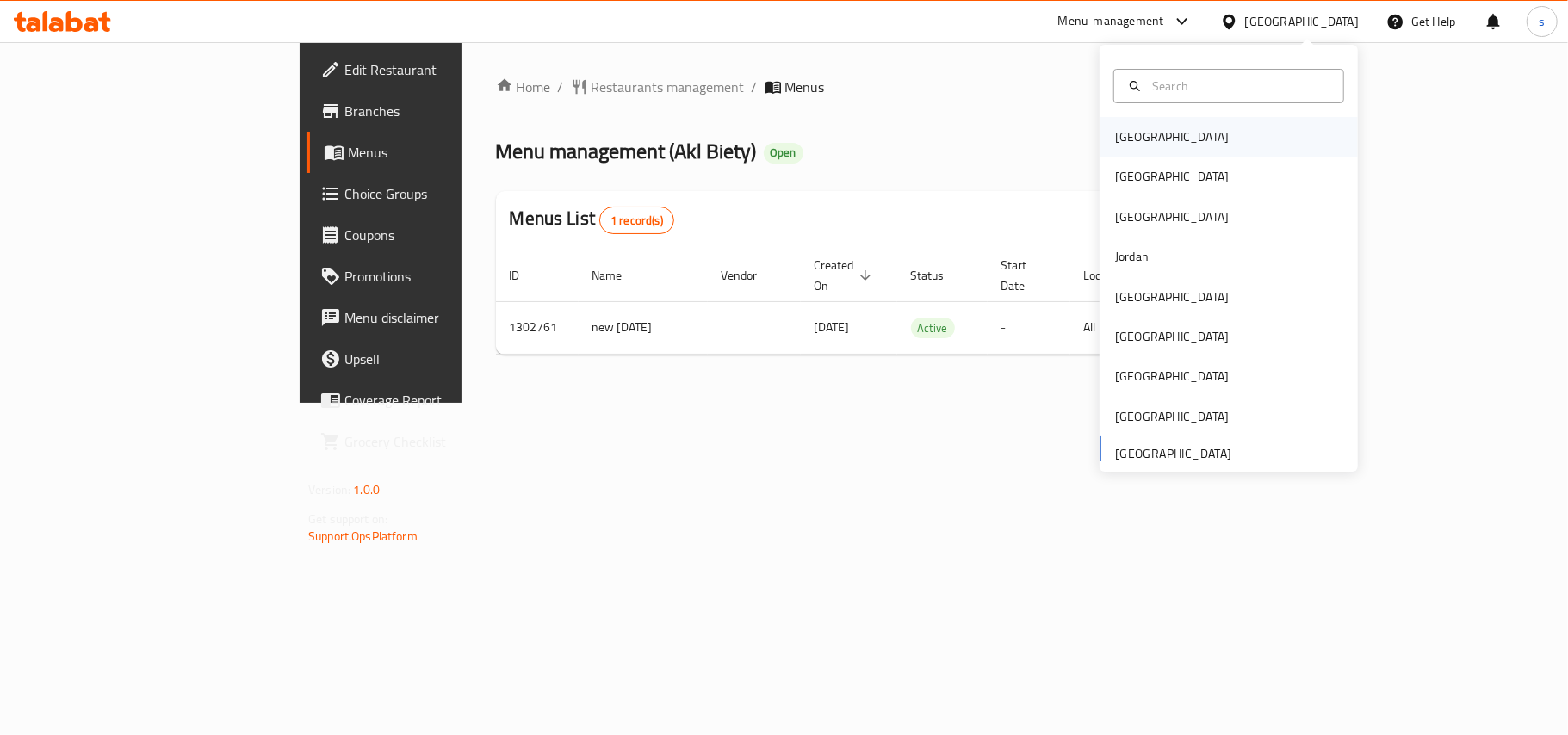
click at [1130, 135] on div "[GEOGRAPHIC_DATA]" at bounding box center [1171, 136] width 113 height 19
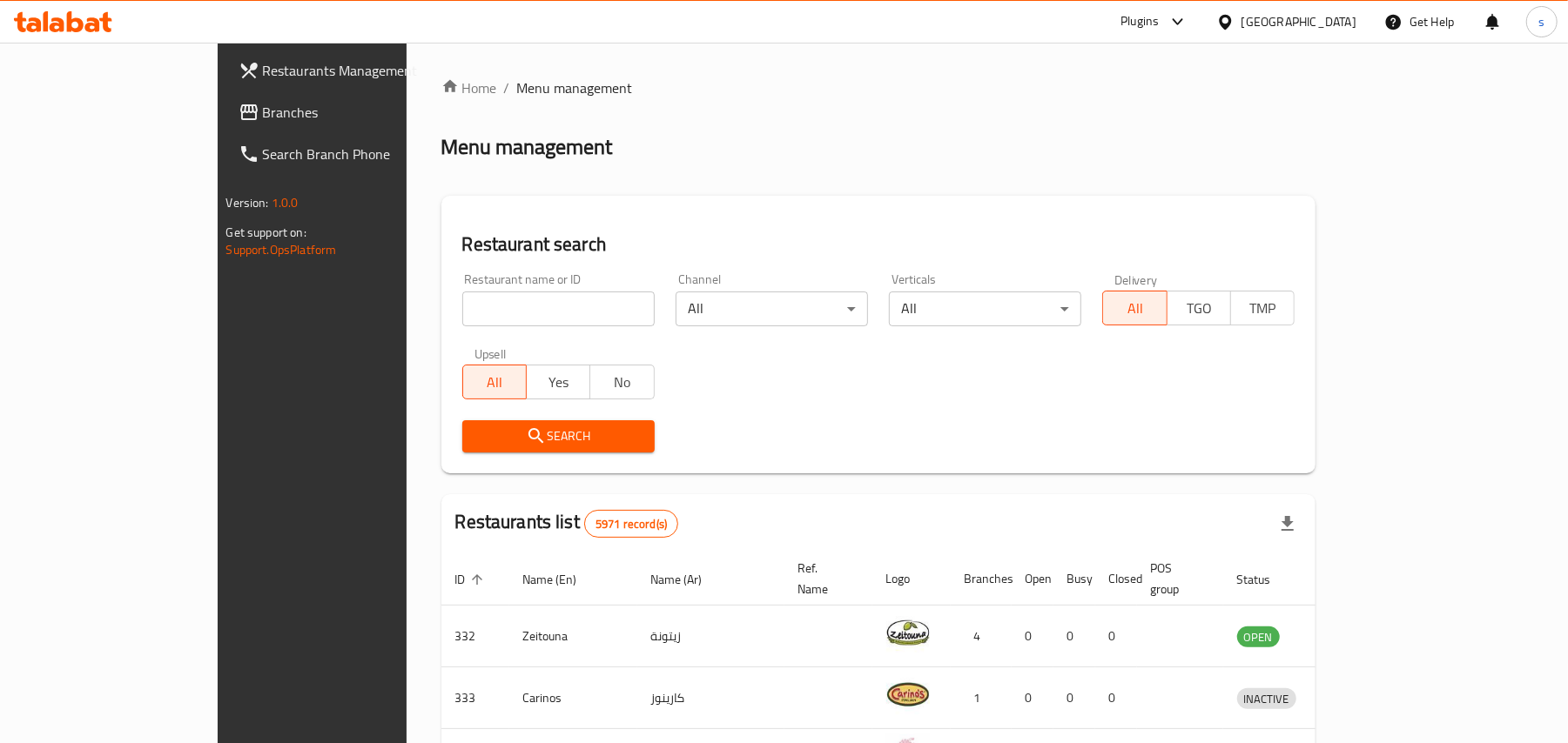
click at [1345, 18] on div "[GEOGRAPHIC_DATA]" at bounding box center [1298, 22] width 115 height 19
click at [263, 112] on span "Branches" at bounding box center [364, 112] width 203 height 21
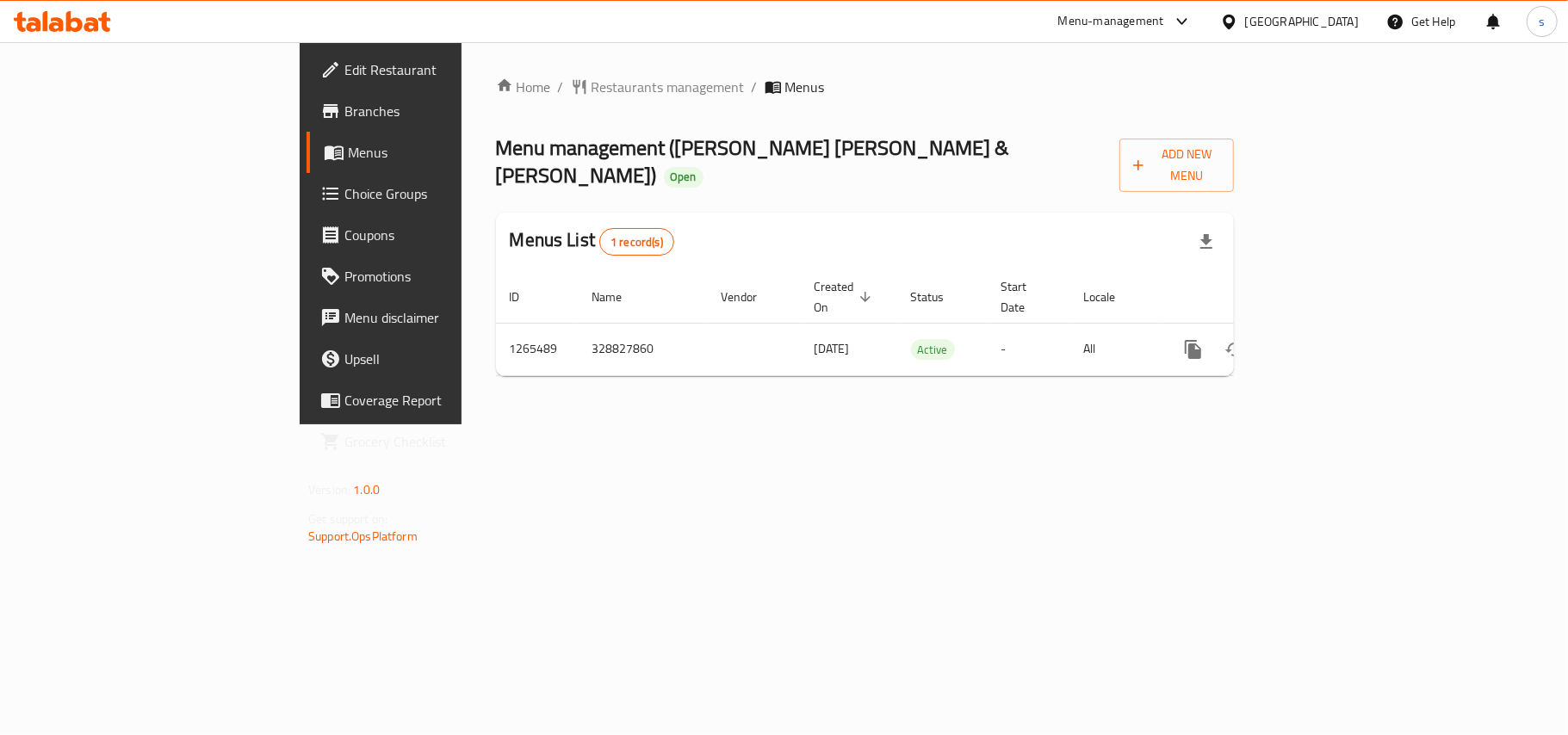
click at [1331, 13] on div "[GEOGRAPHIC_DATA]" at bounding box center [1301, 21] width 113 height 19
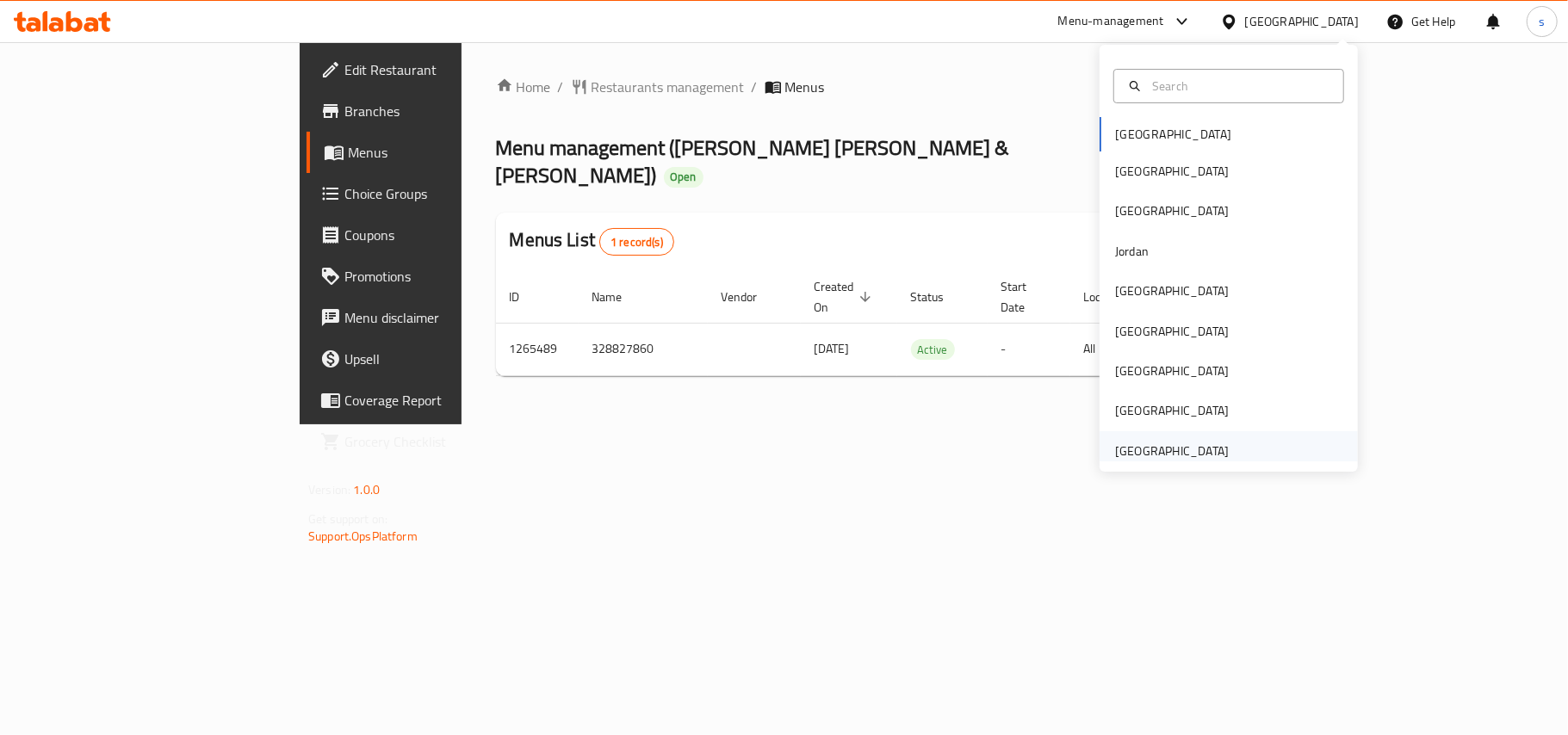
click at [1155, 451] on div "[GEOGRAPHIC_DATA]" at bounding box center [1171, 450] width 113 height 19
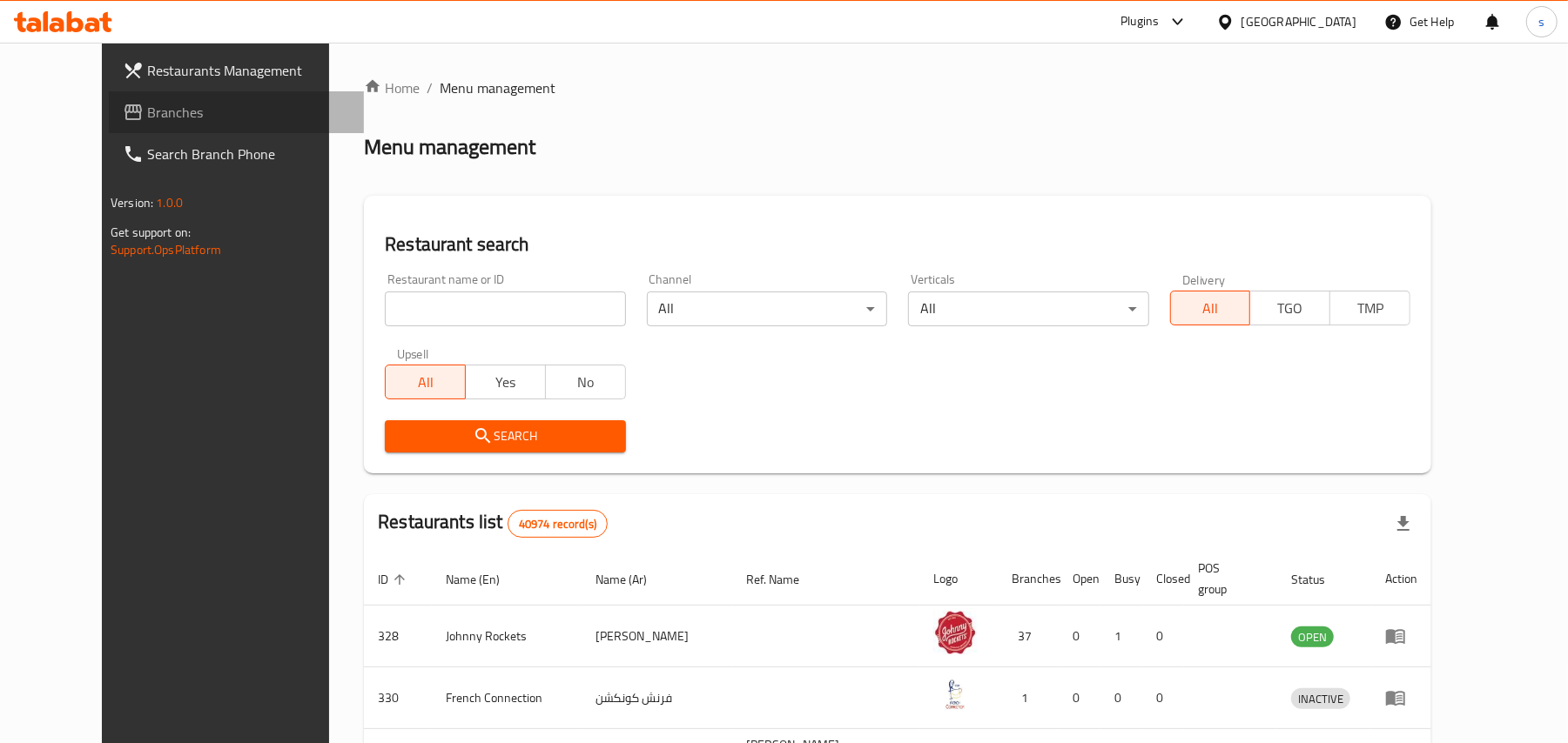
drag, startPoint x: 78, startPoint y: 114, endPoint x: 105, endPoint y: 126, distance: 29.5
click at [147, 114] on span "Branches" at bounding box center [248, 112] width 203 height 21
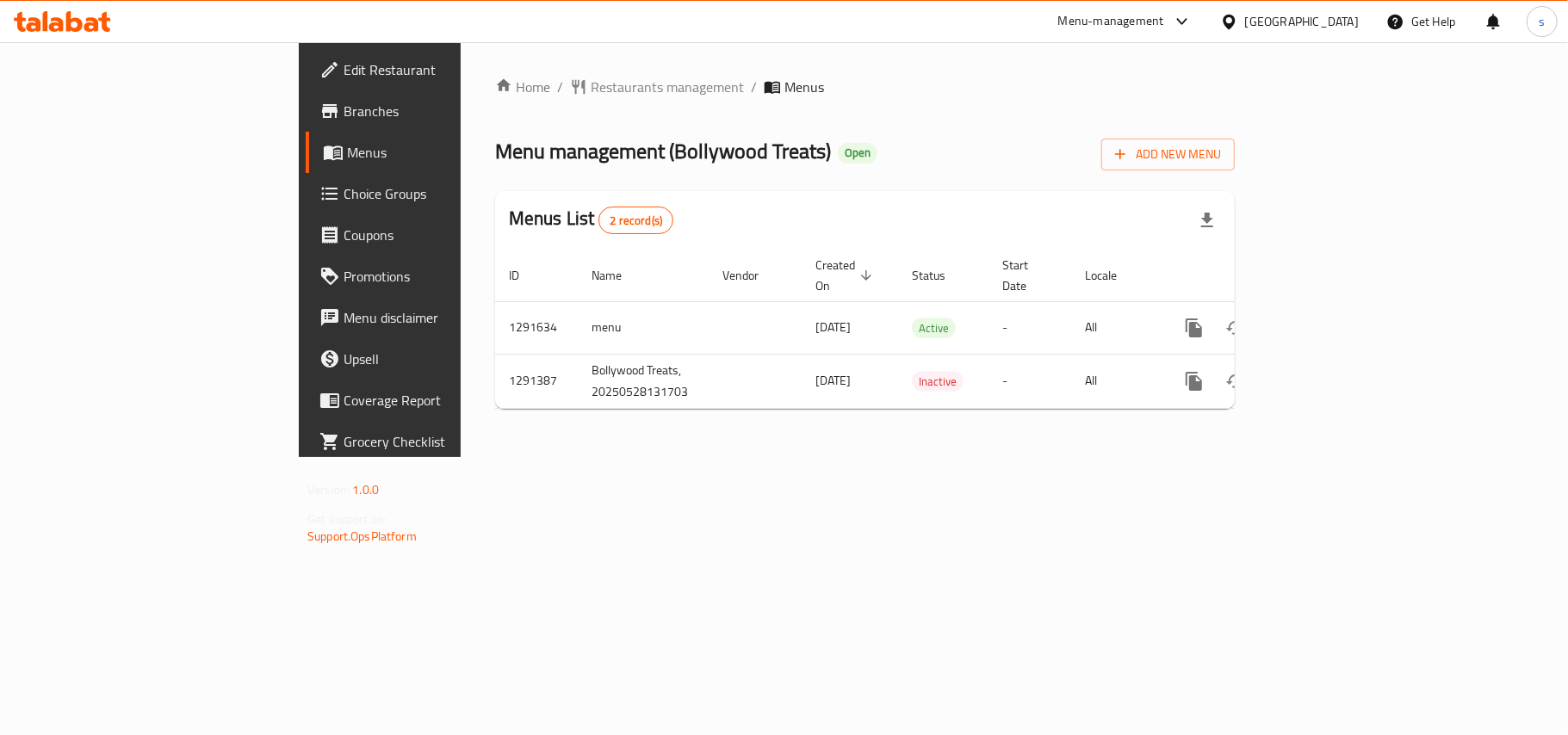
click at [1283, 14] on div "[GEOGRAPHIC_DATA]" at bounding box center [1301, 21] width 113 height 19
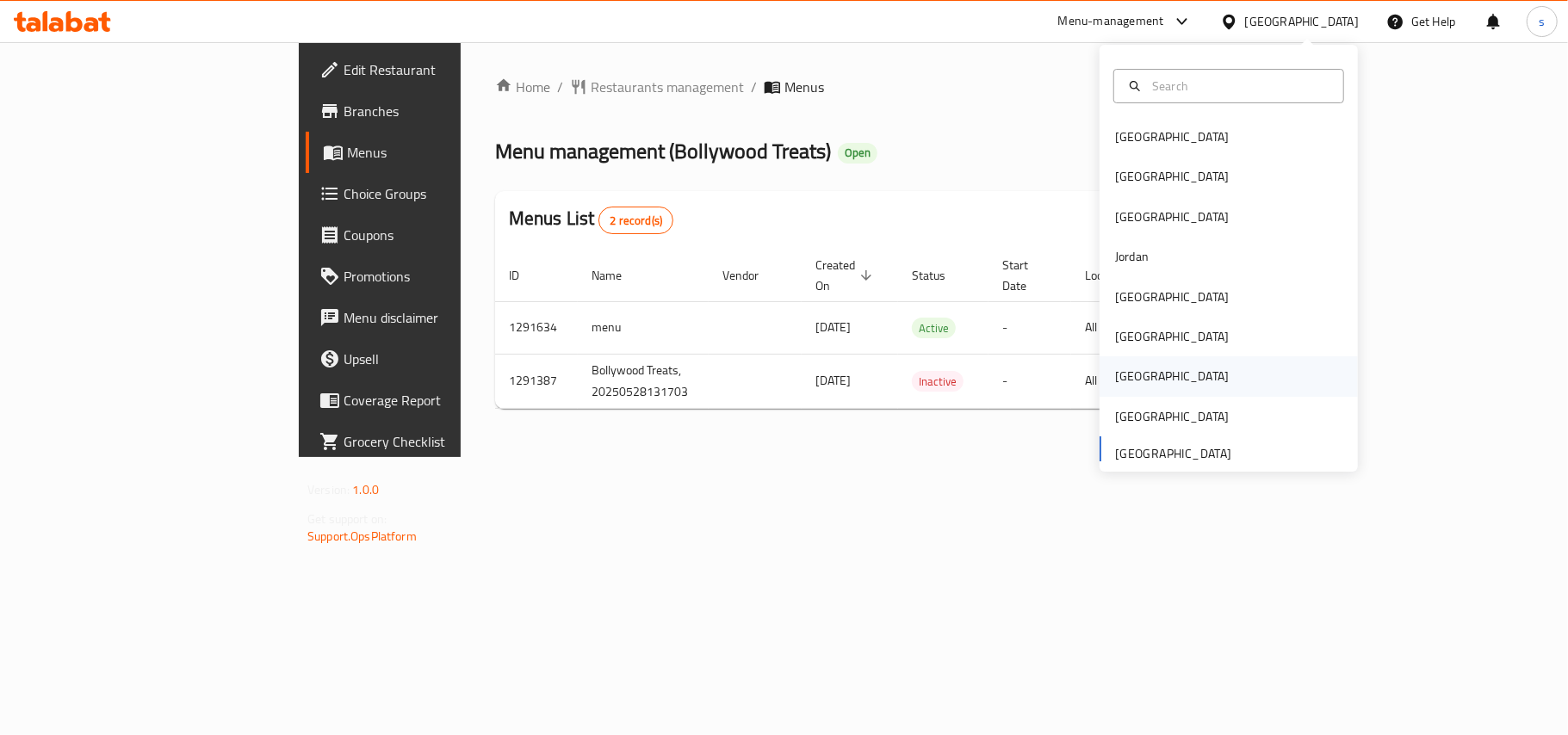
click at [1120, 372] on div "[GEOGRAPHIC_DATA]" at bounding box center [1171, 376] width 113 height 19
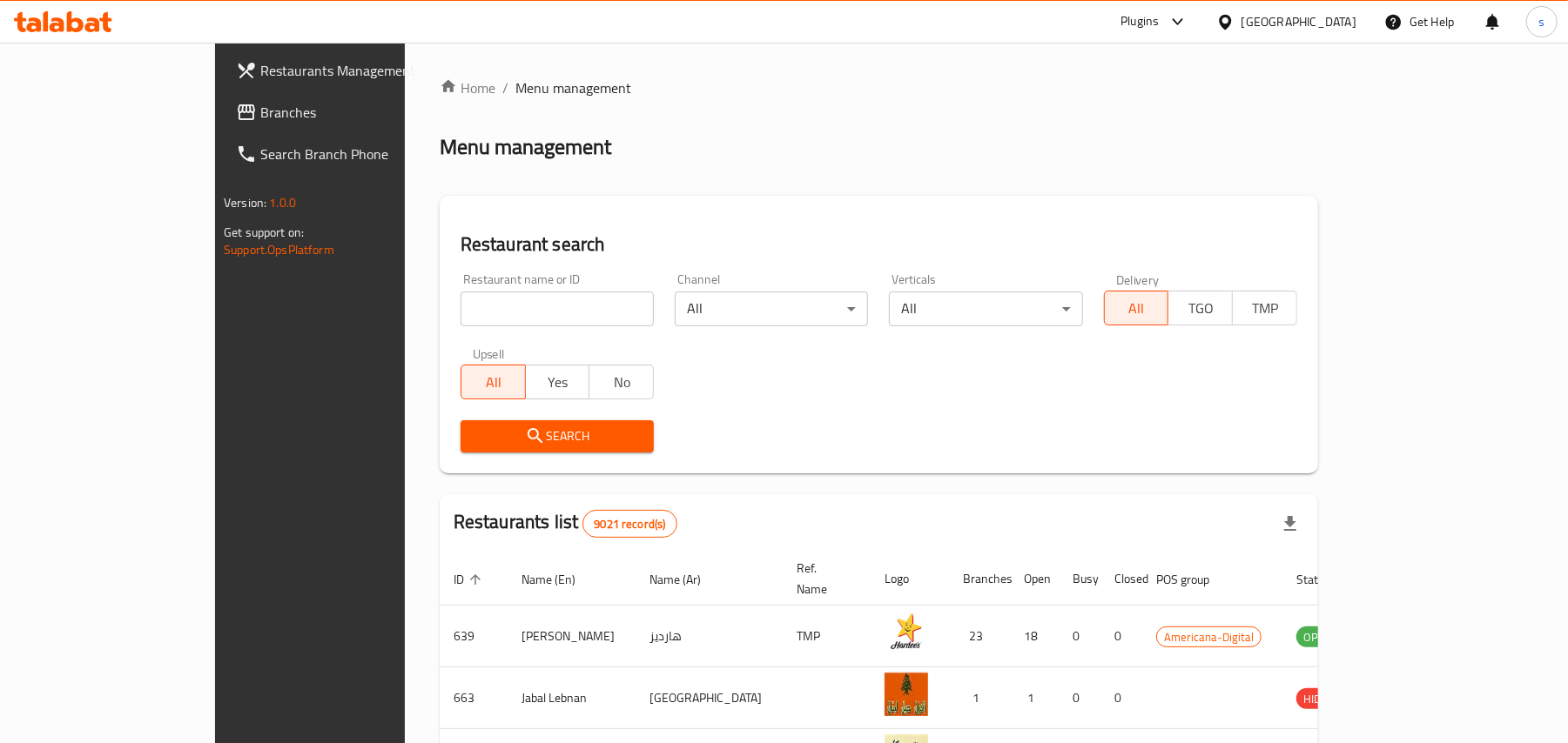
click at [261, 113] on span "Branches" at bounding box center [362, 112] width 203 height 21
